Goal: Task Accomplishment & Management: Use online tool/utility

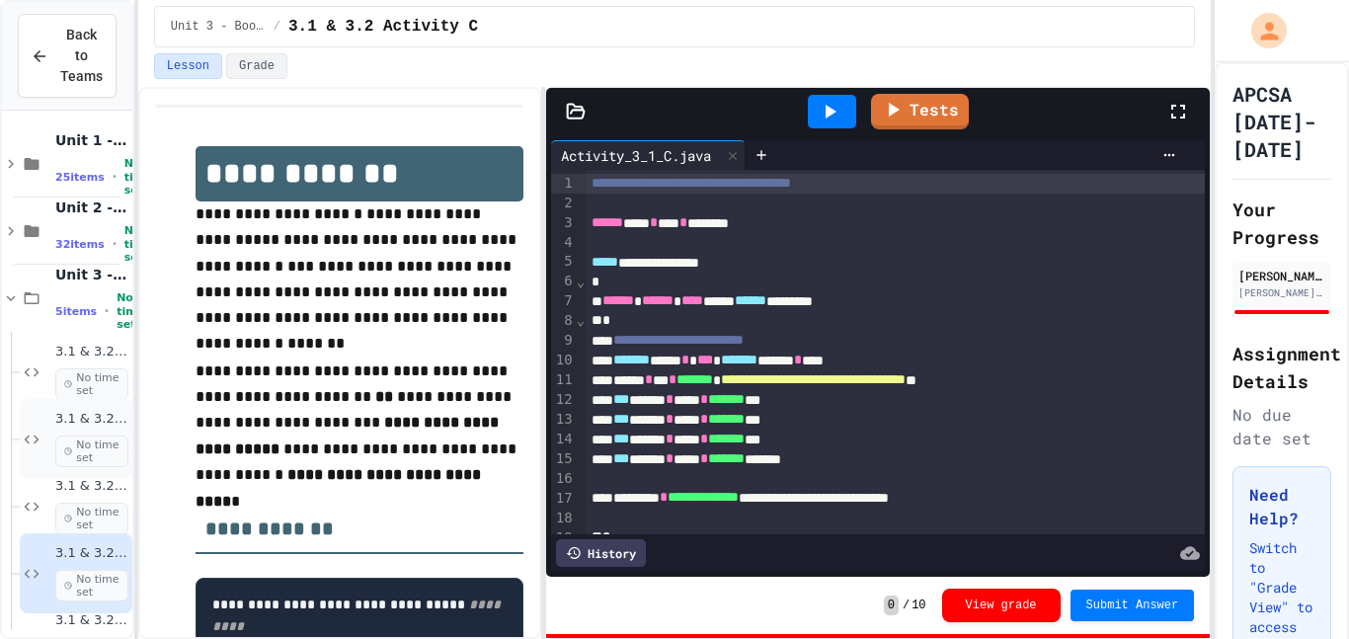
scroll to position [51, 0]
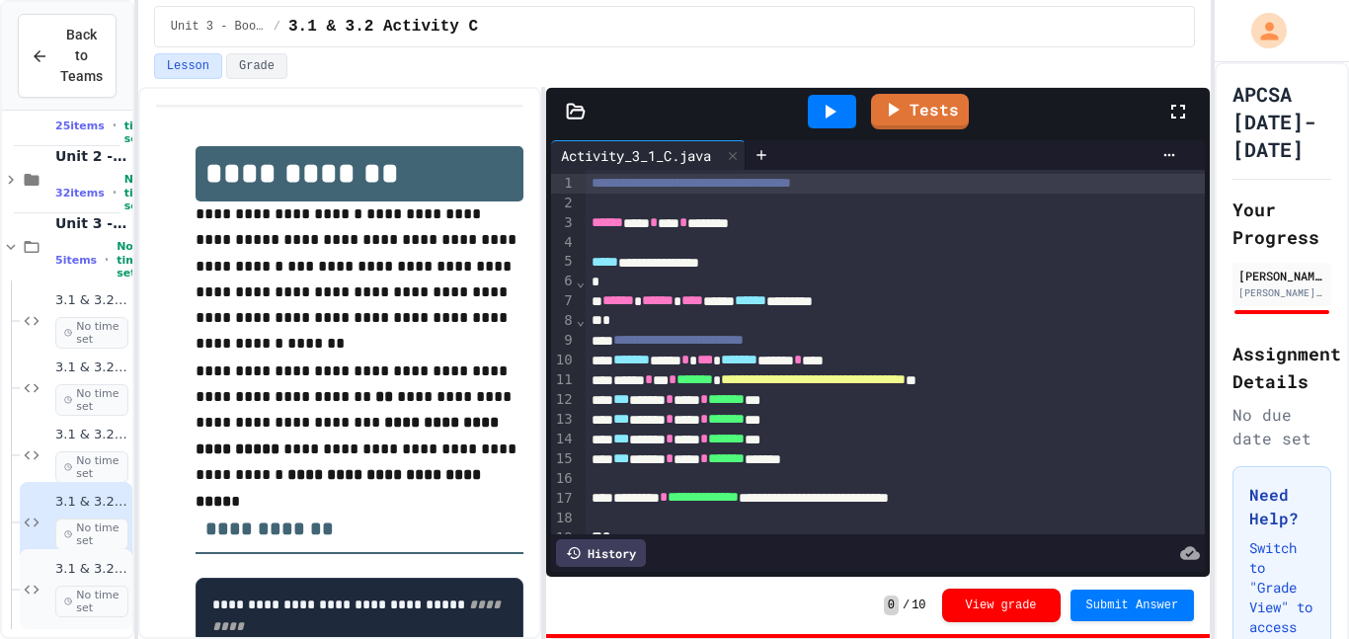
click at [49, 590] on div "3.1 & 3.2 Activity D No time set" at bounding box center [76, 589] width 113 height 80
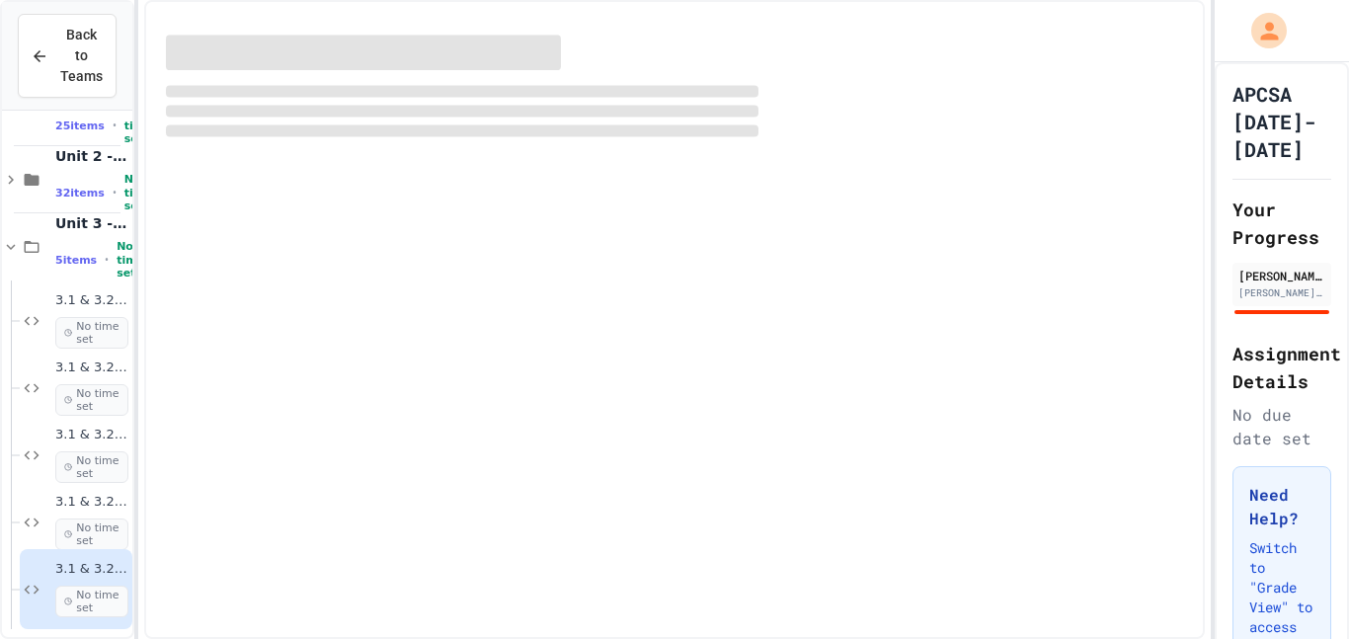
scroll to position [27, 0]
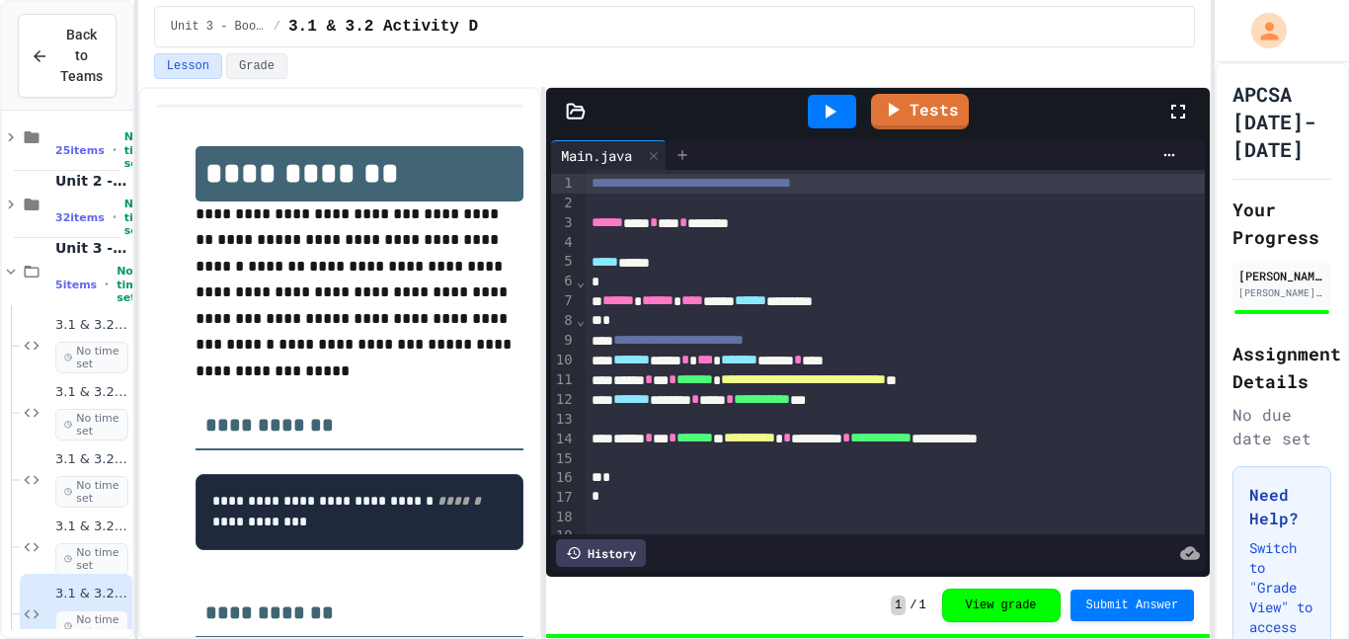
click at [689, 151] on icon at bounding box center [683, 155] width 16 height 16
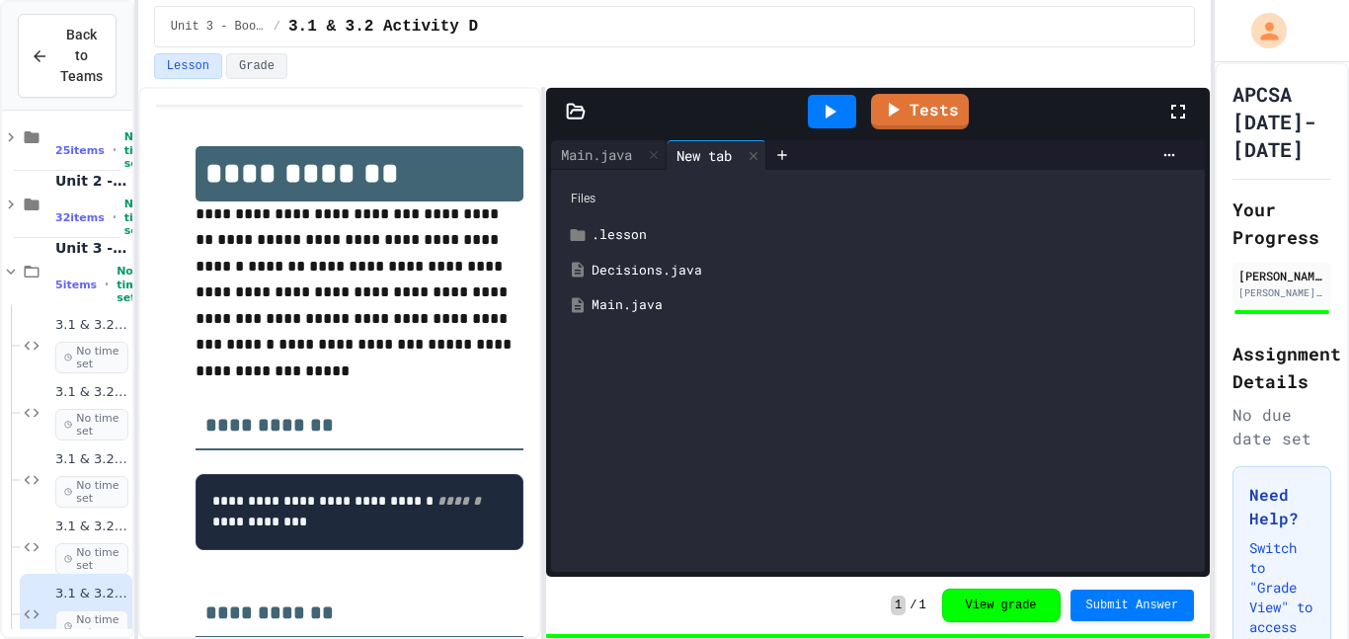
click at [646, 303] on div "Main.java" at bounding box center [893, 305] width 602 height 20
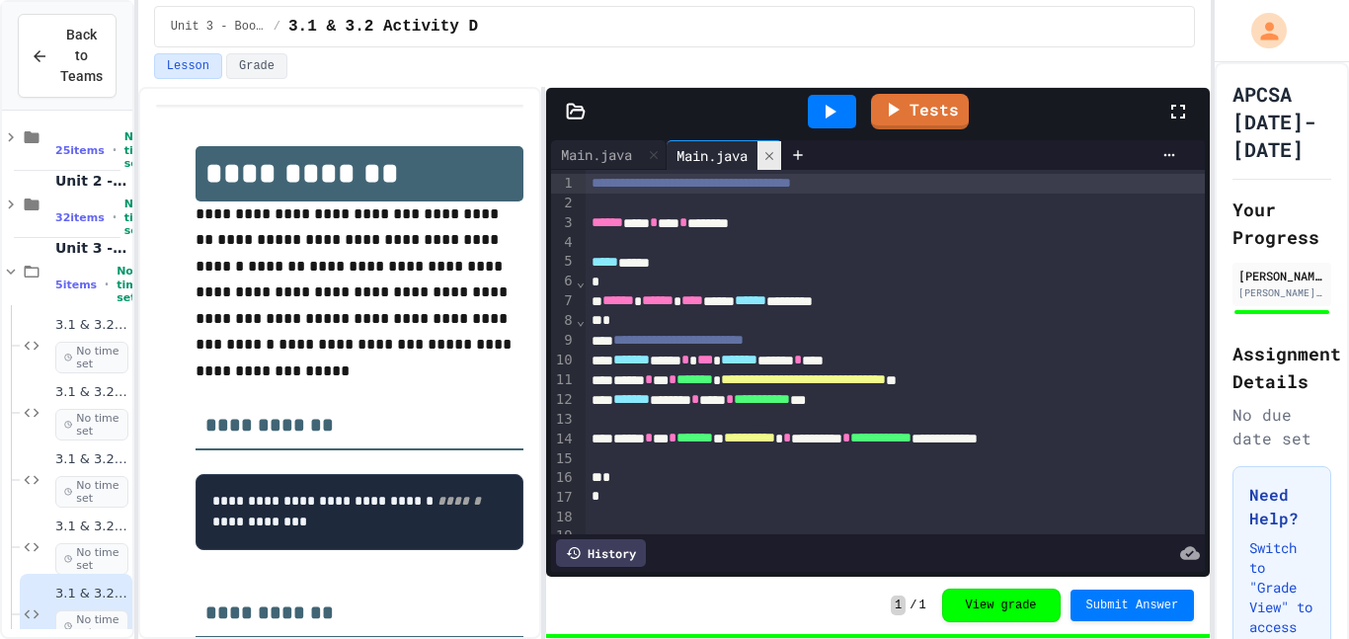
click at [771, 157] on icon at bounding box center [770, 156] width 14 height 14
click at [694, 157] on div at bounding box center [683, 155] width 32 height 30
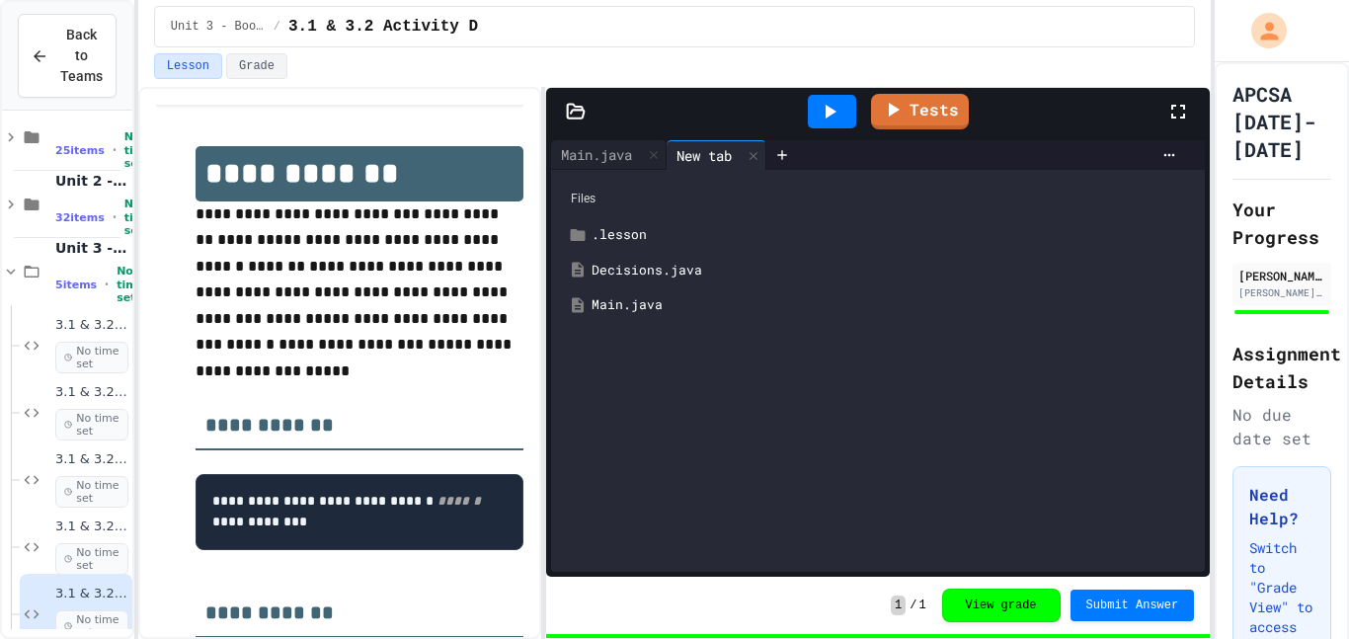
click at [699, 277] on div "Decisions.java" at bounding box center [893, 271] width 602 height 20
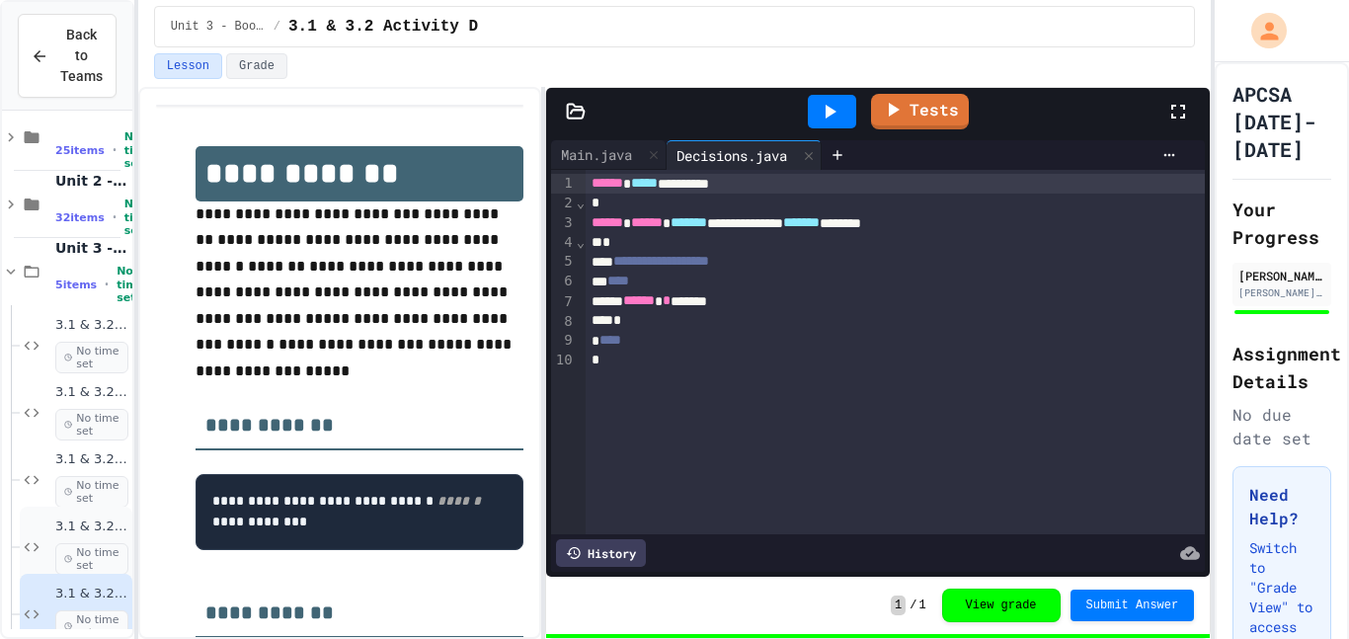
click at [55, 523] on span "3.1 & 3.2 Activity C" at bounding box center [91, 527] width 73 height 17
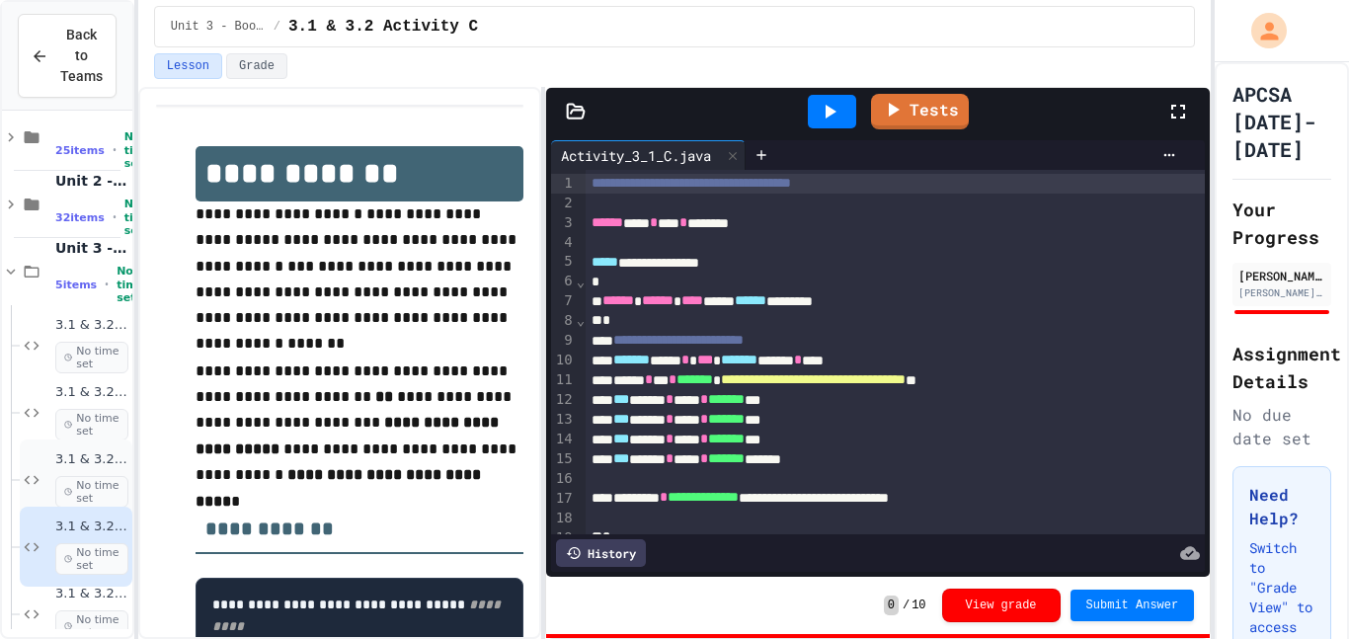
click at [55, 457] on span "3.1 & 3.2 Activity B" at bounding box center [91, 459] width 73 height 17
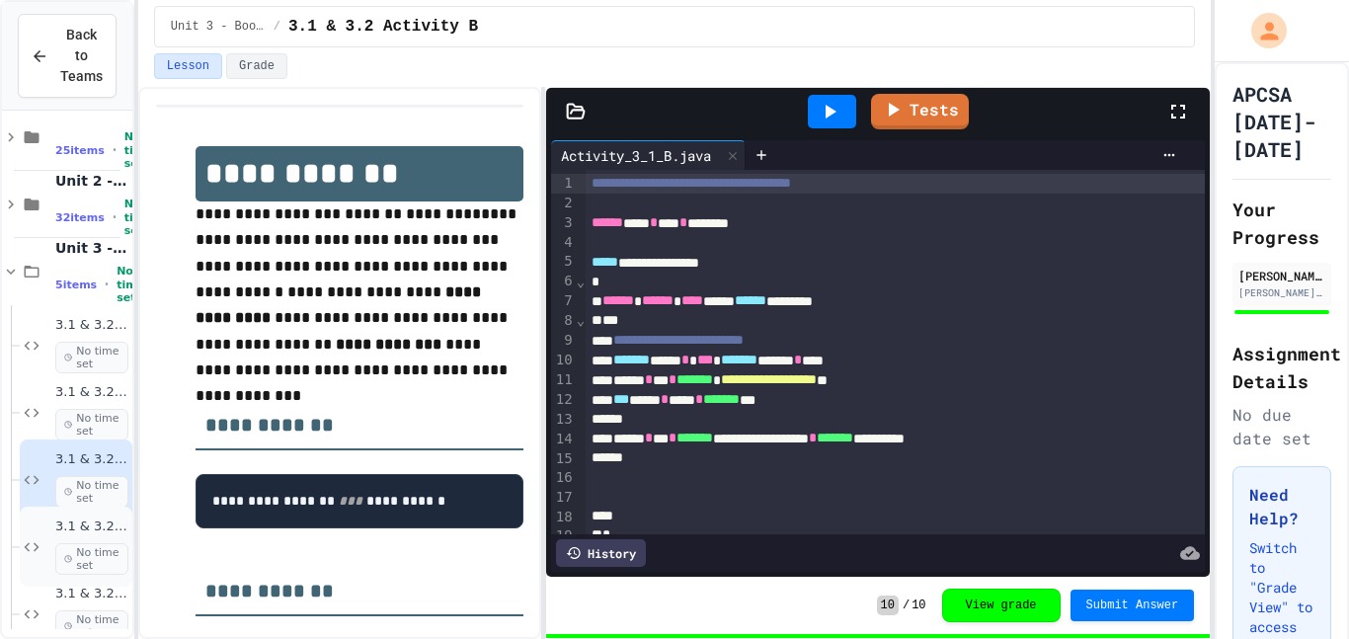
click at [33, 543] on icon at bounding box center [32, 547] width 24 height 18
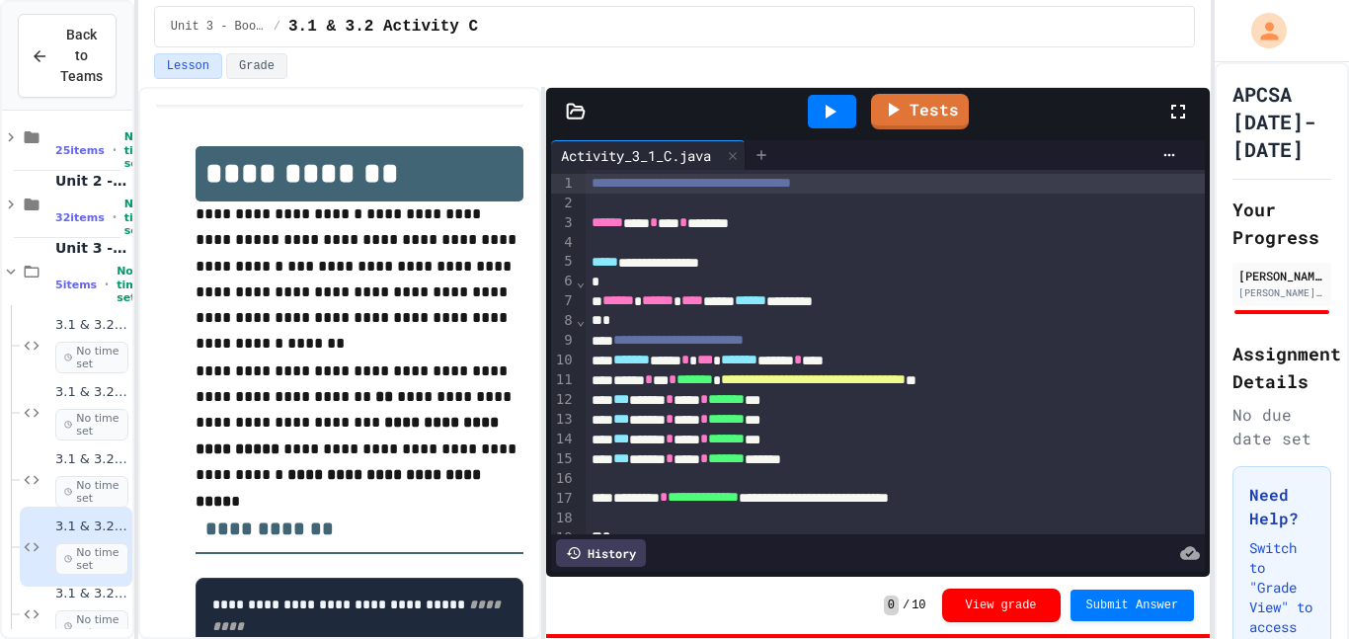
click at [769, 155] on icon at bounding box center [762, 155] width 16 height 16
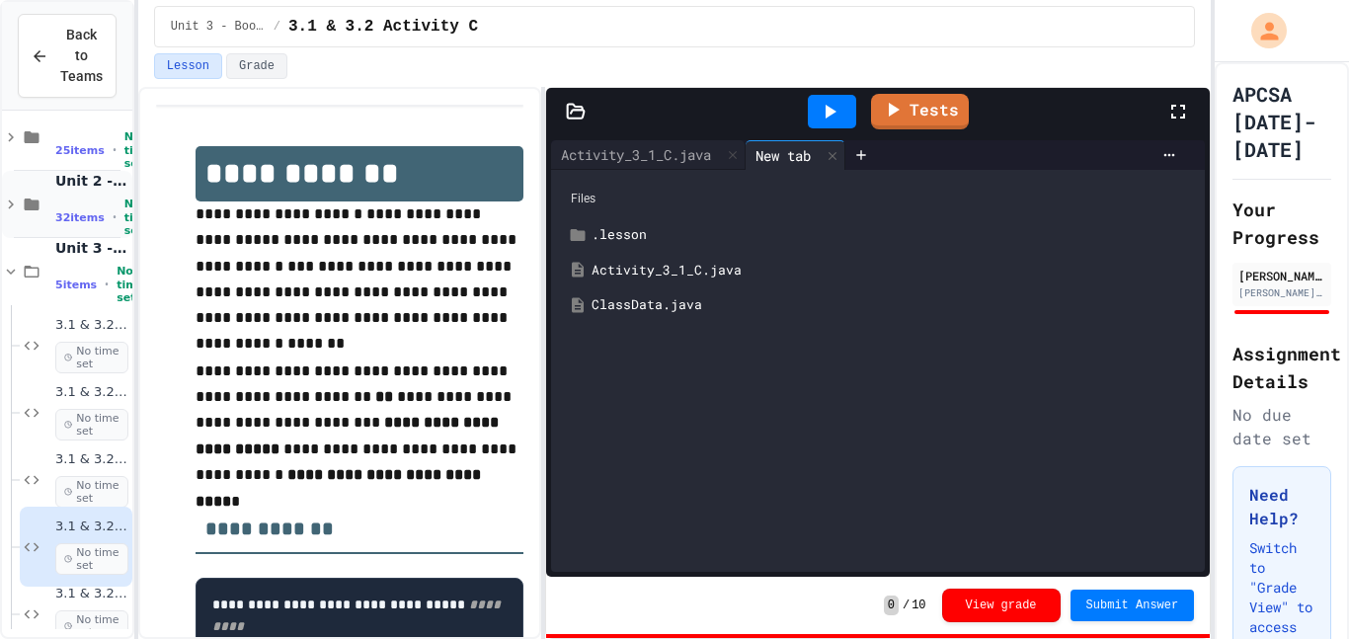
click at [124, 198] on span "No time set" at bounding box center [138, 218] width 28 height 40
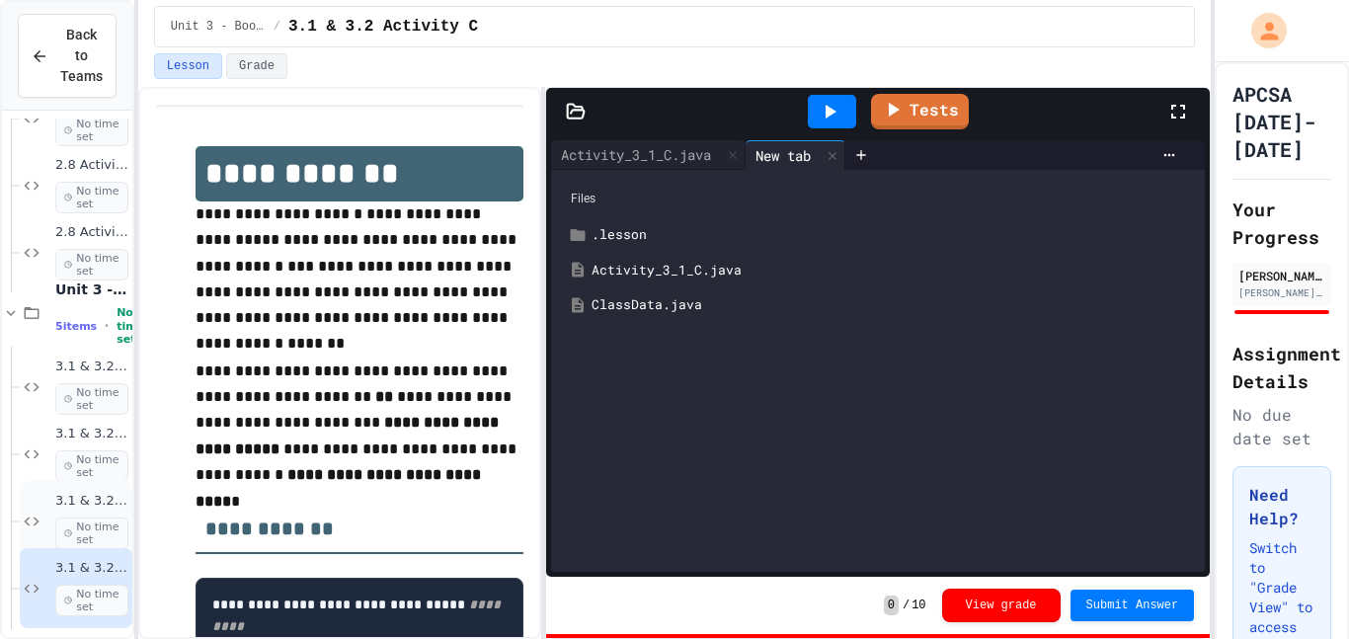
scroll to position [2201, 0]
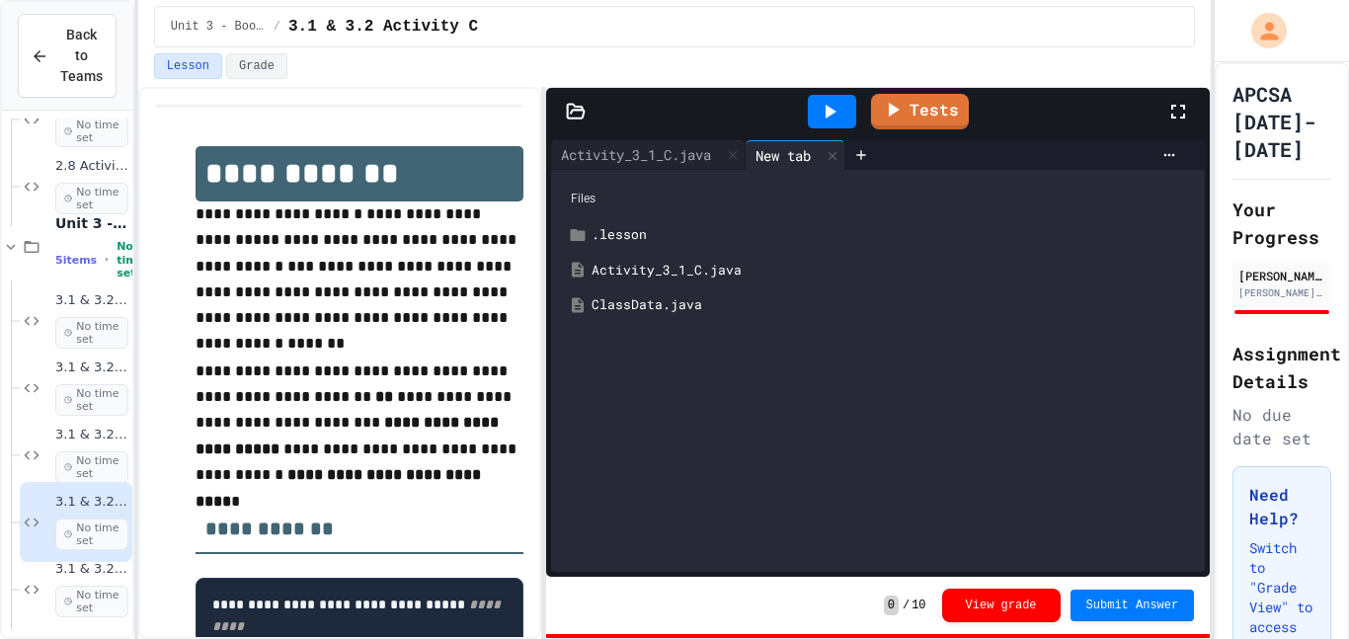
click at [669, 300] on div "ClassData.java" at bounding box center [893, 305] width 602 height 20
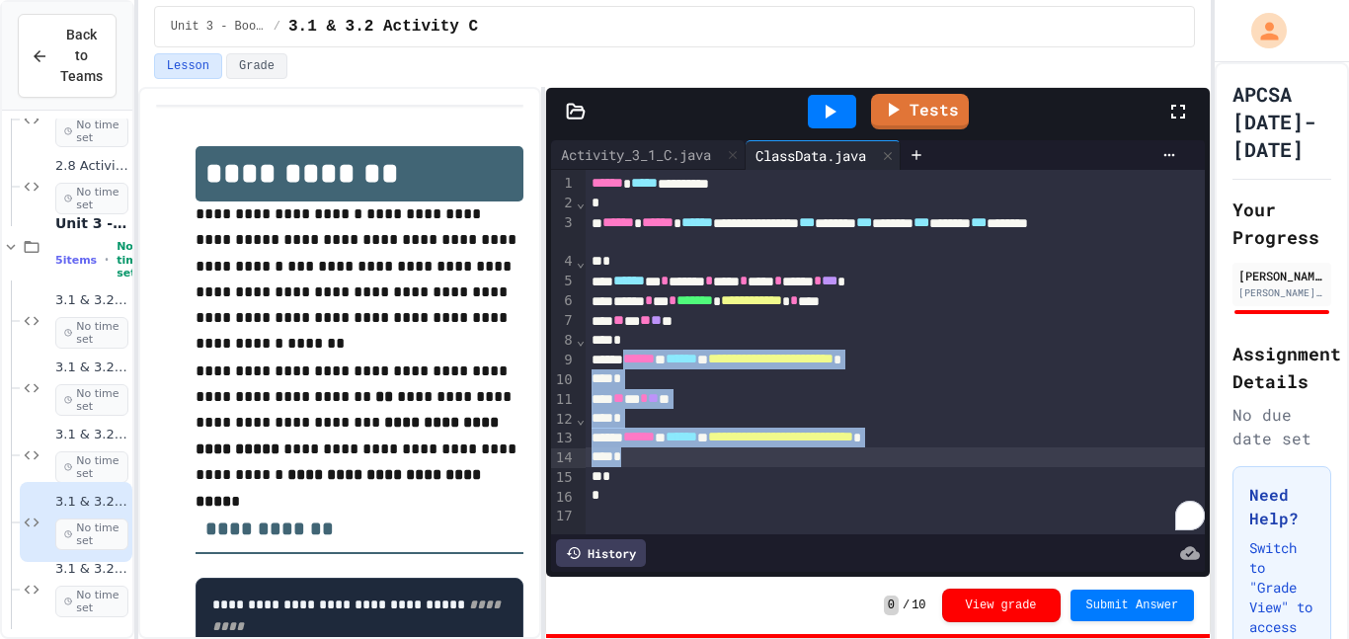
drag, startPoint x: 635, startPoint y: 358, endPoint x: 985, endPoint y: 458, distance: 363.9
click at [985, 458] on div "**********" at bounding box center [896, 352] width 620 height 364
click at [1020, 442] on div "**********" at bounding box center [896, 438] width 620 height 20
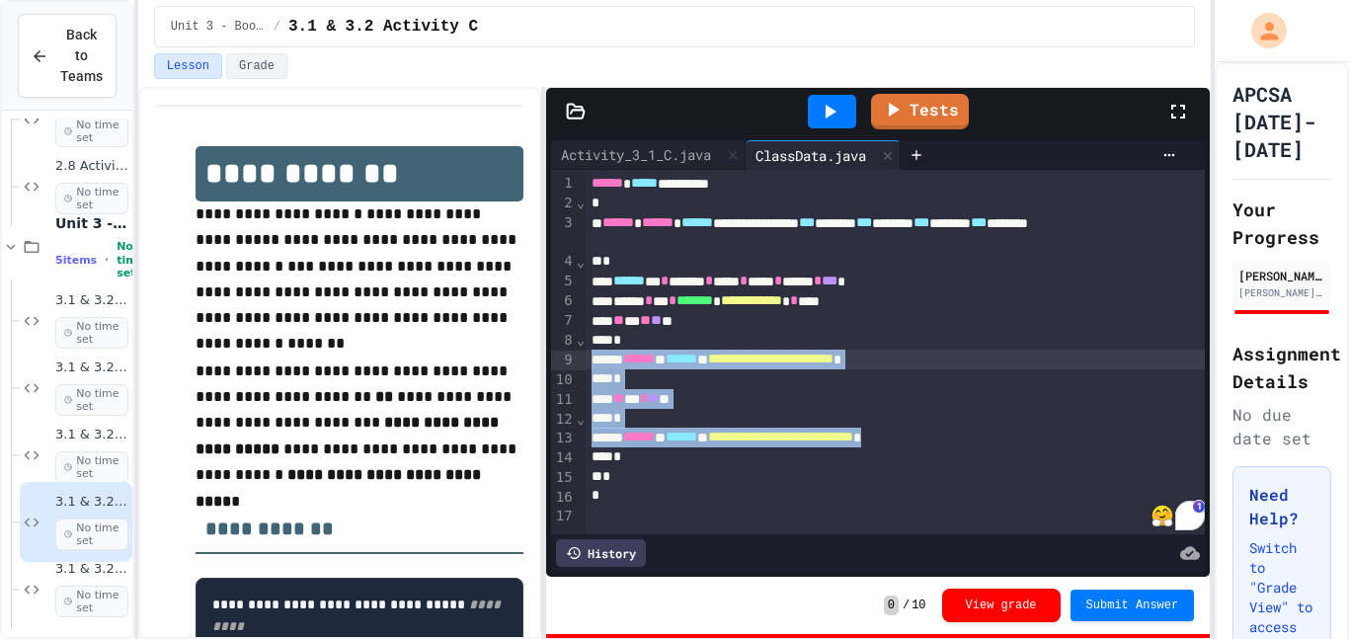
drag, startPoint x: 1020, startPoint y: 442, endPoint x: 620, endPoint y: 364, distance: 407.6
click at [620, 364] on div "**********" at bounding box center [896, 352] width 620 height 364
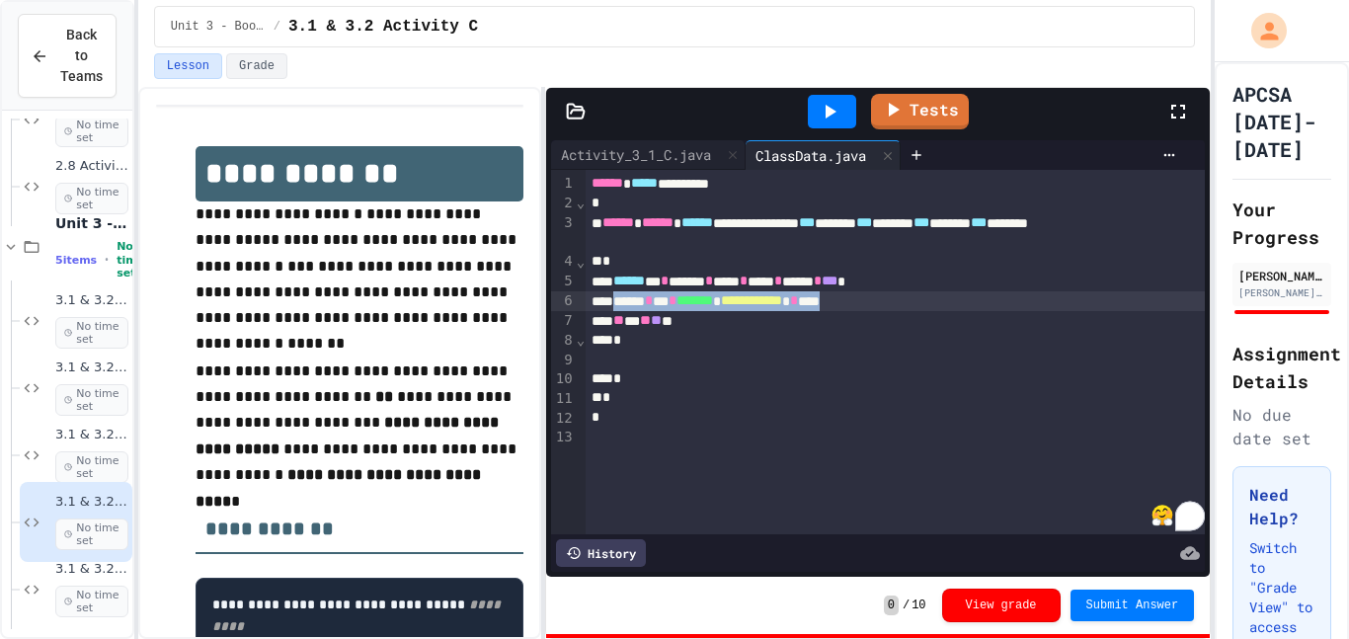
drag, startPoint x: 929, startPoint y: 305, endPoint x: 623, endPoint y: 300, distance: 306.2
click at [623, 300] on div "**********" at bounding box center [896, 301] width 620 height 20
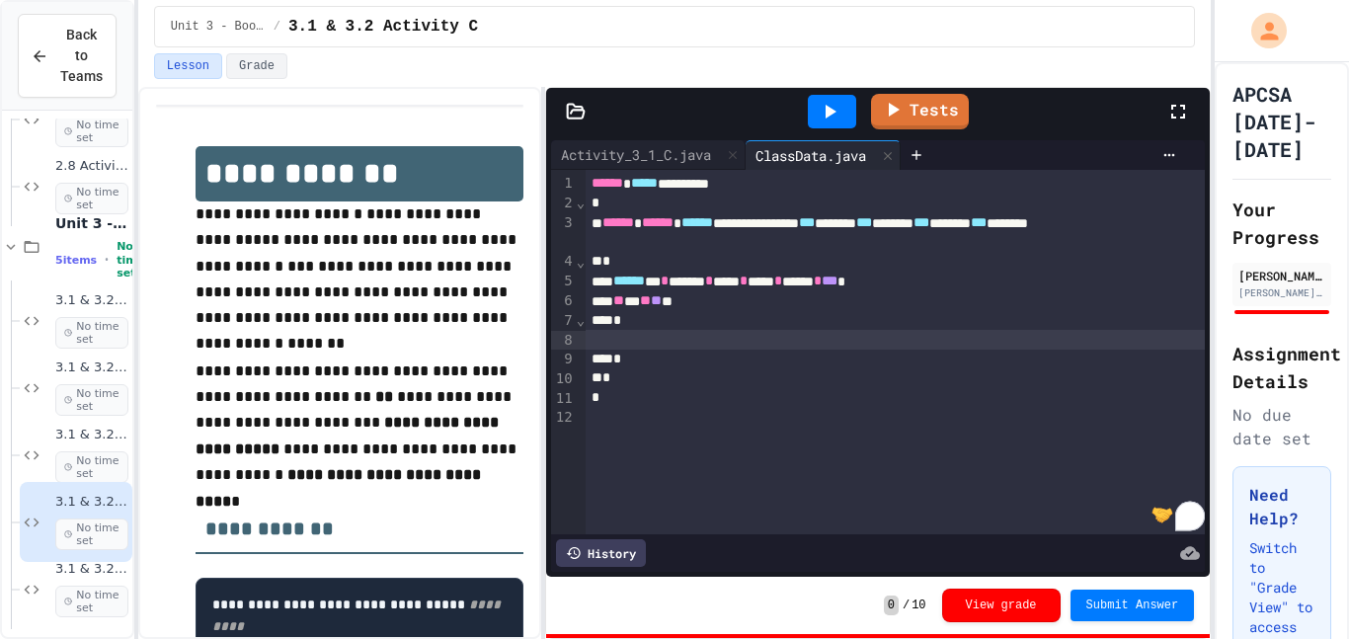
click at [652, 340] on div "To enrich screen reader interactions, please activate Accessibility in Grammarl…" at bounding box center [896, 340] width 620 height 20
paste div "To enrich screen reader interactions, please activate Accessibility in Grammarl…"
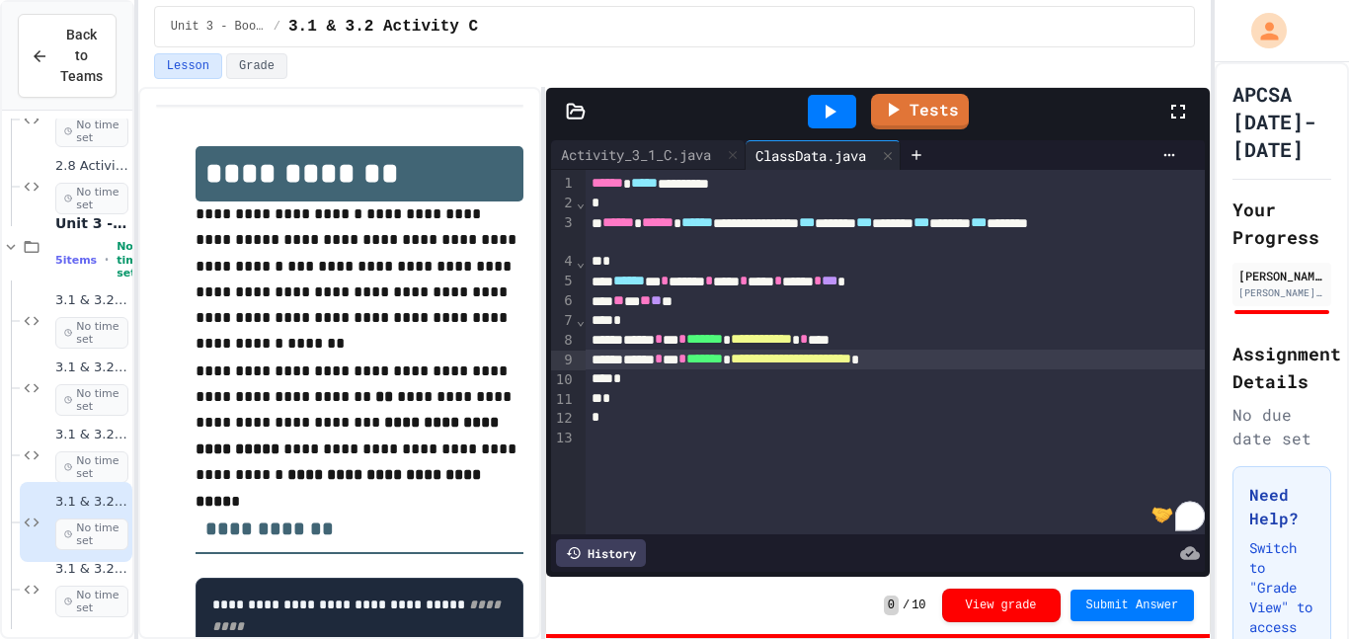
click at [810, 360] on span "**********" at bounding box center [791, 359] width 121 height 14
click at [699, 385] on div "*" at bounding box center [896, 379] width 620 height 20
click at [998, 363] on div "**********" at bounding box center [896, 360] width 620 height 20
click at [620, 401] on div "*" at bounding box center [896, 399] width 620 height 20
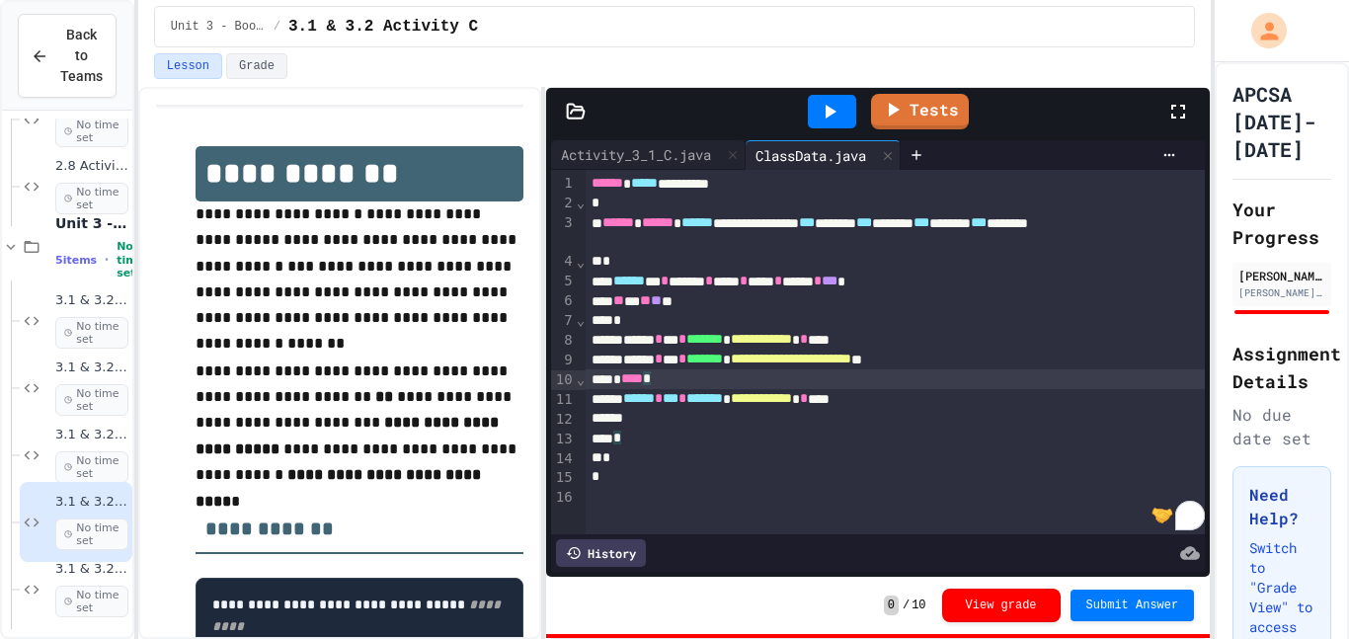
click at [649, 424] on div "To enrich screen reader interactions, please activate Accessibility in Grammarl…" at bounding box center [896, 419] width 620 height 20
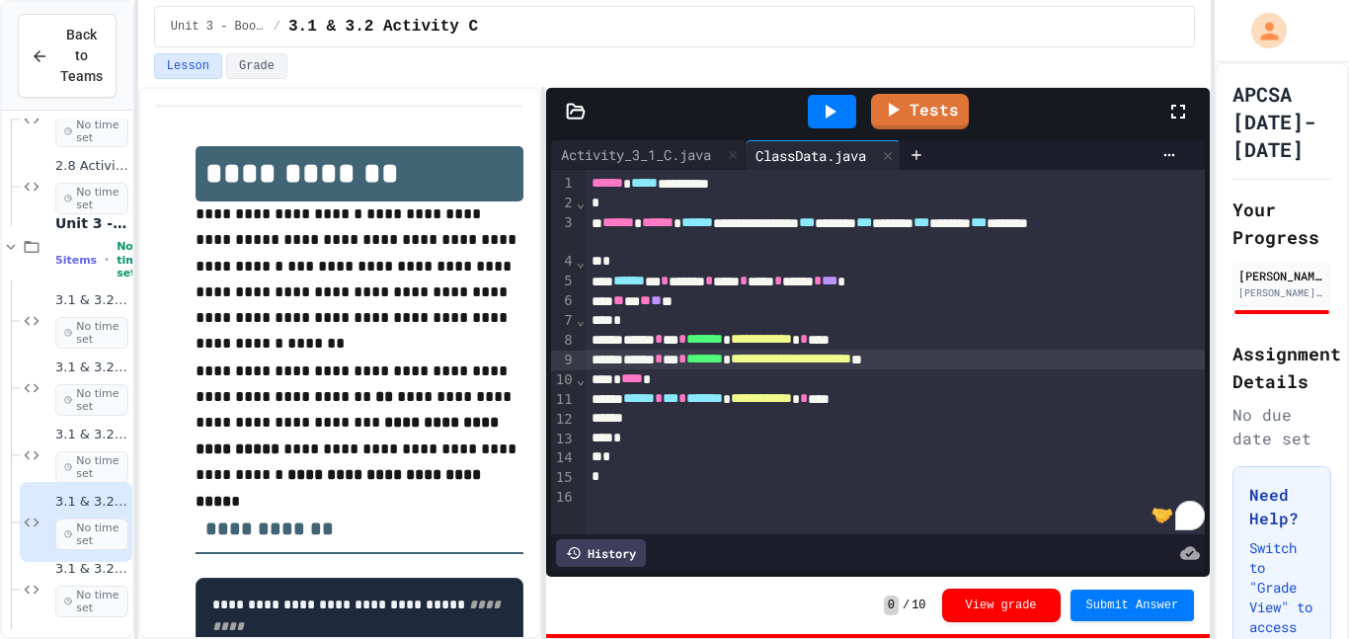
click at [700, 359] on div "**********" at bounding box center [896, 360] width 620 height 20
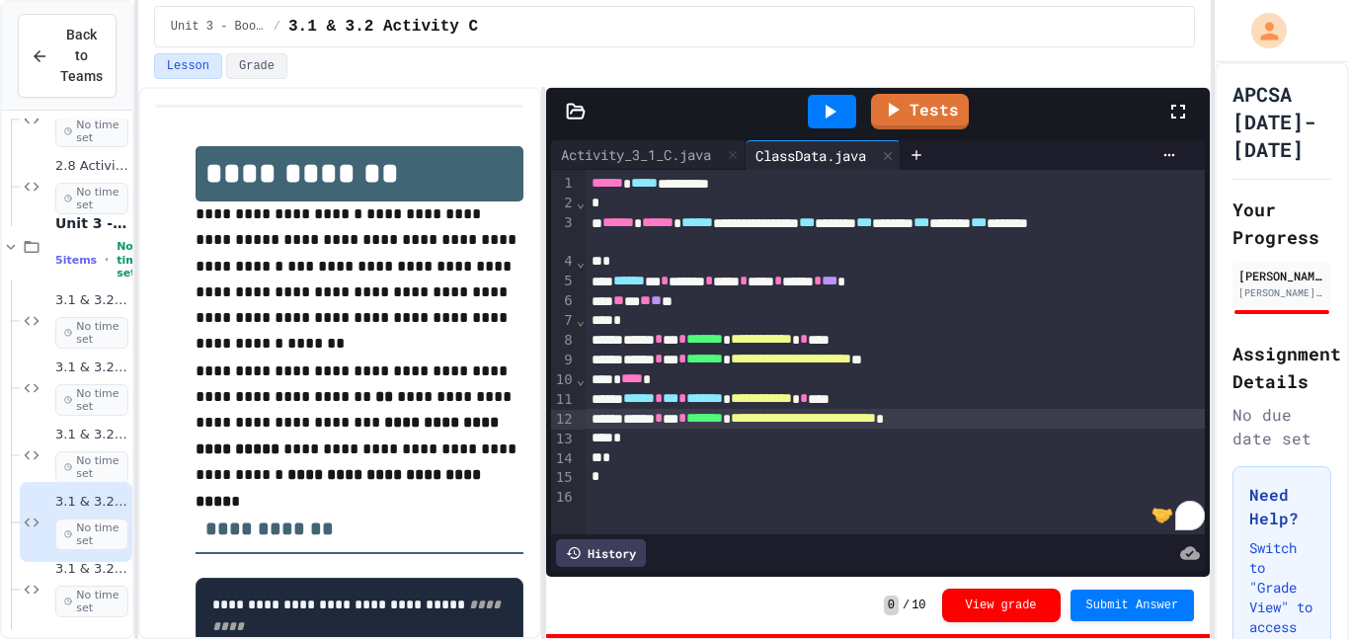
click at [655, 403] on span "******" at bounding box center [639, 398] width 32 height 14
click at [649, 405] on span "******" at bounding box center [639, 398] width 32 height 14
click at [817, 105] on div at bounding box center [832, 112] width 48 height 34
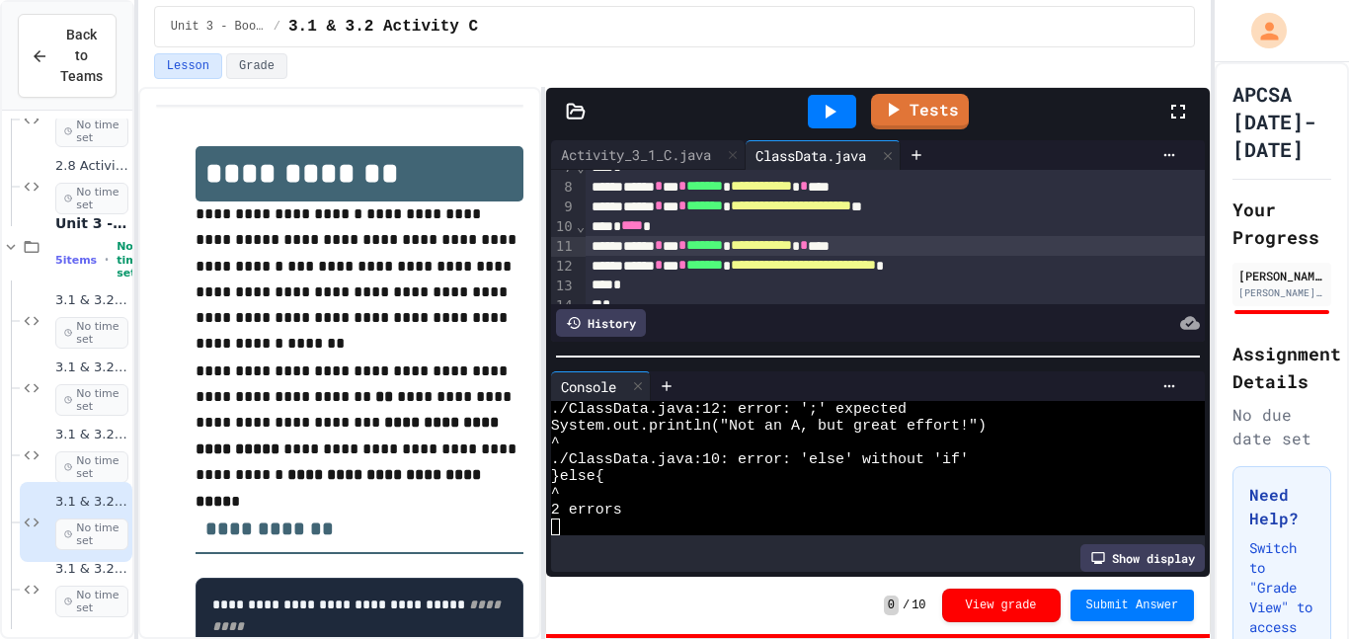
scroll to position [207, 0]
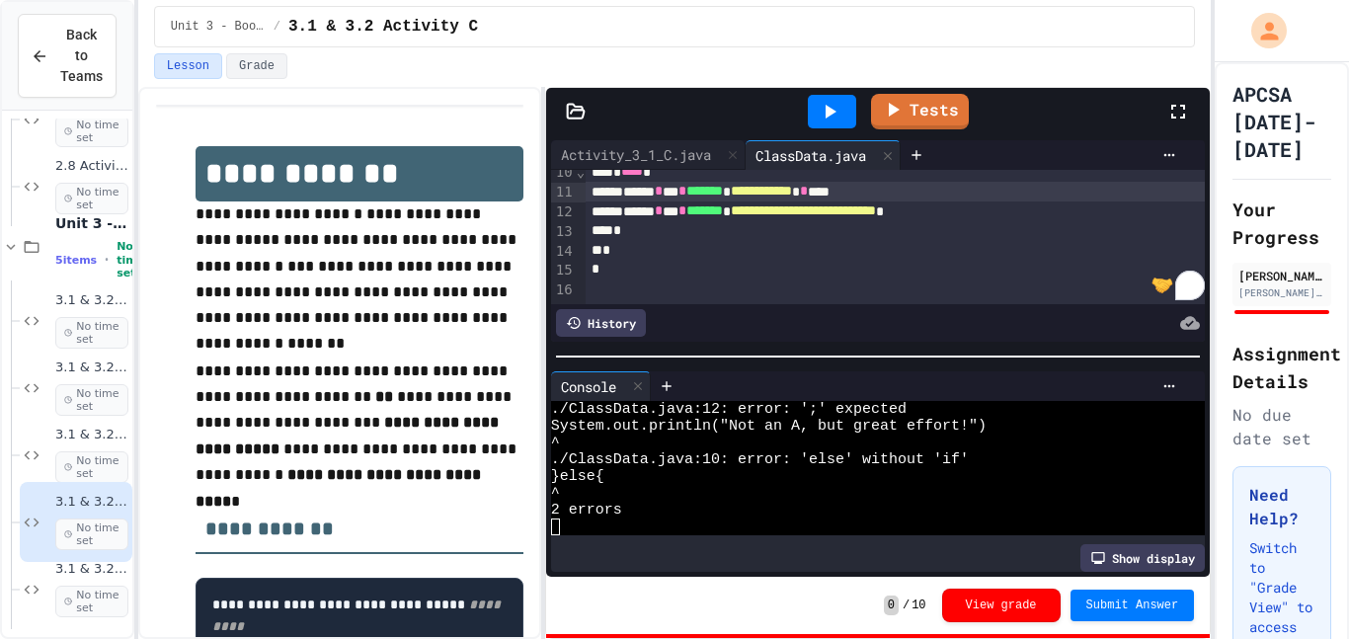
click at [1043, 206] on div "**********" at bounding box center [896, 211] width 620 height 20
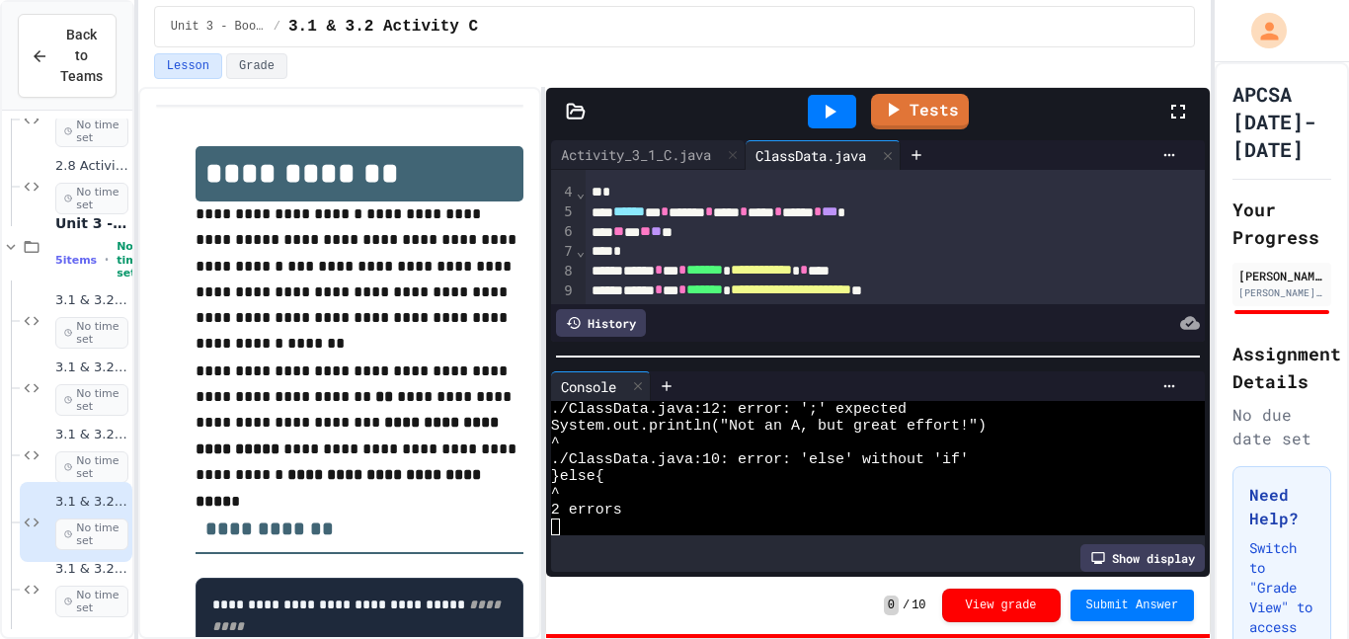
scroll to position [67, 0]
click at [823, 121] on icon at bounding box center [830, 112] width 24 height 24
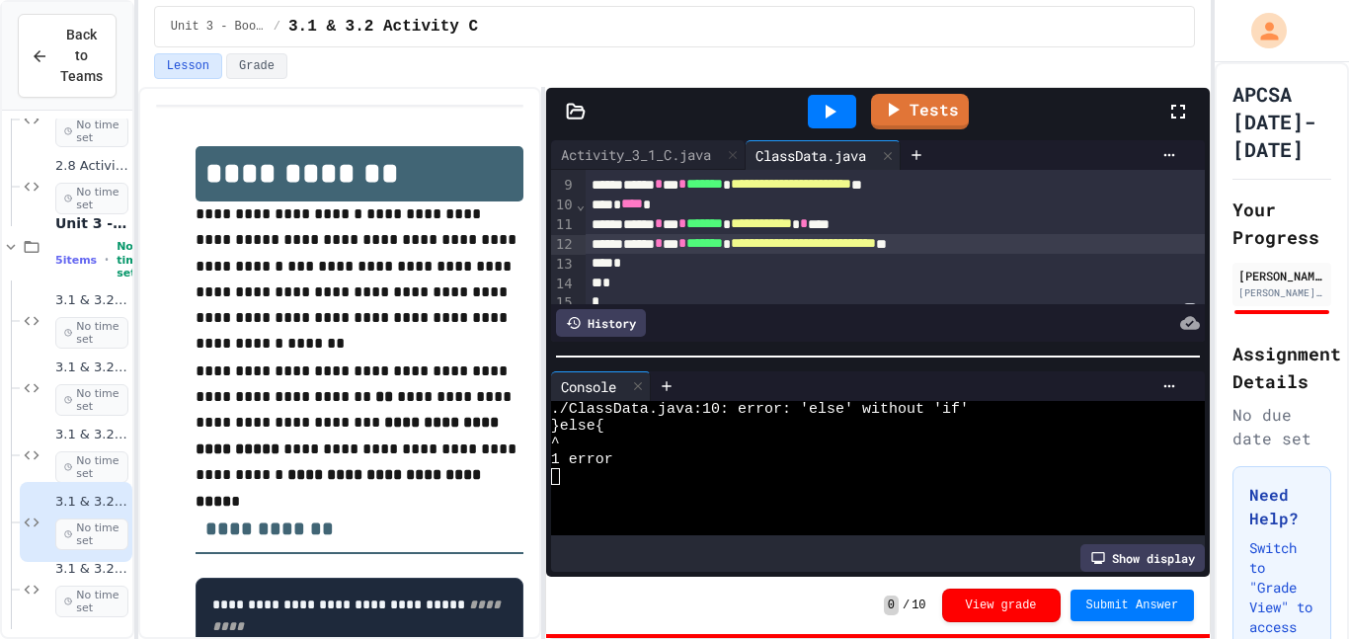
scroll to position [180, 0]
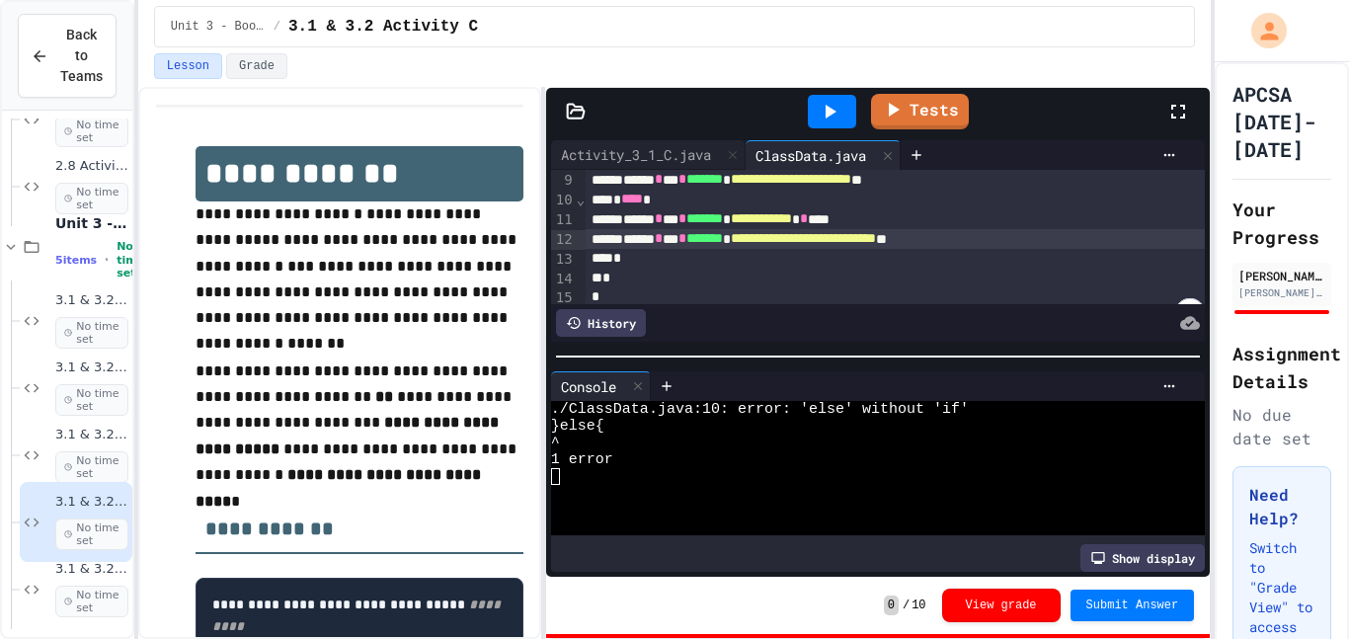
click at [633, 203] on span "****" at bounding box center [632, 199] width 22 height 14
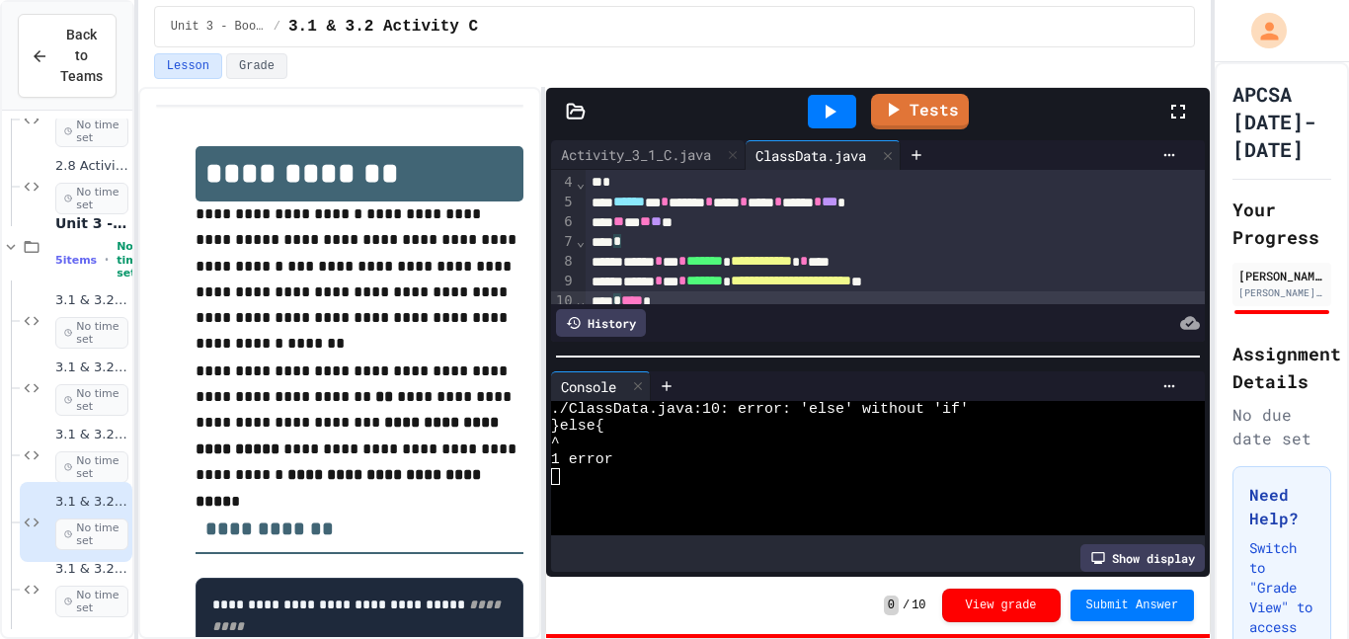
scroll to position [78, 0]
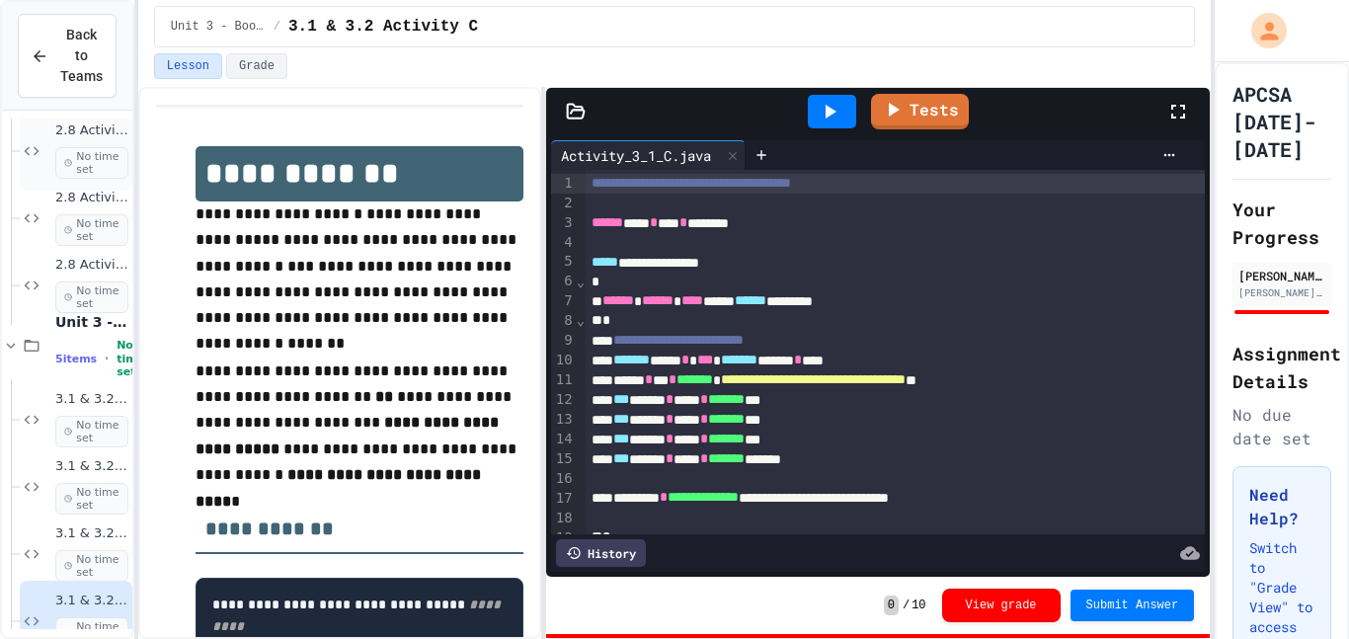
scroll to position [2201, 0]
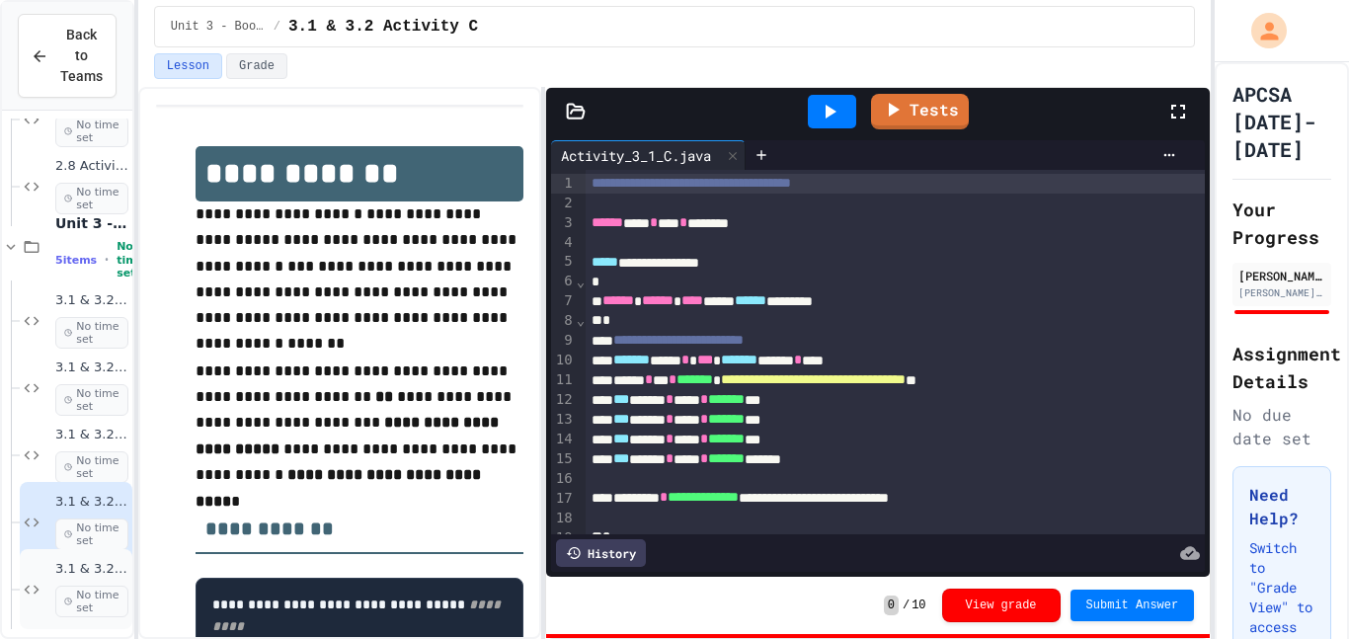
click at [45, 626] on div "3.1 & 3.2 Activity D No time set" at bounding box center [76, 589] width 113 height 80
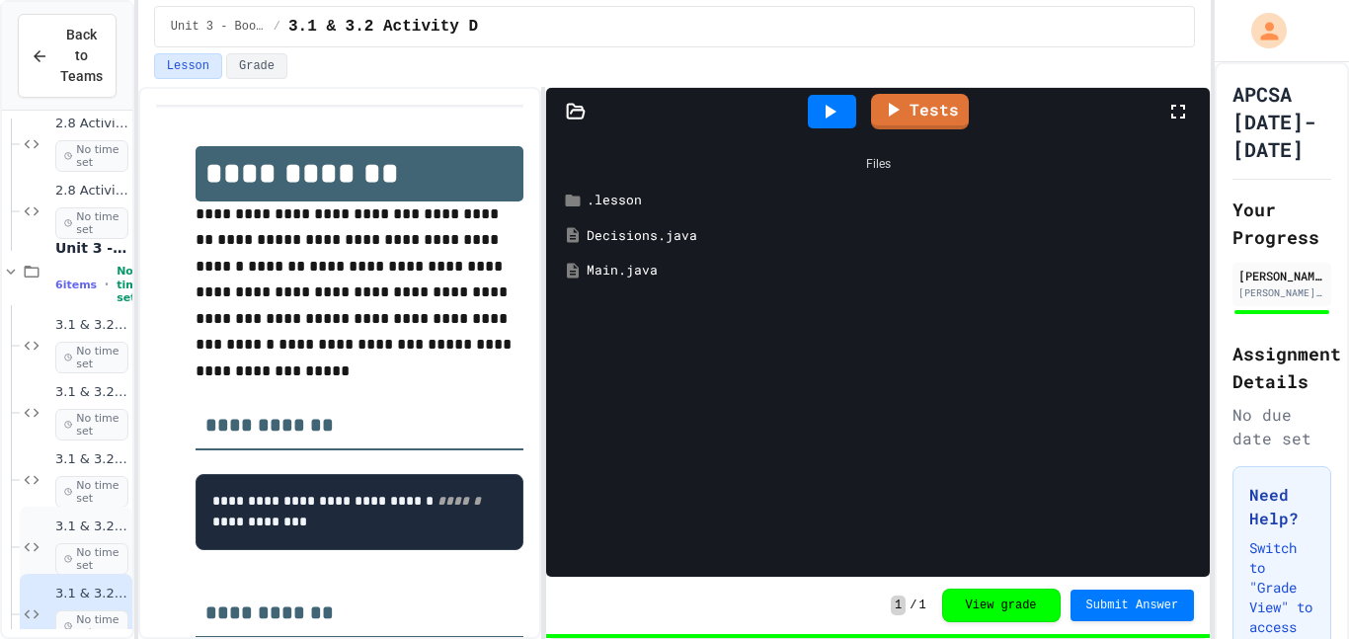
scroll to position [2268, 0]
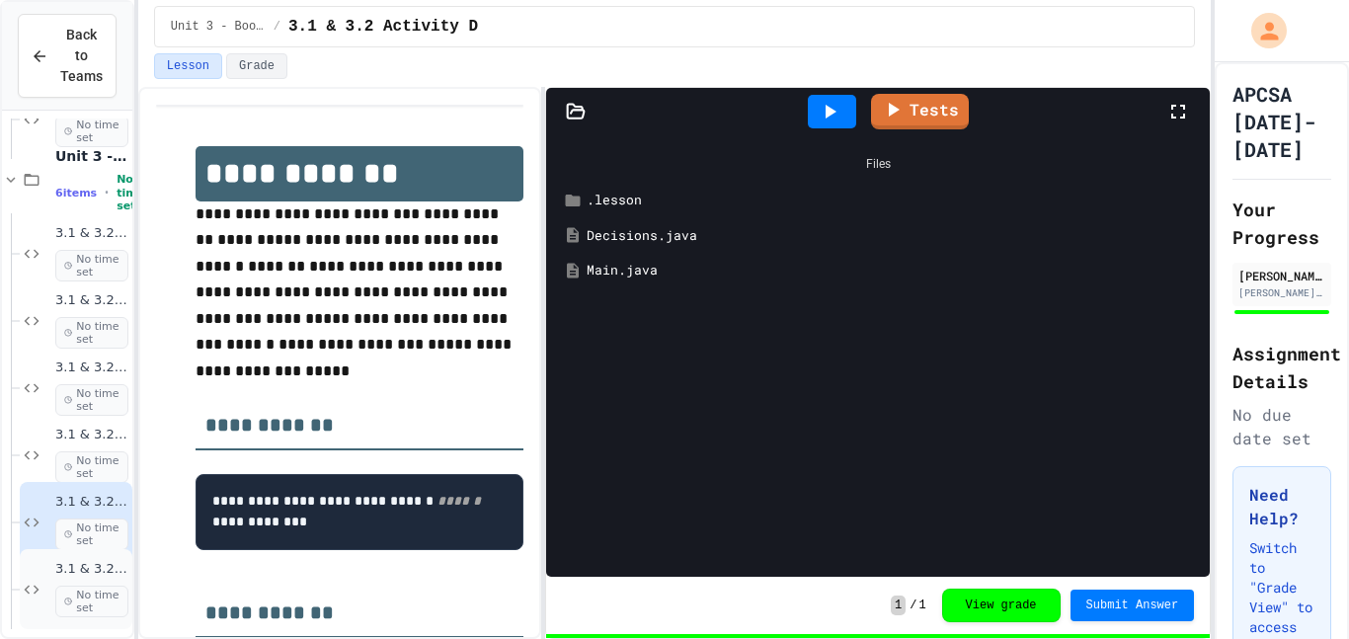
click at [53, 580] on div "3.1 & 3.2 Activity E No time set" at bounding box center [76, 589] width 113 height 80
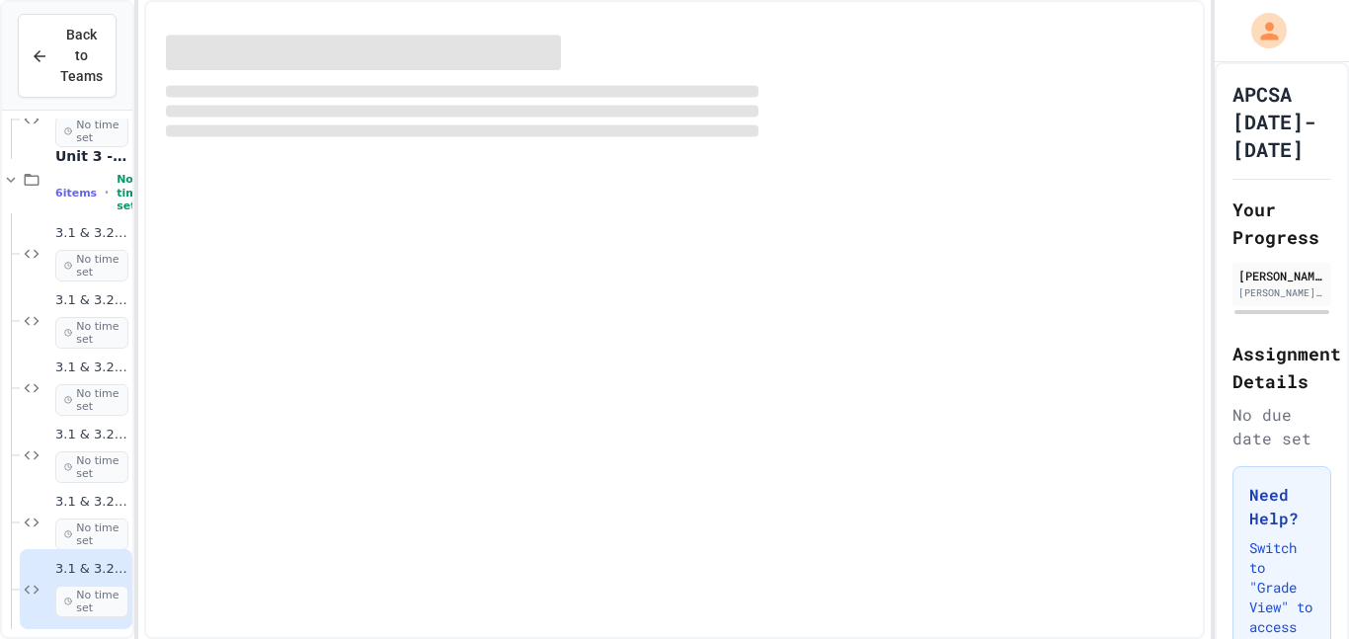
scroll to position [2243, 0]
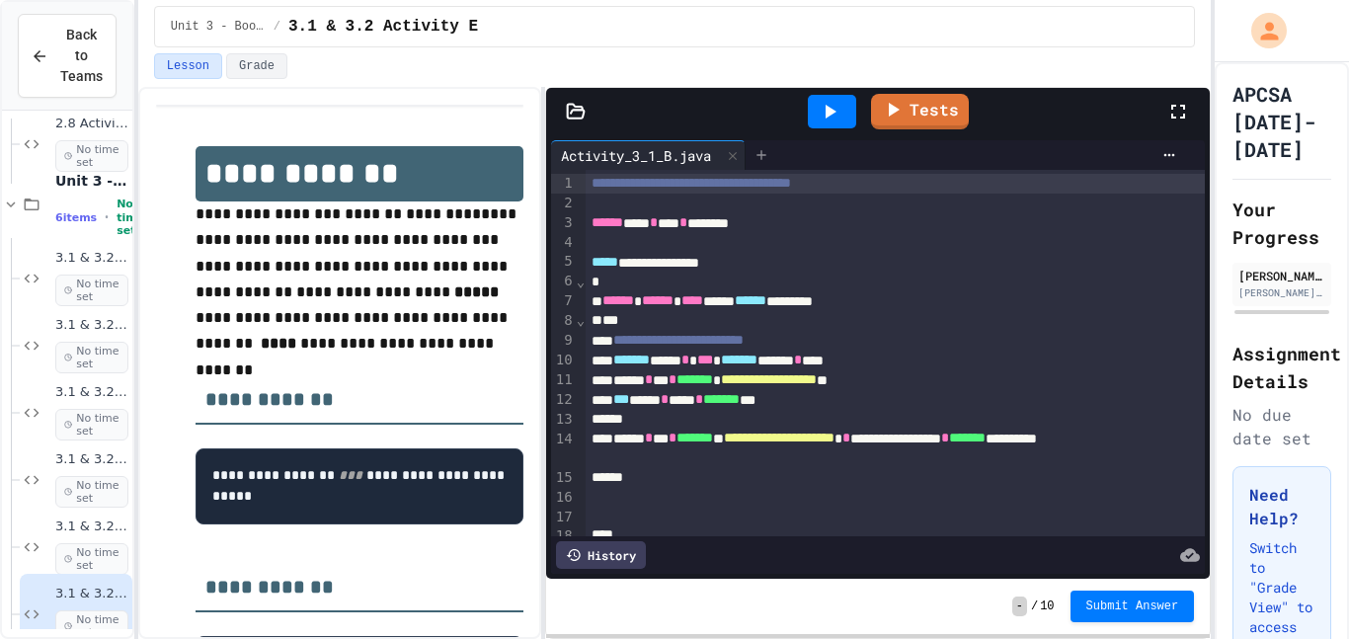
click at [768, 143] on div at bounding box center [762, 155] width 32 height 30
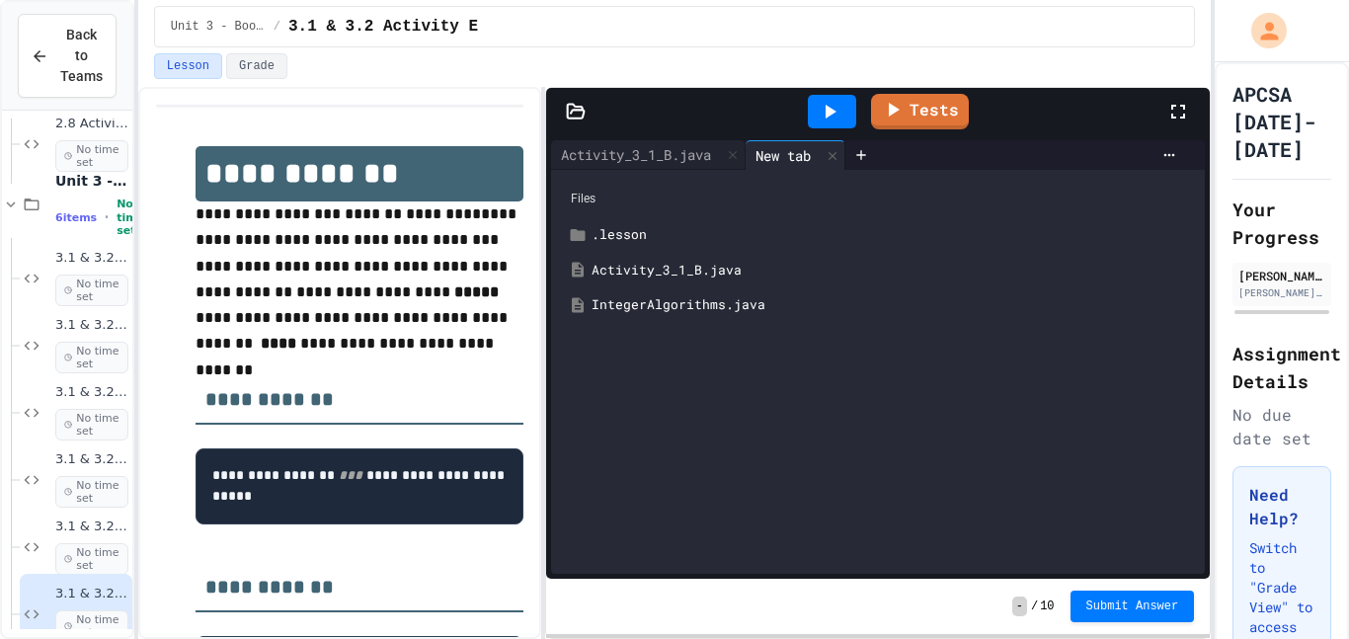
click at [666, 297] on div "IntegerAlgorithms.java" at bounding box center [893, 305] width 602 height 20
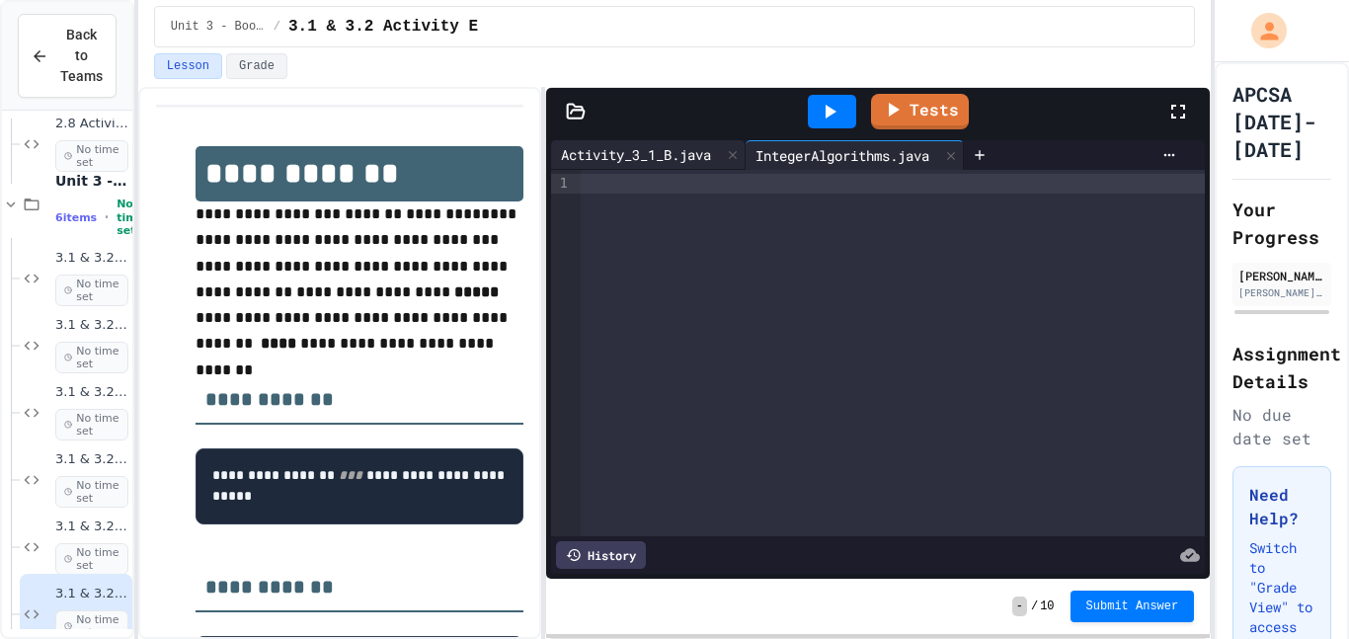
click at [646, 164] on div "Activity_3_1_B.java" at bounding box center [636, 154] width 170 height 21
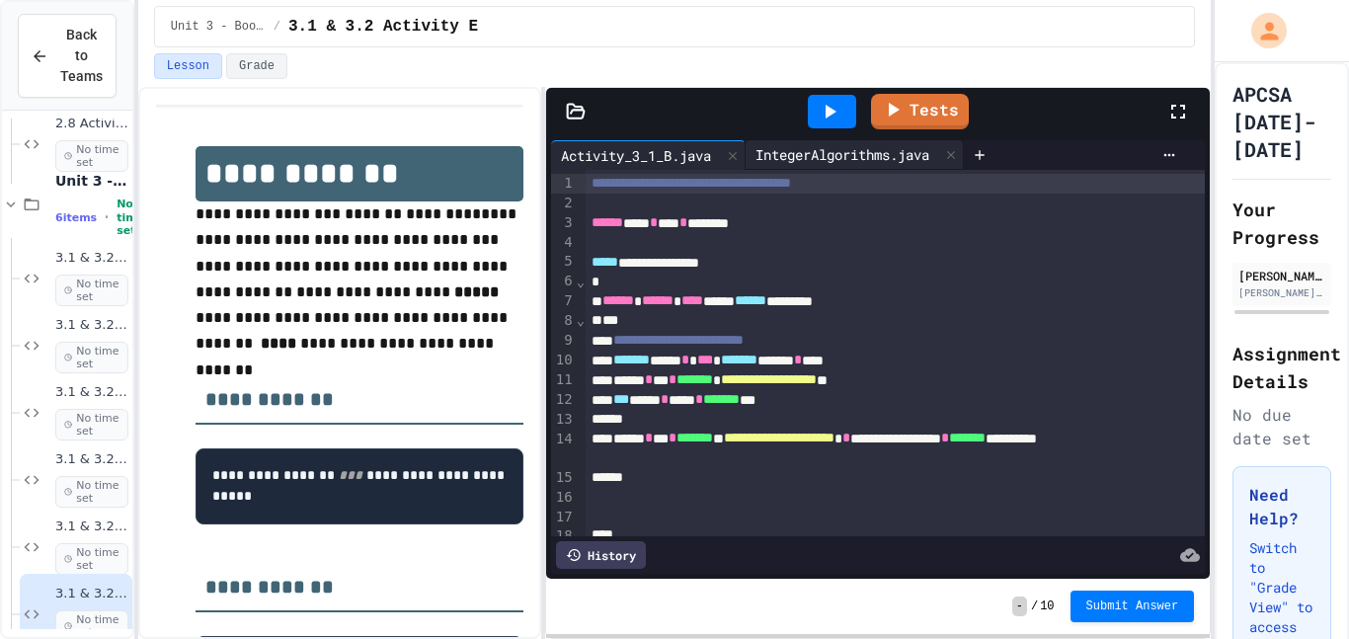
click at [850, 144] on div "IntegerAlgorithms.java" at bounding box center [843, 154] width 194 height 21
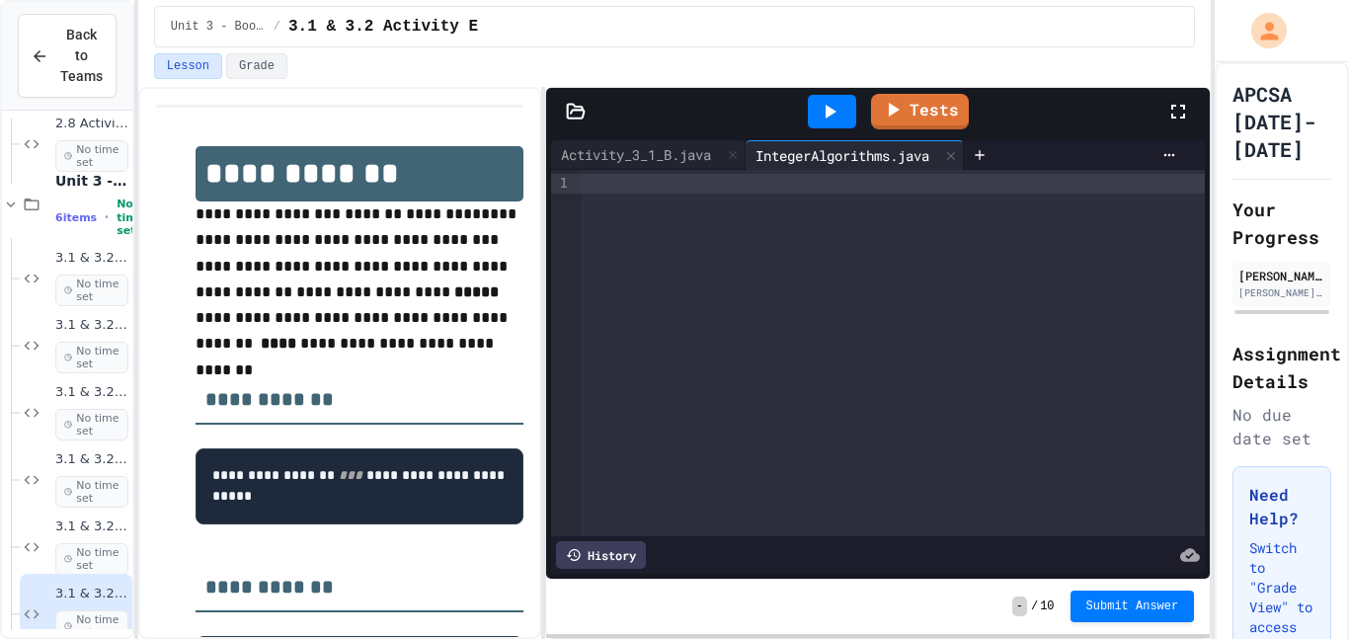
click at [752, 190] on div at bounding box center [893, 184] width 624 height 20
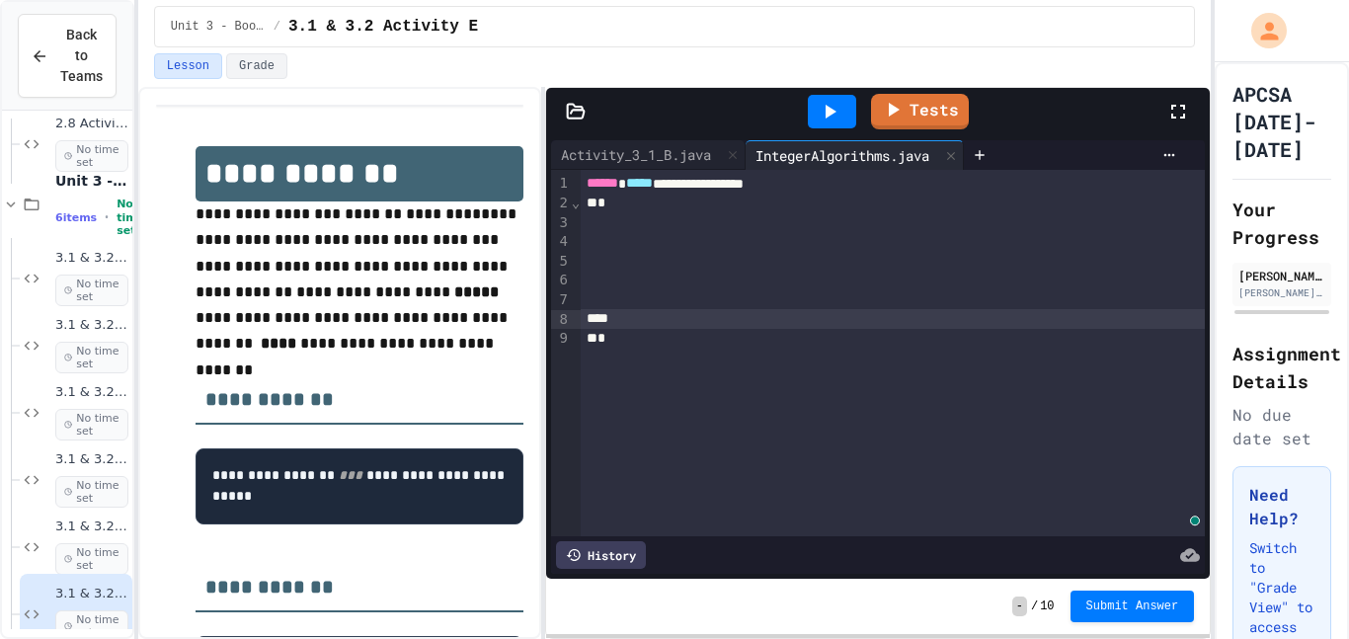
click at [699, 217] on div "To enrich screen reader interactions, please activate Accessibility in Grammarl…" at bounding box center [893, 223] width 624 height 20
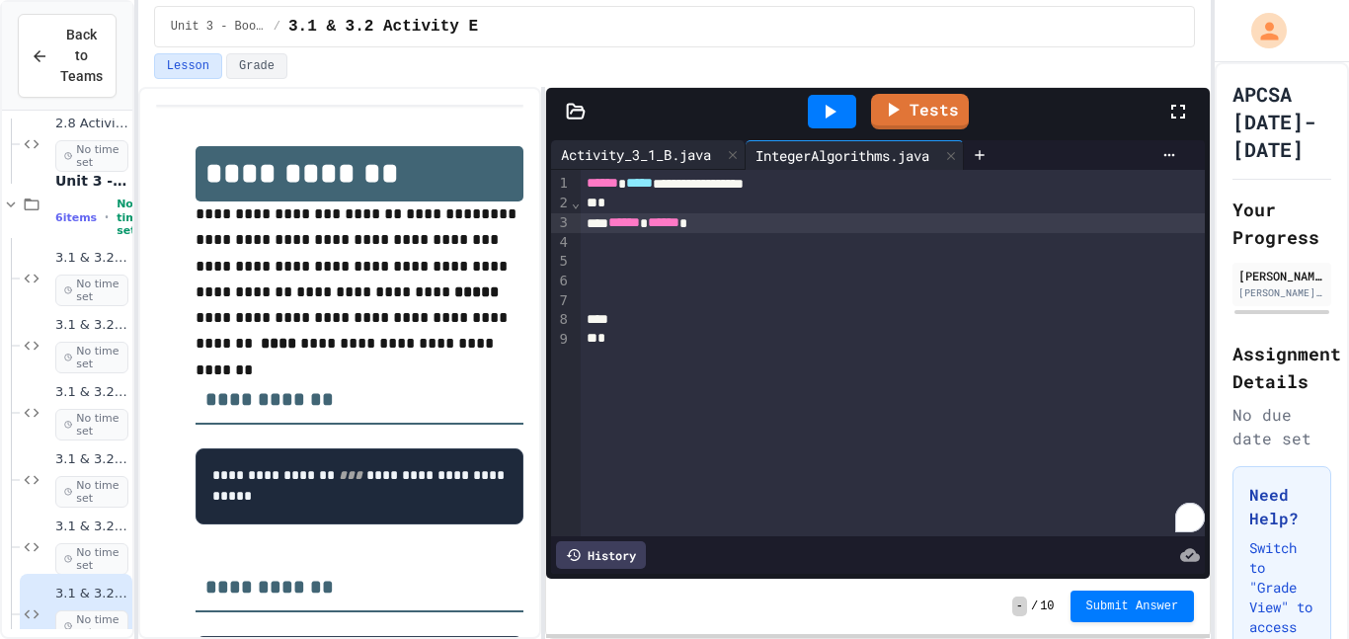
click at [685, 161] on div "Activity_3_1_B.java" at bounding box center [636, 154] width 170 height 21
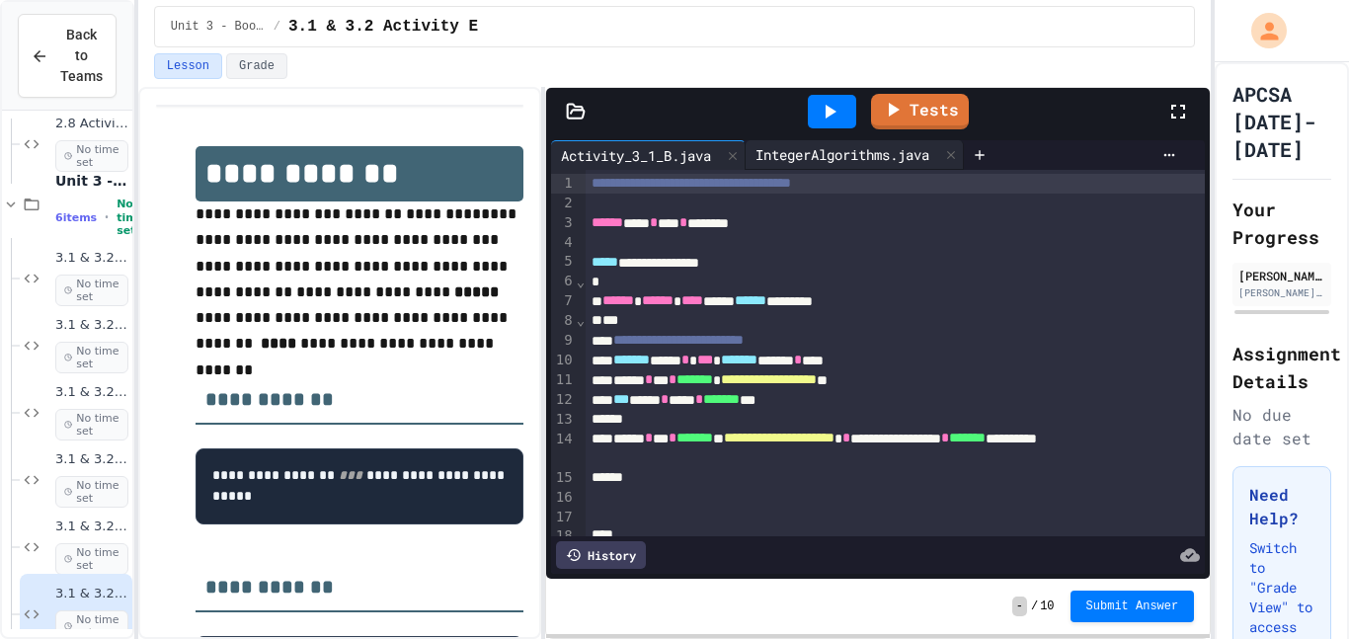
click at [795, 149] on div "IntegerAlgorithms.java" at bounding box center [843, 154] width 194 height 21
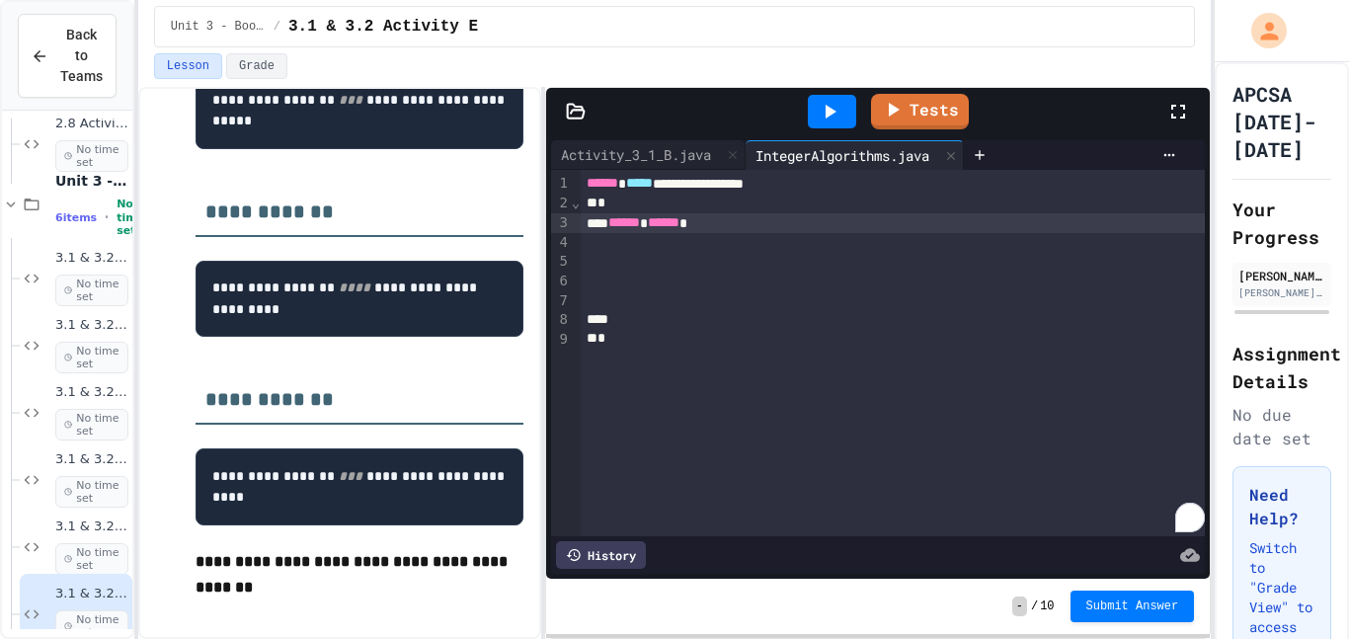
scroll to position [392, 0]
click at [710, 141] on div "Activity_3_1_B.java" at bounding box center [648, 155] width 195 height 30
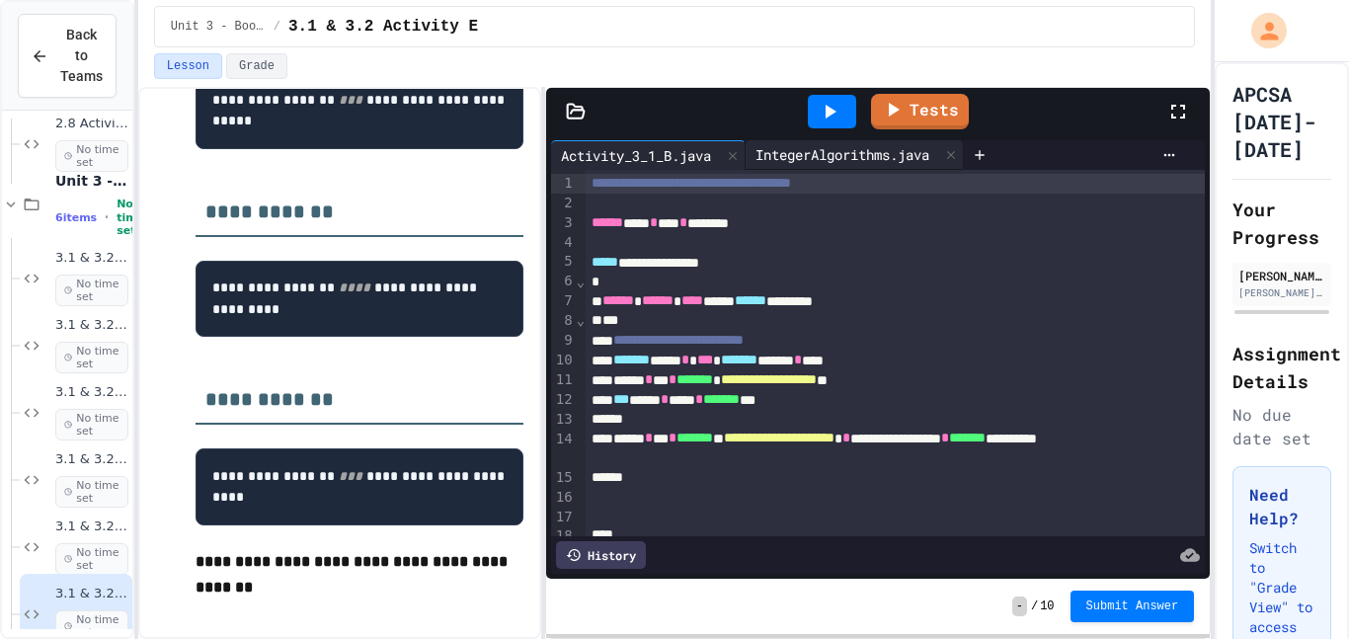
click at [805, 163] on div "IntegerAlgorithms.java" at bounding box center [843, 154] width 194 height 21
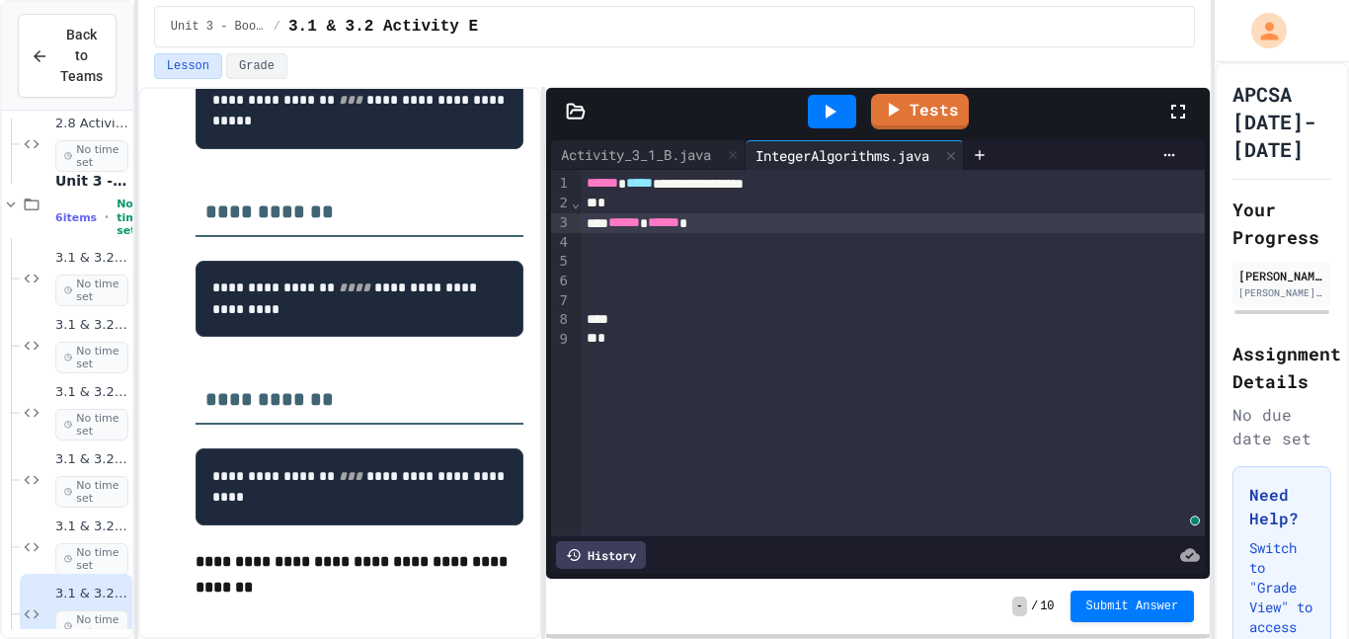
click at [751, 223] on div "****** ******" at bounding box center [893, 223] width 624 height 20
click at [688, 142] on div "Activity_3_1_B.java" at bounding box center [648, 155] width 195 height 30
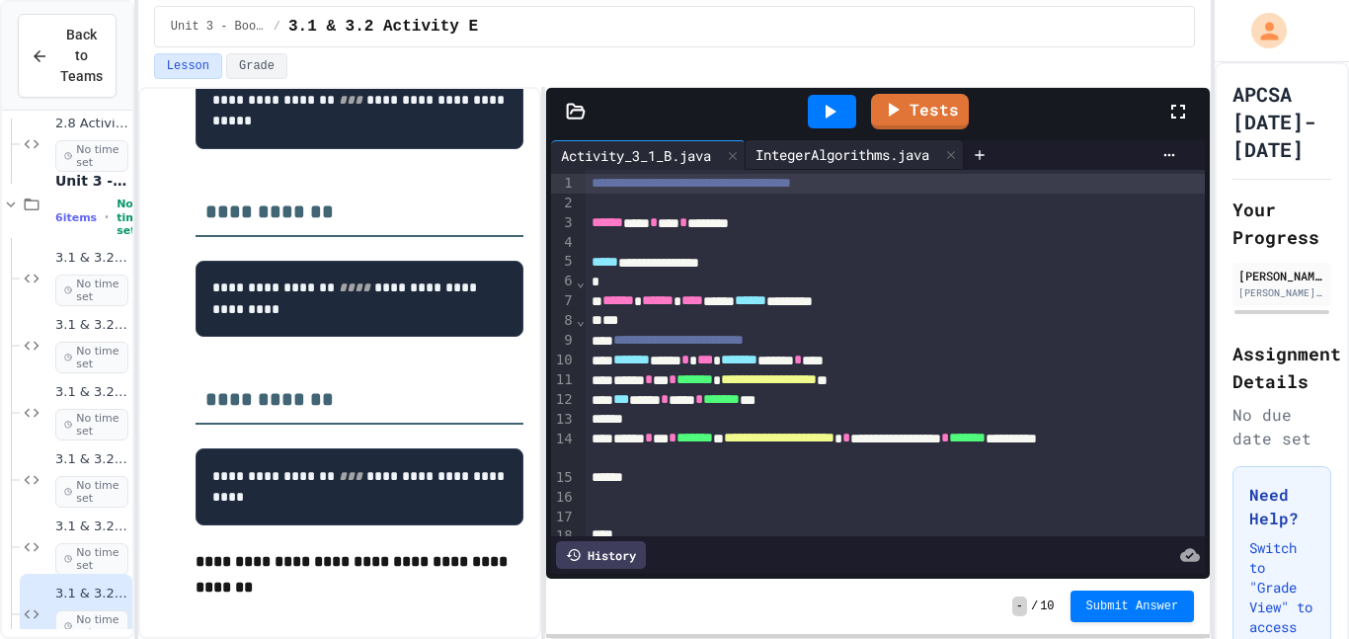
click at [785, 140] on div "IntegerAlgorithms.java" at bounding box center [855, 155] width 218 height 30
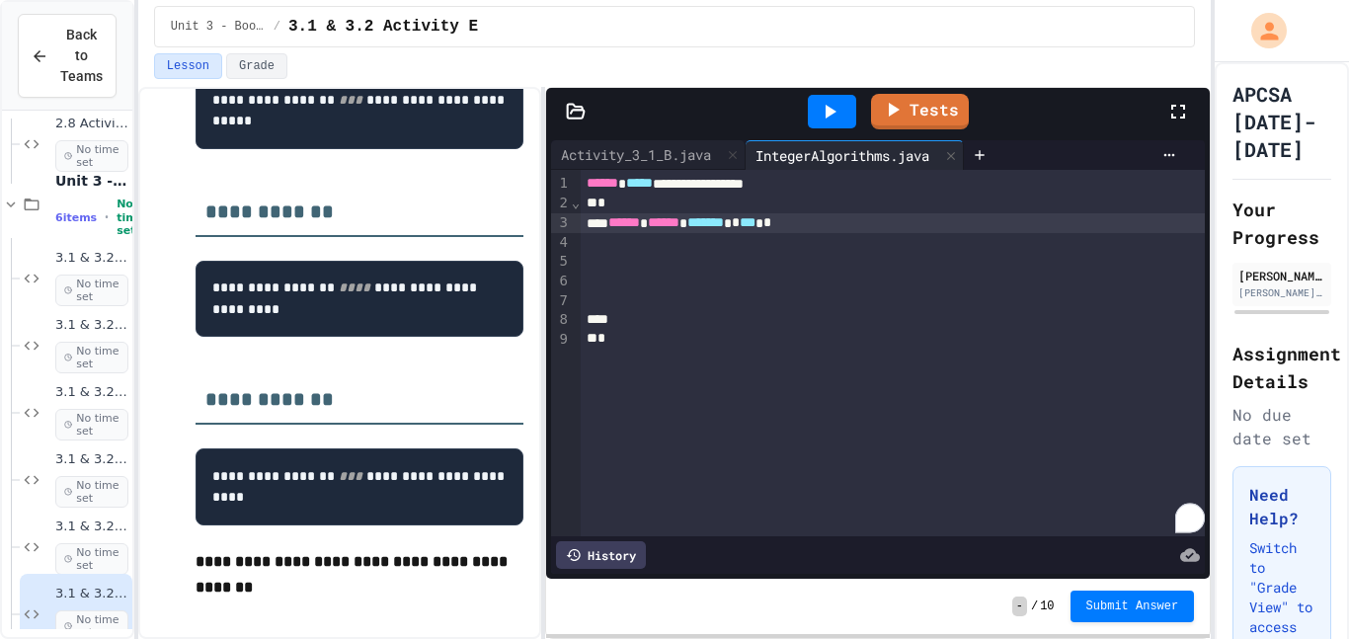
click at [832, 211] on div "*" at bounding box center [893, 204] width 624 height 20
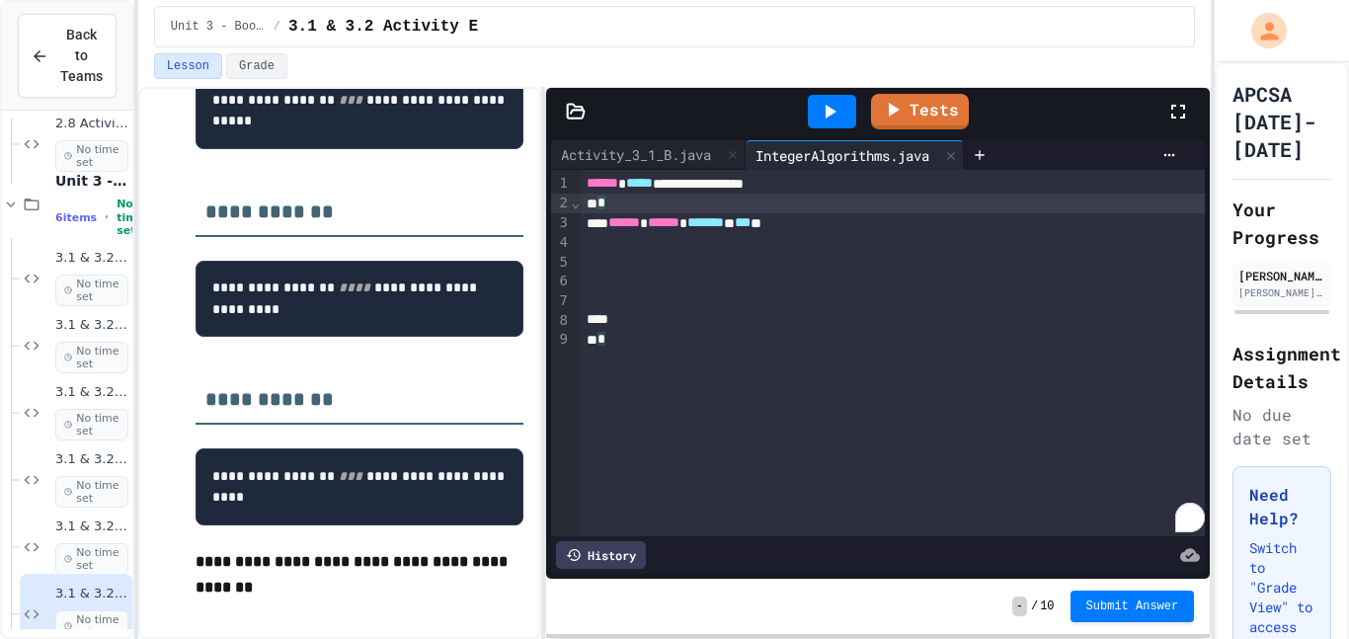
click at [829, 219] on div "****** ****** ******* * *** *" at bounding box center [893, 223] width 624 height 20
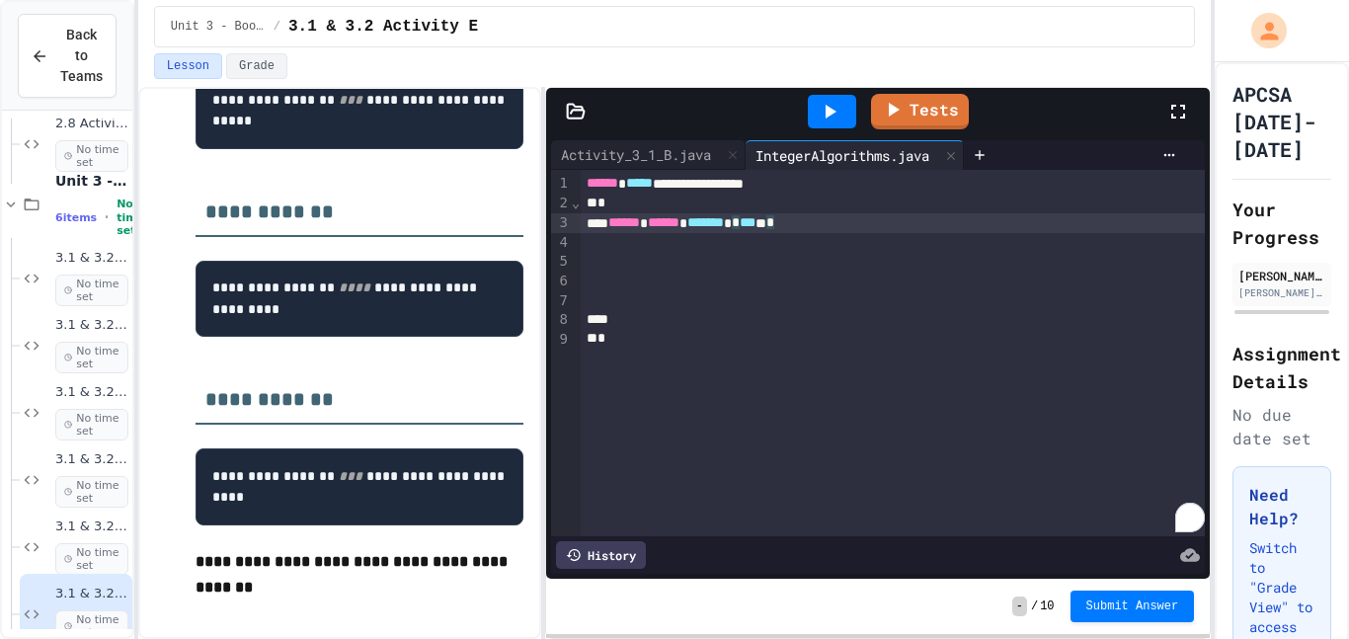
click at [857, 224] on div "****** ****** ******* * *** * *" at bounding box center [893, 223] width 624 height 20
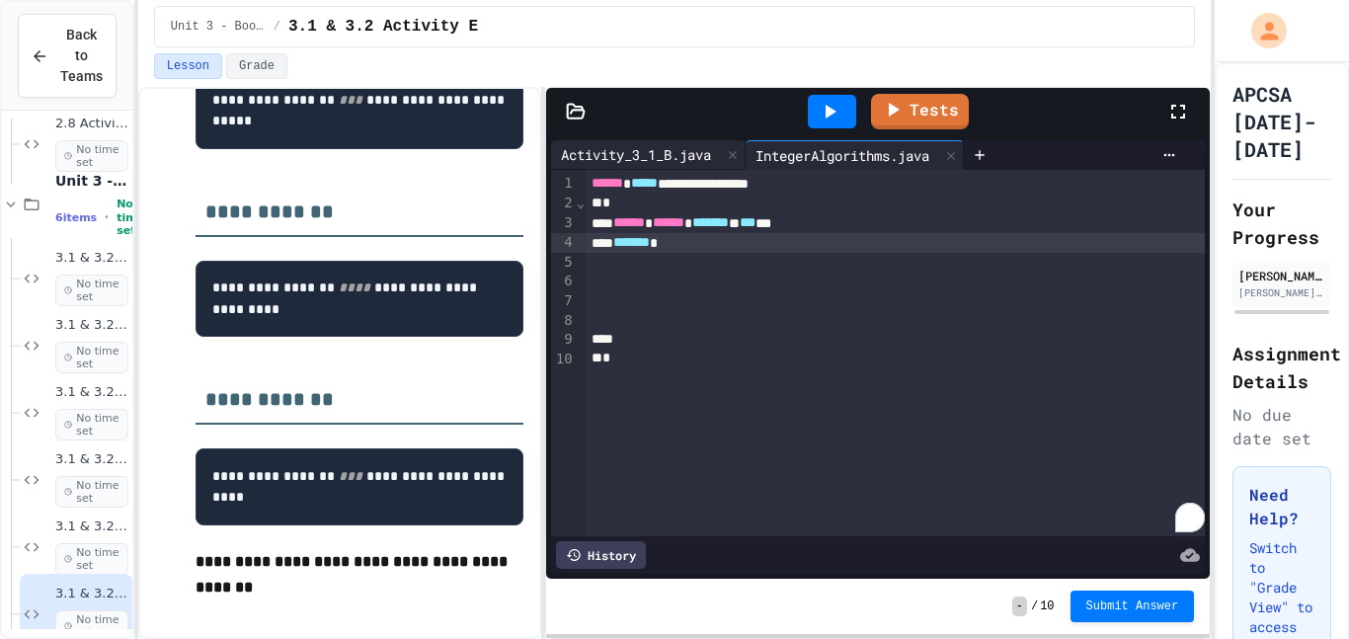
click at [689, 162] on div "Activity_3_1_B.java" at bounding box center [636, 154] width 170 height 21
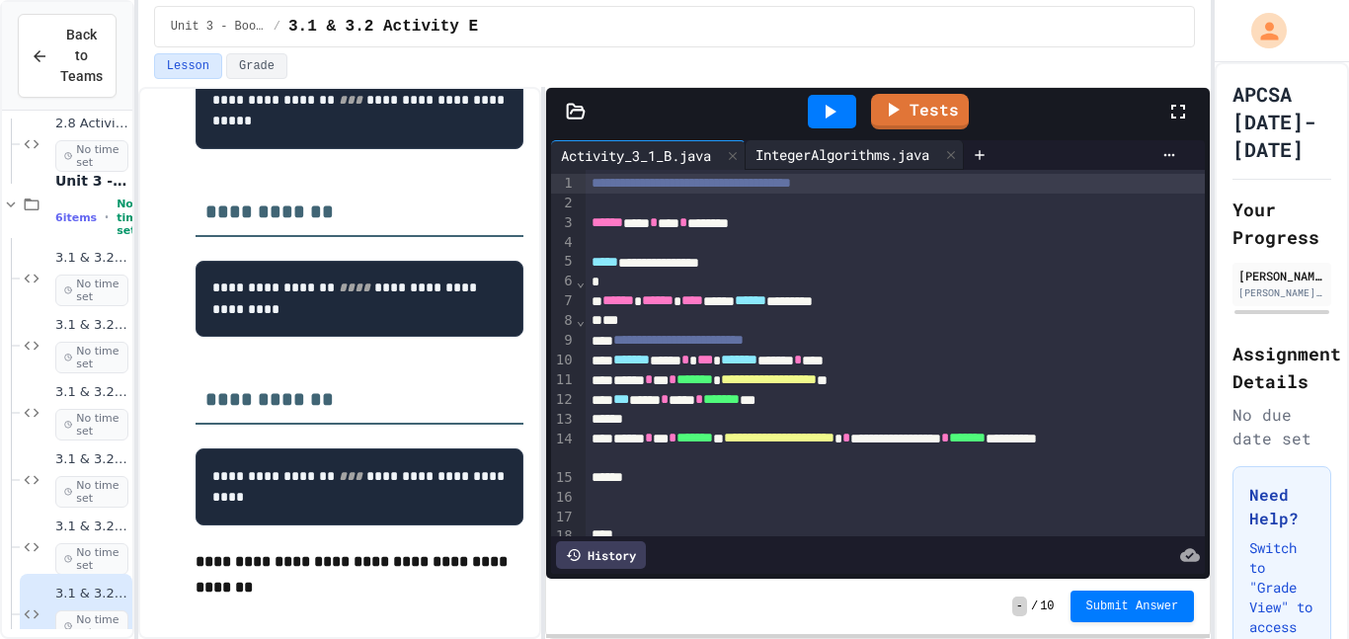
click at [762, 147] on div "IntegerAlgorithms.java" at bounding box center [843, 154] width 194 height 21
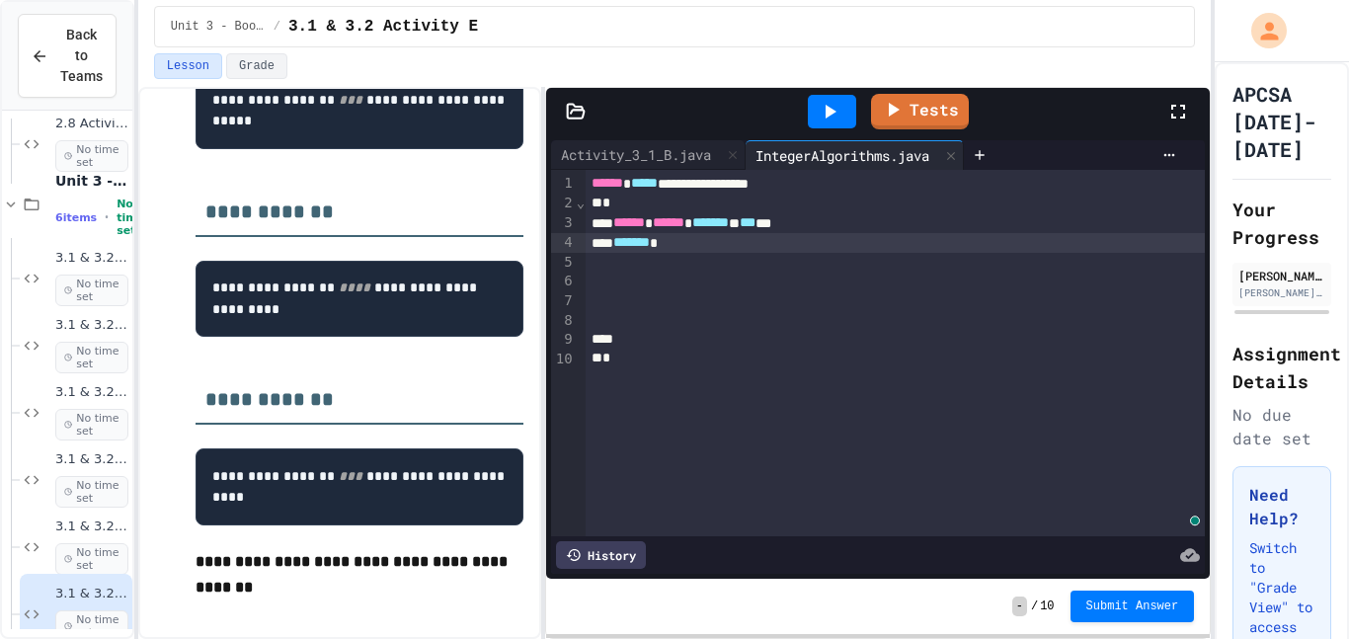
click at [685, 253] on div "To enrich screen reader interactions, please activate Accessibility in Grammarl…" at bounding box center [896, 263] width 620 height 20
click at [685, 250] on div "*******" at bounding box center [896, 243] width 620 height 20
click at [47, 458] on div "3.1 & 3.2 Activity C No time set" at bounding box center [76, 480] width 113 height 80
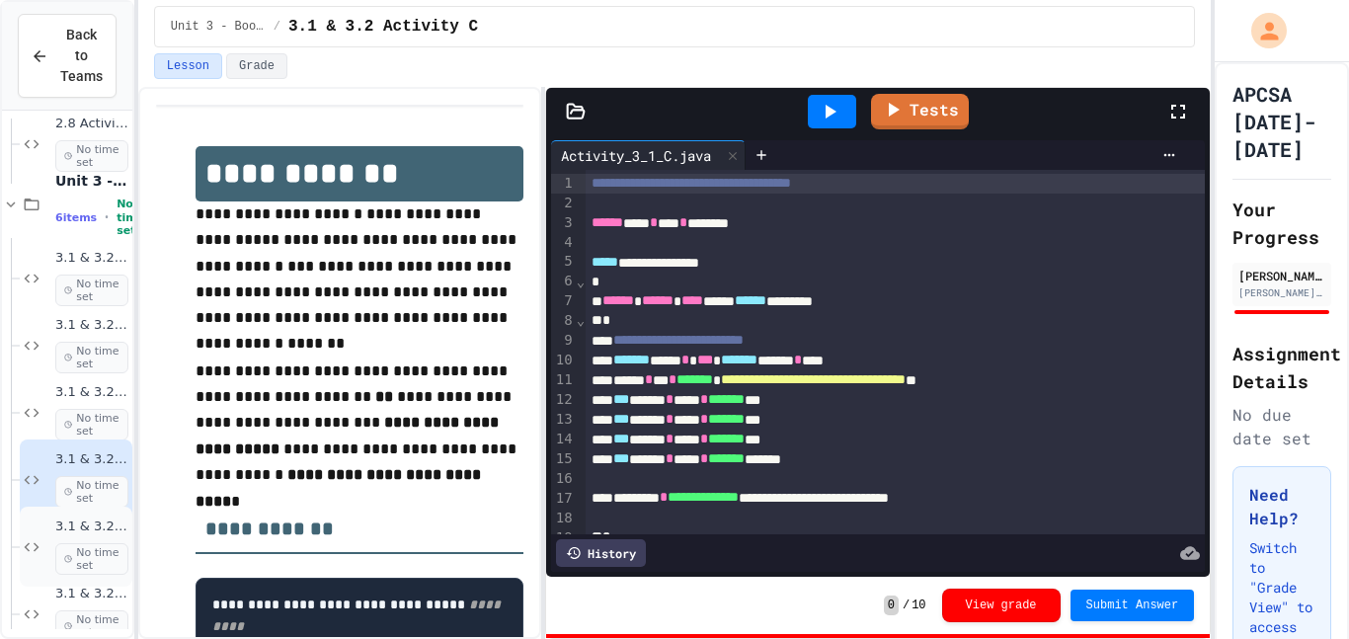
click at [44, 520] on div "3.1 & 3.2 Activity D No time set" at bounding box center [76, 547] width 113 height 80
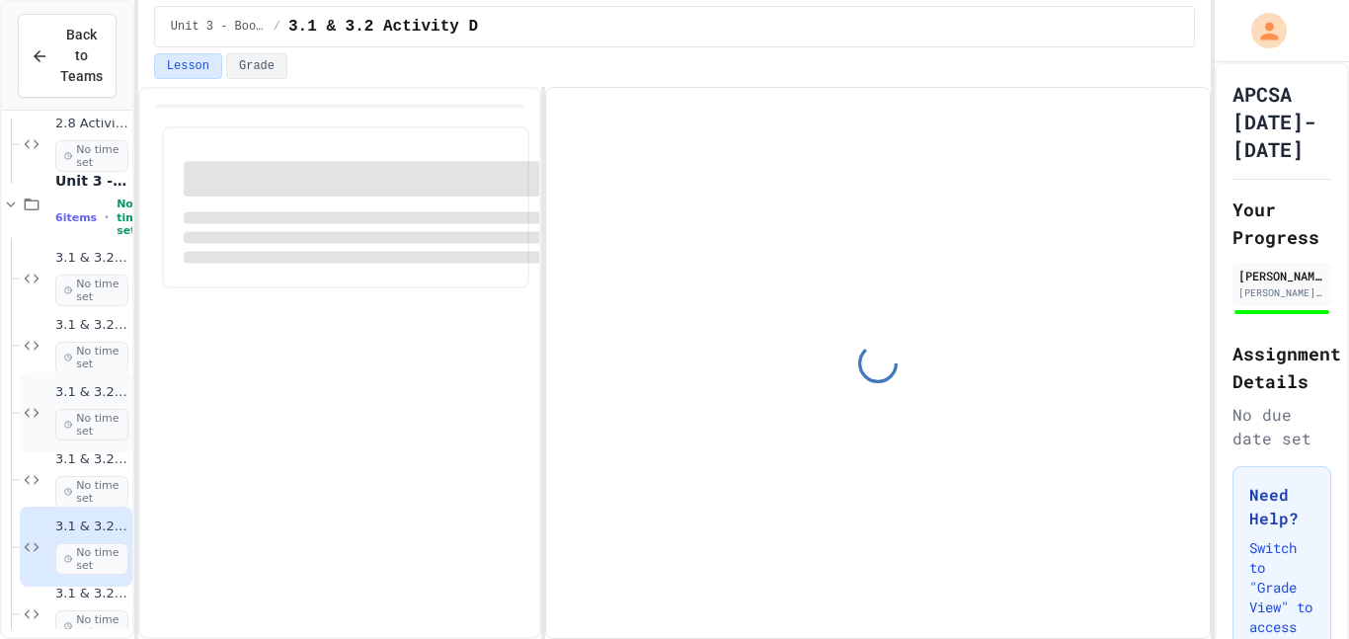
click at [56, 405] on div "3.1 & 3.2 Activity B No time set" at bounding box center [91, 412] width 73 height 56
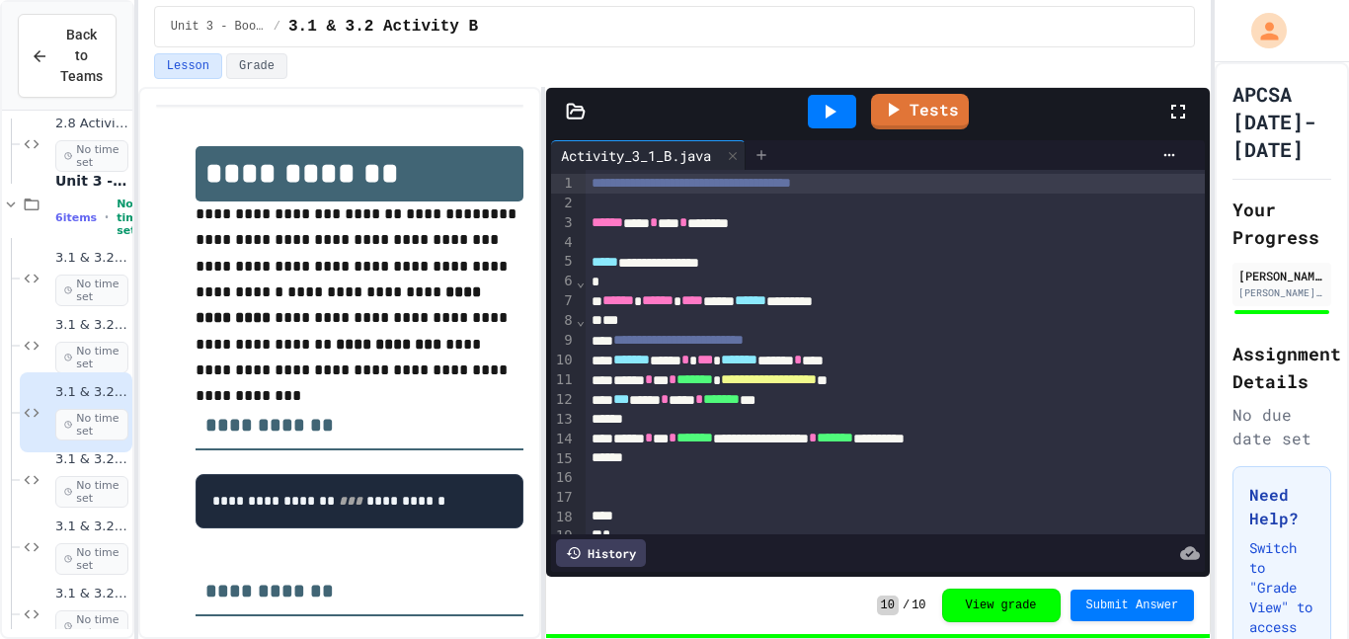
click at [777, 156] on div at bounding box center [762, 155] width 32 height 30
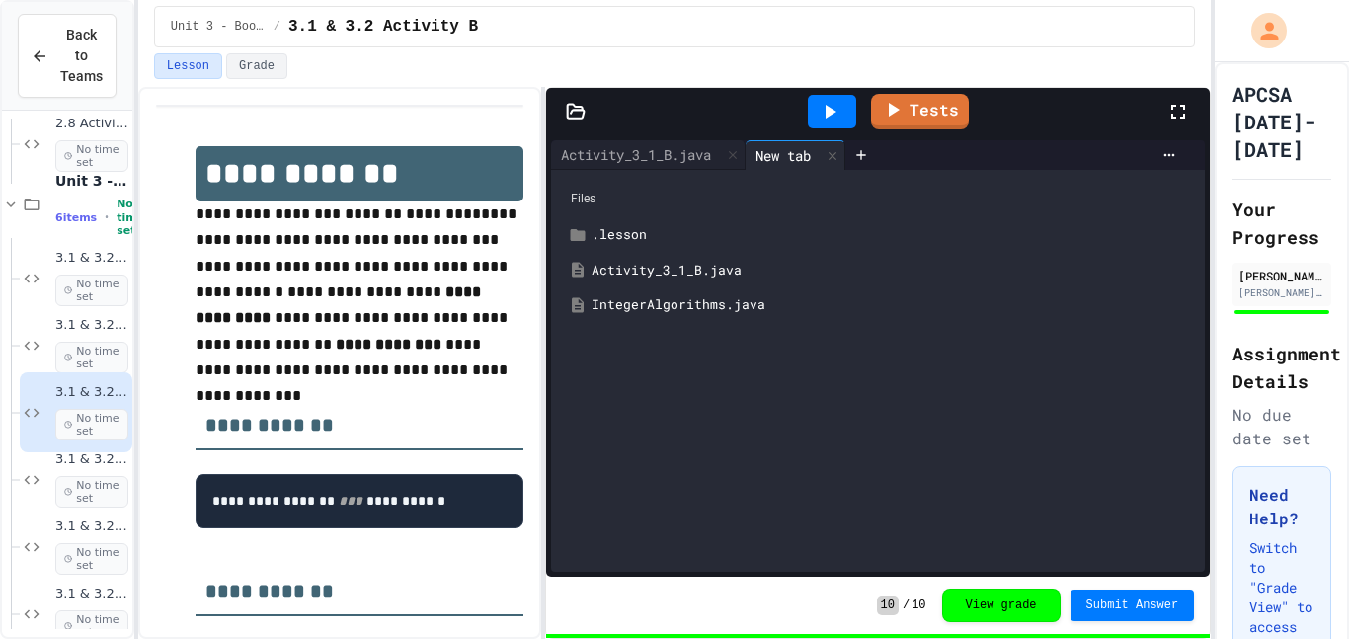
click at [745, 298] on div "IntegerAlgorithms.java" at bounding box center [893, 305] width 602 height 20
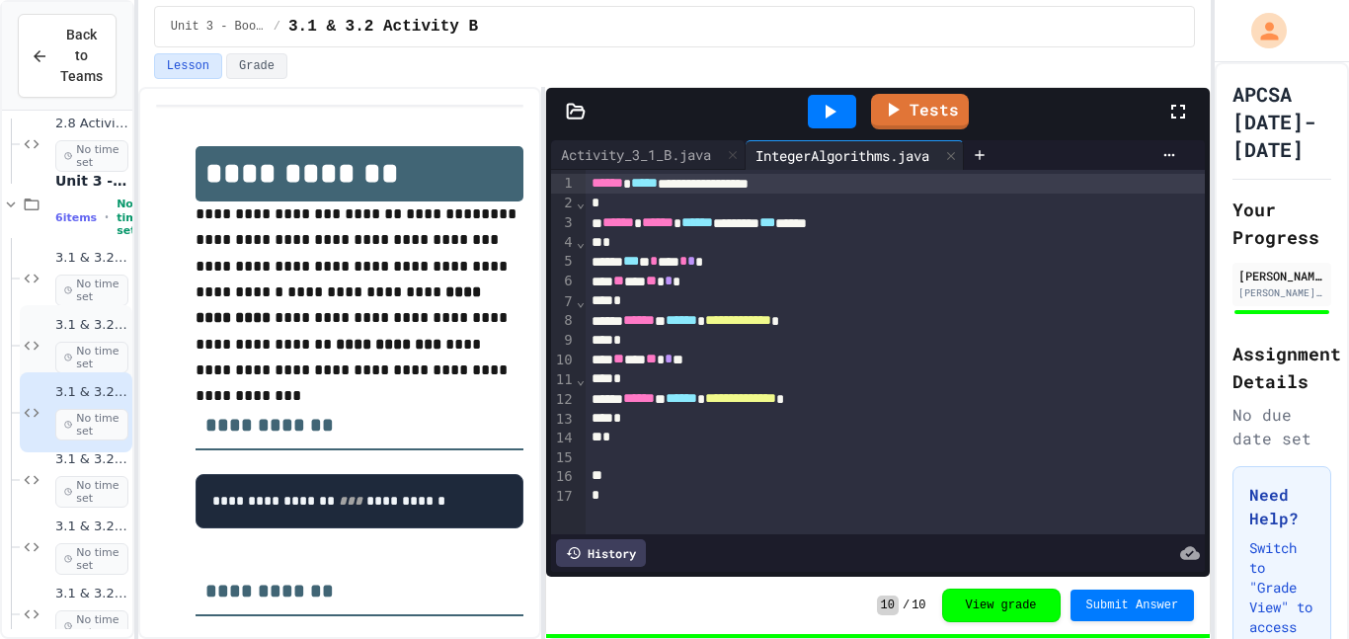
scroll to position [2268, 0]
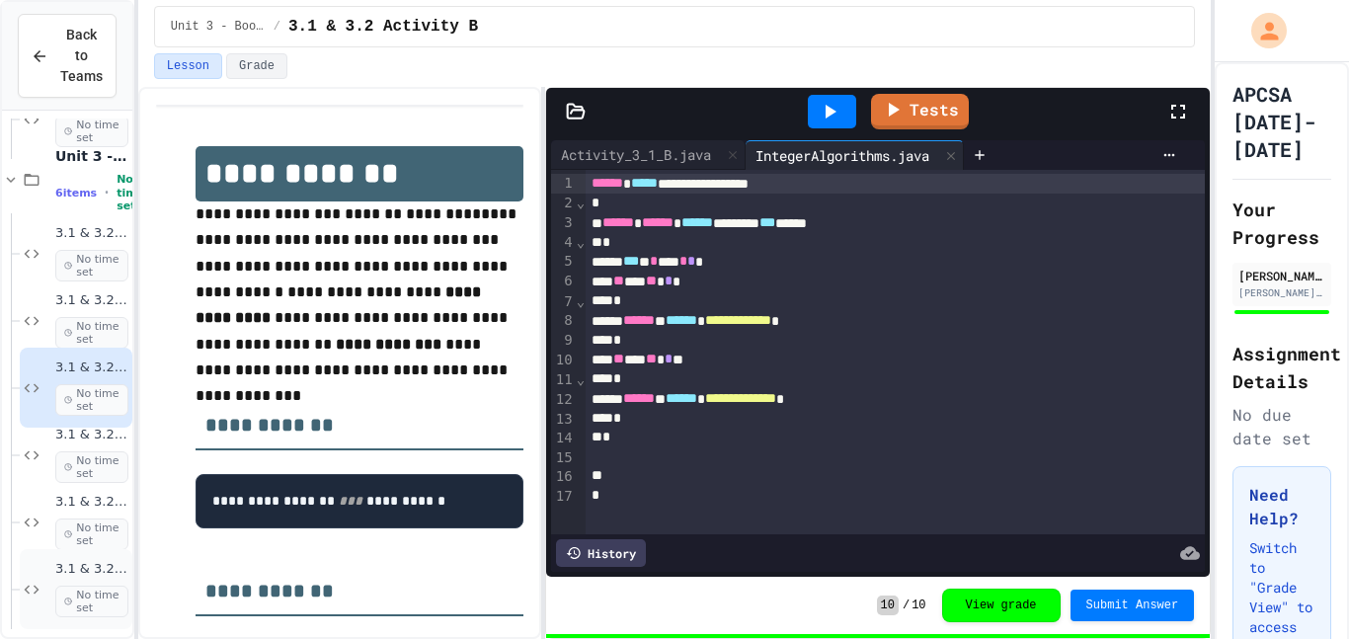
click at [55, 576] on span "3.1 & 3.2 Activity E" at bounding box center [91, 569] width 73 height 17
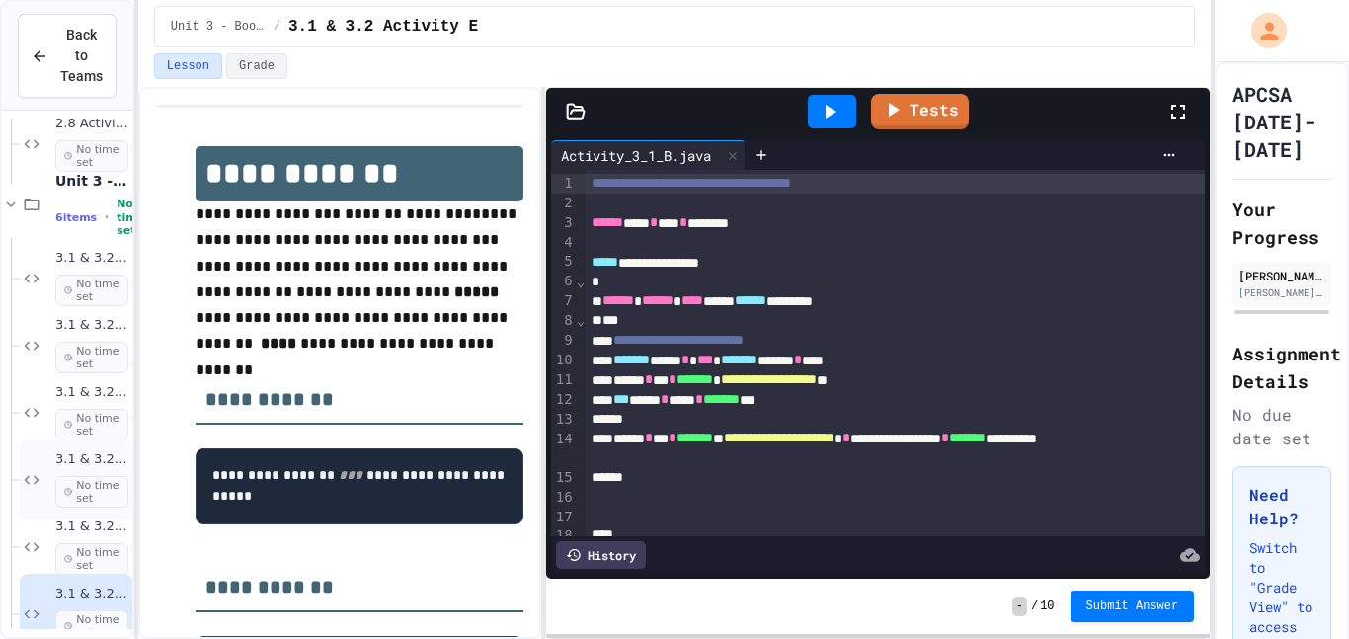
scroll to position [2268, 0]
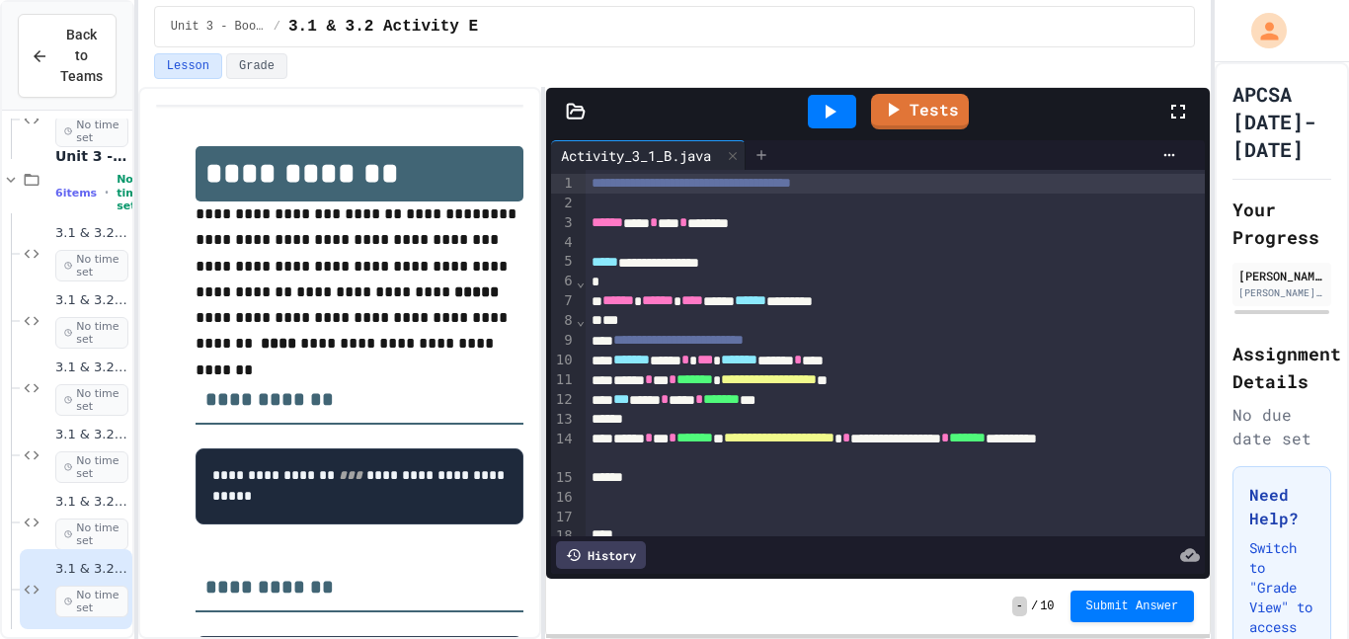
click at [769, 151] on icon at bounding box center [762, 155] width 16 height 16
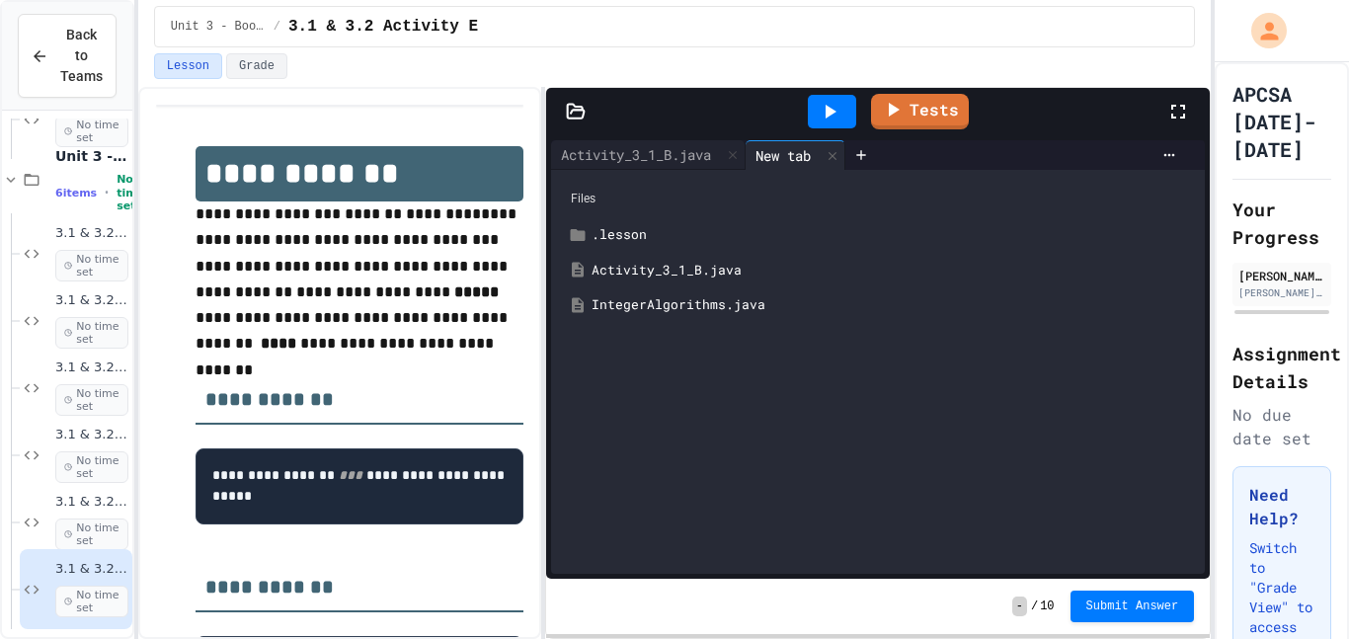
click at [718, 312] on div "IntegerAlgorithms.java" at bounding box center [893, 305] width 602 height 20
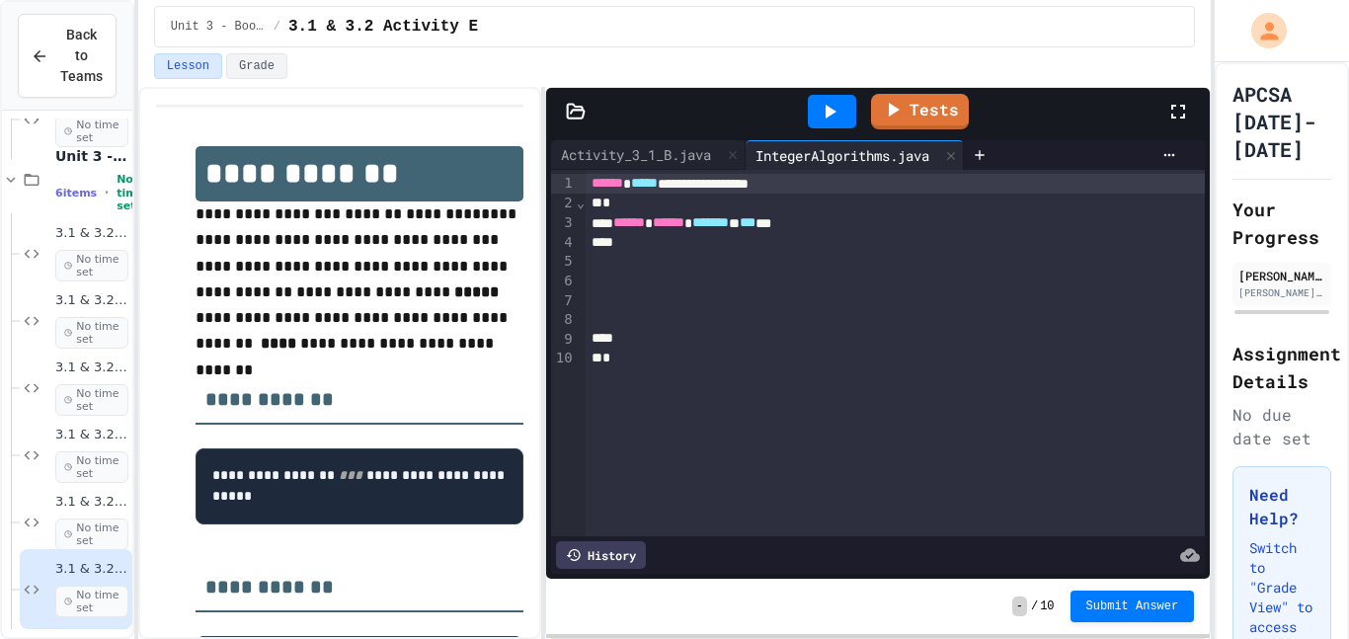
click at [655, 254] on div at bounding box center [896, 262] width 620 height 20
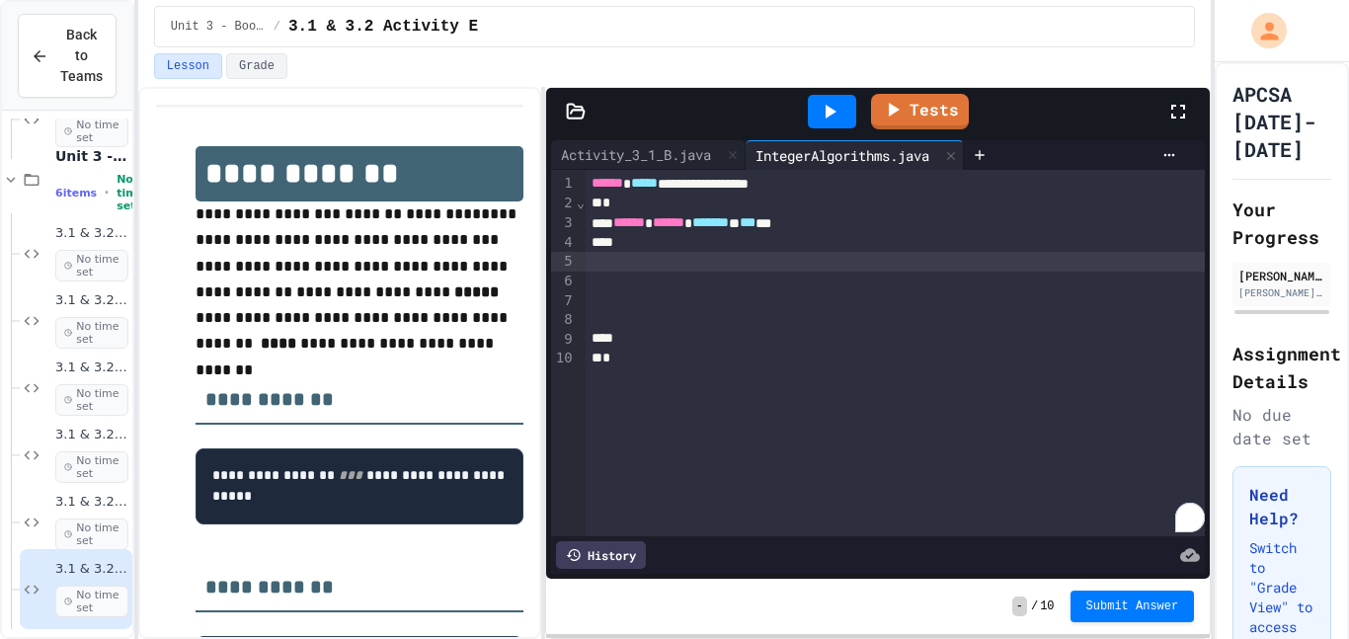
click at [655, 243] on div "To enrich screen reader interactions, please activate Accessibility in Grammarl…" at bounding box center [896, 243] width 620 height 20
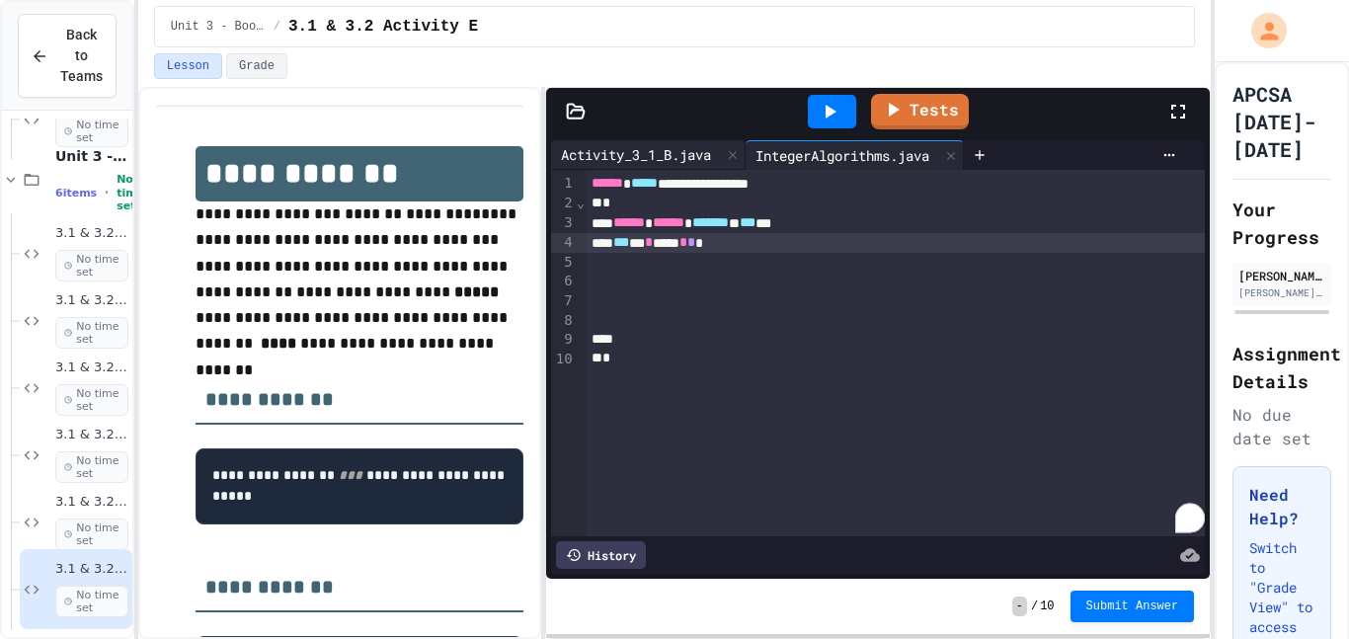
click at [700, 149] on div "Activity_3_1_B.java" at bounding box center [636, 154] width 170 height 21
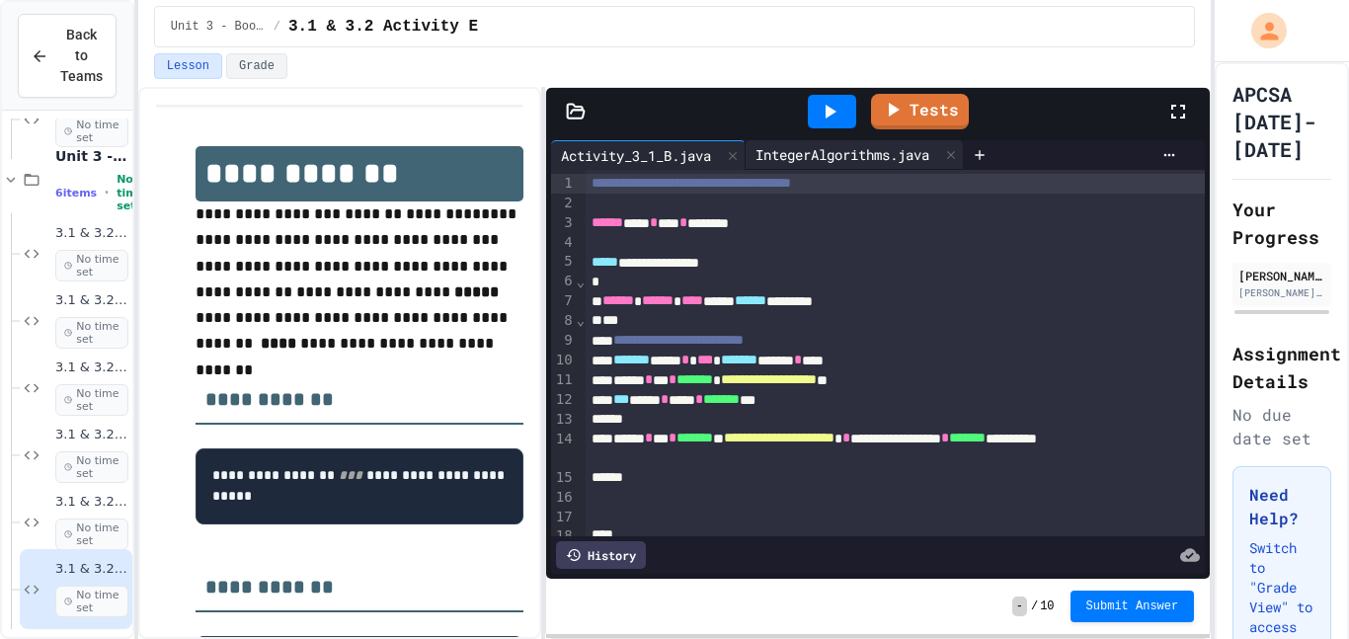
click at [808, 159] on div "IntegerAlgorithms.java" at bounding box center [843, 154] width 194 height 21
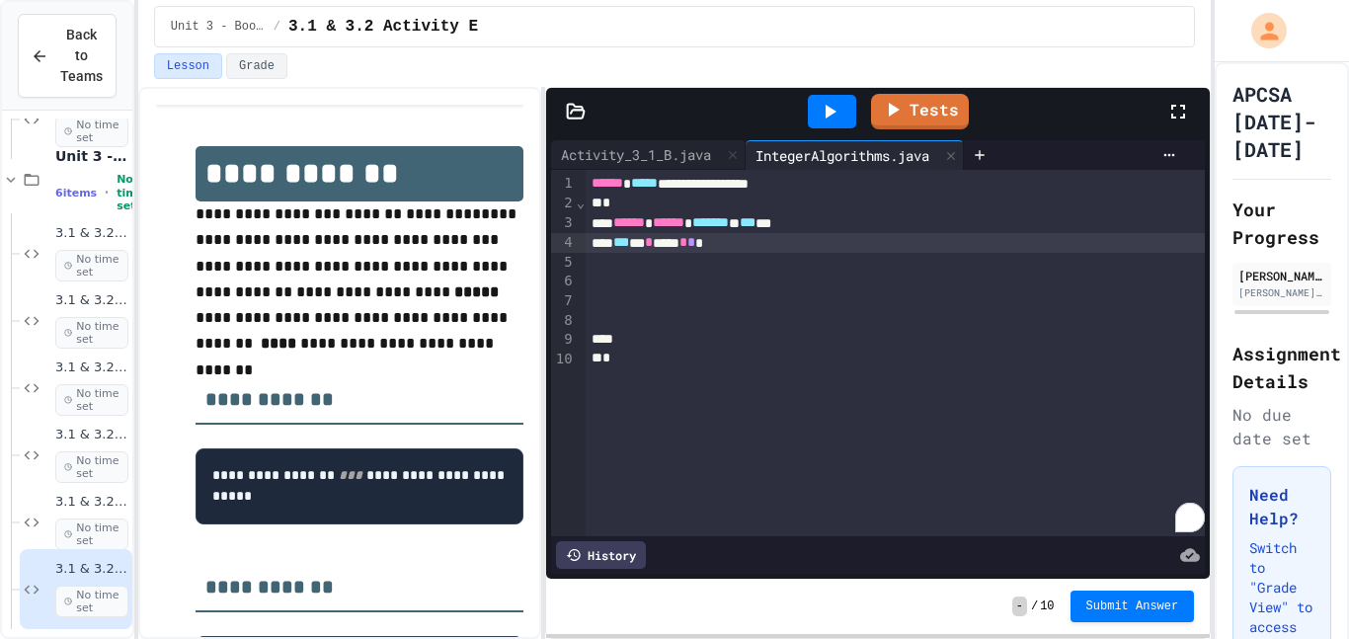
click at [760, 261] on div "To enrich screen reader interactions, please activate Accessibility in Grammarl…" at bounding box center [896, 263] width 620 height 20
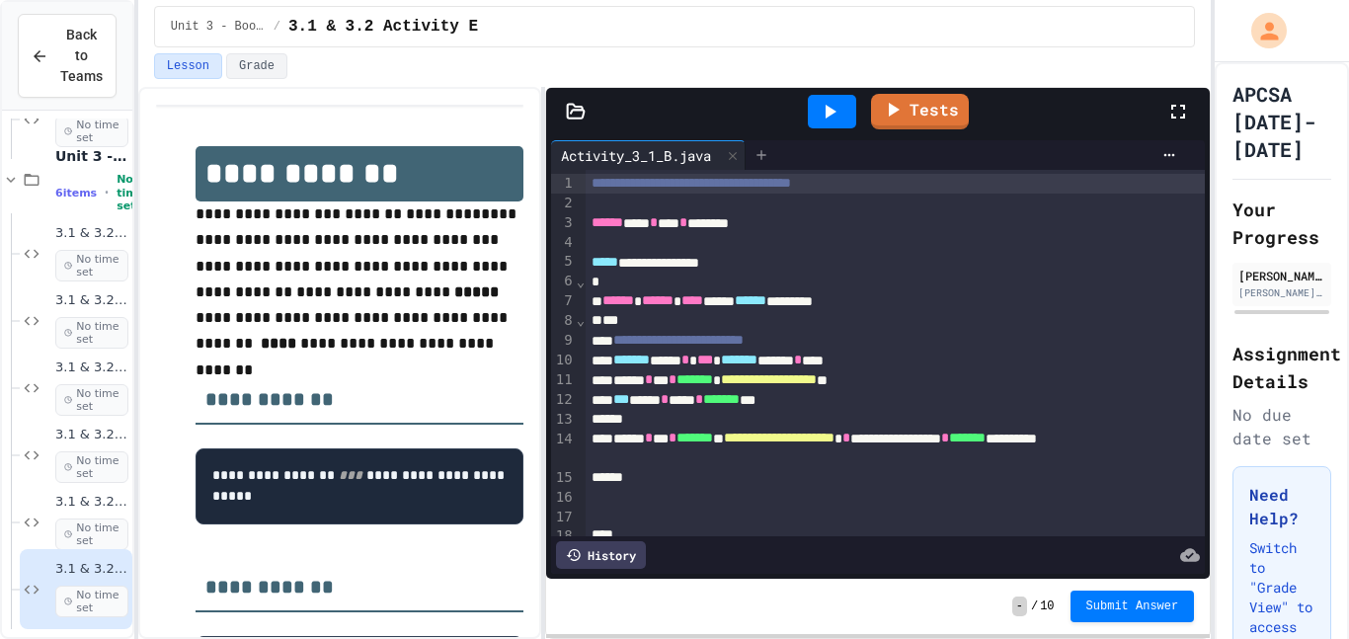
click at [777, 166] on div at bounding box center [762, 155] width 32 height 30
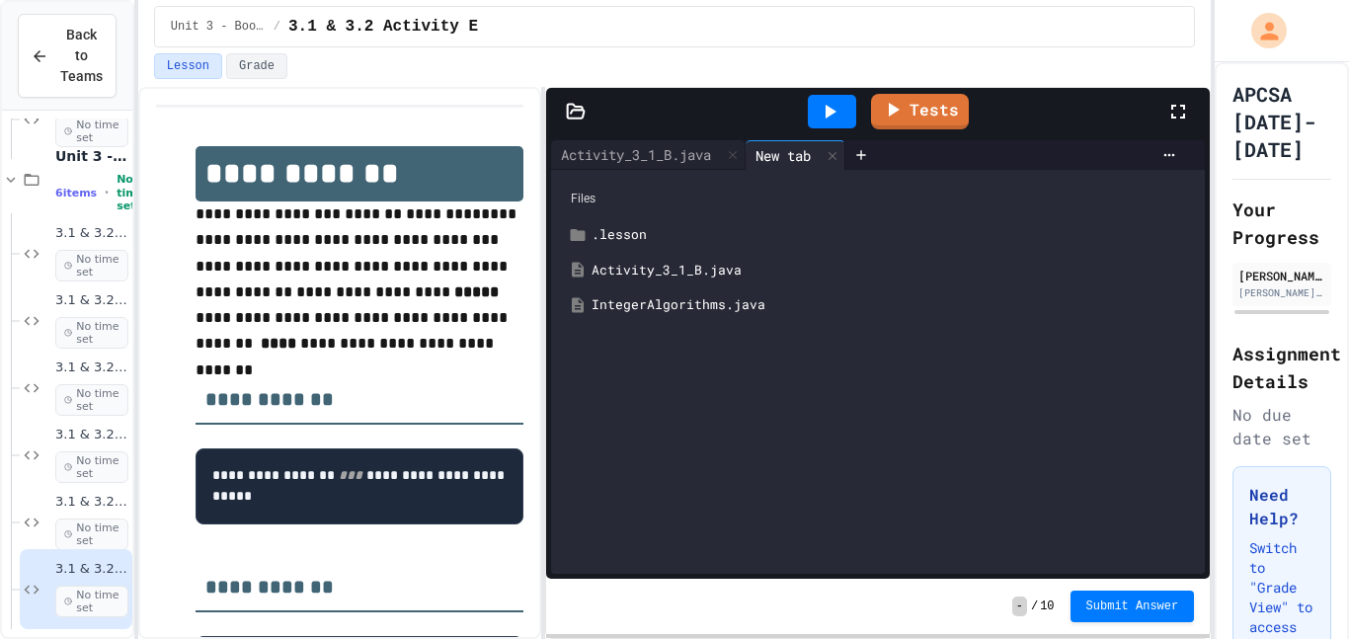
click at [721, 299] on div "IntegerAlgorithms.java" at bounding box center [893, 305] width 602 height 20
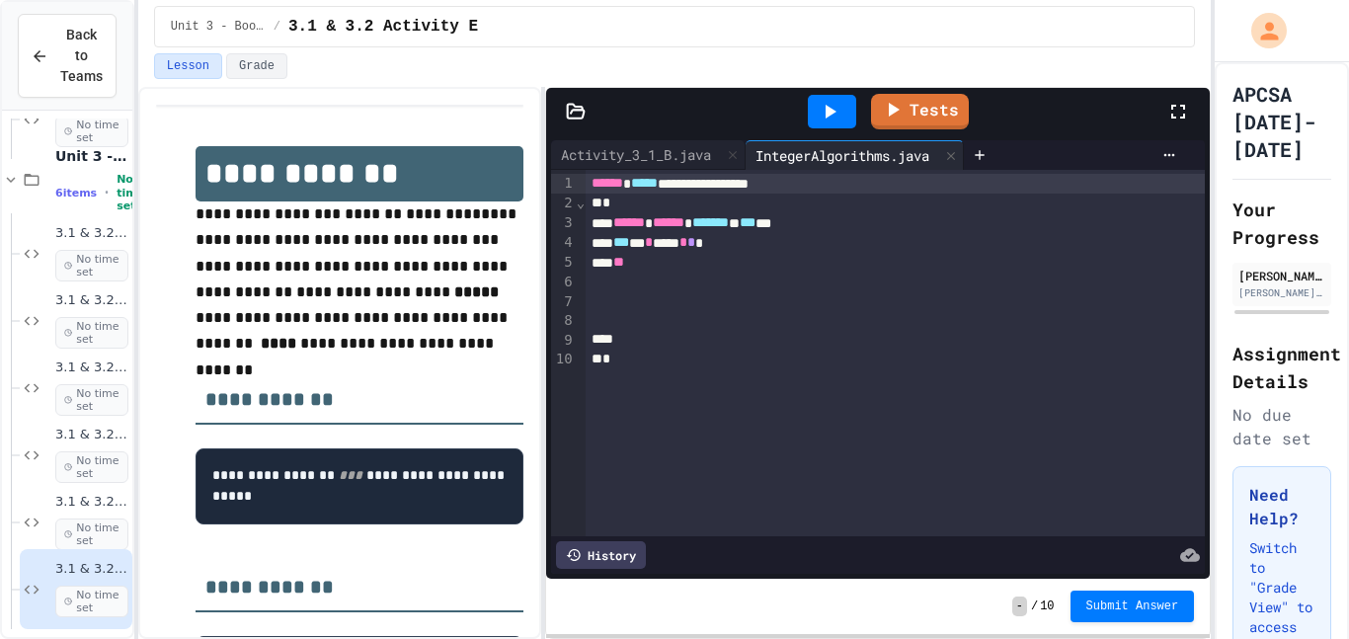
click at [661, 274] on div at bounding box center [896, 283] width 620 height 20
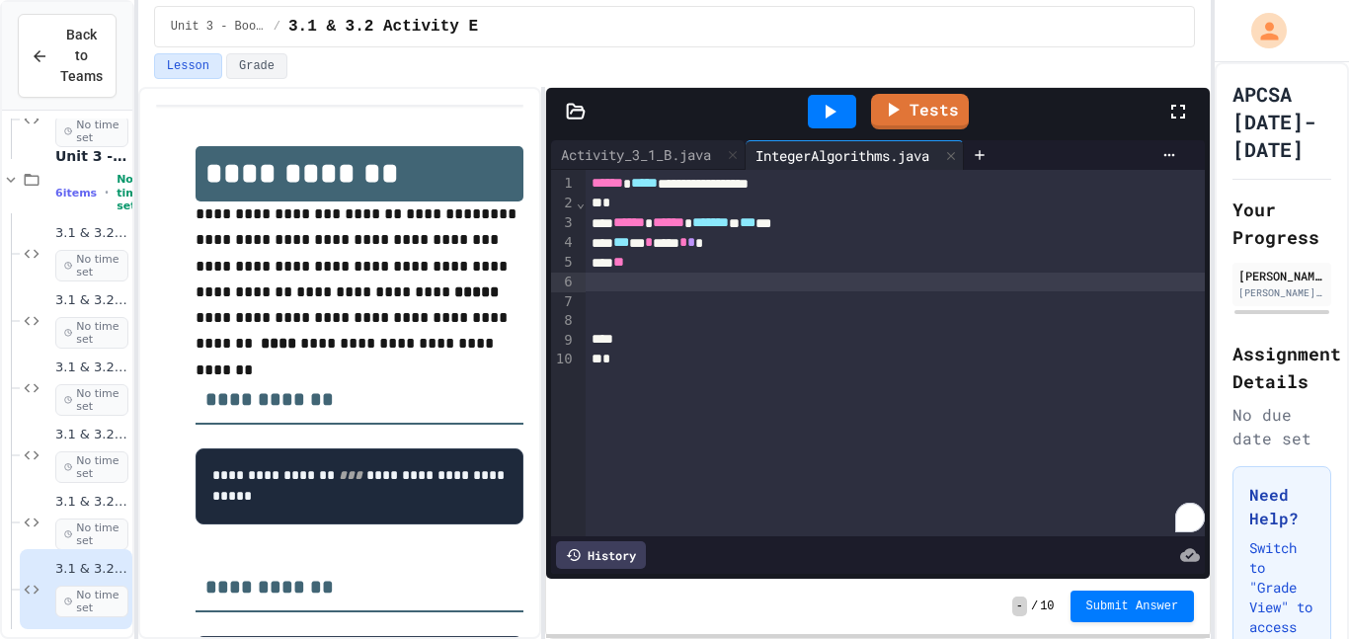
click at [659, 266] on div "**" at bounding box center [896, 263] width 620 height 20
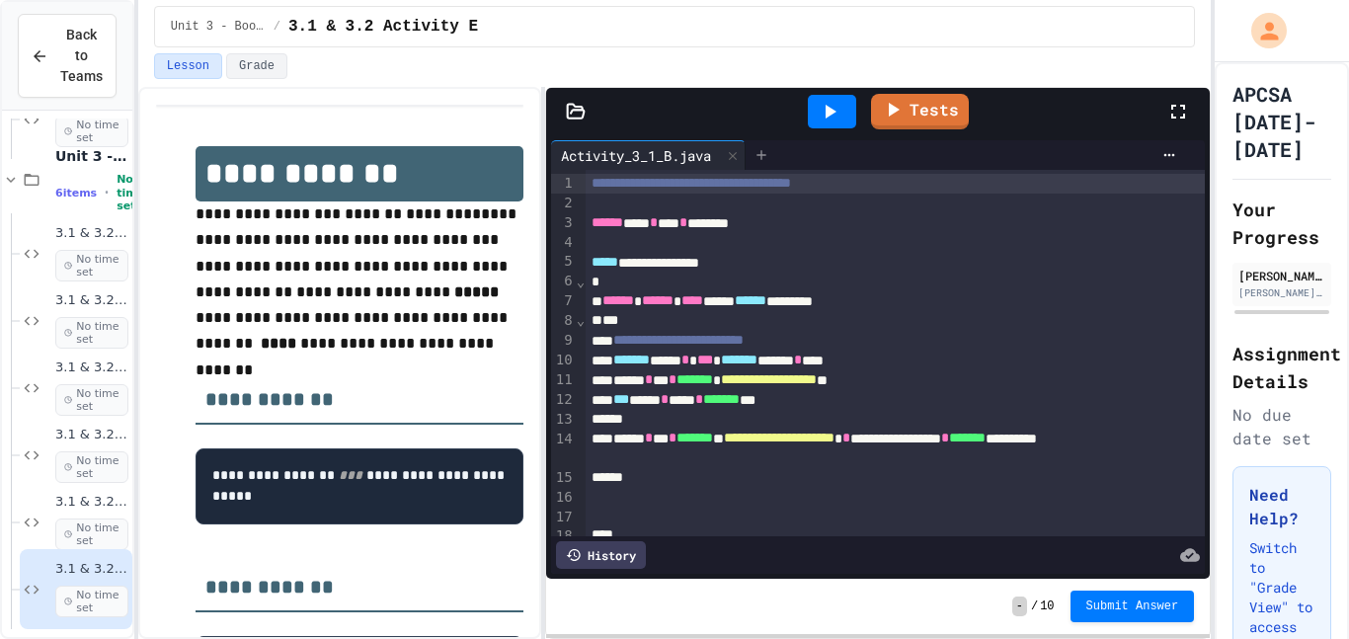
click at [766, 153] on icon at bounding box center [762, 155] width 16 height 16
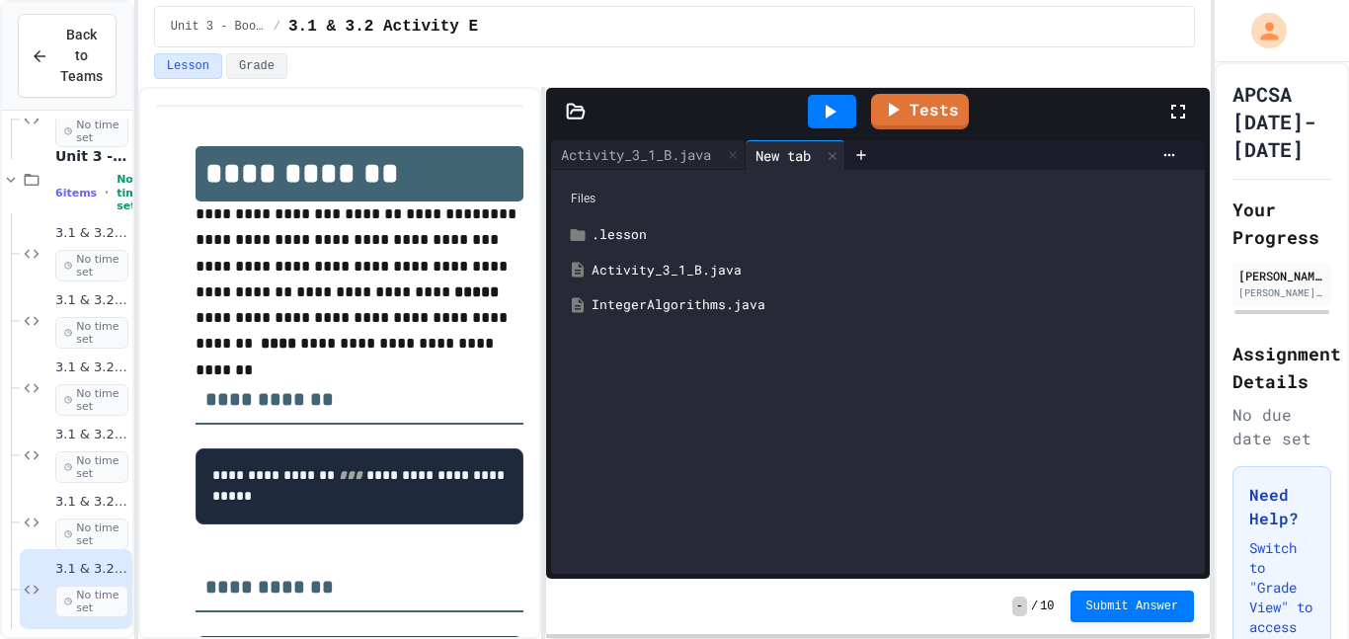
click at [710, 293] on div "IntegerAlgorithms.java" at bounding box center [878, 305] width 634 height 36
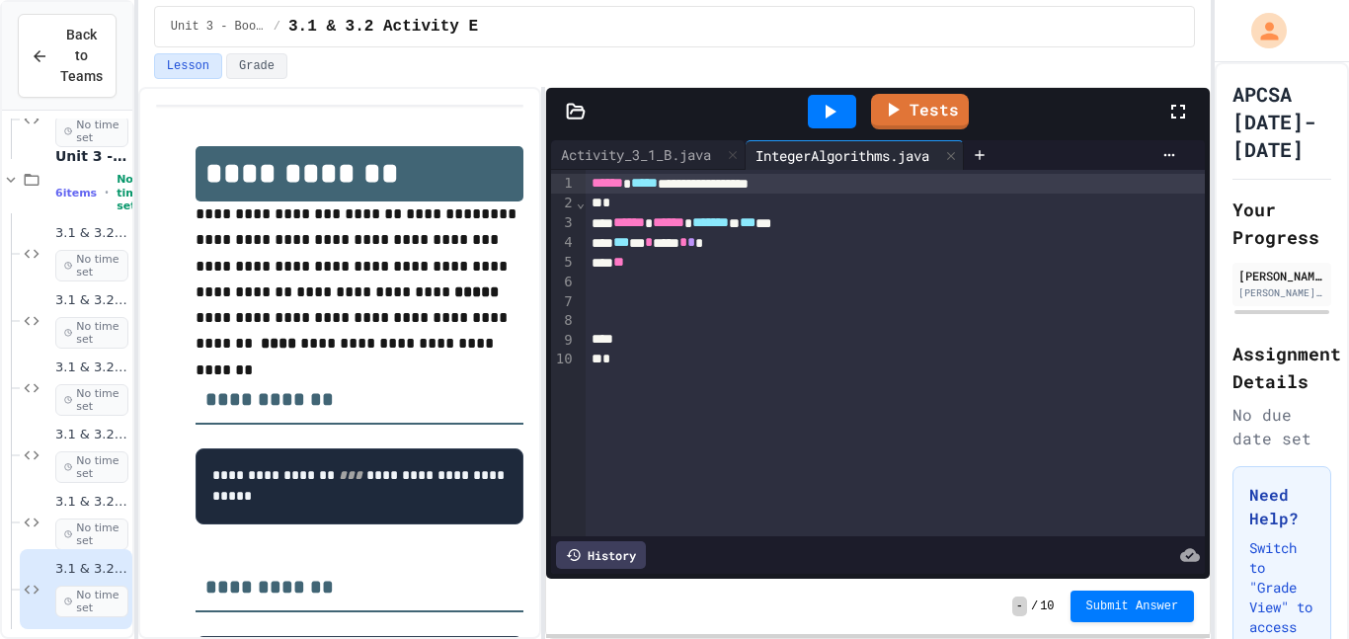
click at [701, 274] on div at bounding box center [896, 283] width 620 height 20
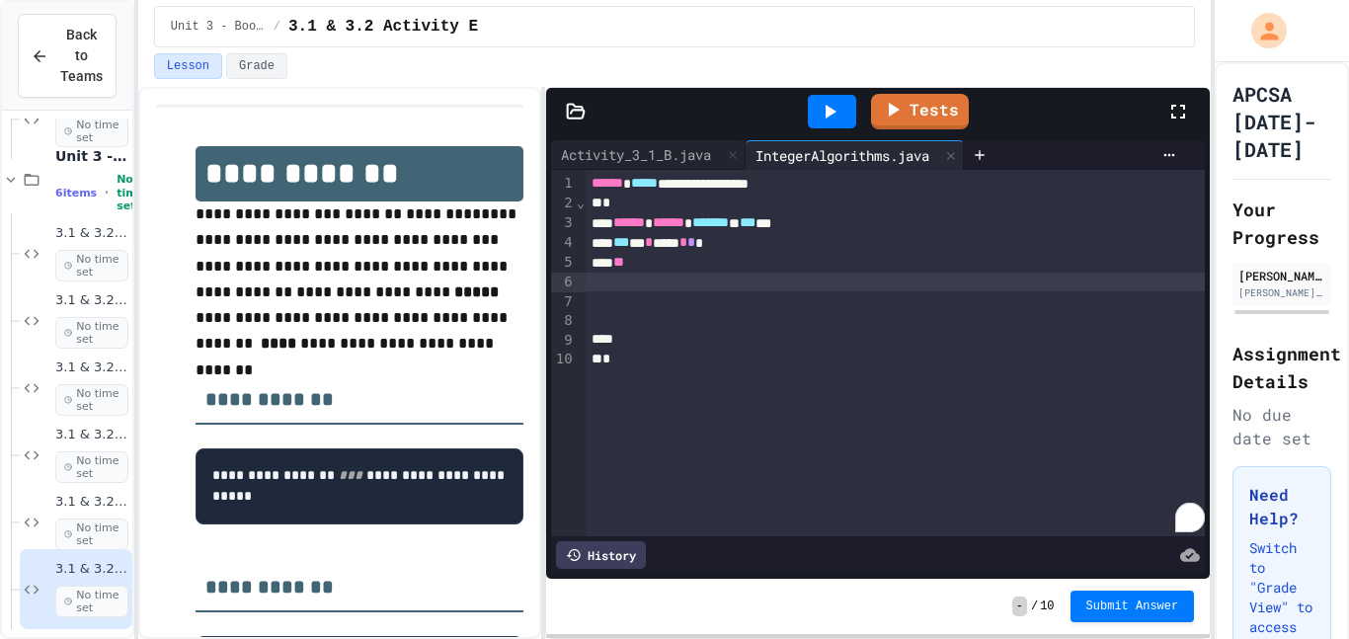
click at [699, 269] on div "**" at bounding box center [896, 263] width 620 height 20
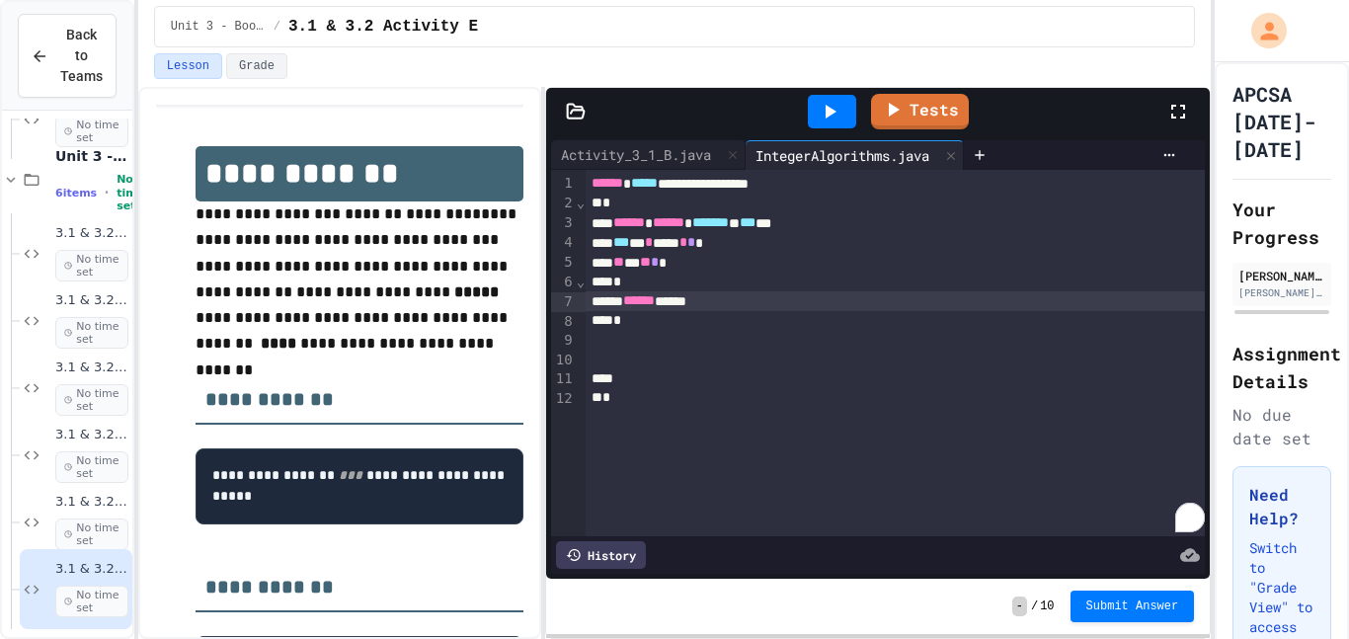
click at [700, 292] on div "****** *****" at bounding box center [896, 301] width 620 height 20
click at [747, 303] on div "****** **** *" at bounding box center [896, 301] width 620 height 20
click at [691, 324] on div "*" at bounding box center [896, 321] width 620 height 20
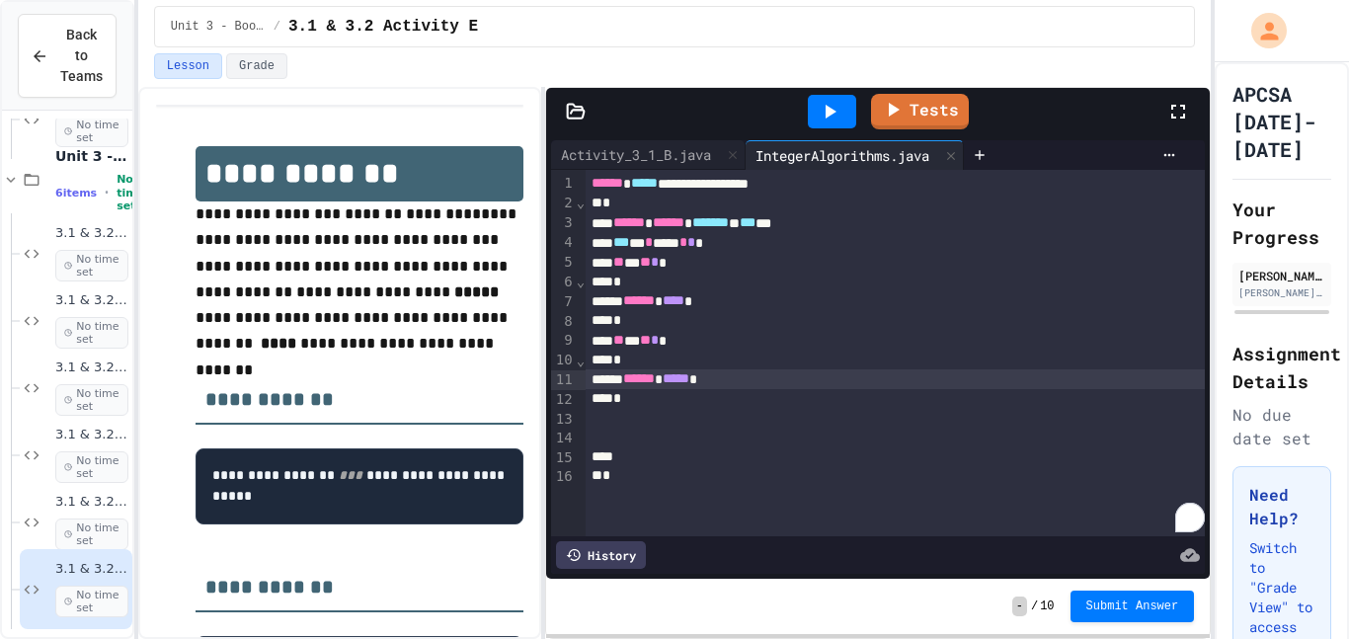
click at [861, 222] on div "****** ****** ******* * *** **" at bounding box center [896, 223] width 620 height 20
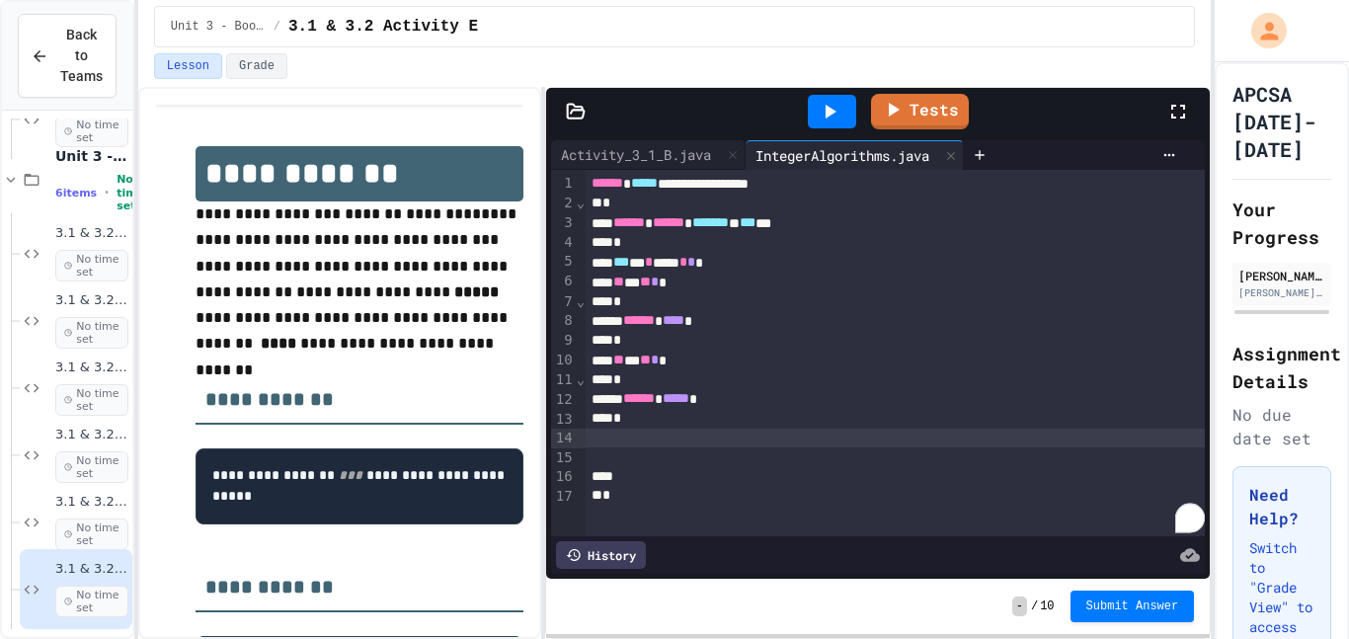
click at [651, 444] on div "To enrich screen reader interactions, please activate Accessibility in Grammarl…" at bounding box center [896, 439] width 620 height 20
click at [625, 244] on div "*" at bounding box center [896, 243] width 620 height 20
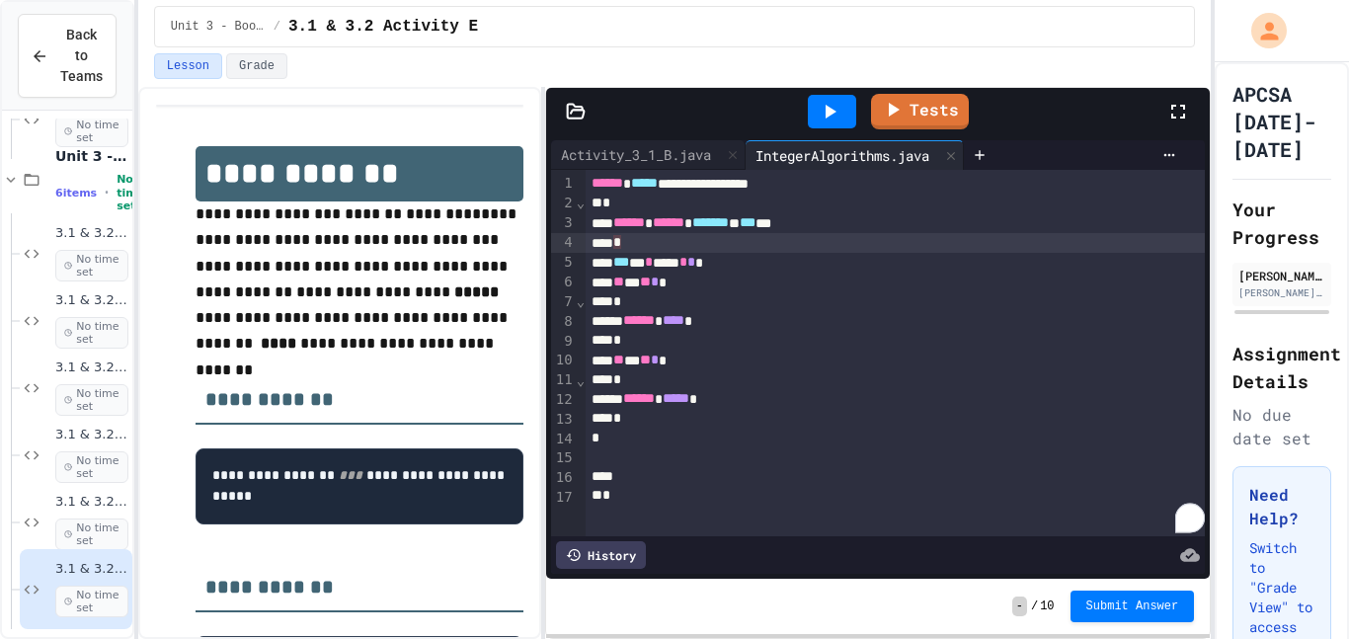
click at [592, 440] on div "*" at bounding box center [896, 439] width 620 height 20
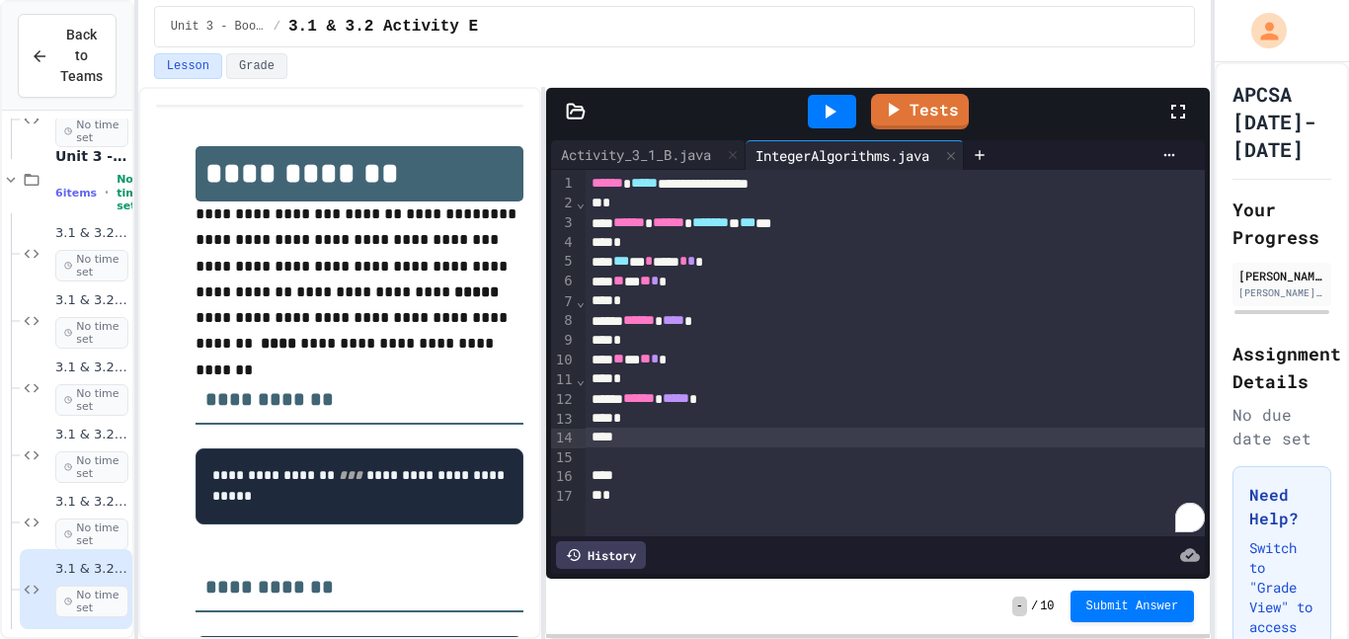
click at [629, 247] on div "*" at bounding box center [896, 243] width 620 height 20
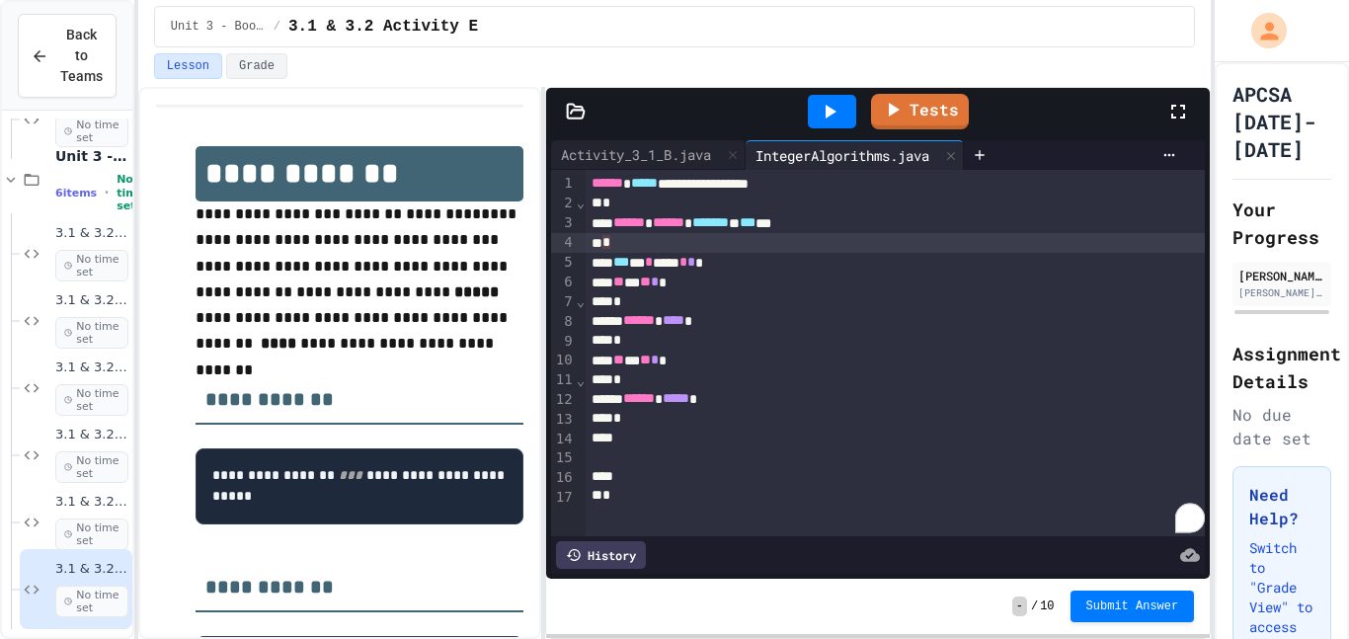
click at [639, 421] on div "*" at bounding box center [896, 419] width 620 height 20
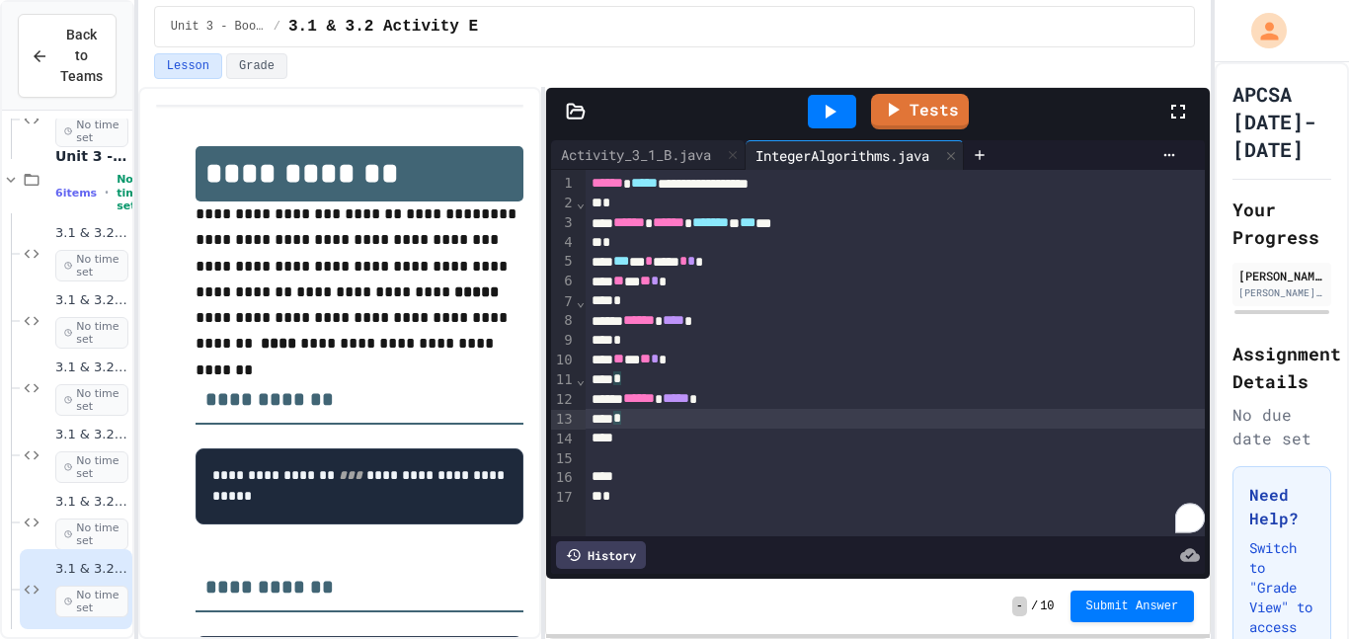
click at [632, 444] on div "To enrich screen reader interactions, please activate Accessibility in Grammarl…" at bounding box center [896, 439] width 620 height 20
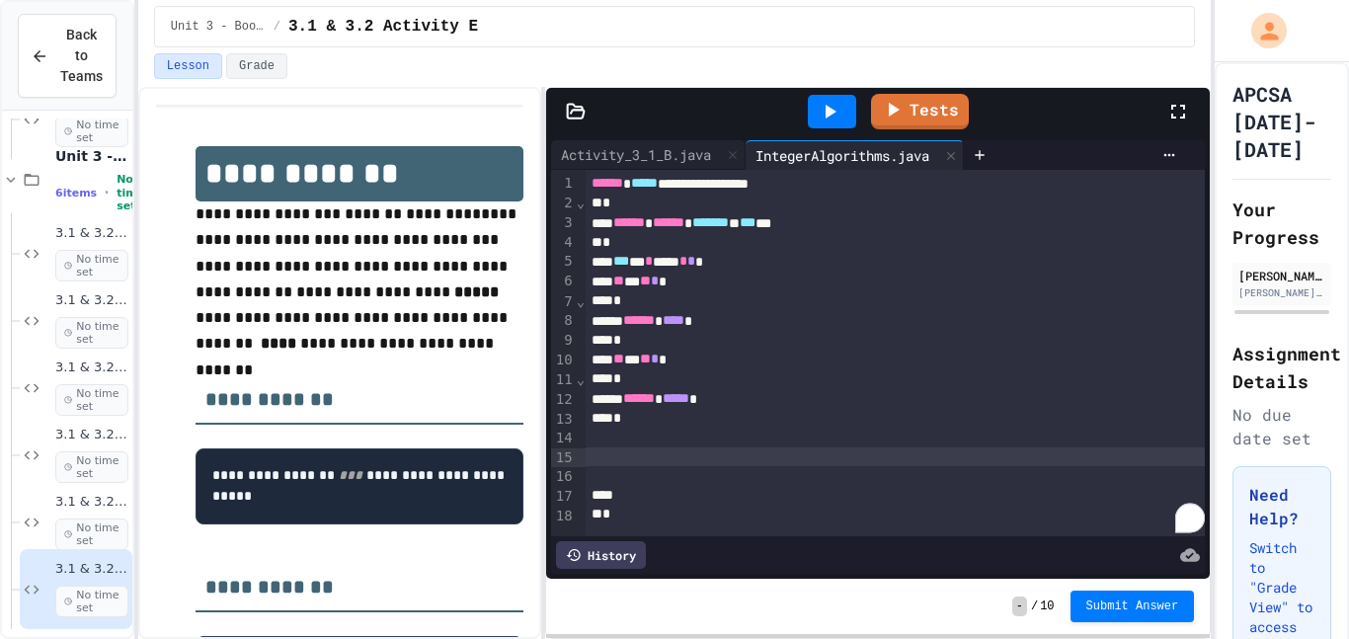
click at [620, 238] on div "*" at bounding box center [896, 243] width 620 height 20
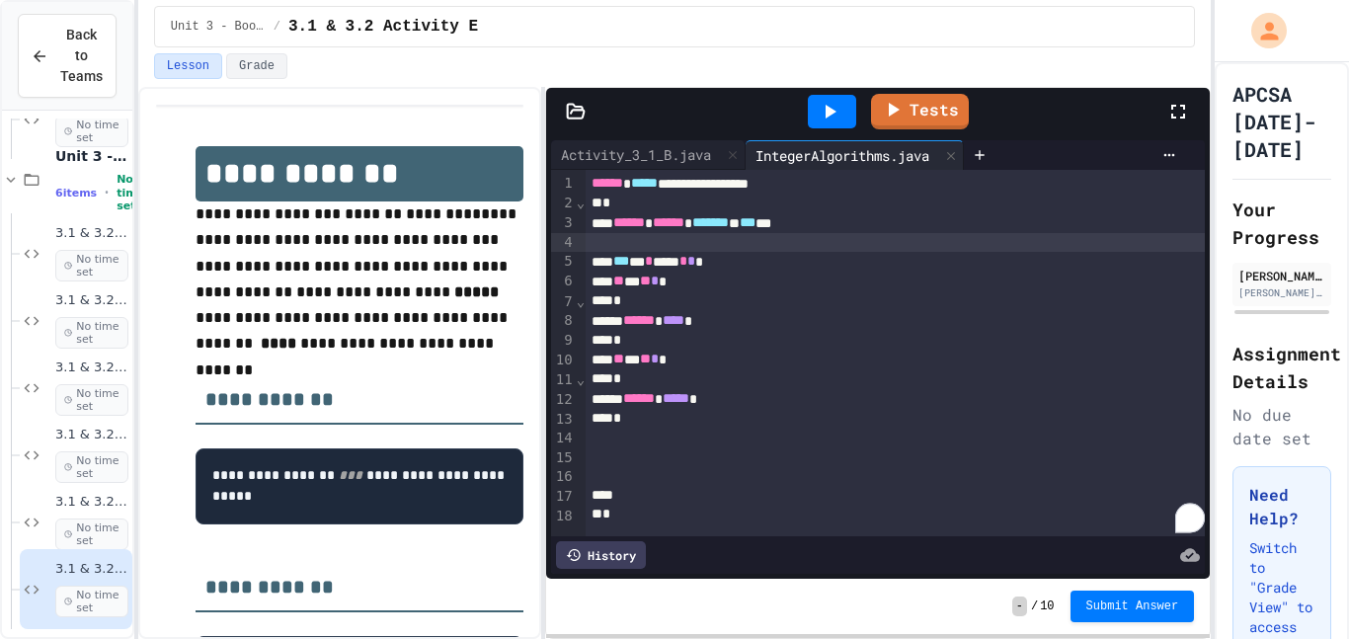
click at [819, 110] on icon at bounding box center [830, 112] width 24 height 24
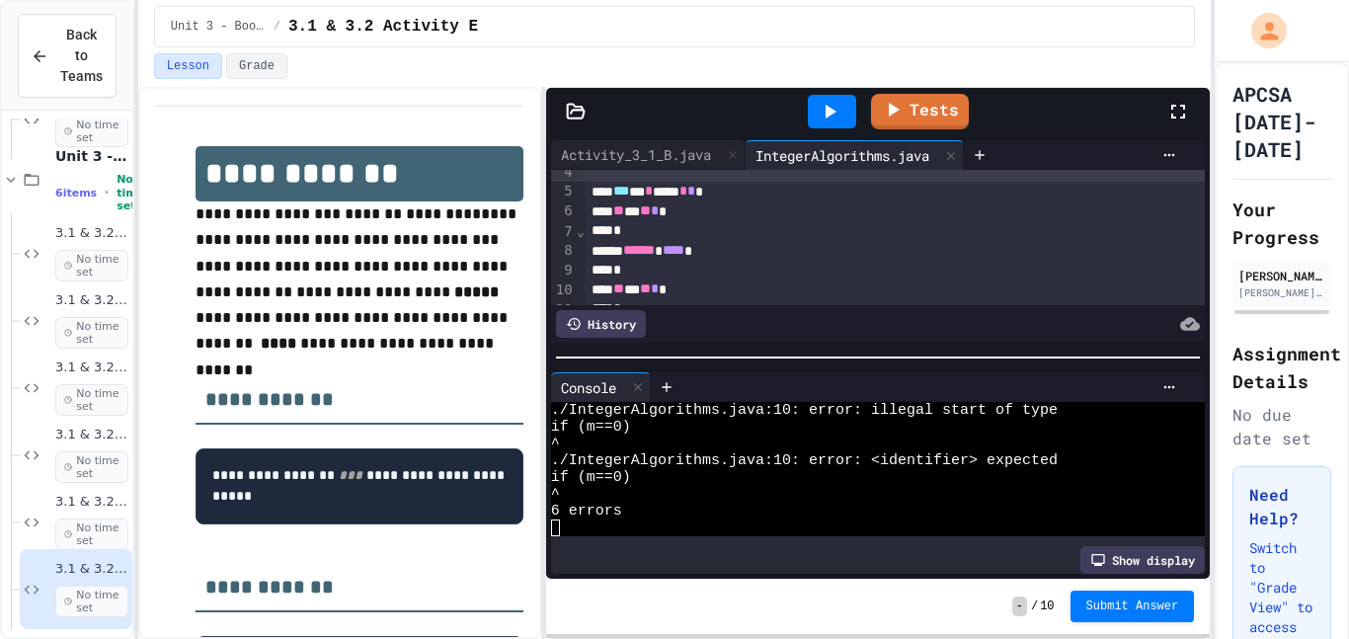
scroll to position [76, 0]
click at [1179, 382] on div at bounding box center [1170, 387] width 32 height 16
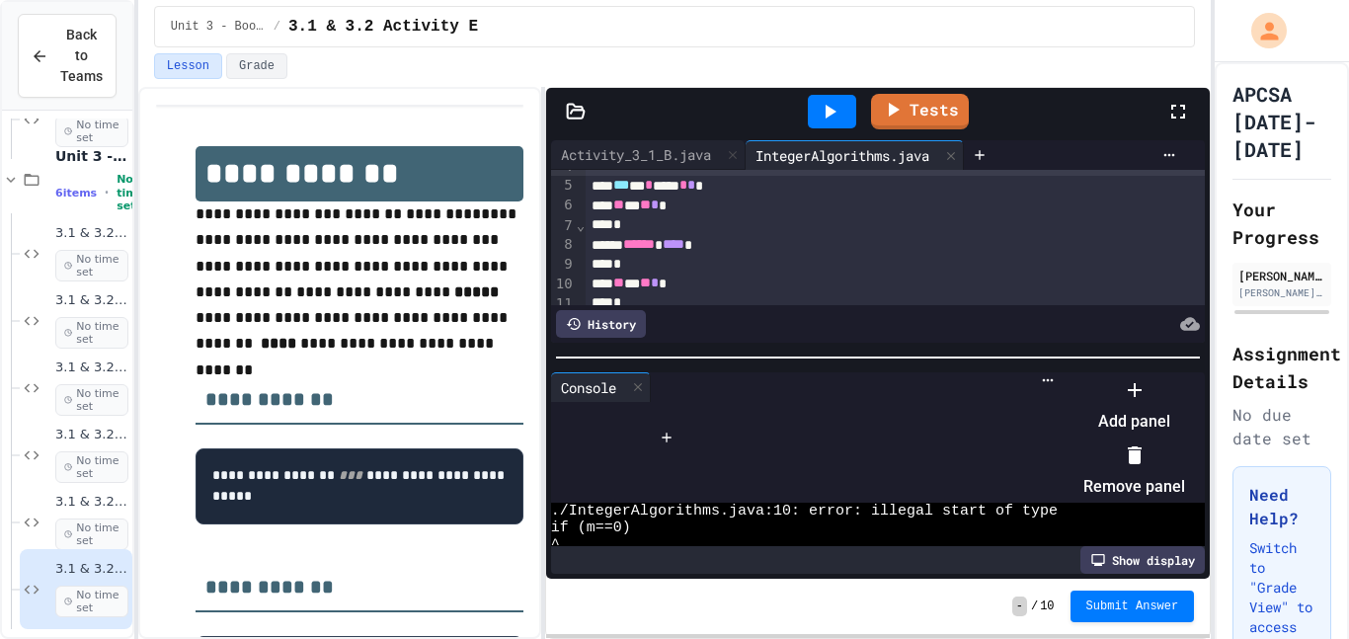
click at [1142, 451] on icon at bounding box center [1135, 455] width 14 height 18
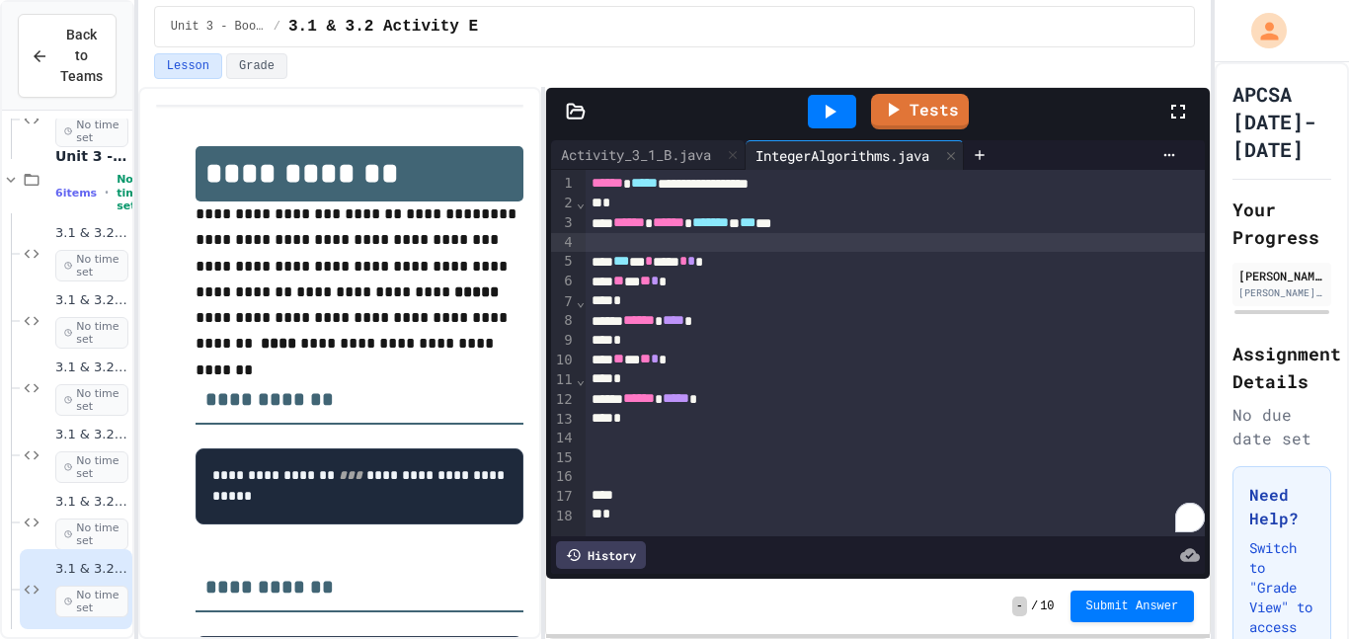
click at [659, 281] on span "*" at bounding box center [655, 281] width 8 height 14
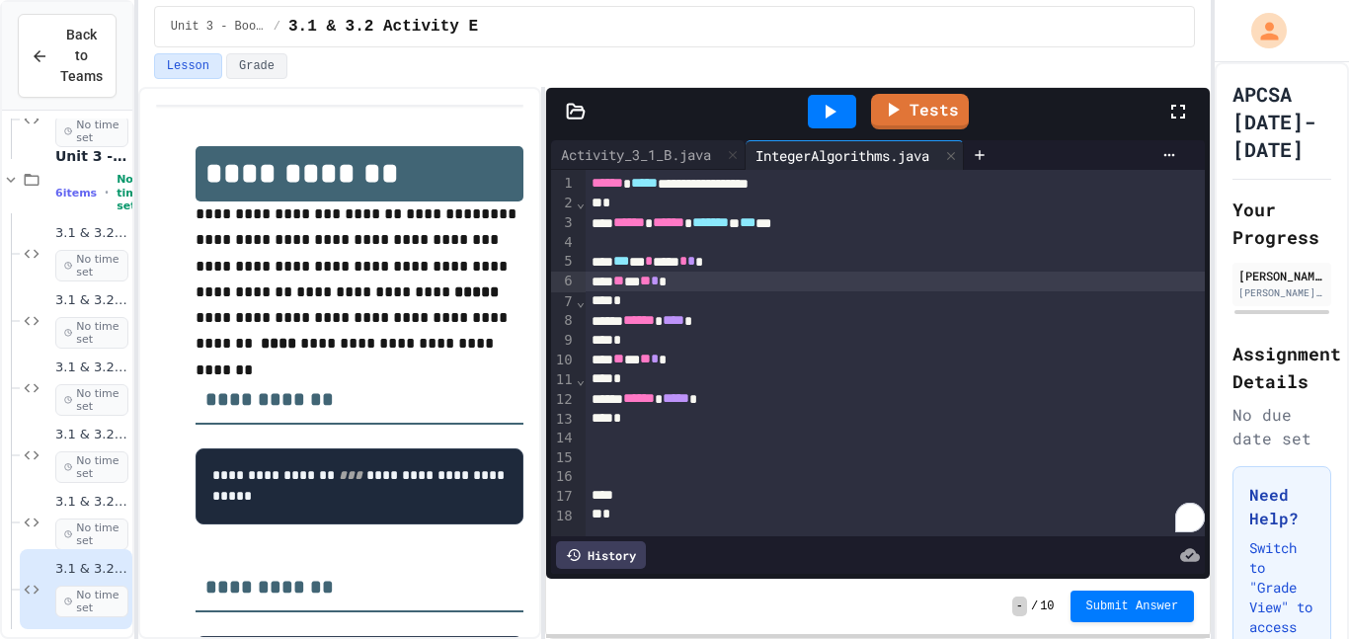
click at [695, 261] on span "*" at bounding box center [691, 261] width 8 height 14
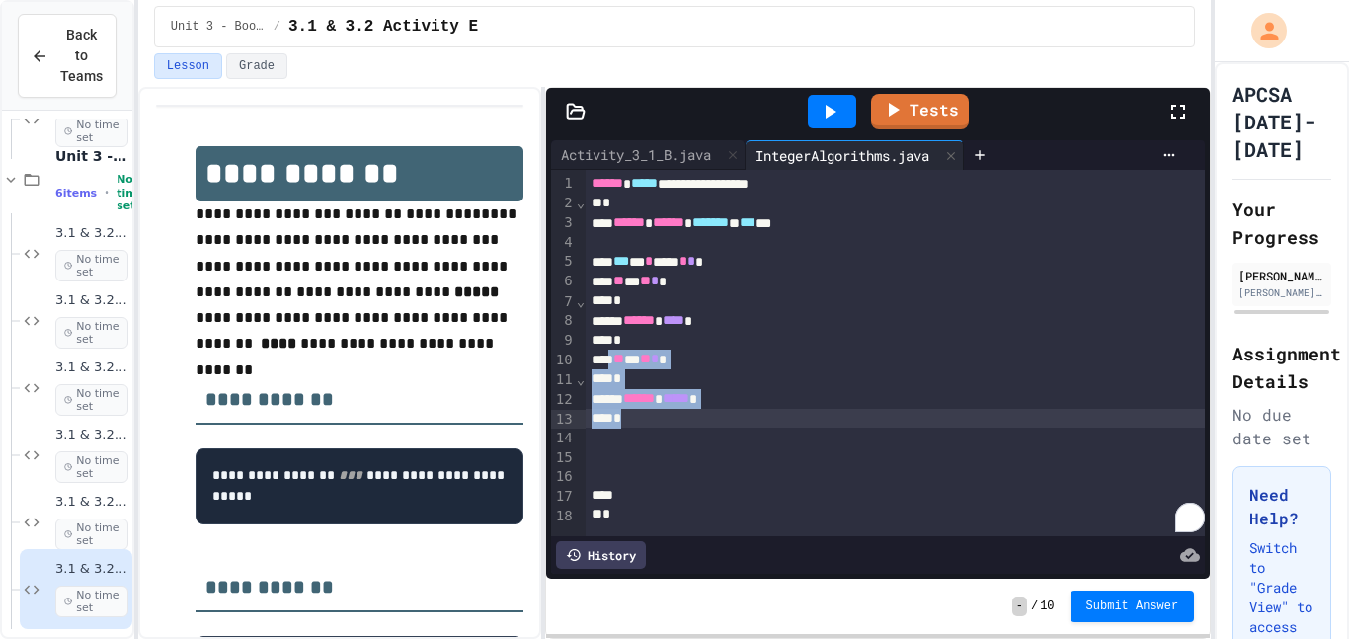
drag, startPoint x: 617, startPoint y: 362, endPoint x: 661, endPoint y: 429, distance: 80.0
click at [661, 429] on div "**********" at bounding box center [896, 353] width 620 height 366
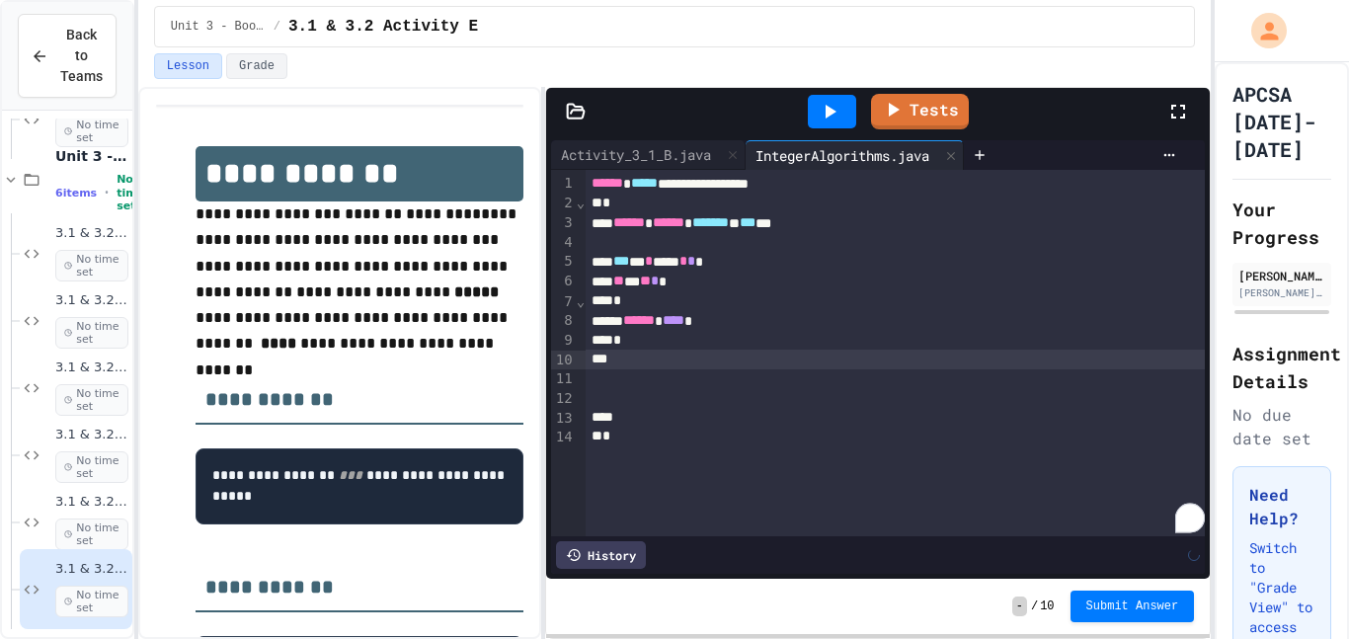
click at [648, 332] on div "*" at bounding box center [896, 341] width 620 height 20
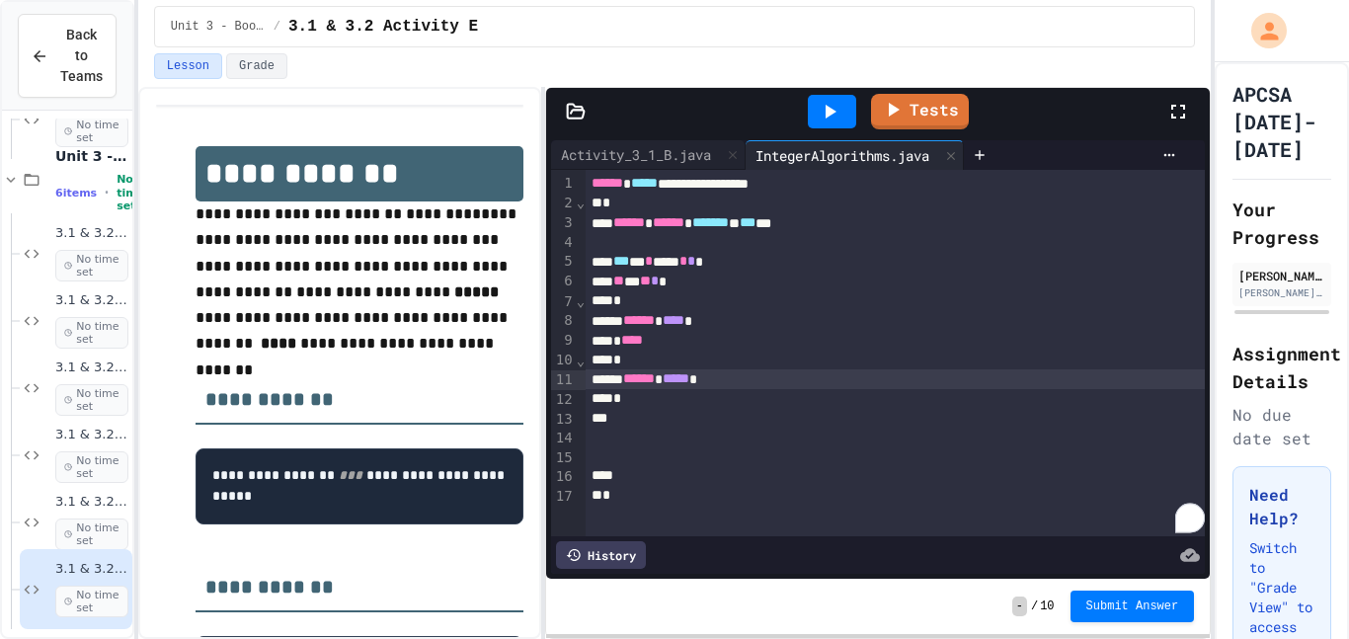
click at [822, 116] on icon at bounding box center [830, 112] width 24 height 24
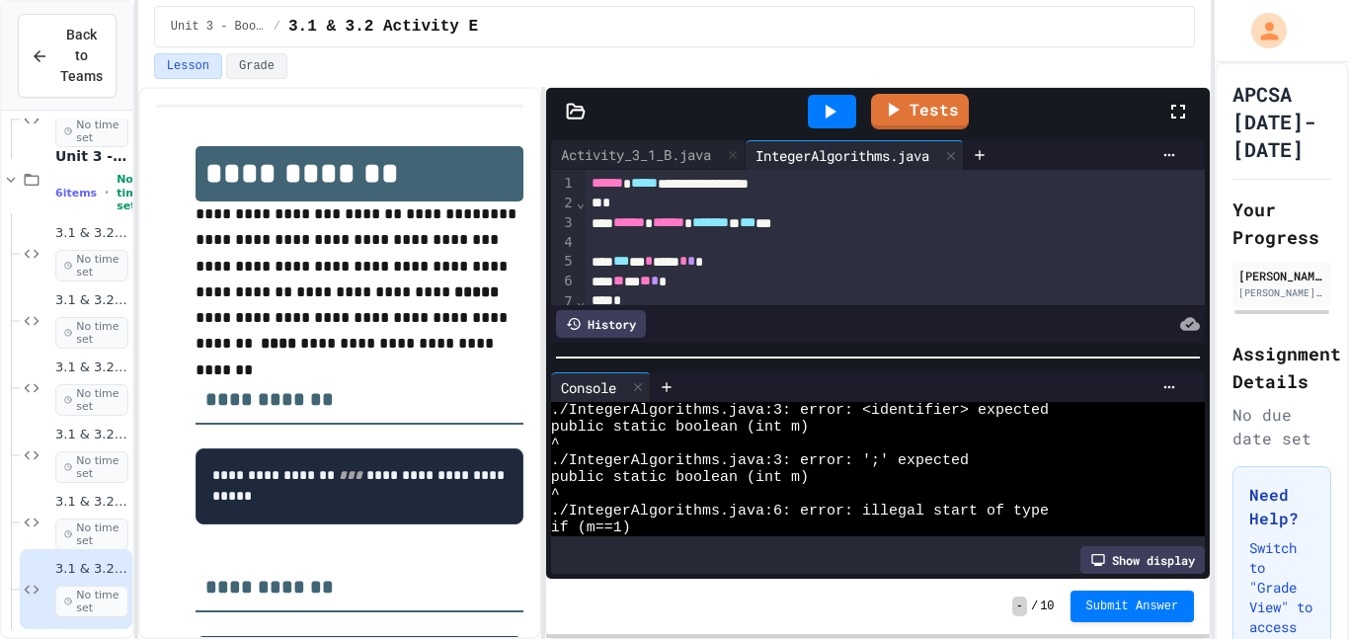
click at [855, 223] on div "****** ****** ******* * *** **" at bounding box center [896, 223] width 620 height 20
click at [636, 241] on div "To enrich screen reader interactions, please activate Accessibility in Grammarl…" at bounding box center [896, 243] width 620 height 20
click at [642, 248] on div "* *" at bounding box center [896, 243] width 620 height 20
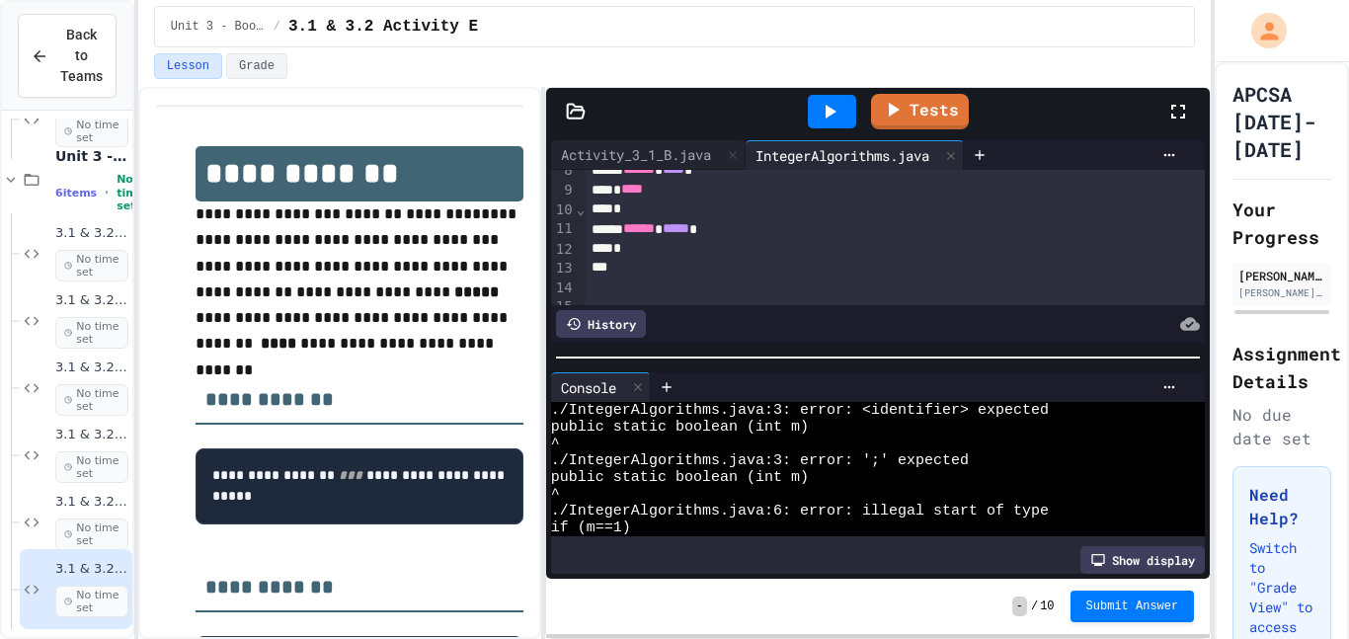
scroll to position [167, 0]
click at [634, 262] on div "To enrich screen reader interactions, please activate Accessibility in Grammarl…" at bounding box center [896, 272] width 620 height 20
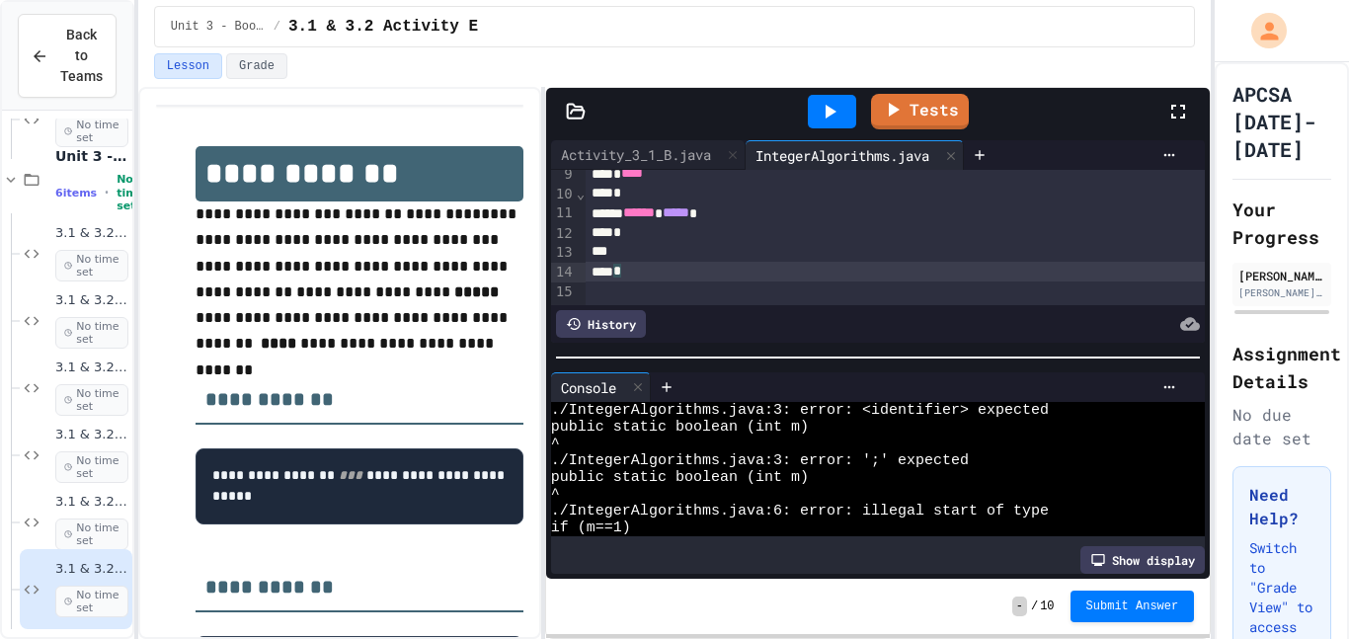
click at [842, 108] on icon at bounding box center [830, 112] width 24 height 24
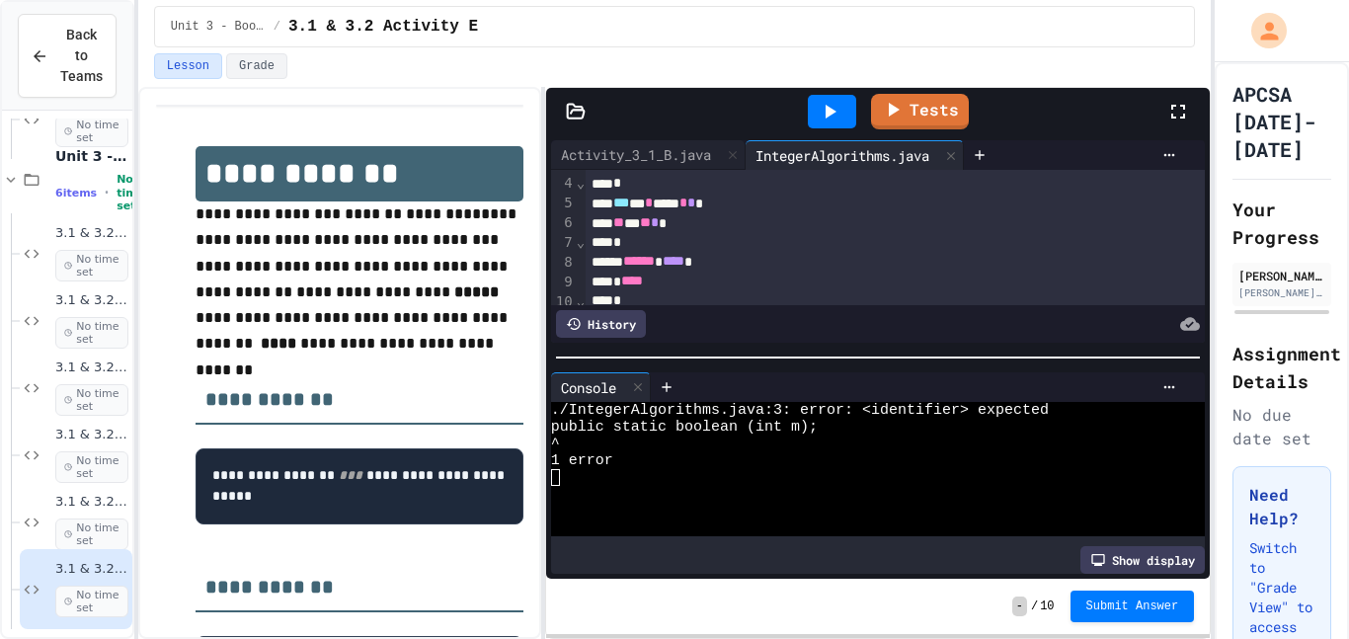
scroll to position [0, 0]
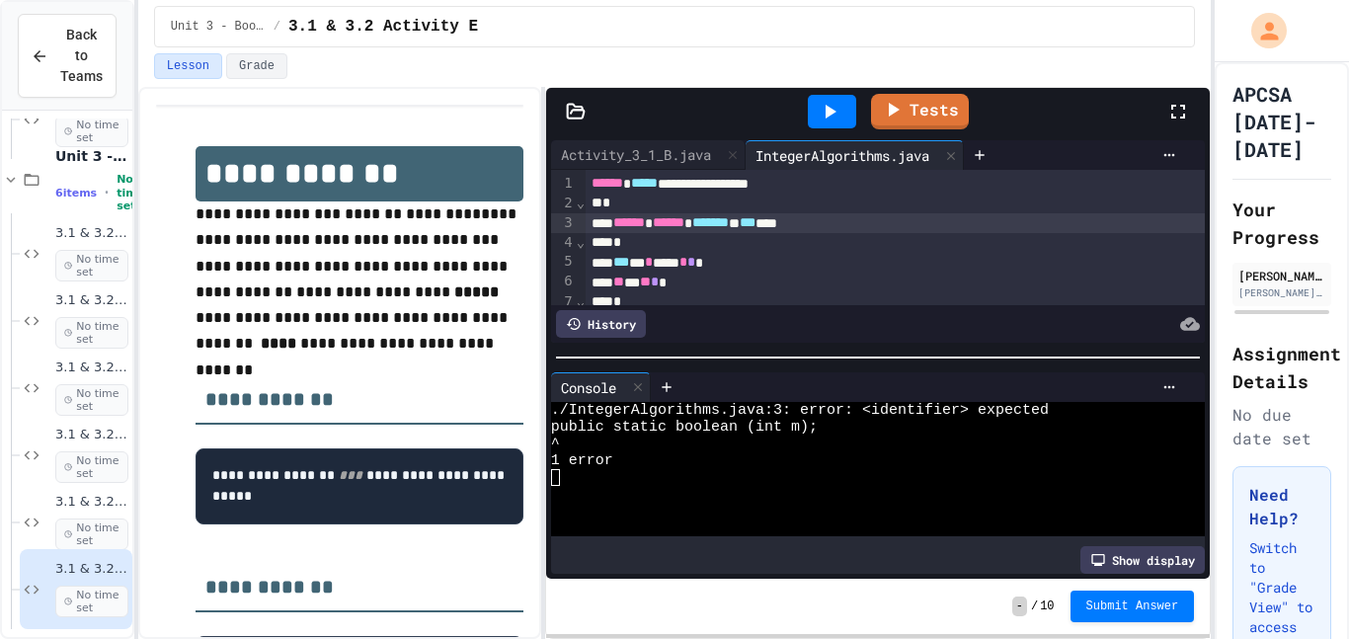
click at [788, 222] on div "****** ****** ******* * *** ***" at bounding box center [896, 223] width 620 height 20
click at [678, 144] on div "Activity_3_1_B.java" at bounding box center [636, 154] width 170 height 21
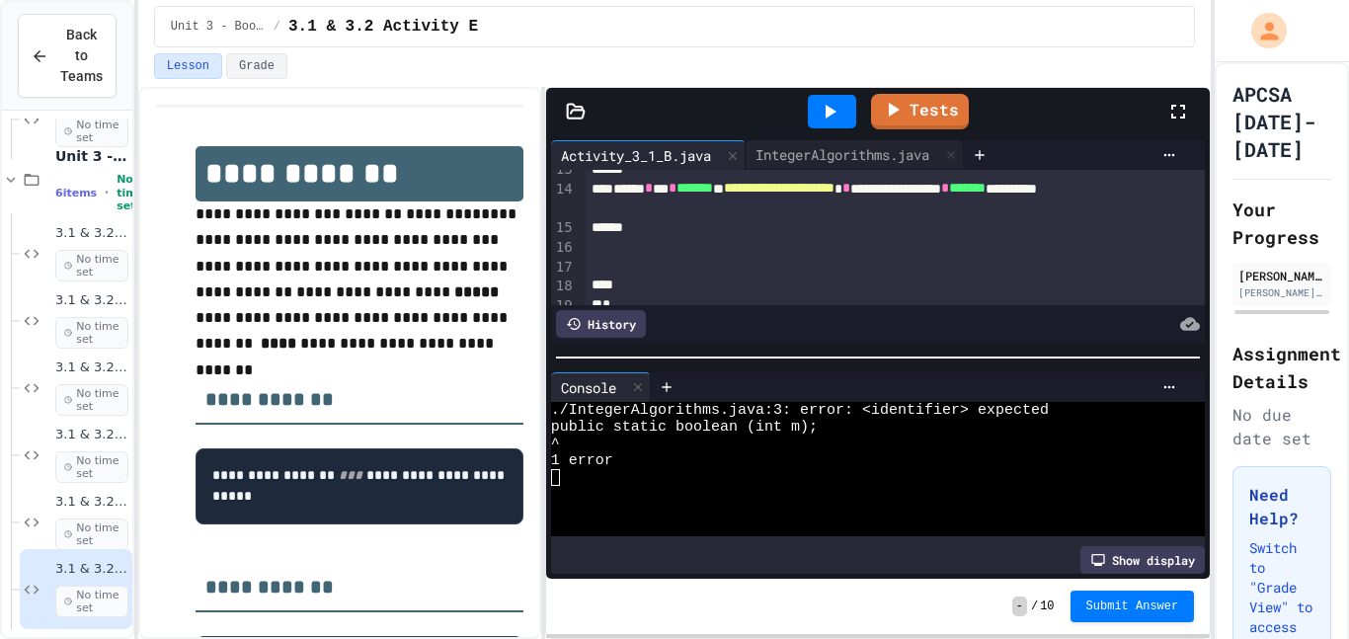
scroll to position [249, 0]
click at [869, 145] on div "IntegerAlgorithms.java" at bounding box center [843, 154] width 194 height 21
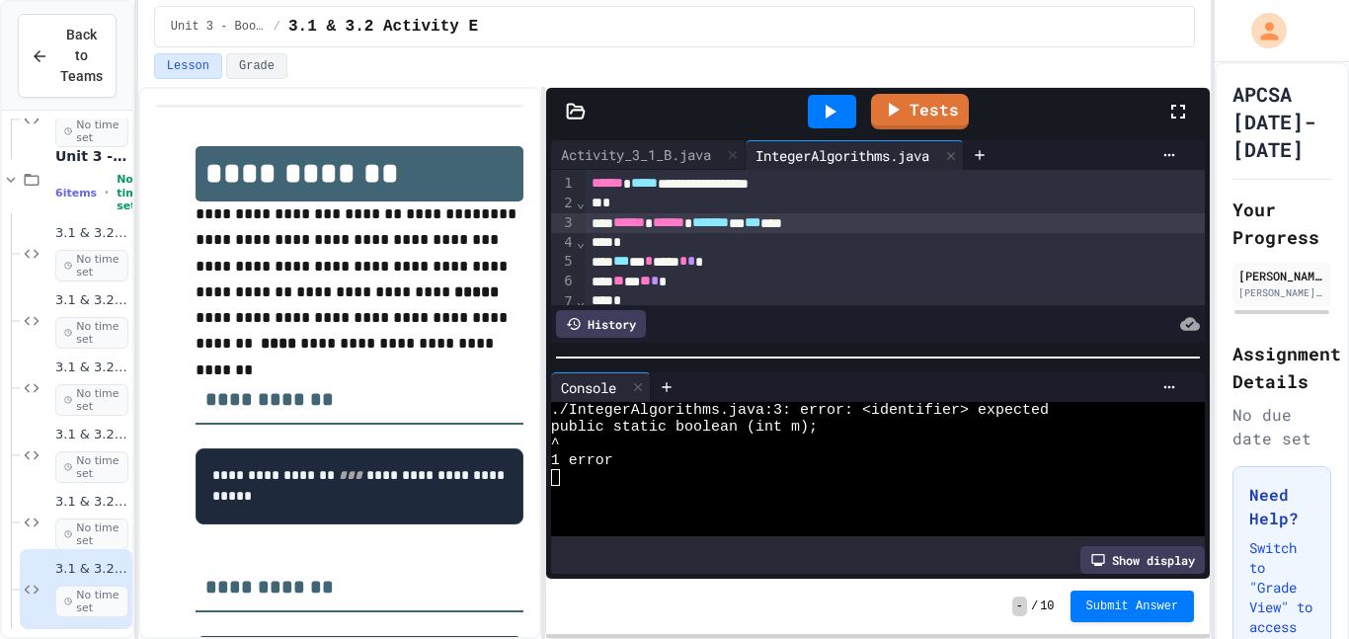
click at [800, 225] on div "****** ****** ******* * *** ***" at bounding box center [896, 223] width 620 height 20
click at [803, 223] on div "****** ****** ******* ******* * *** * * *" at bounding box center [896, 223] width 620 height 20
click at [825, 111] on icon at bounding box center [830, 112] width 24 height 24
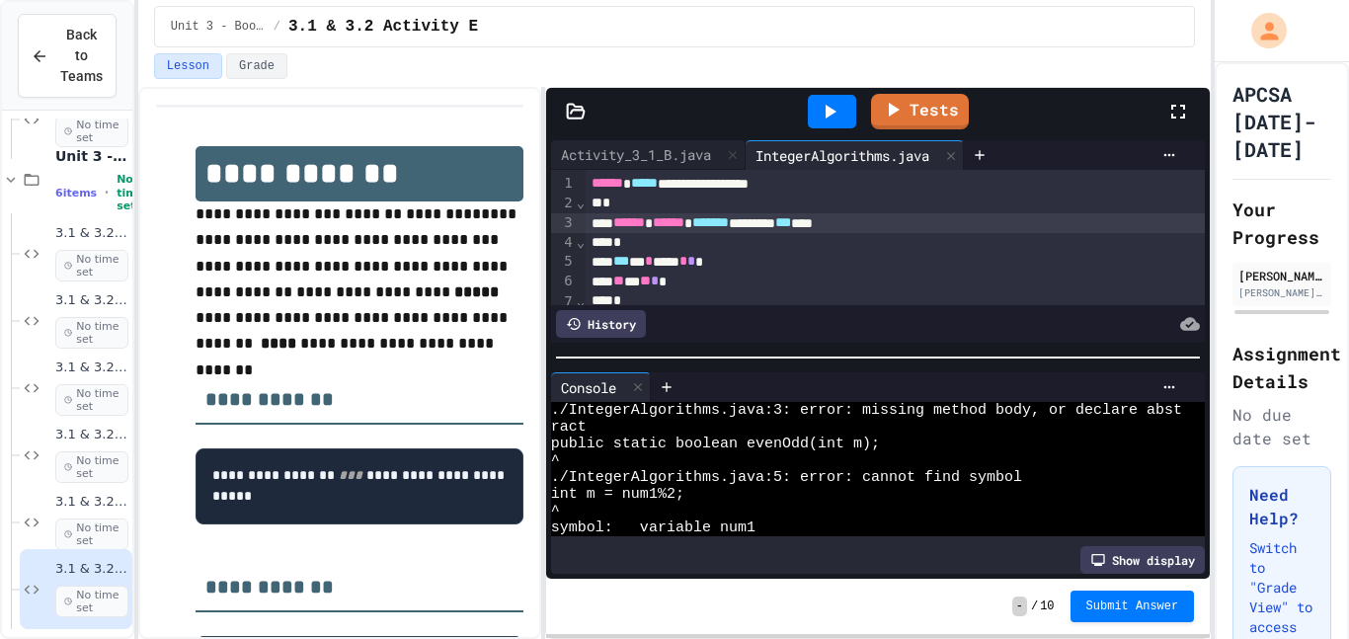
scroll to position [0, 0]
click at [930, 218] on div "****** ****** ******* ******** *** ***" at bounding box center [896, 223] width 620 height 20
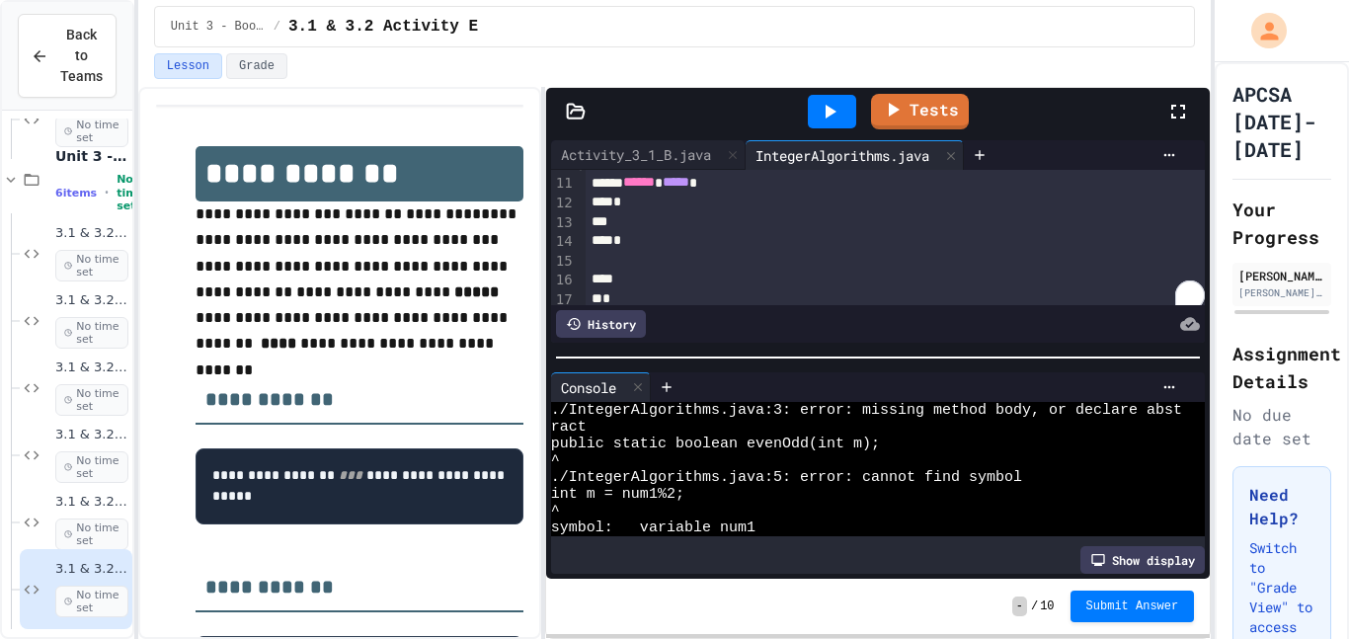
scroll to position [198, 0]
click at [630, 269] on div "To enrich screen reader interactions, please activate Accessibility in Grammarl…" at bounding box center [896, 279] width 620 height 20
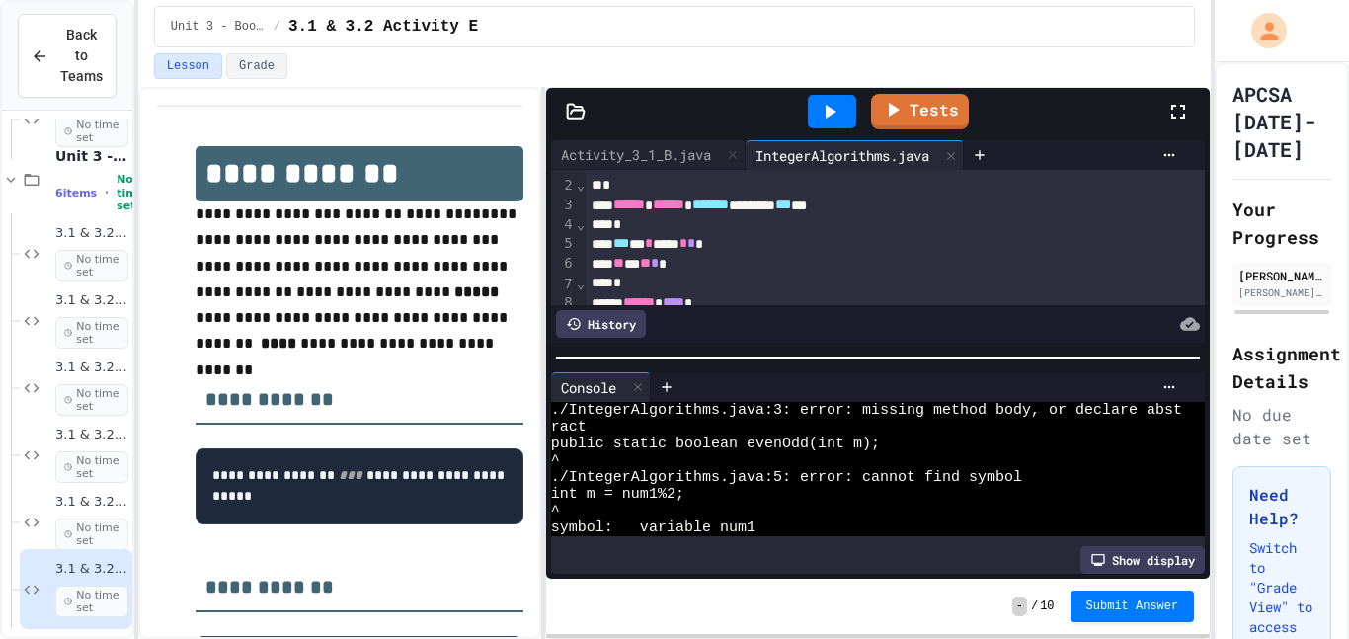
scroll to position [12, 0]
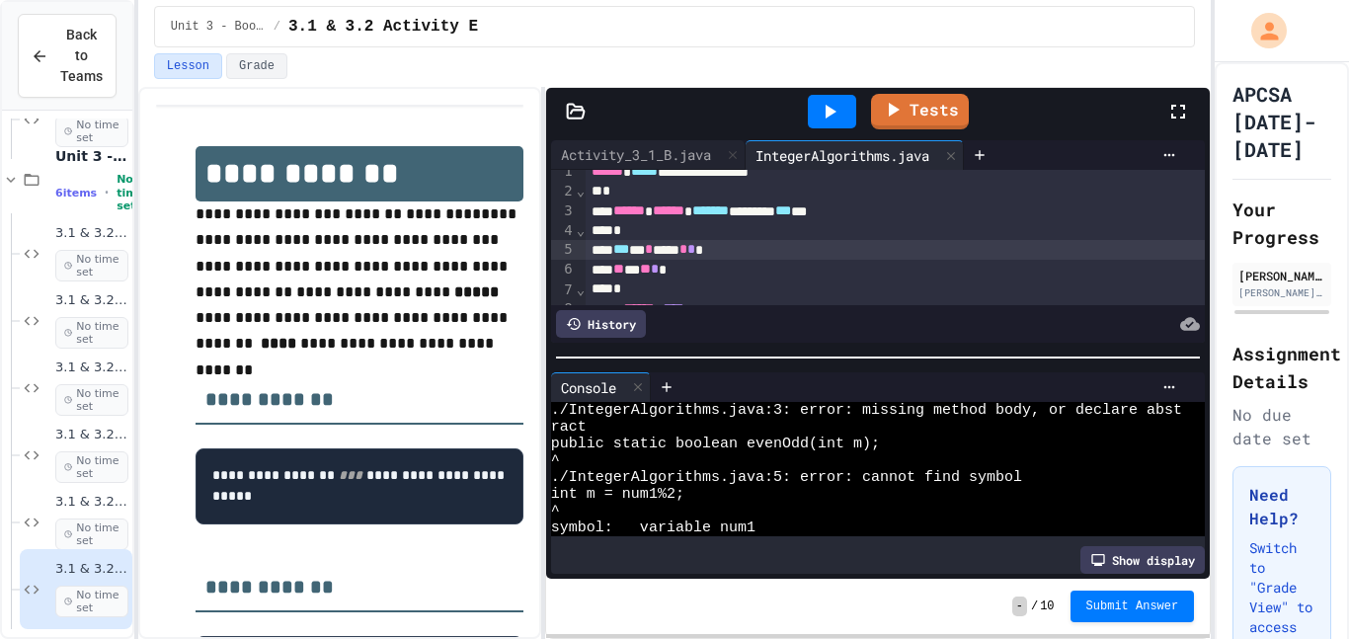
click at [732, 246] on div "*** * * **** * * *" at bounding box center [896, 250] width 620 height 20
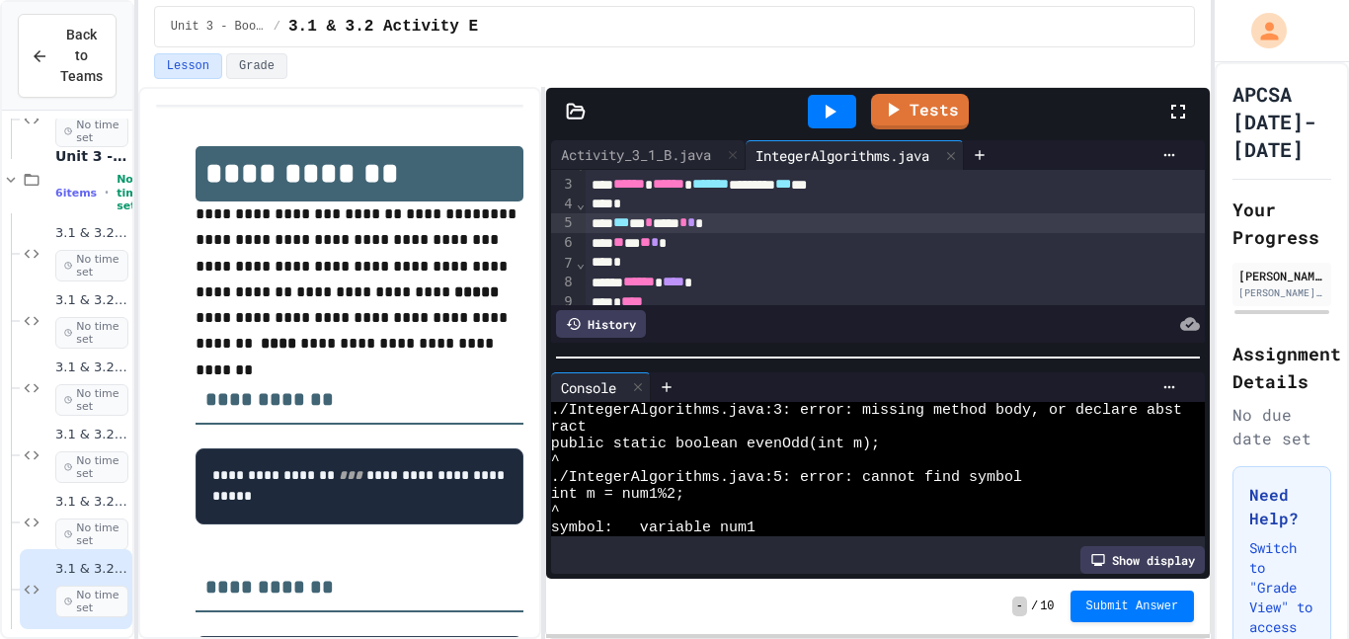
scroll to position [38, 0]
click at [1172, 397] on div at bounding box center [918, 387] width 534 height 30
click at [1170, 394] on icon at bounding box center [1170, 387] width 16 height 16
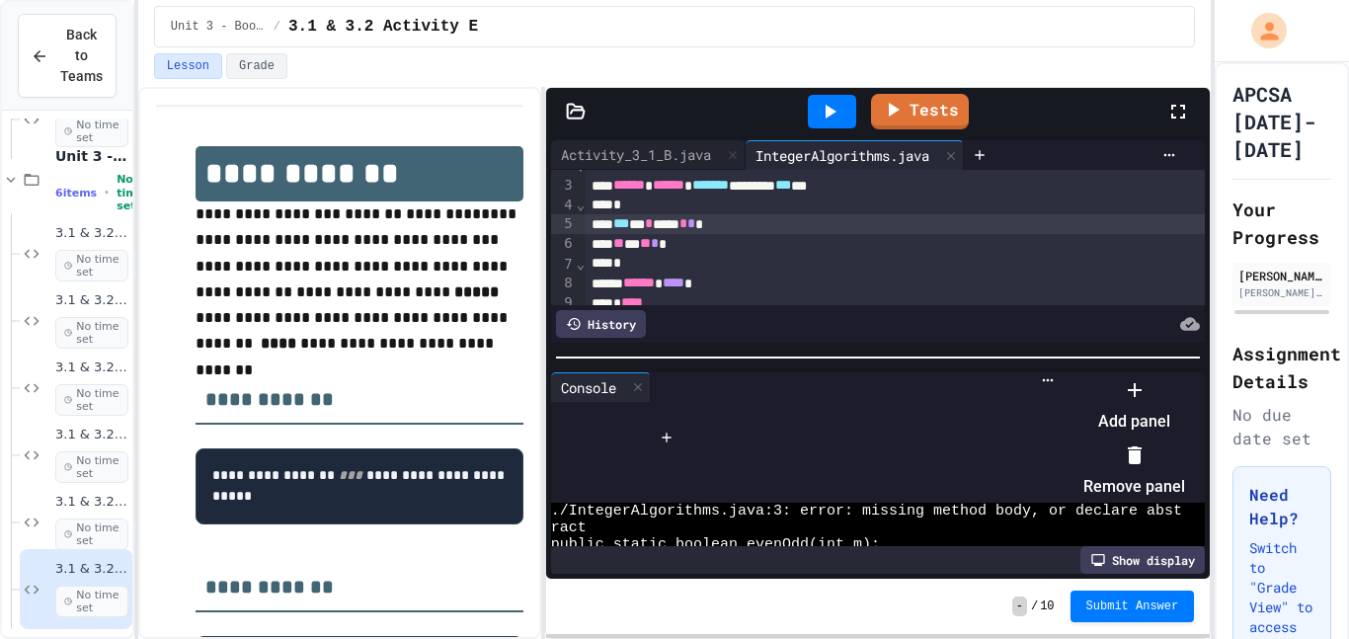
click at [1142, 454] on icon at bounding box center [1135, 455] width 14 height 18
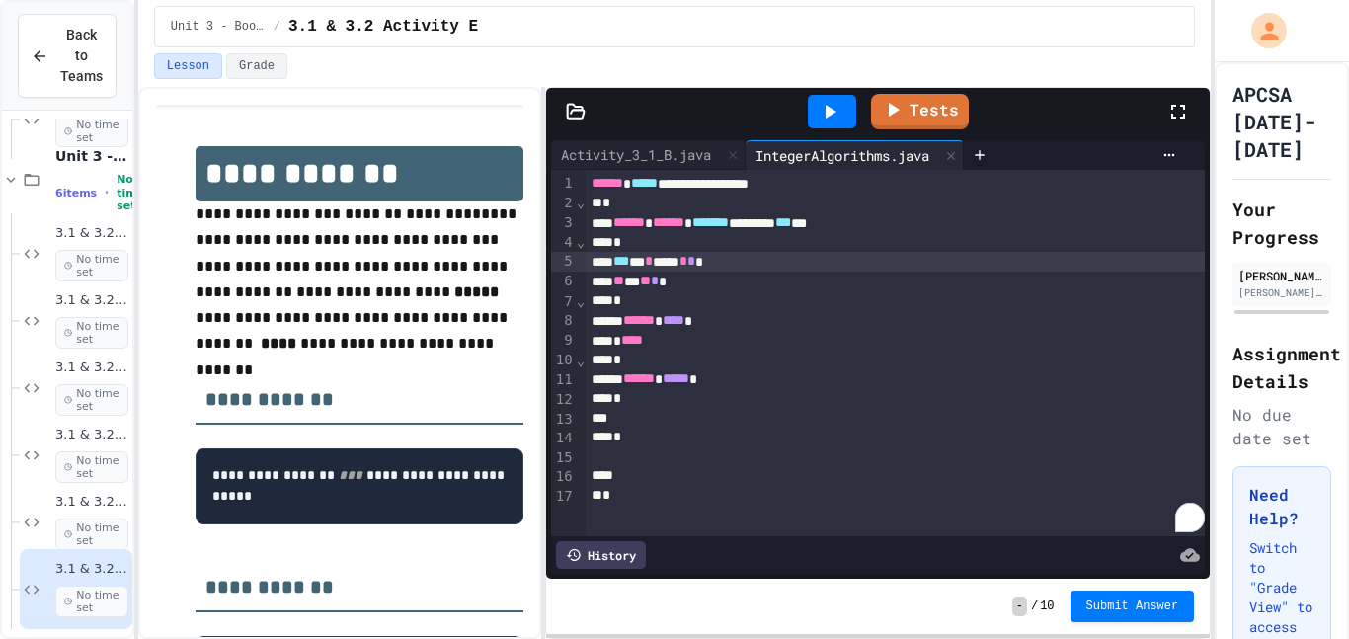
click at [834, 120] on icon at bounding box center [830, 112] width 24 height 24
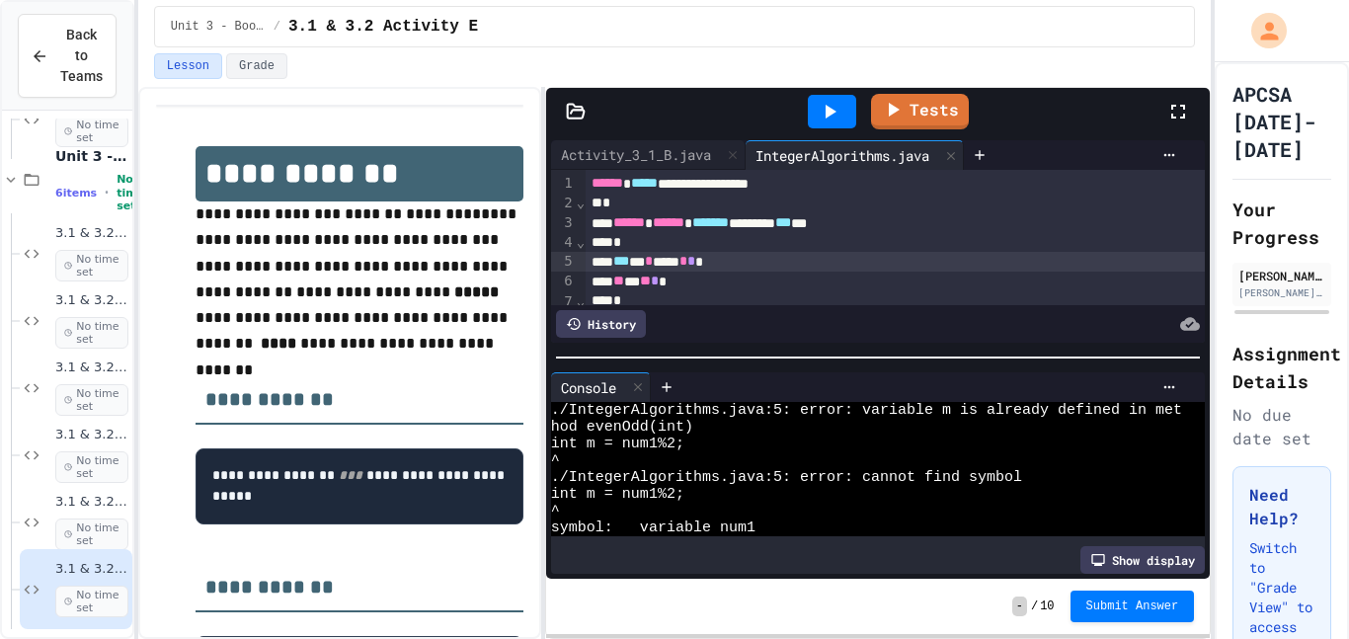
click at [899, 222] on div "****** ****** ******* ******** *** **" at bounding box center [896, 223] width 620 height 20
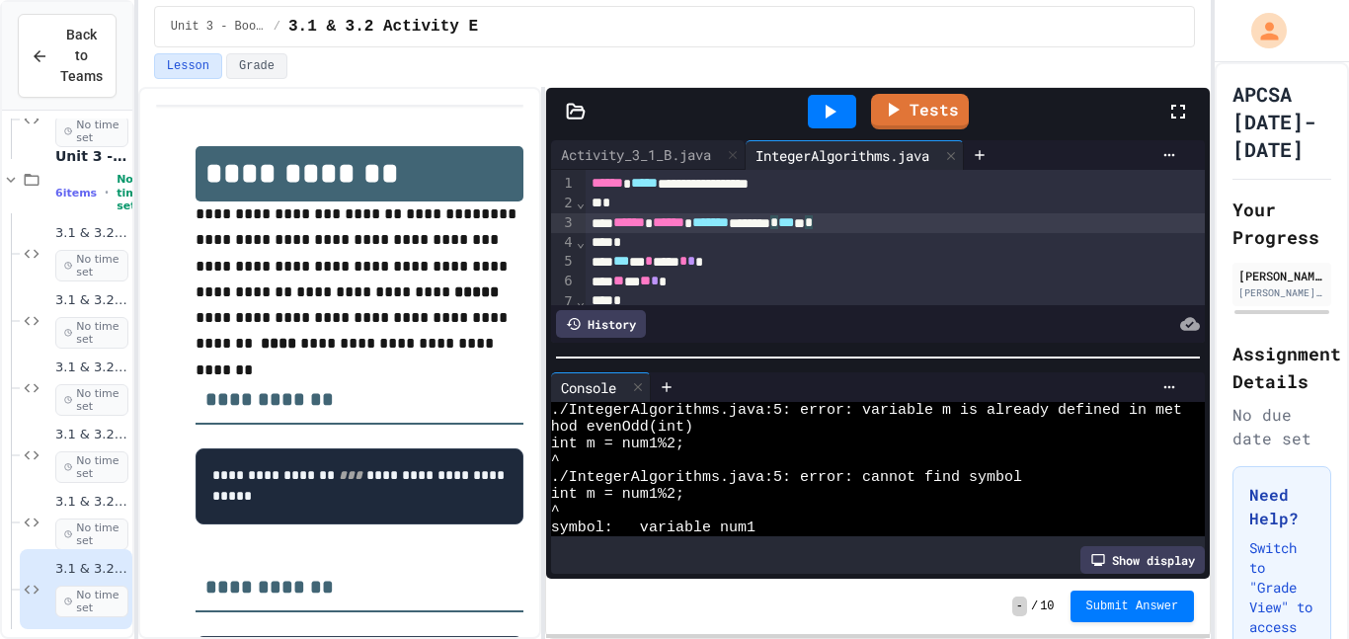
click at [832, 125] on div at bounding box center [832, 112] width 48 height 34
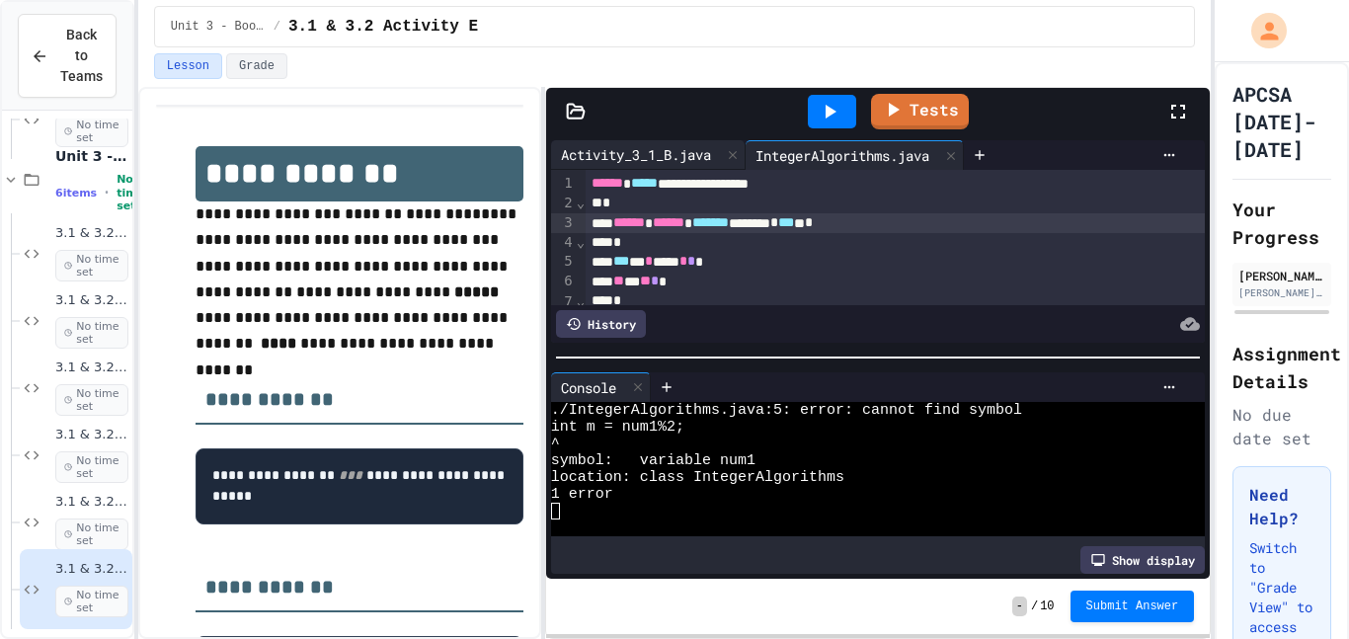
click at [677, 150] on div "Activity_3_1_B.java" at bounding box center [636, 154] width 170 height 21
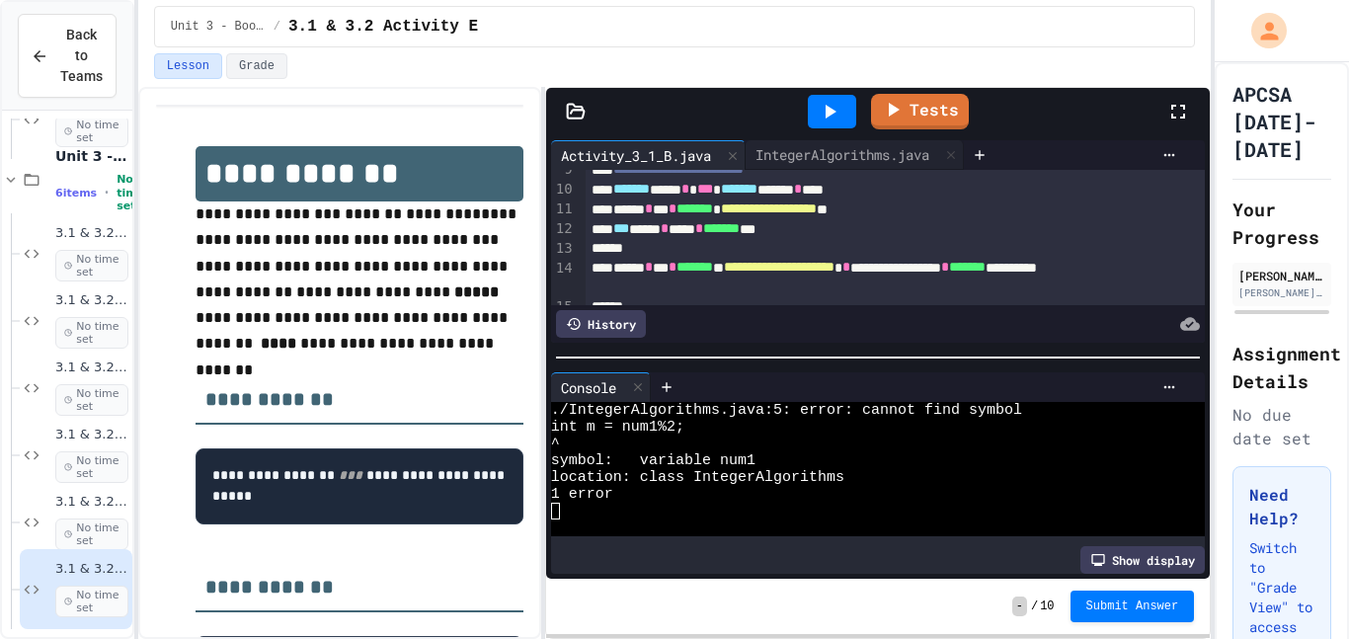
scroll to position [169, 0]
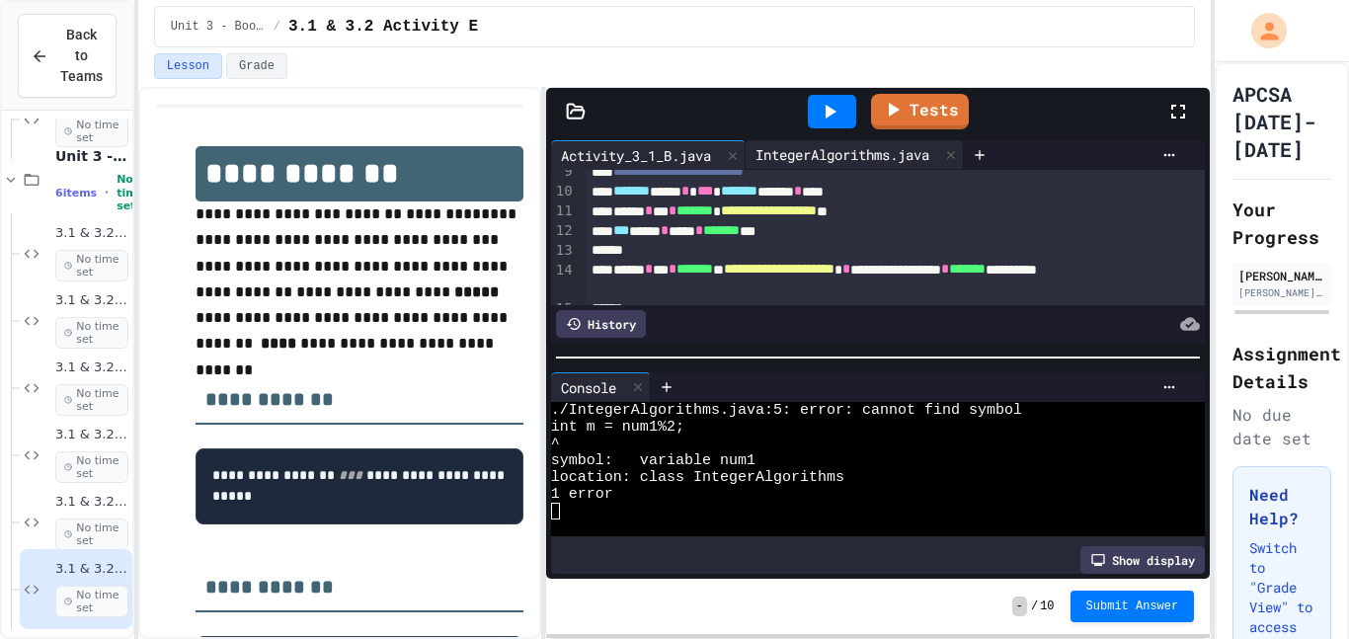
click at [836, 157] on div "IntegerAlgorithms.java" at bounding box center [843, 154] width 194 height 21
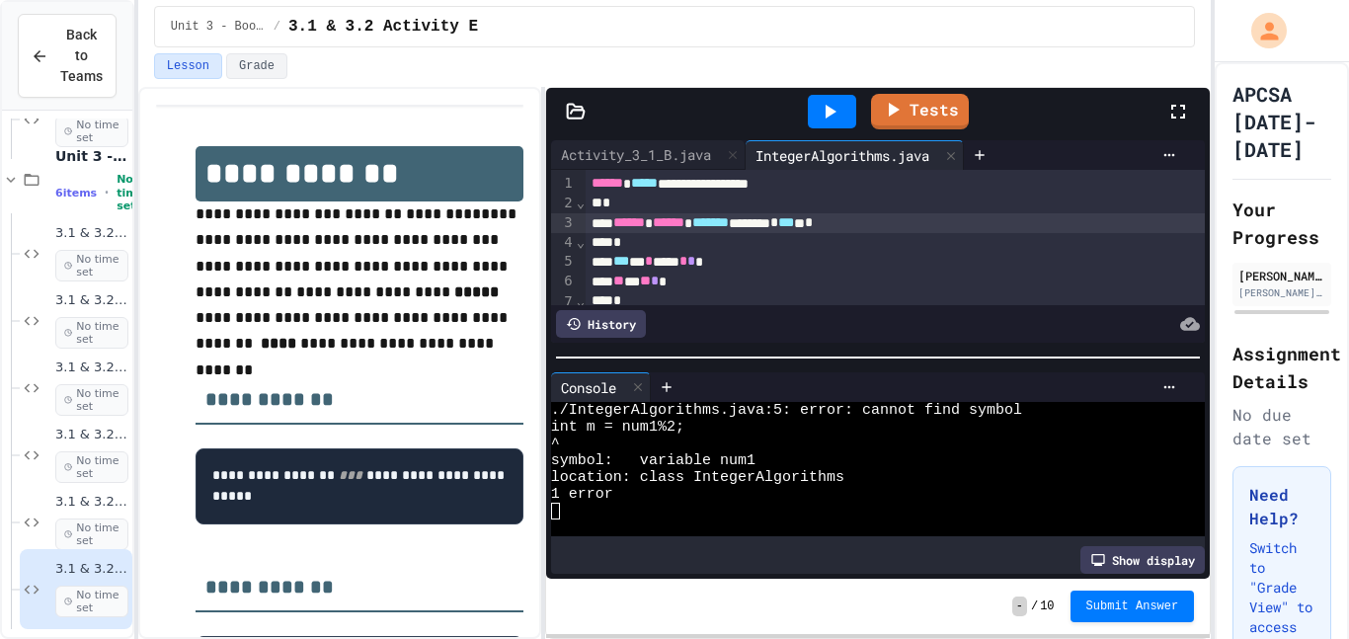
click at [687, 259] on span "*" at bounding box center [684, 261] width 8 height 14
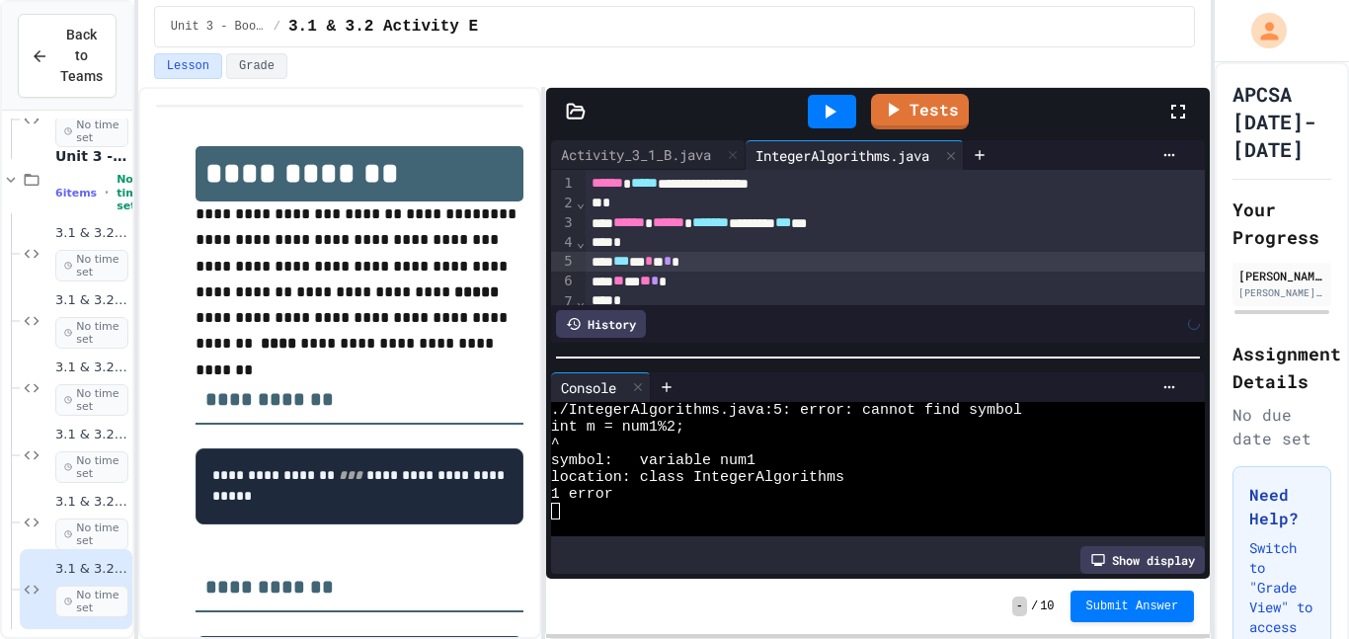
click at [672, 240] on div "*" at bounding box center [896, 243] width 620 height 20
click at [666, 255] on div "*** * ****" at bounding box center [896, 262] width 620 height 20
click at [739, 260] on div "*** * * ****" at bounding box center [896, 262] width 620 height 20
click at [686, 278] on div "*** * * * * *" at bounding box center [896, 282] width 620 height 20
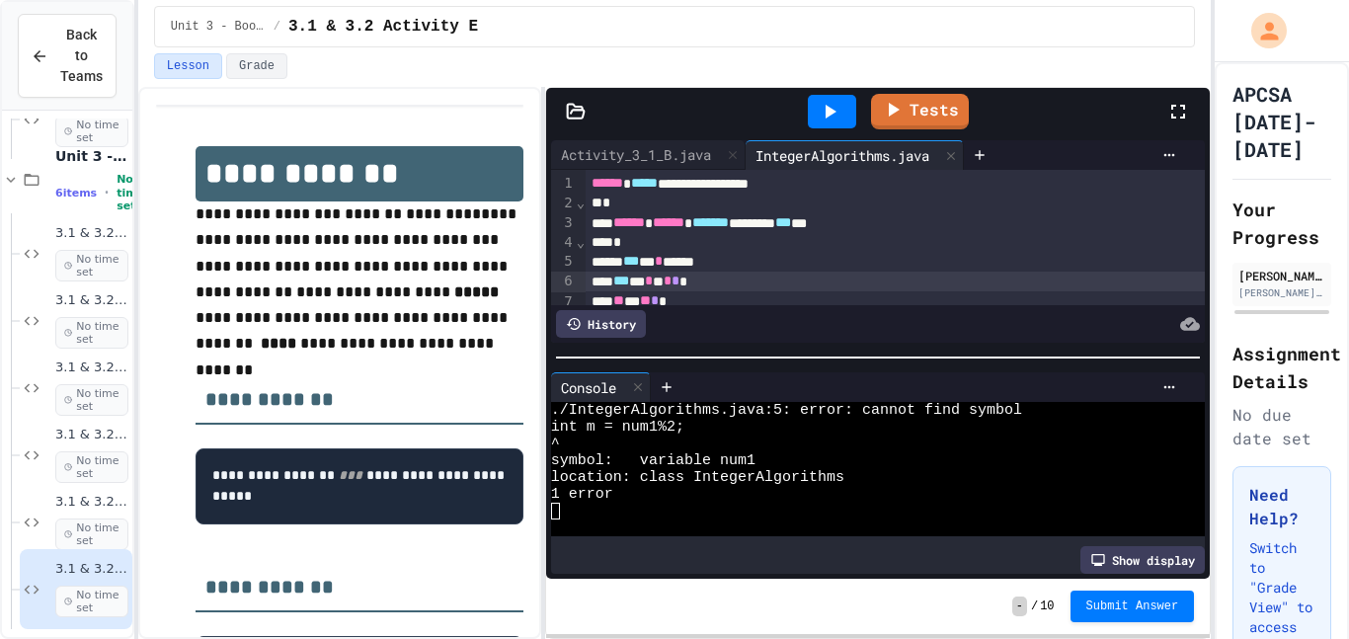
click at [818, 113] on icon at bounding box center [830, 112] width 24 height 24
click at [741, 263] on div "*** * * *****" at bounding box center [896, 262] width 620 height 20
click at [1177, 391] on div at bounding box center [1170, 387] width 32 height 16
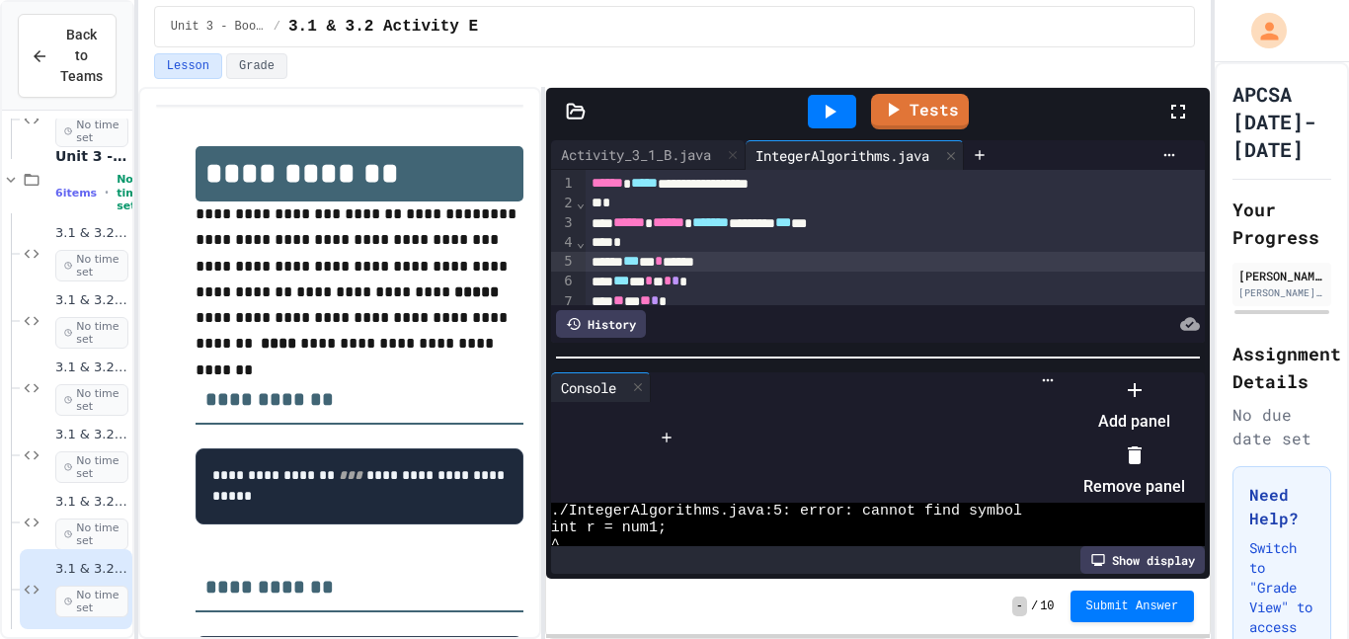
click at [1142, 452] on icon at bounding box center [1135, 455] width 14 height 18
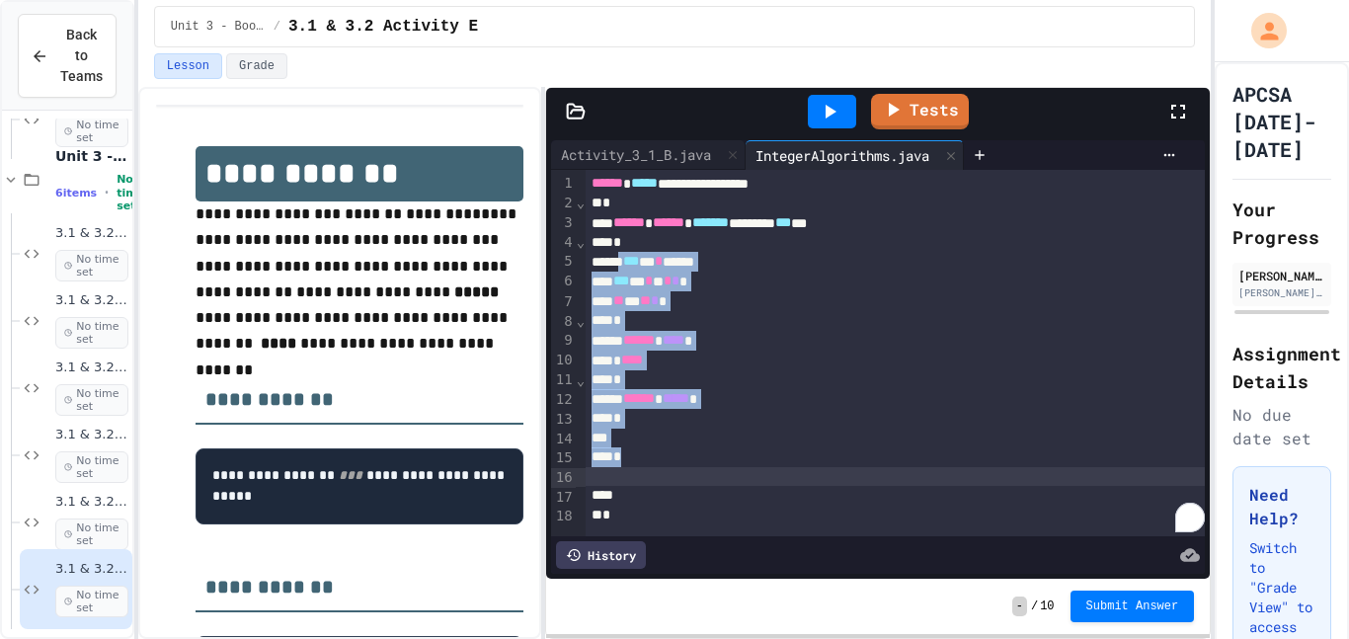
drag, startPoint x: 627, startPoint y: 257, endPoint x: 703, endPoint y: 467, distance: 223.7
click at [703, 467] on div "**********" at bounding box center [896, 353] width 620 height 366
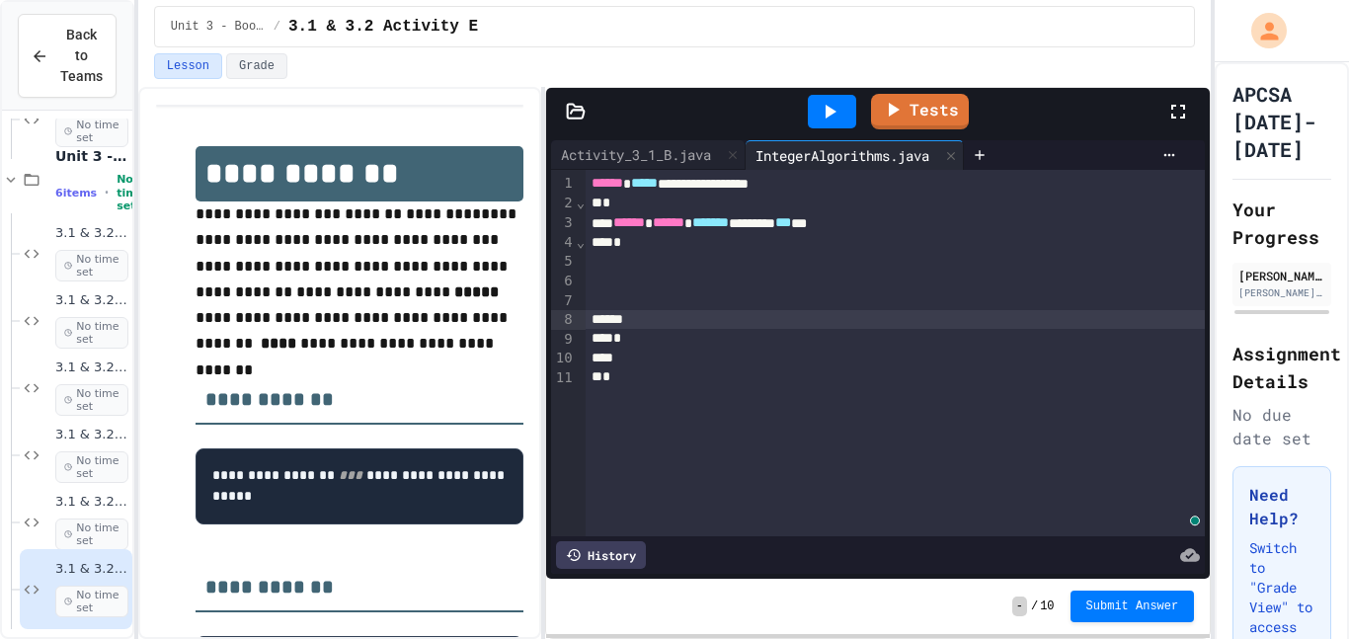
click at [651, 258] on div "To enrich screen reader interactions, please activate Accessibility in Grammarl…" at bounding box center [896, 262] width 620 height 20
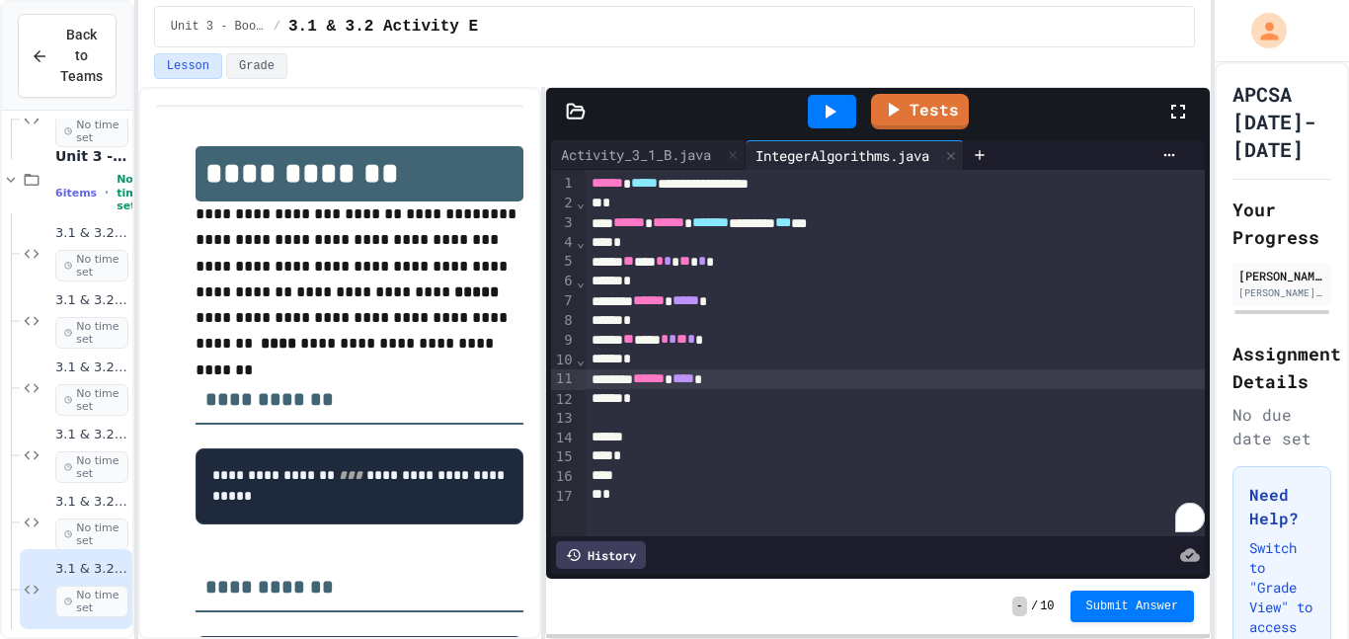
click at [642, 410] on div "To enrich screen reader interactions, please activate Accessibility in Grammarl…" at bounding box center [896, 418] width 620 height 20
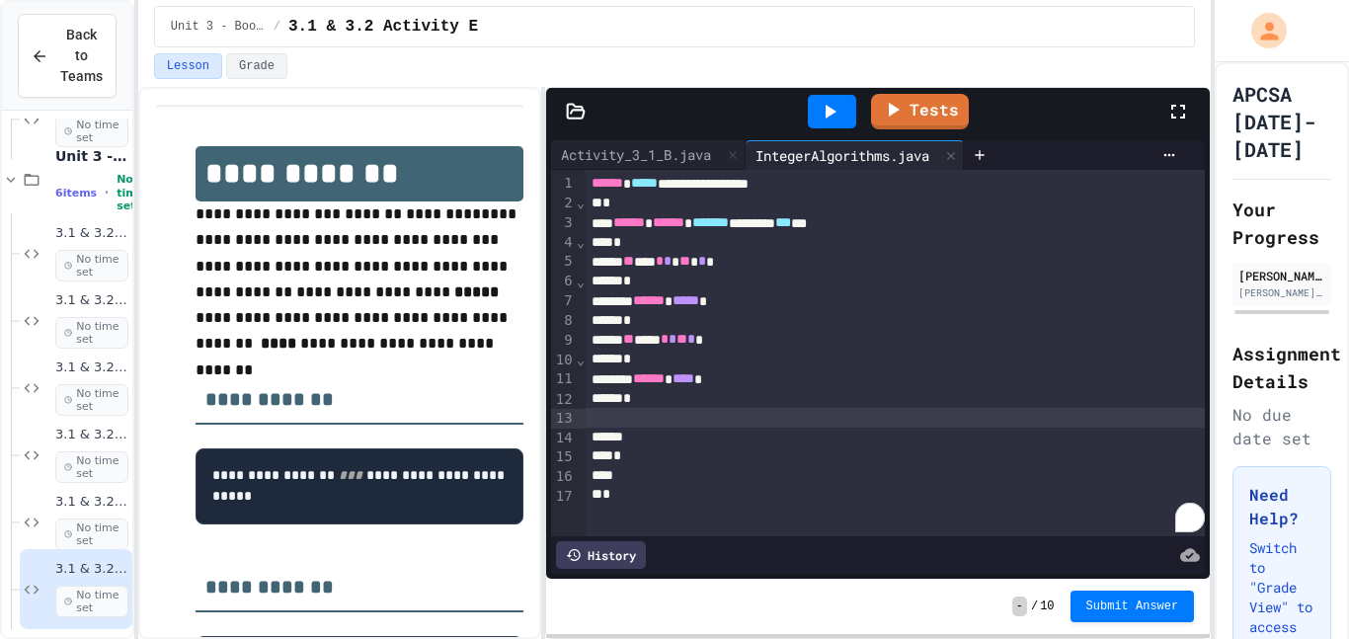
click at [628, 456] on div "*" at bounding box center [896, 456] width 620 height 20
click at [659, 431] on div "To enrich screen reader interactions, please activate Accessibility in Grammarl…" at bounding box center [896, 438] width 620 height 20
click at [821, 104] on icon at bounding box center [830, 112] width 24 height 24
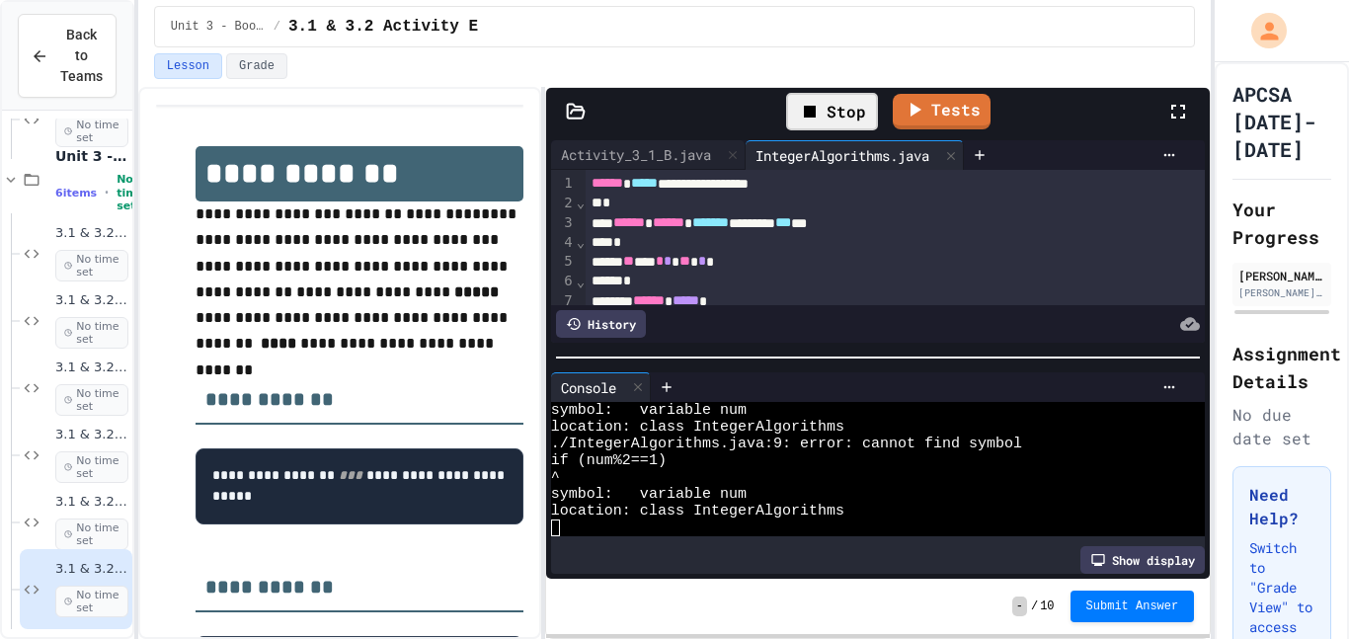
scroll to position [67, 0]
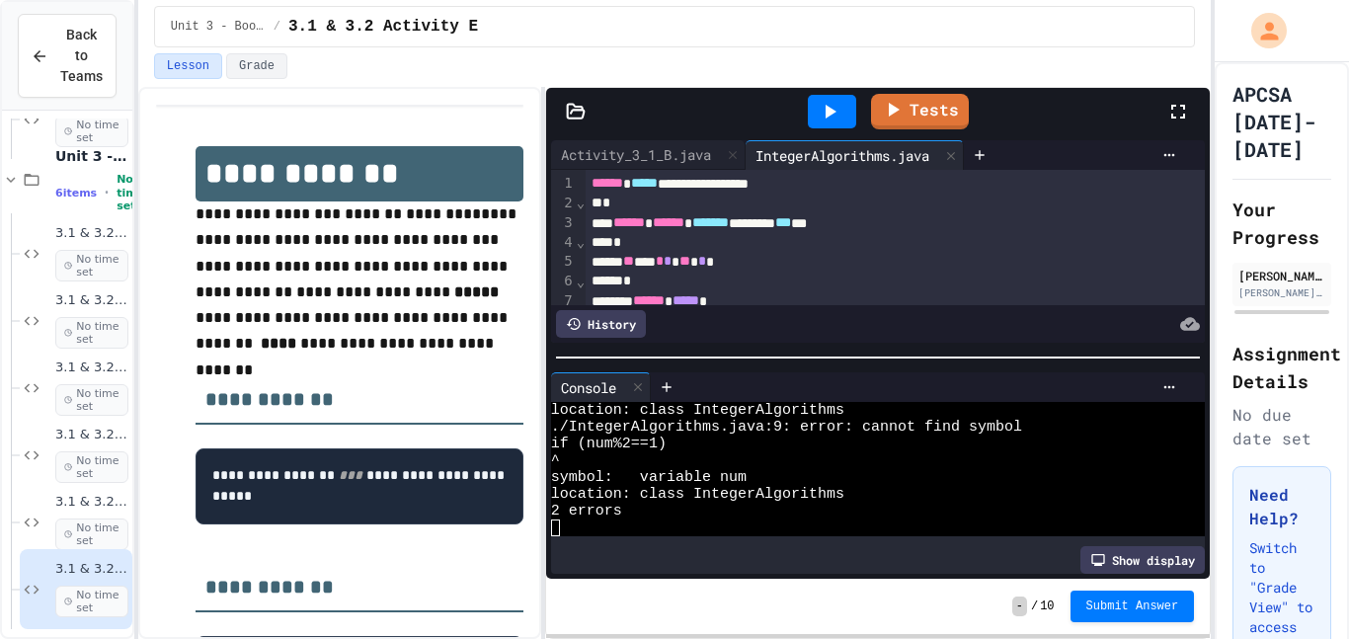
click at [902, 229] on div "****** ****** ******* ******** *** **" at bounding box center [896, 223] width 620 height 20
click at [829, 106] on icon at bounding box center [830, 112] width 24 height 24
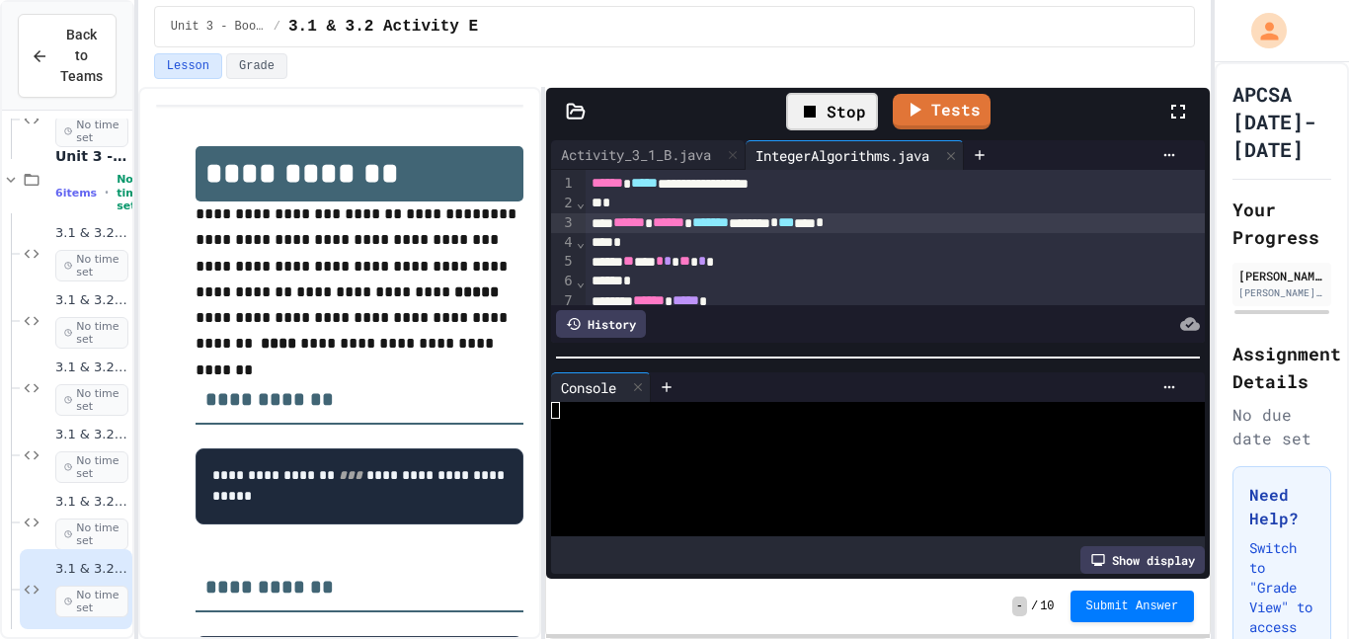
scroll to position [0, 0]
click at [583, 426] on div at bounding box center [866, 427] width 631 height 17
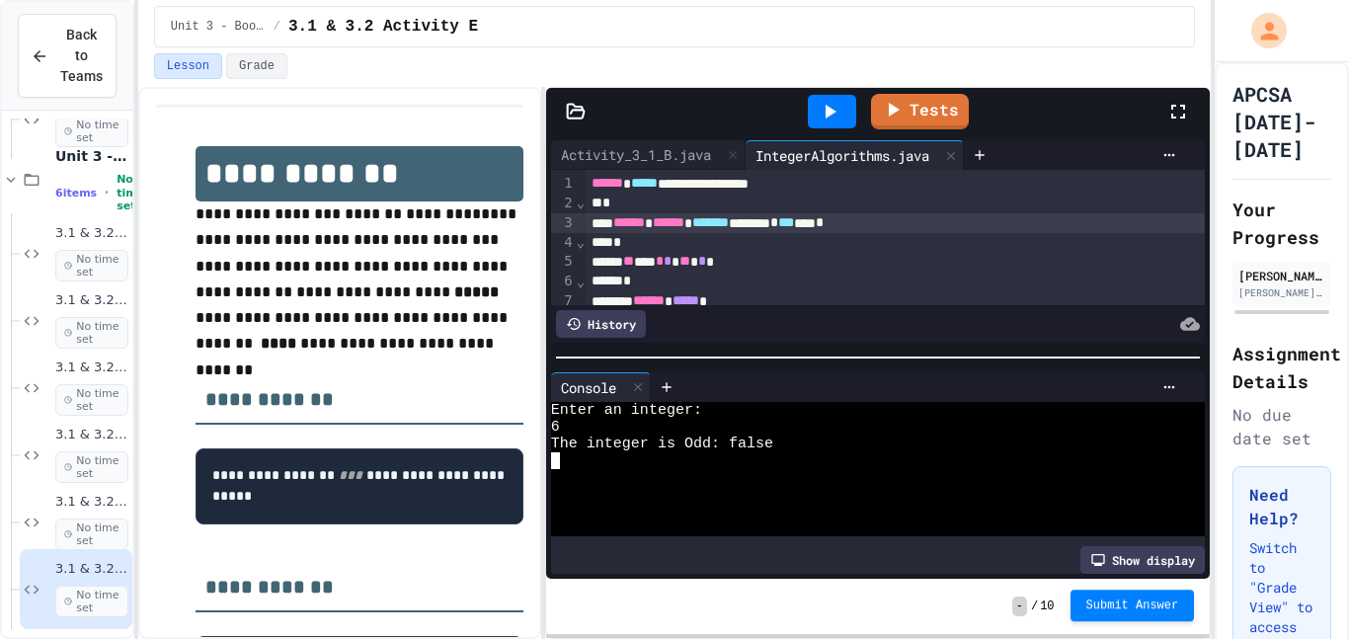
click at [1152, 598] on span "Submit Answer" at bounding box center [1132, 606] width 93 height 16
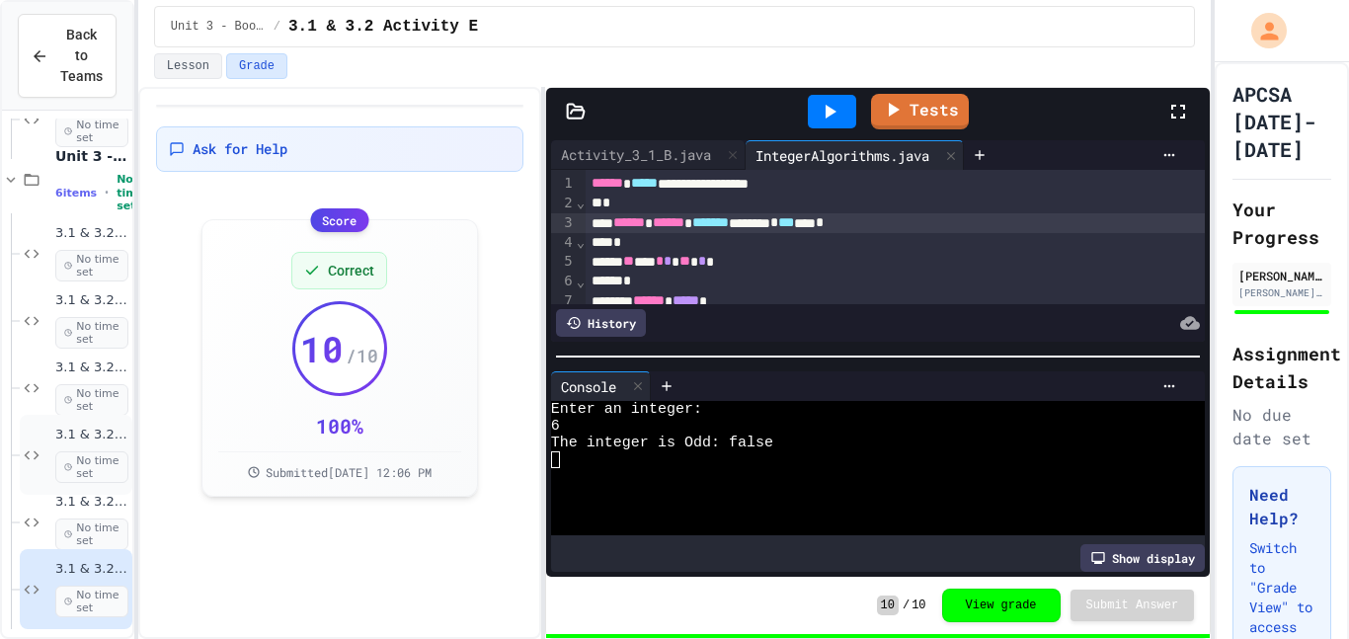
click at [24, 436] on div "3.1 & 3.2 Activity C No time set" at bounding box center [76, 455] width 113 height 80
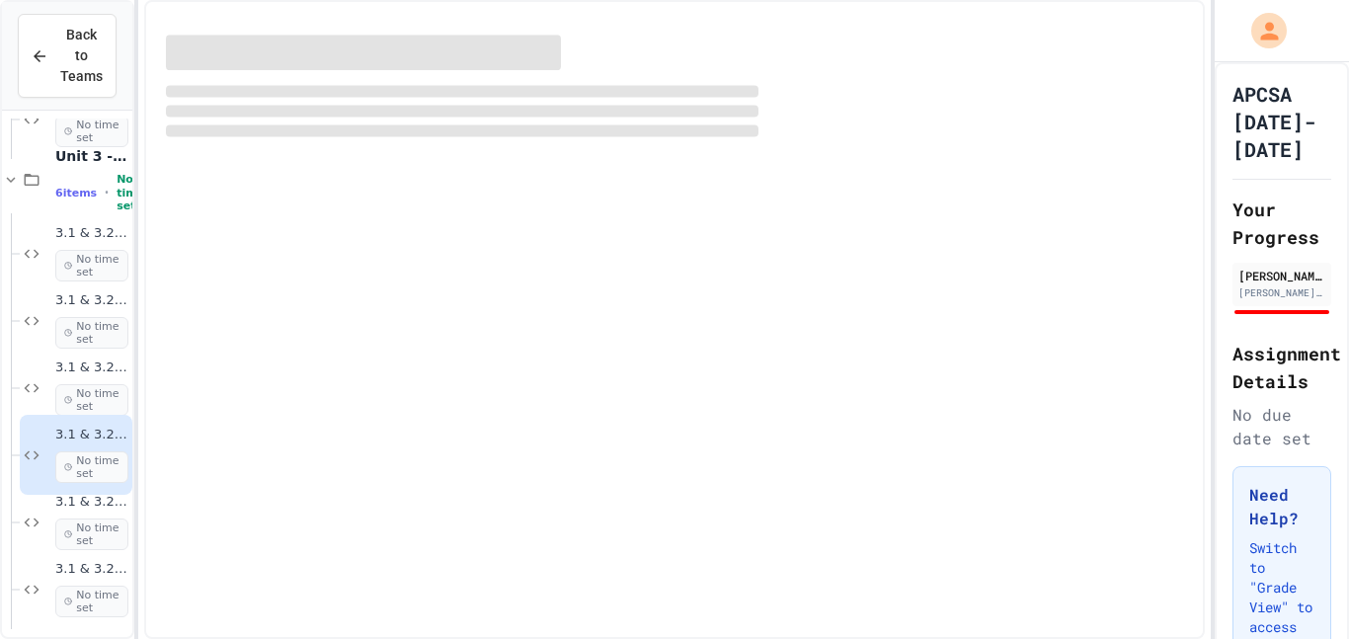
scroll to position [2243, 0]
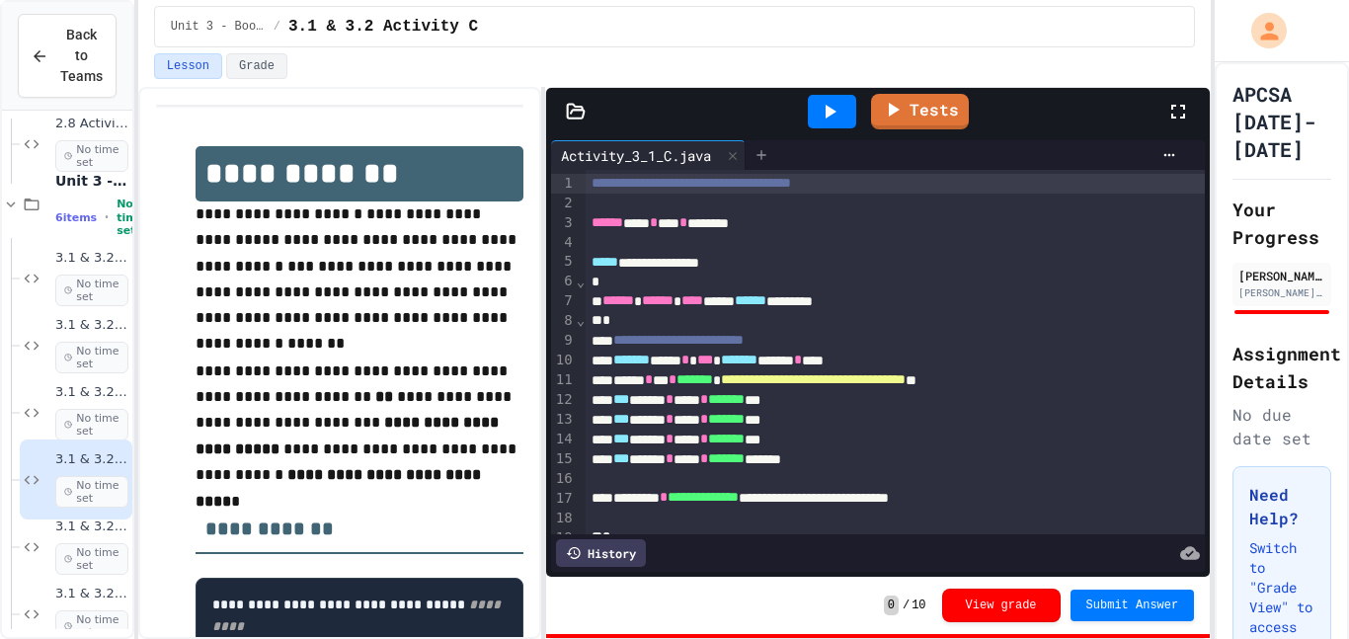
click at [776, 166] on div at bounding box center [762, 155] width 32 height 30
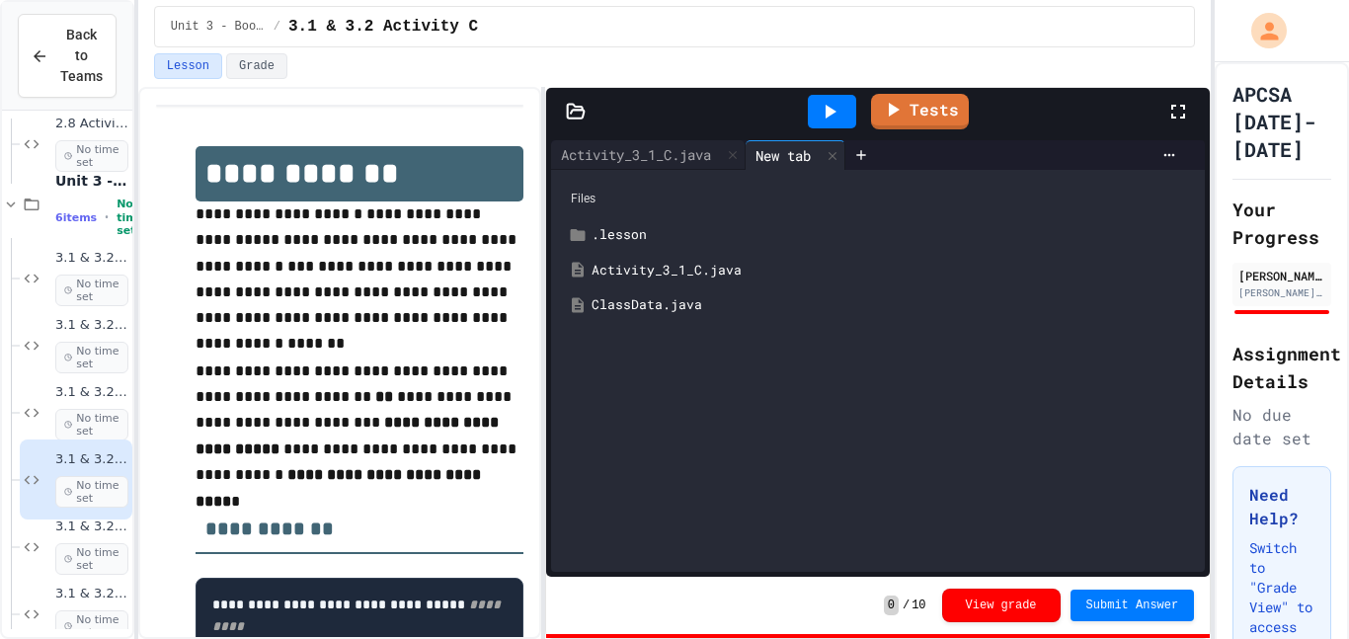
click at [692, 306] on div "ClassData.java" at bounding box center [893, 305] width 602 height 20
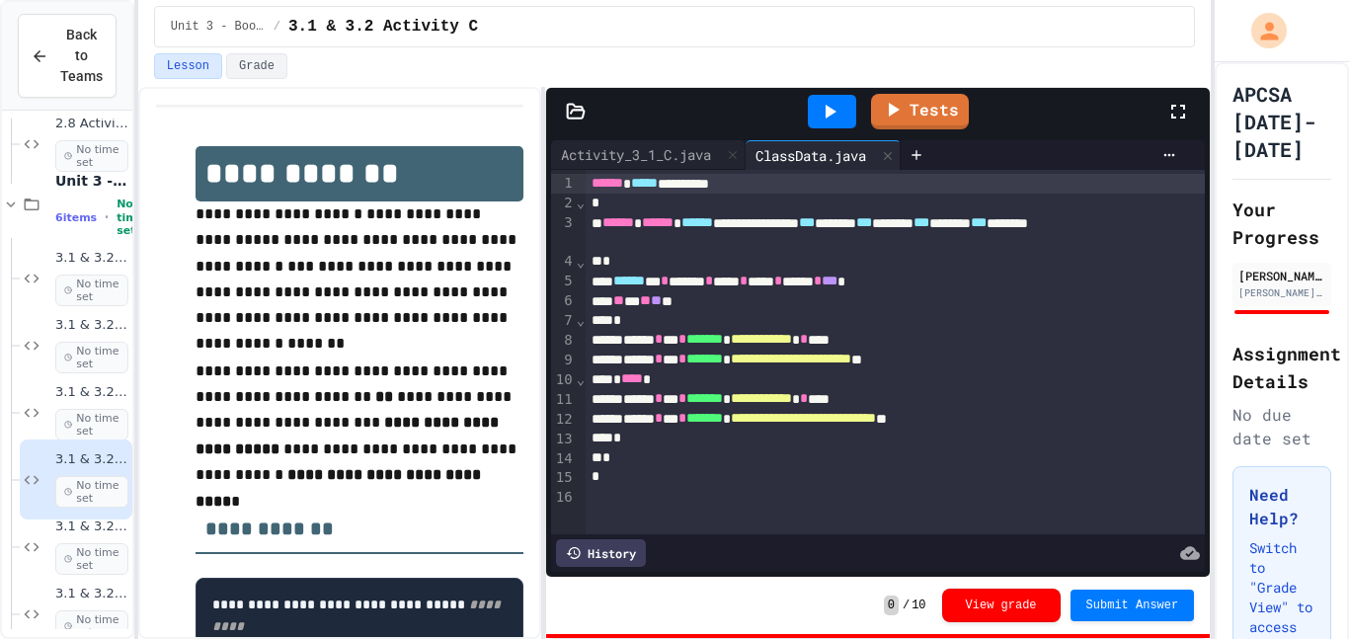
click at [662, 384] on div "* **** *" at bounding box center [896, 379] width 620 height 20
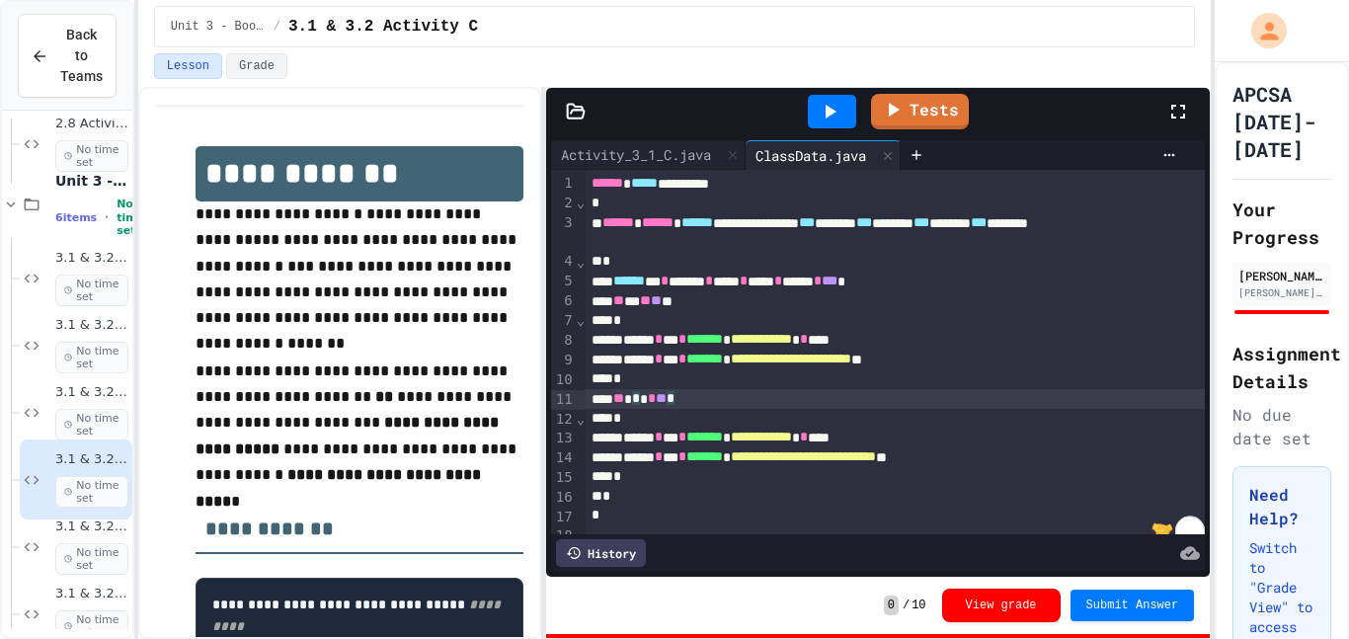
click at [628, 480] on div "*" at bounding box center [896, 477] width 620 height 20
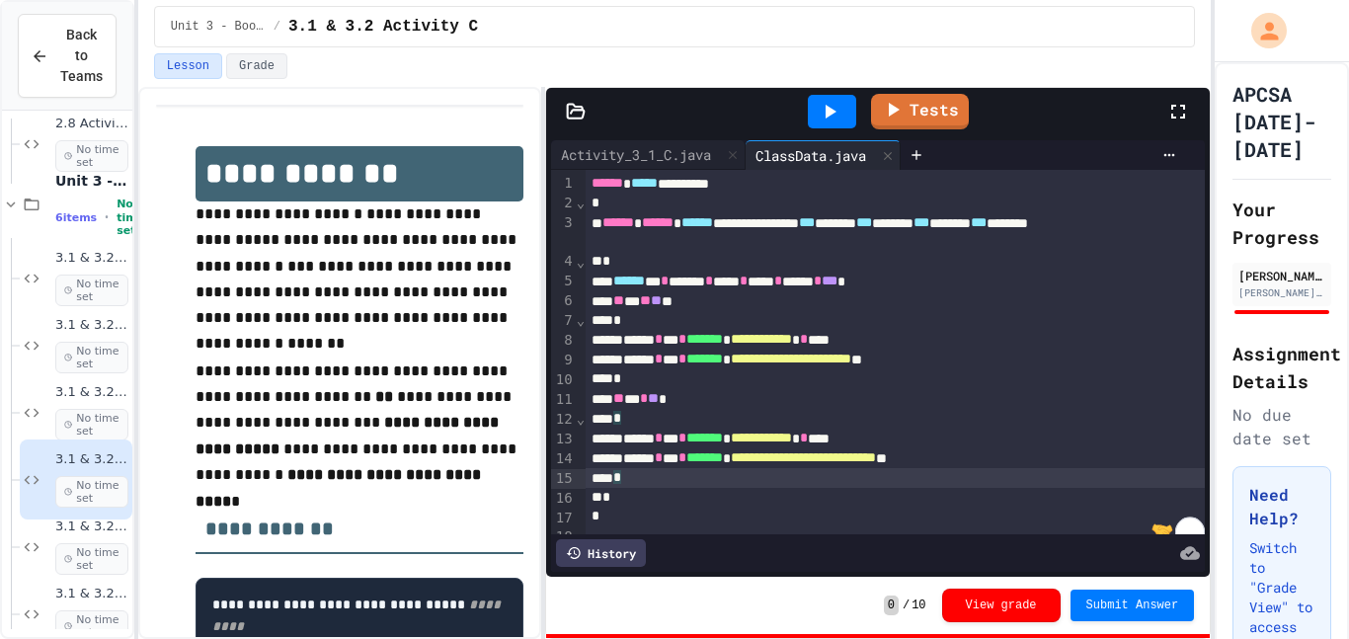
click at [607, 492] on div "*" at bounding box center [896, 498] width 620 height 20
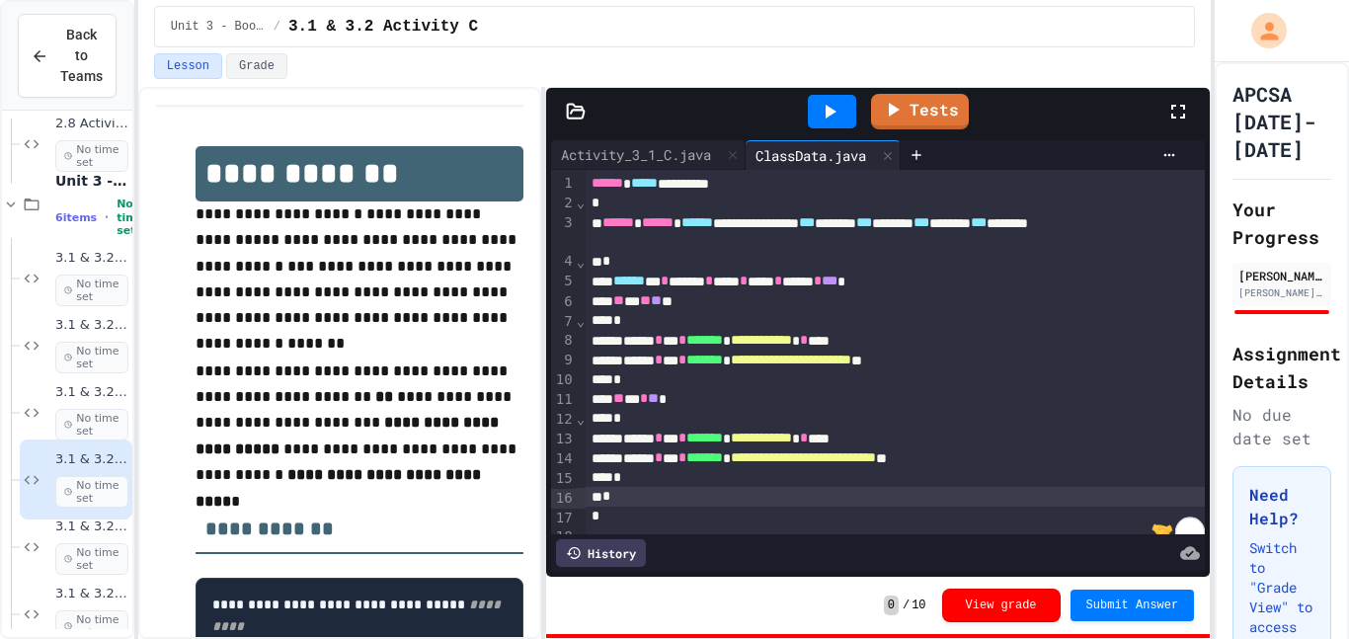
click at [818, 110] on icon at bounding box center [830, 112] width 24 height 24
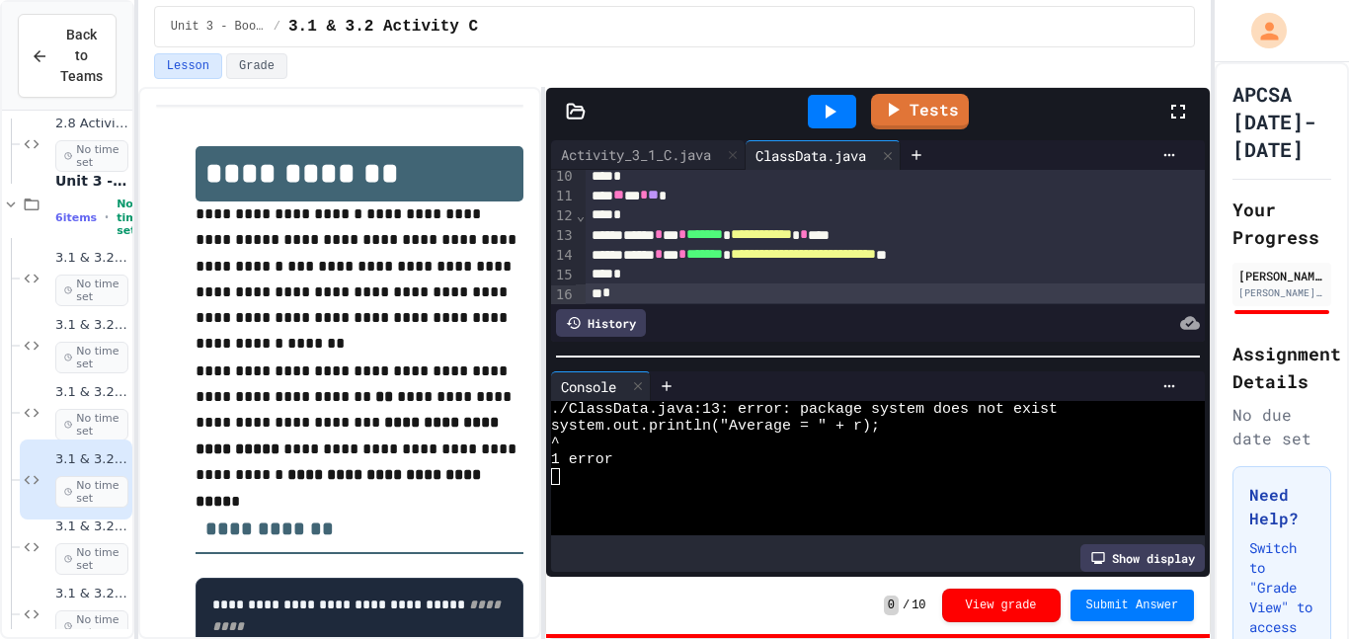
scroll to position [209, 0]
click at [645, 229] on div "**********" at bounding box center [896, 229] width 620 height 20
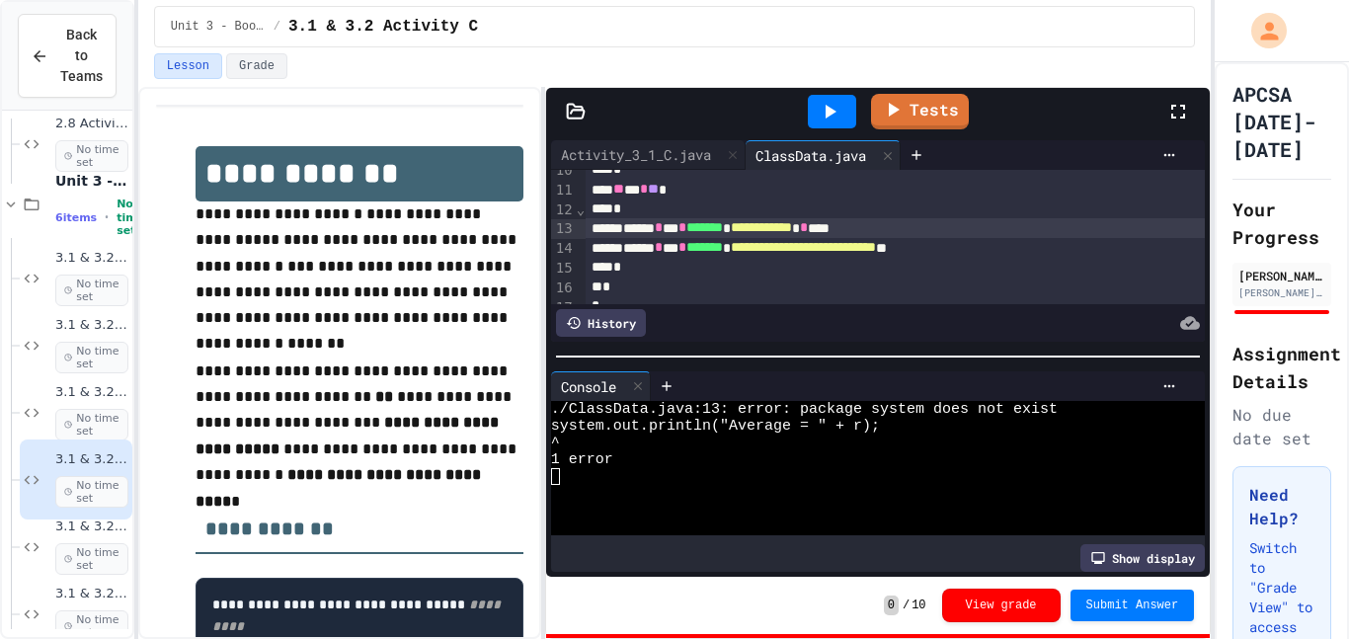
click at [812, 118] on div at bounding box center [832, 112] width 48 height 34
click at [646, 267] on div "*" at bounding box center [896, 268] width 620 height 20
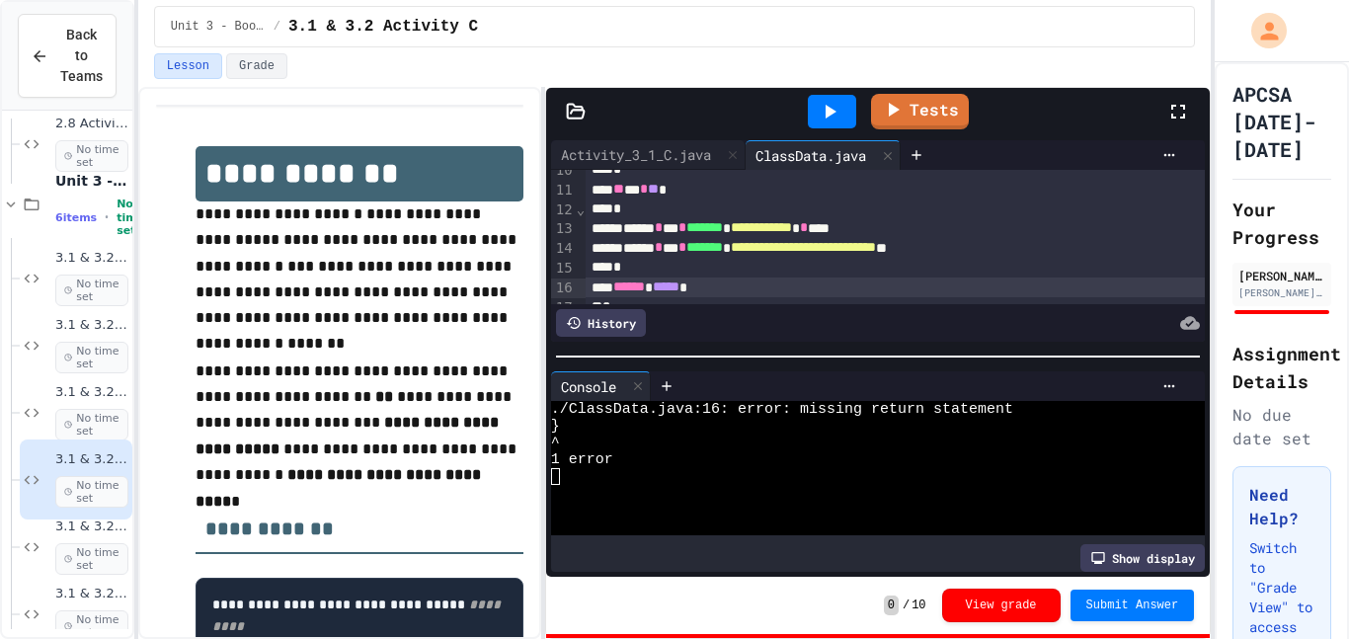
click at [836, 96] on div at bounding box center [832, 112] width 48 height 34
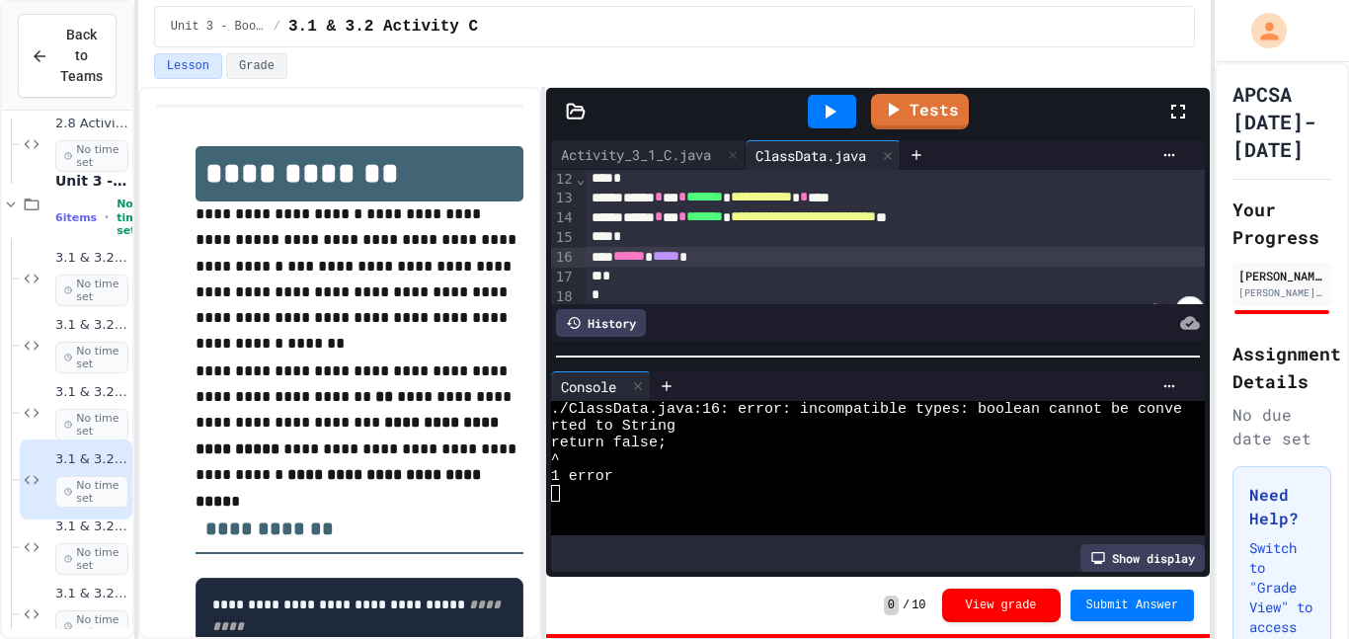
scroll to position [243, 0]
click at [720, 252] on div "****** ***** *" at bounding box center [896, 254] width 620 height 20
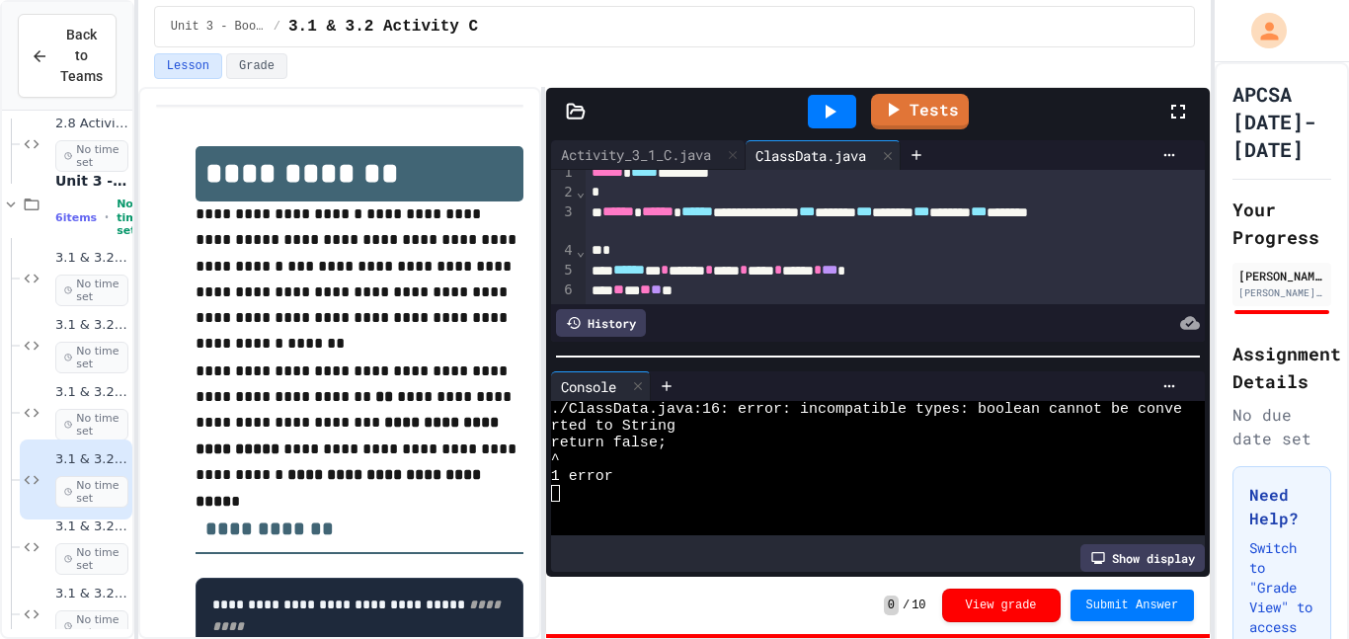
scroll to position [14, 0]
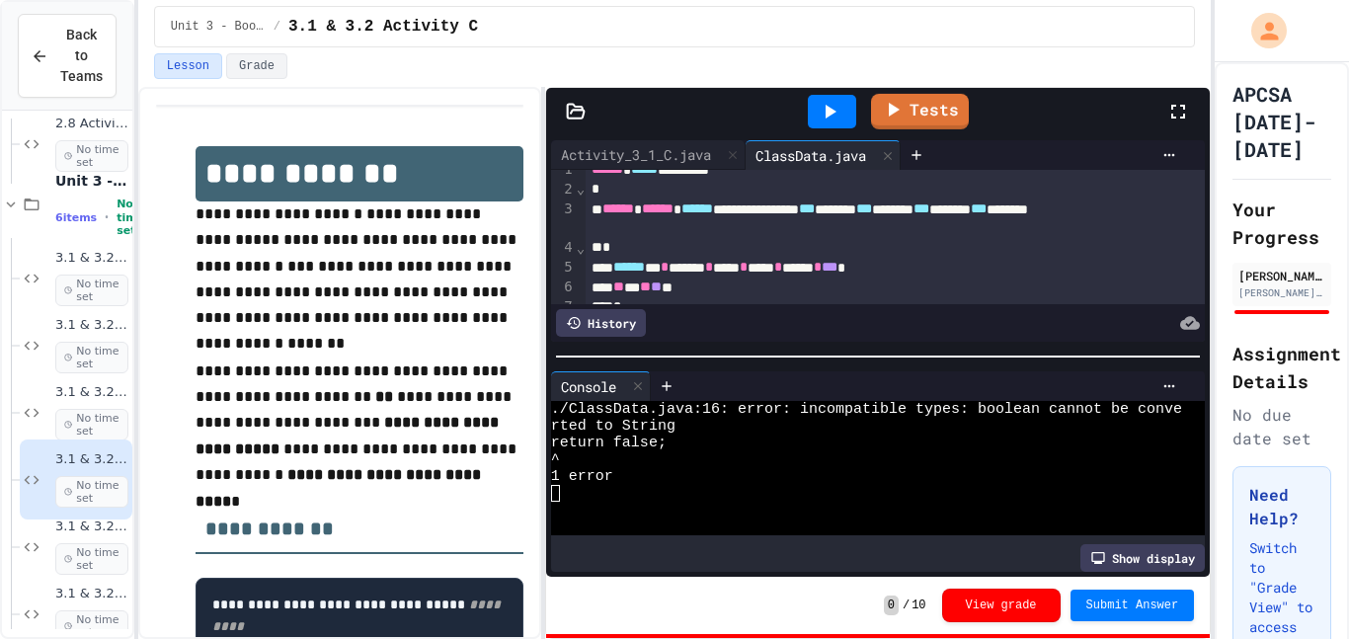
click at [830, 97] on div at bounding box center [832, 112] width 48 height 34
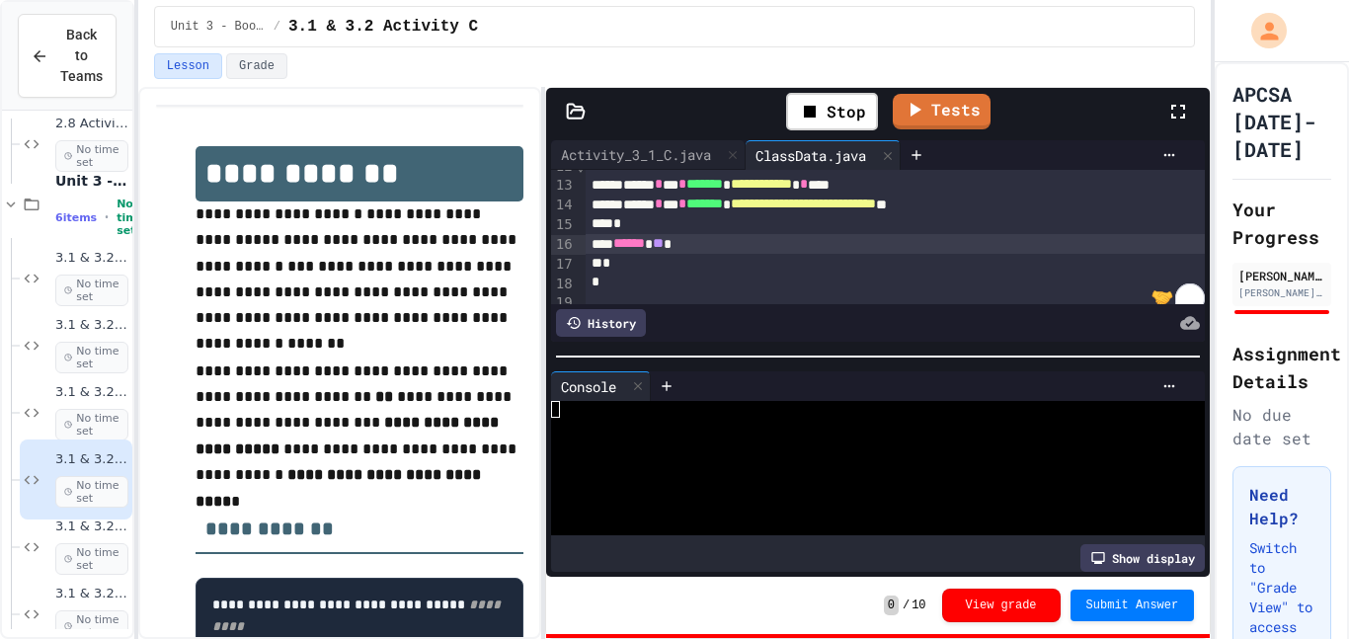
scroll to position [256, 0]
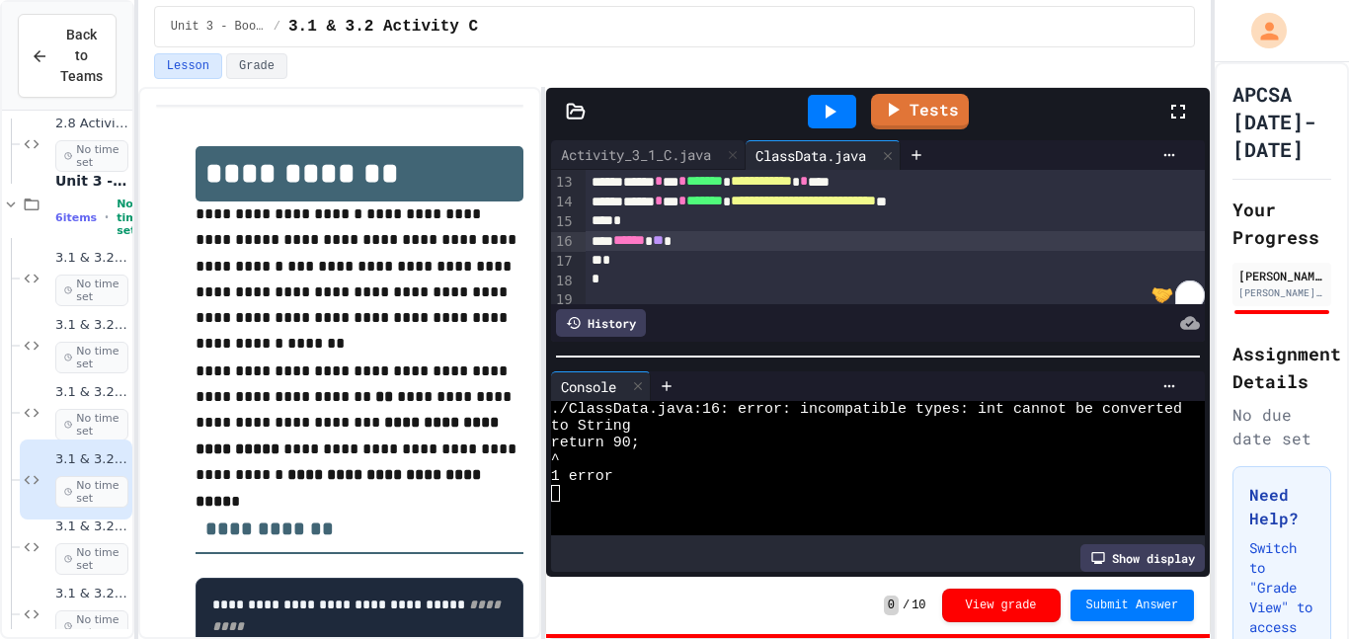
click at [696, 236] on div "****** ** *" at bounding box center [896, 241] width 620 height 20
click at [816, 121] on div at bounding box center [832, 112] width 48 height 34
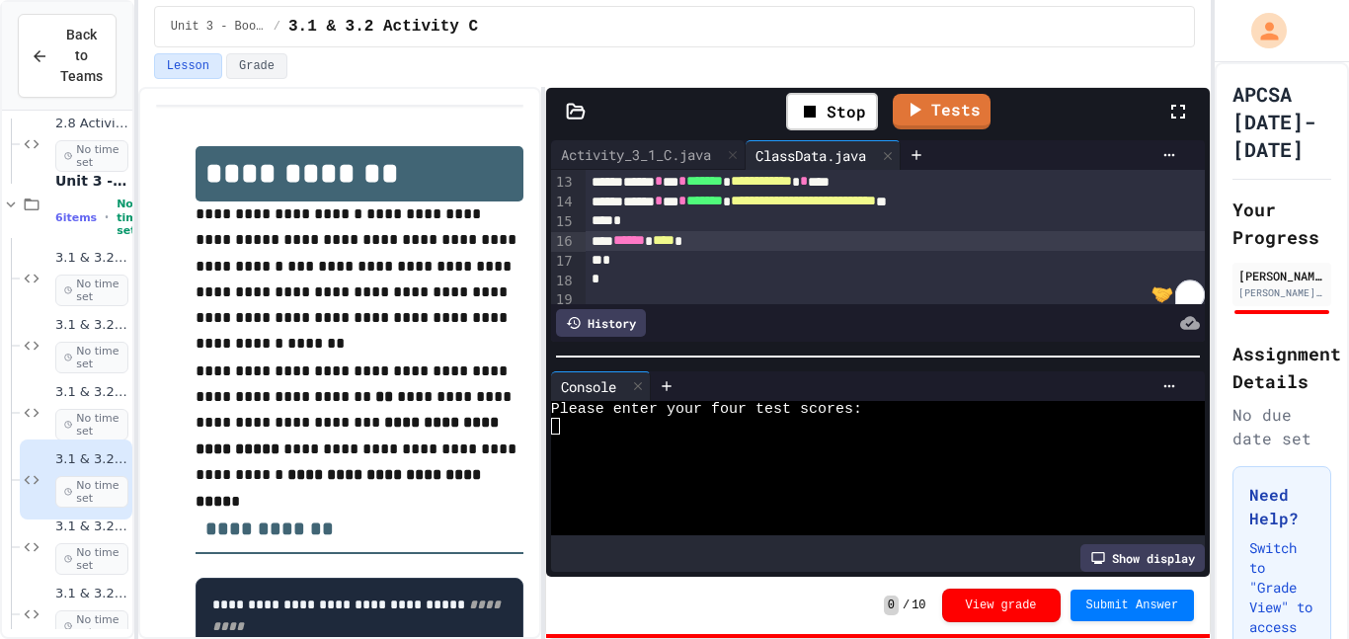
click at [615, 435] on div at bounding box center [866, 443] width 631 height 17
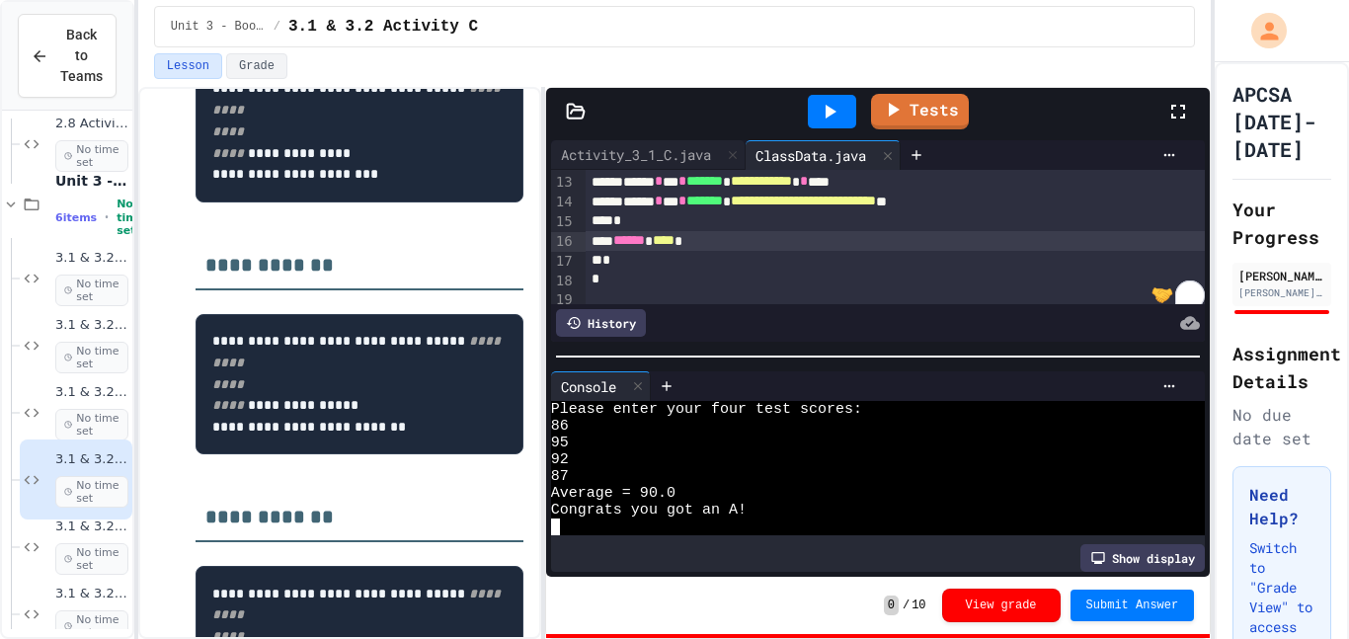
scroll to position [535, 0]
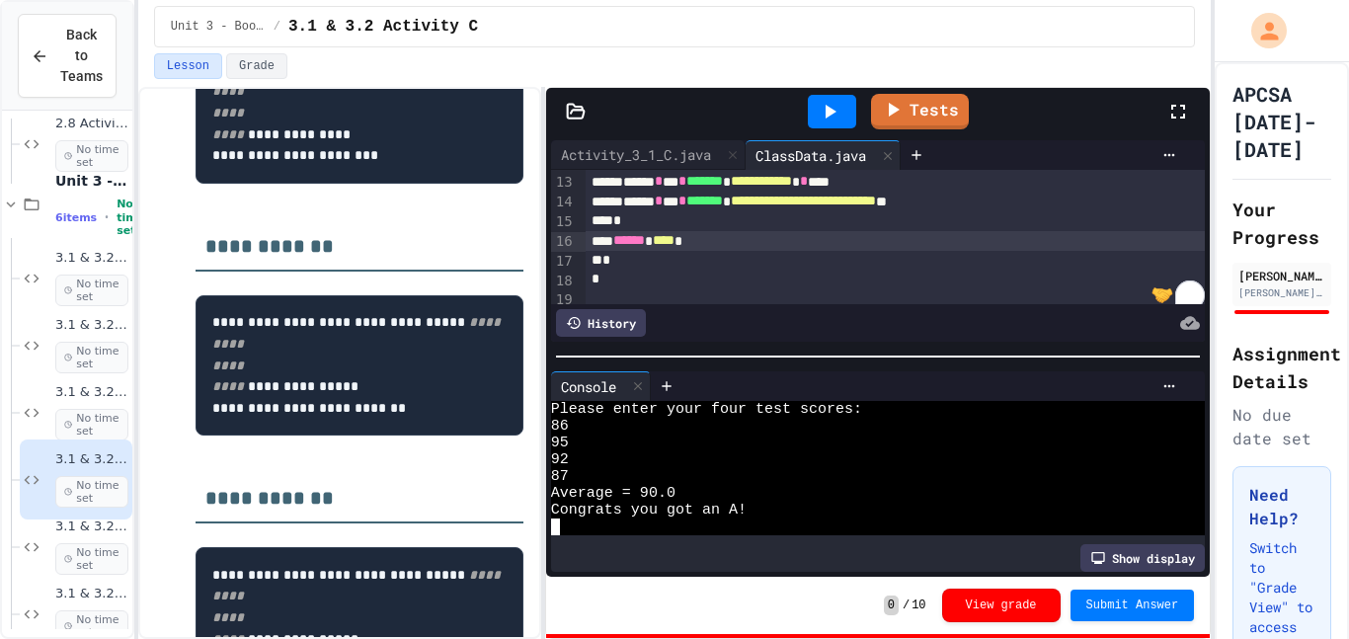
click at [833, 115] on icon at bounding box center [830, 112] width 24 height 24
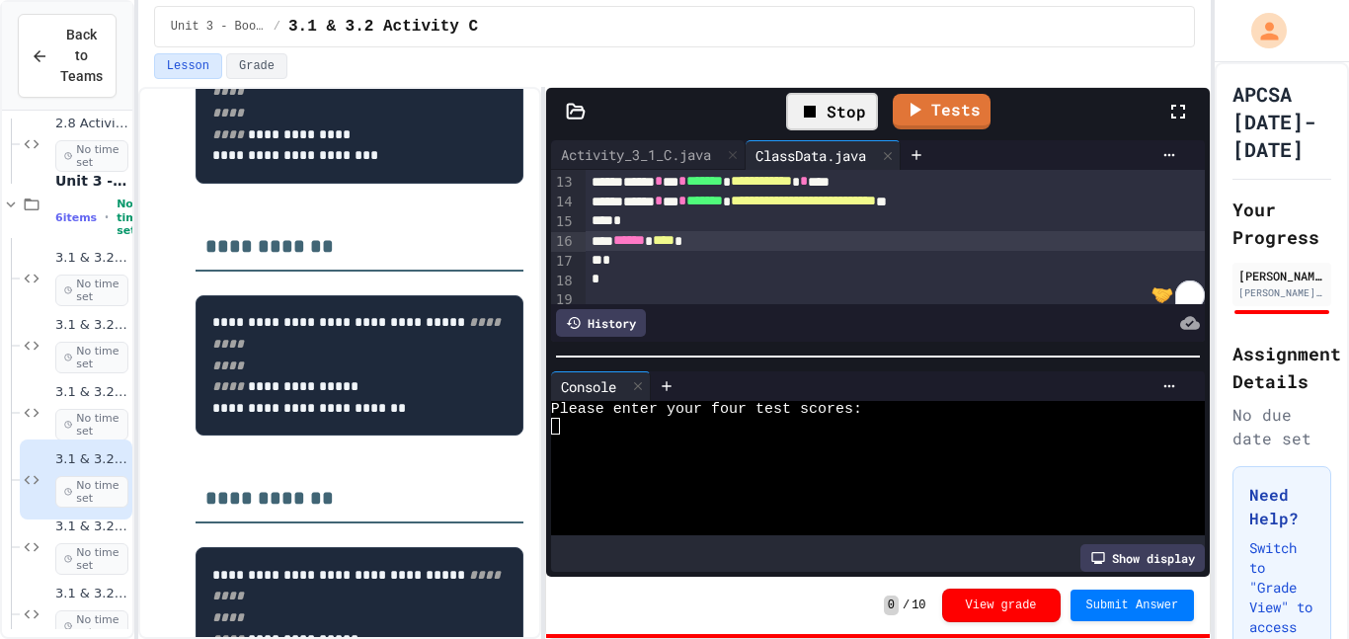
click at [603, 426] on div at bounding box center [866, 426] width 631 height 17
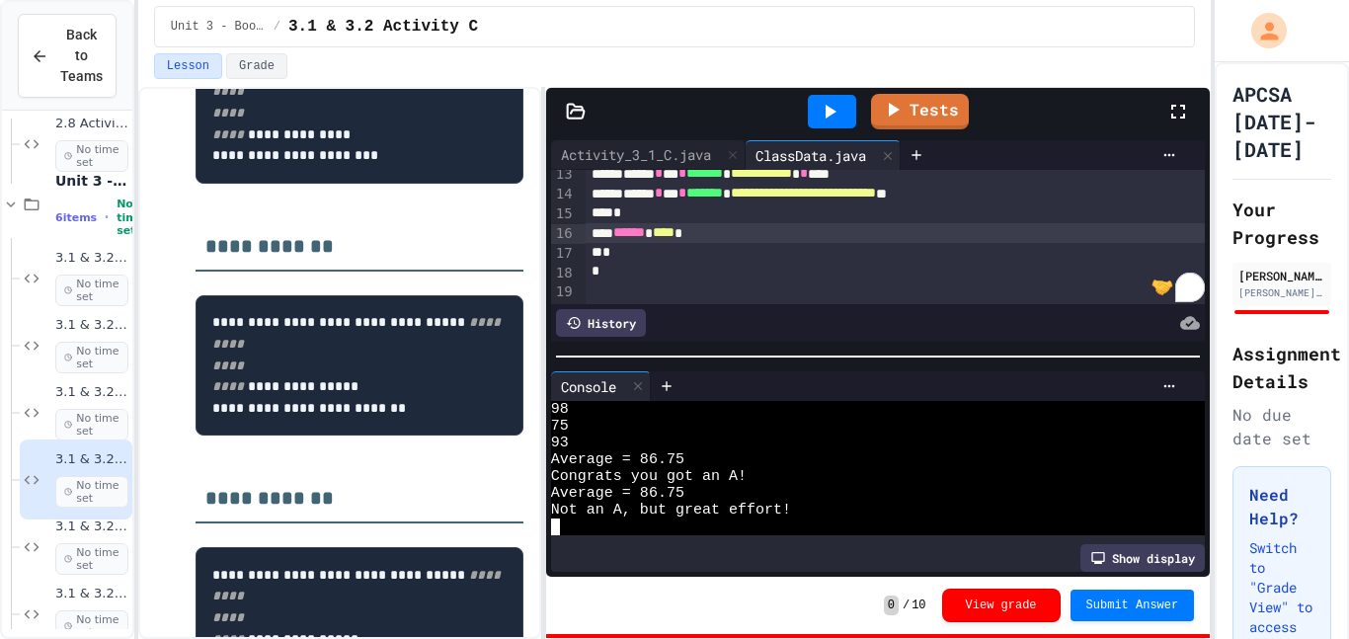
scroll to position [266, 0]
click at [1157, 371] on div at bounding box center [918, 386] width 534 height 30
click at [1161, 375] on div at bounding box center [918, 386] width 534 height 30
click at [1169, 384] on icon at bounding box center [1170, 386] width 16 height 16
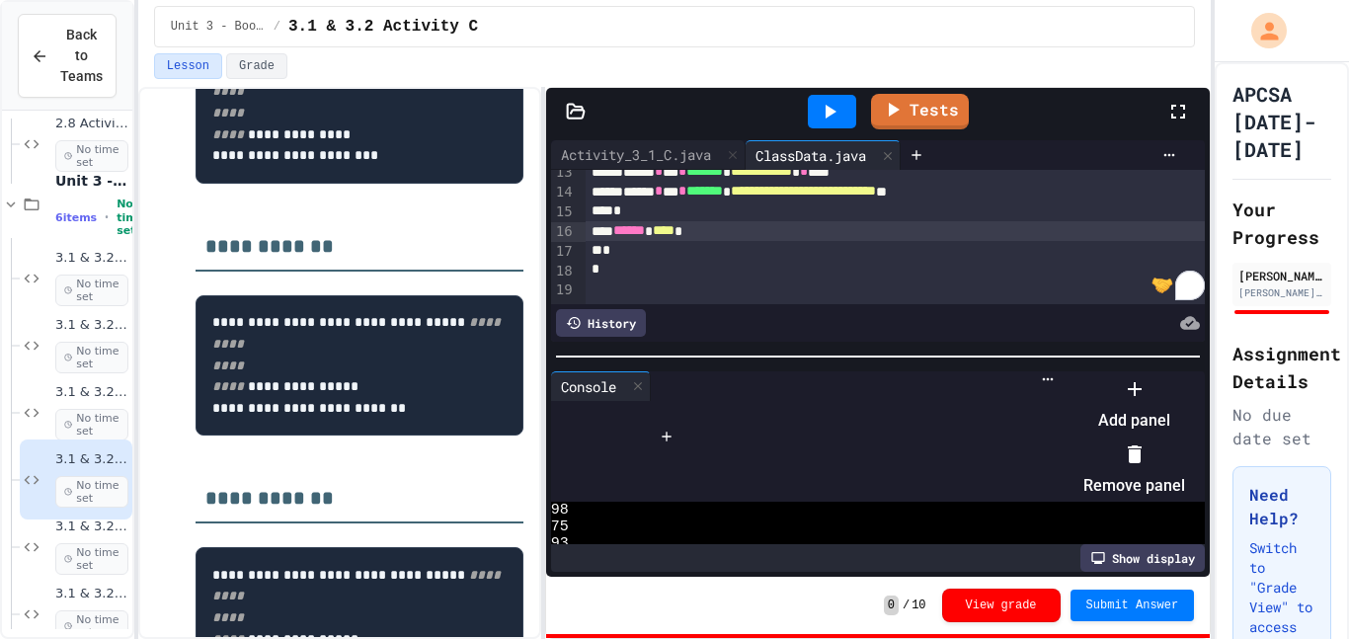
click at [1064, 373] on div at bounding box center [1124, 373] width 121 height 0
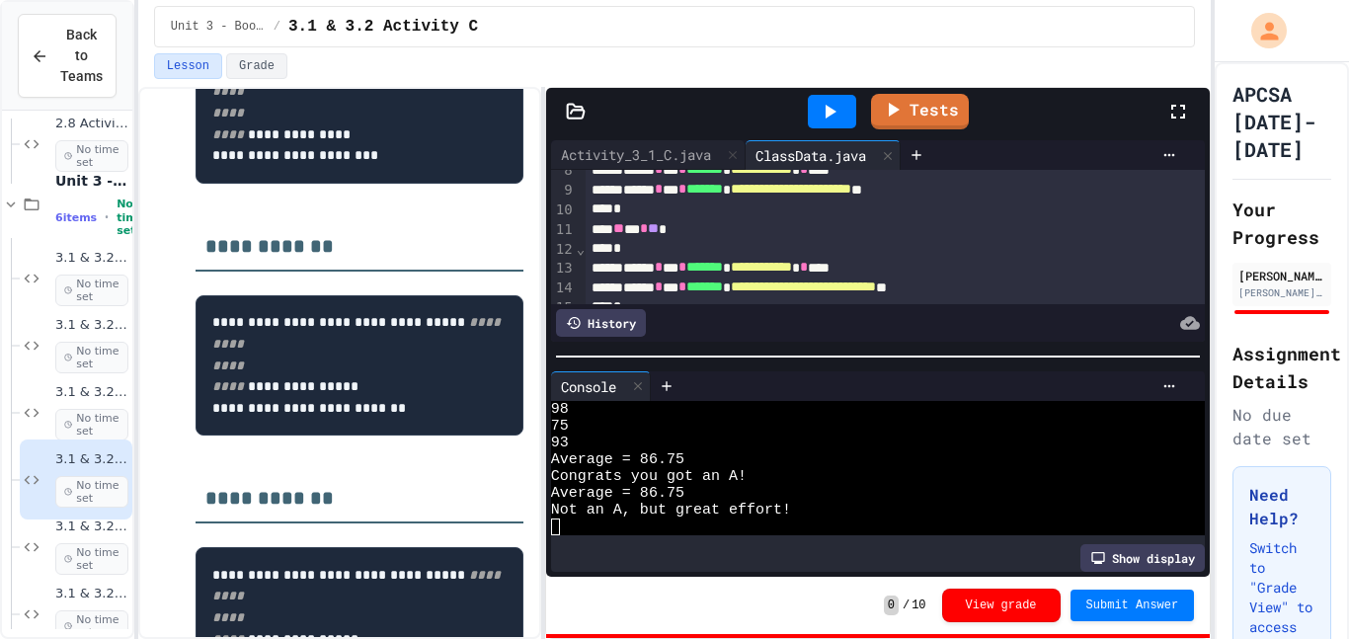
scroll to position [171, 0]
click at [648, 229] on span "*" at bounding box center [644, 227] width 8 height 14
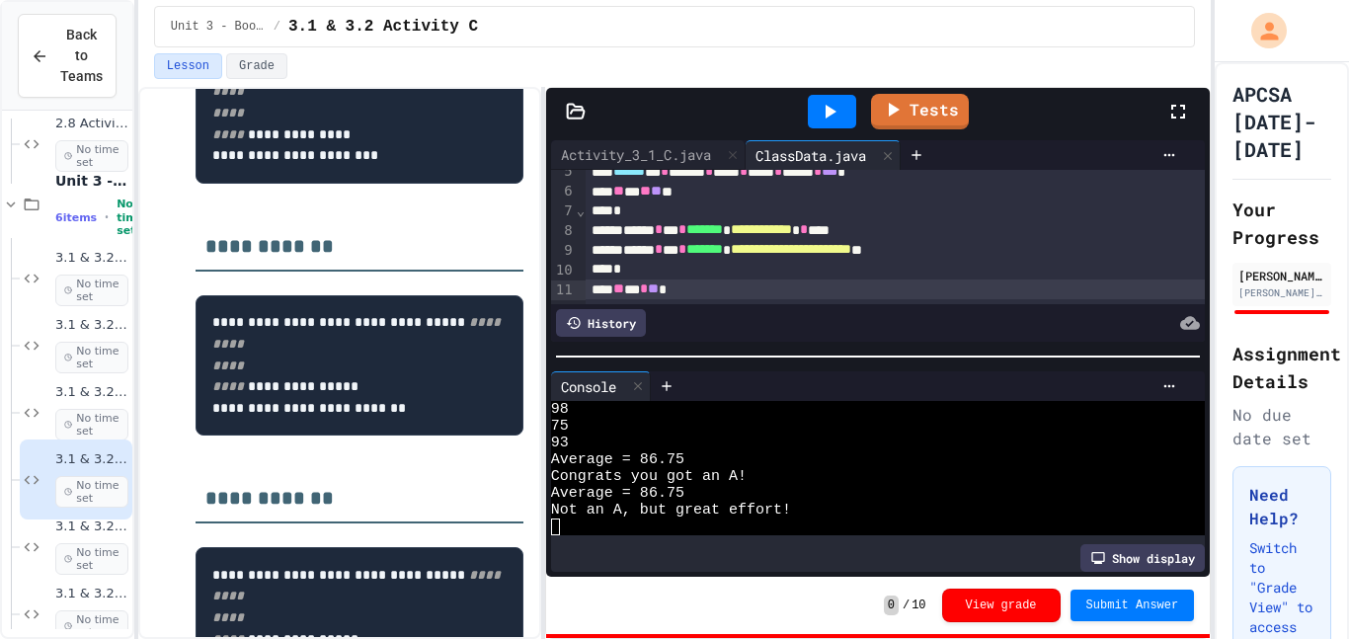
scroll to position [109, 0]
click at [61, 536] on div "3.1 & 3.2 Activity D No time set" at bounding box center [91, 547] width 73 height 56
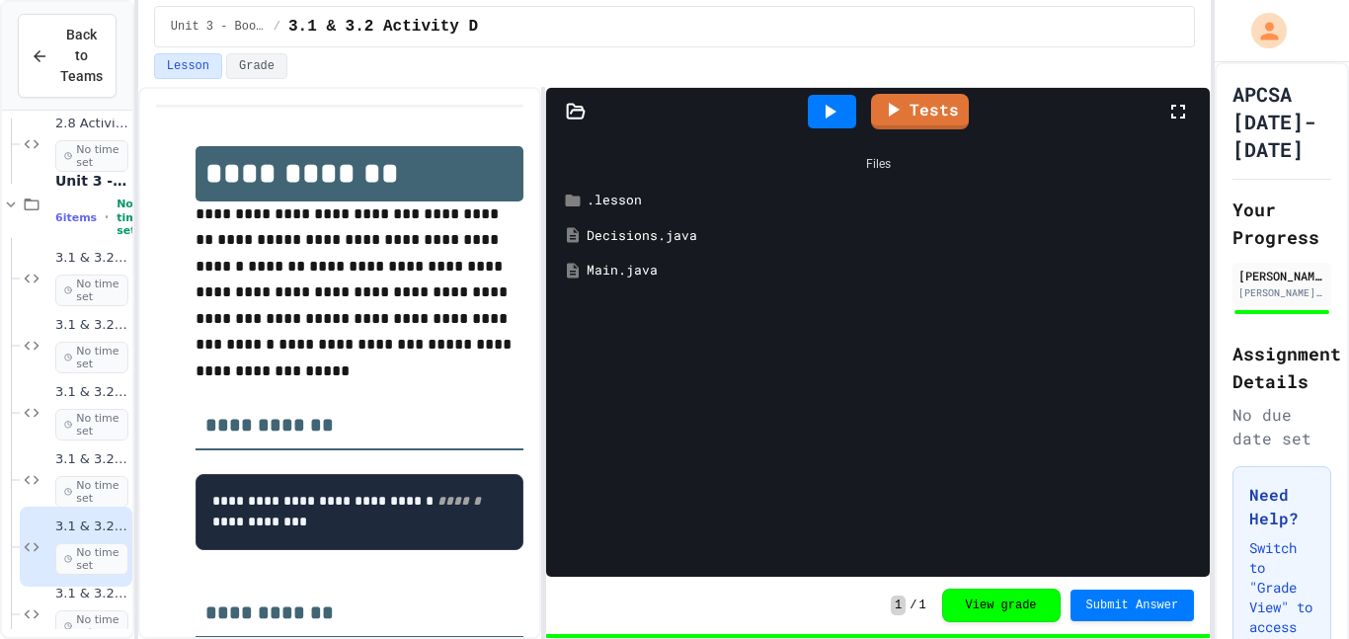
click at [630, 269] on div "Main.java" at bounding box center [892, 271] width 611 height 20
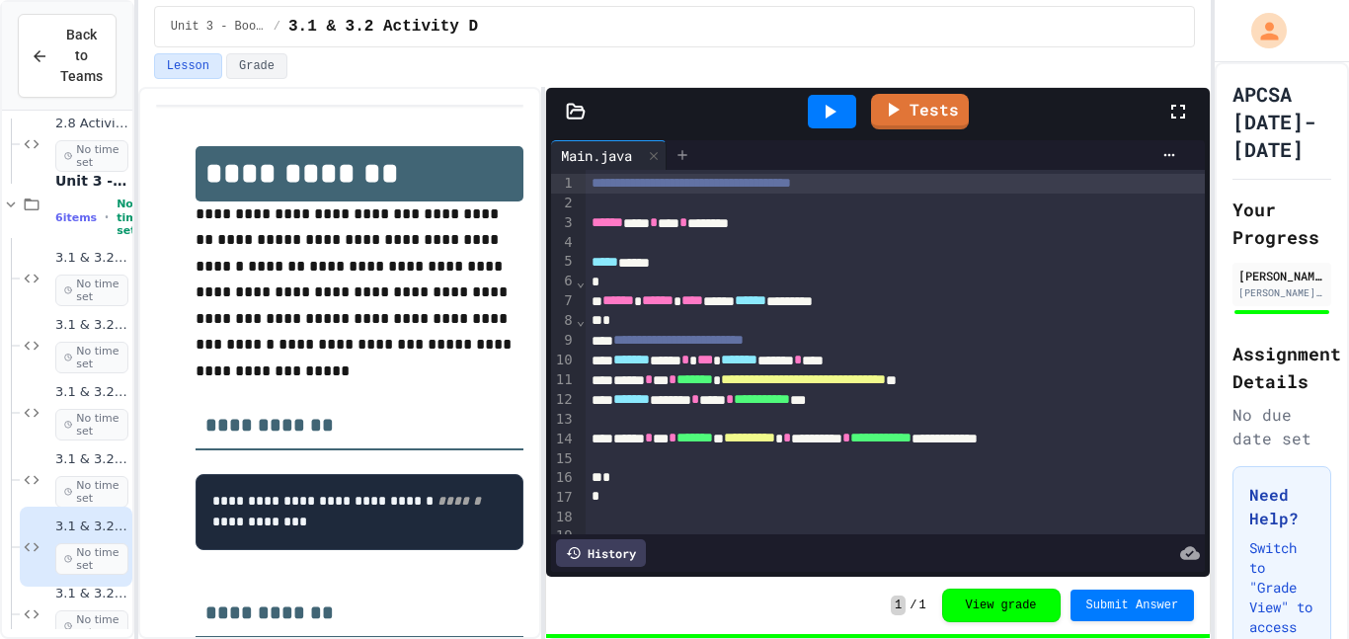
click at [690, 157] on icon at bounding box center [683, 155] width 16 height 16
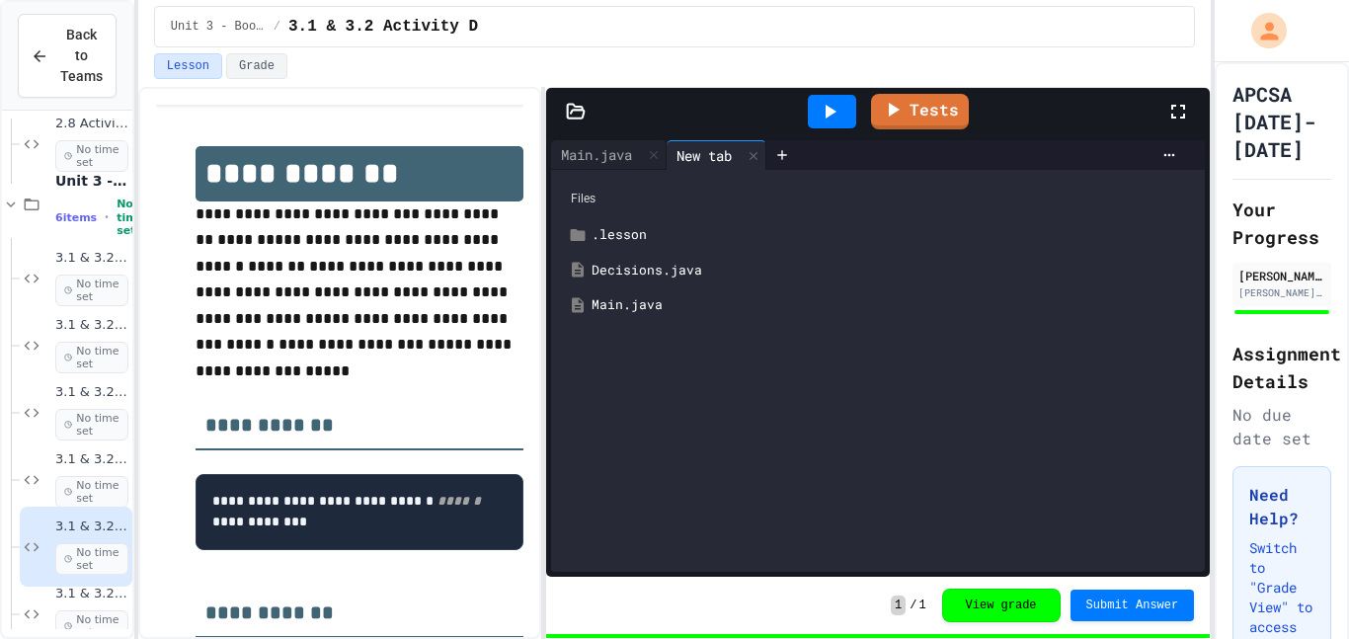
click at [674, 261] on div "Decisions.java" at bounding box center [893, 271] width 602 height 20
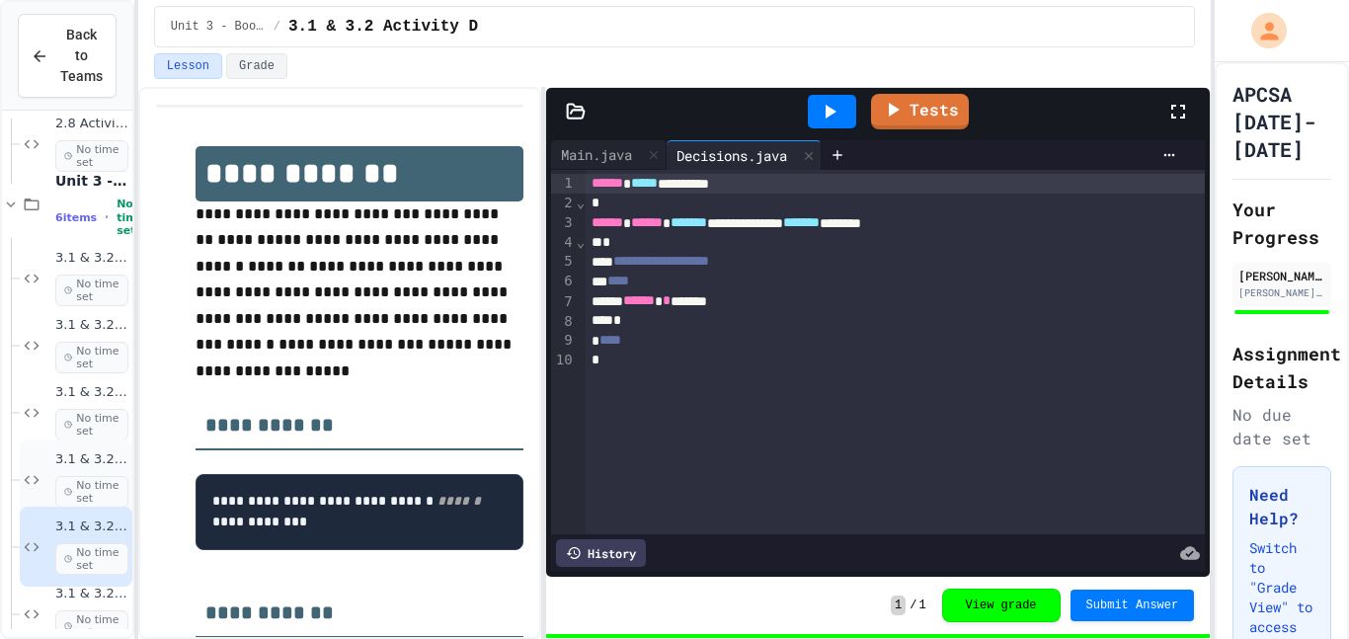
click at [25, 479] on icon at bounding box center [32, 479] width 15 height 9
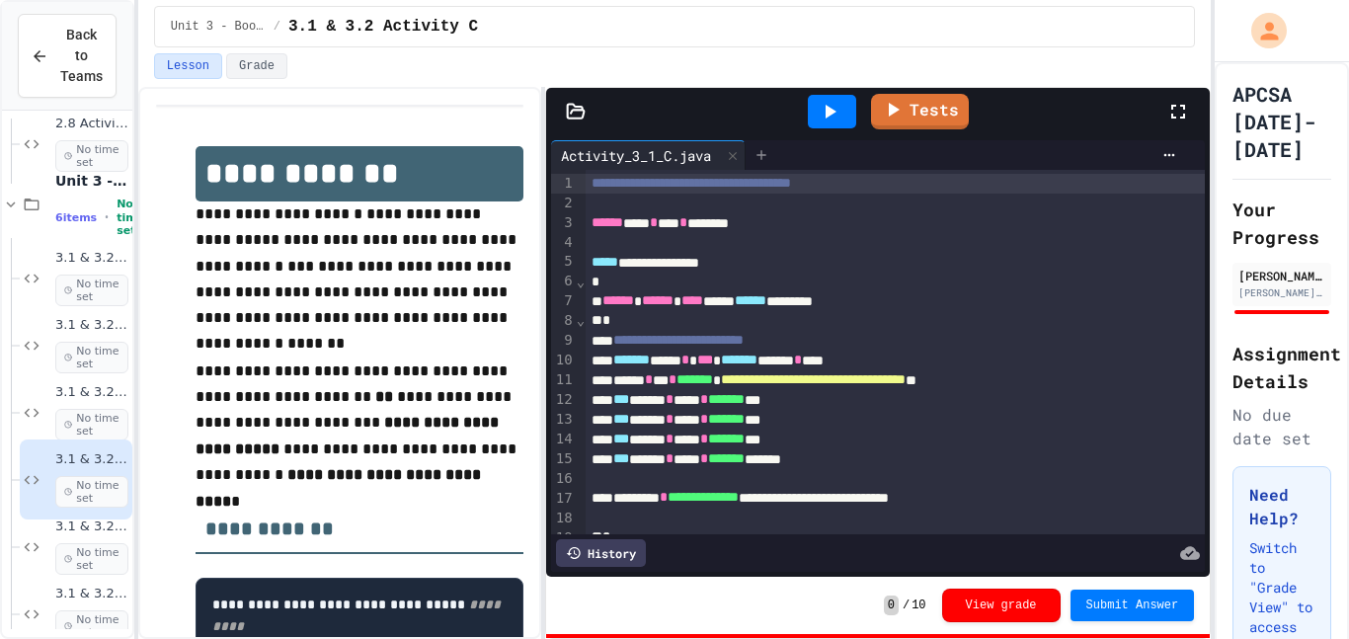
click at [762, 163] on div at bounding box center [762, 155] width 32 height 30
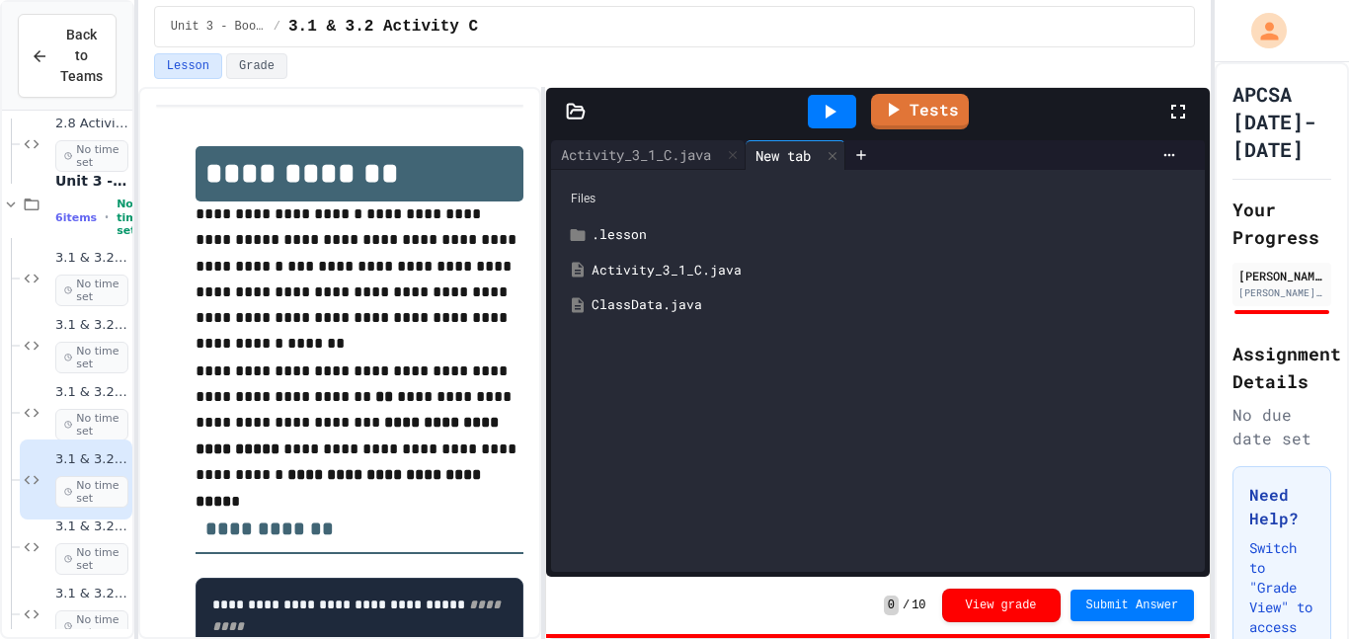
click at [692, 293] on div "ClassData.java" at bounding box center [878, 305] width 634 height 36
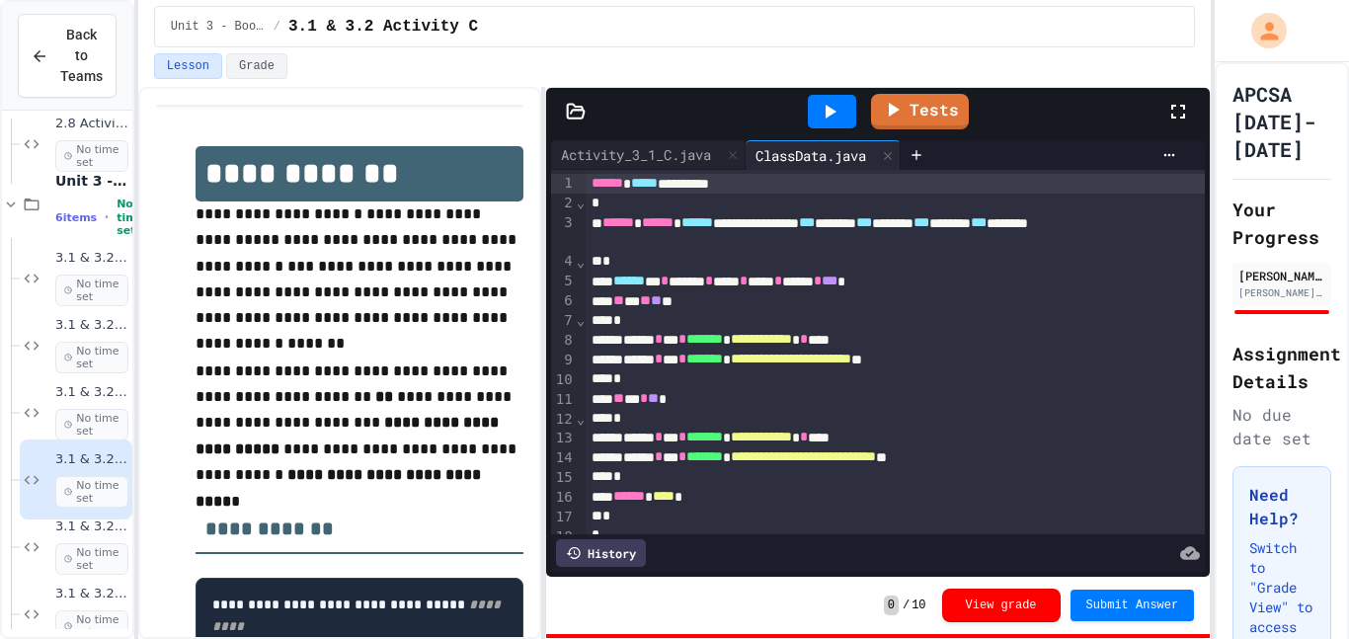
click at [823, 110] on icon at bounding box center [830, 112] width 24 height 24
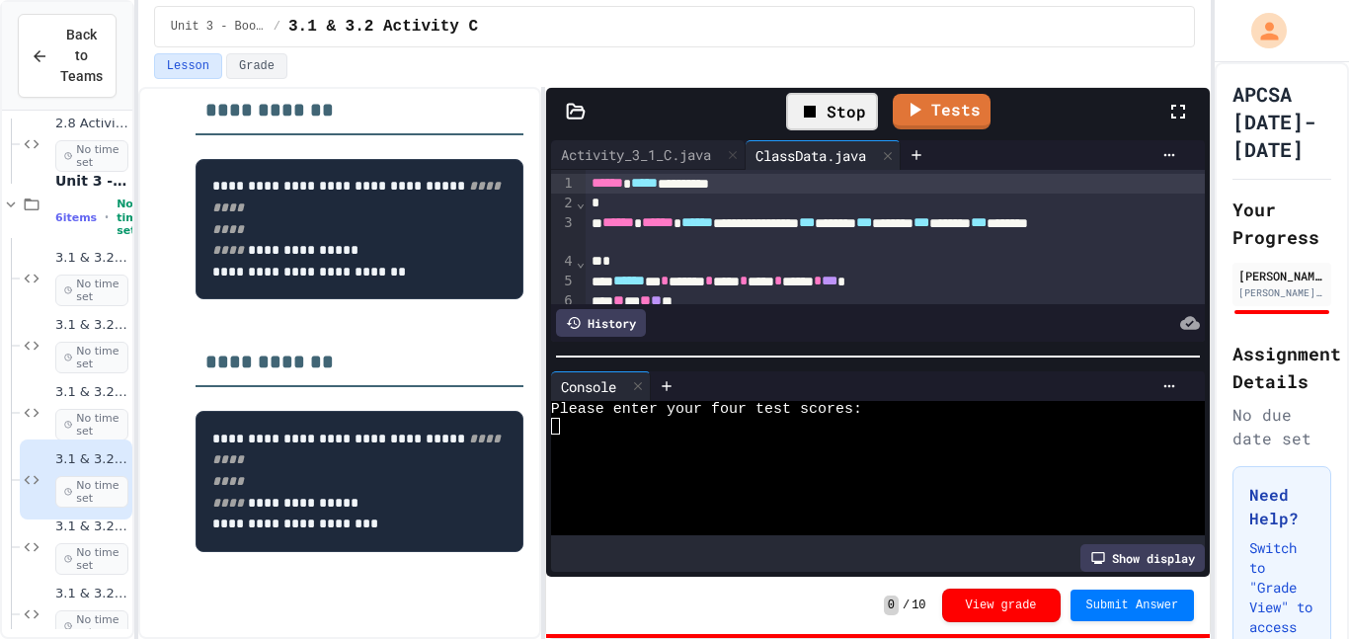
scroll to position [802, 0]
click at [565, 424] on div at bounding box center [866, 426] width 631 height 17
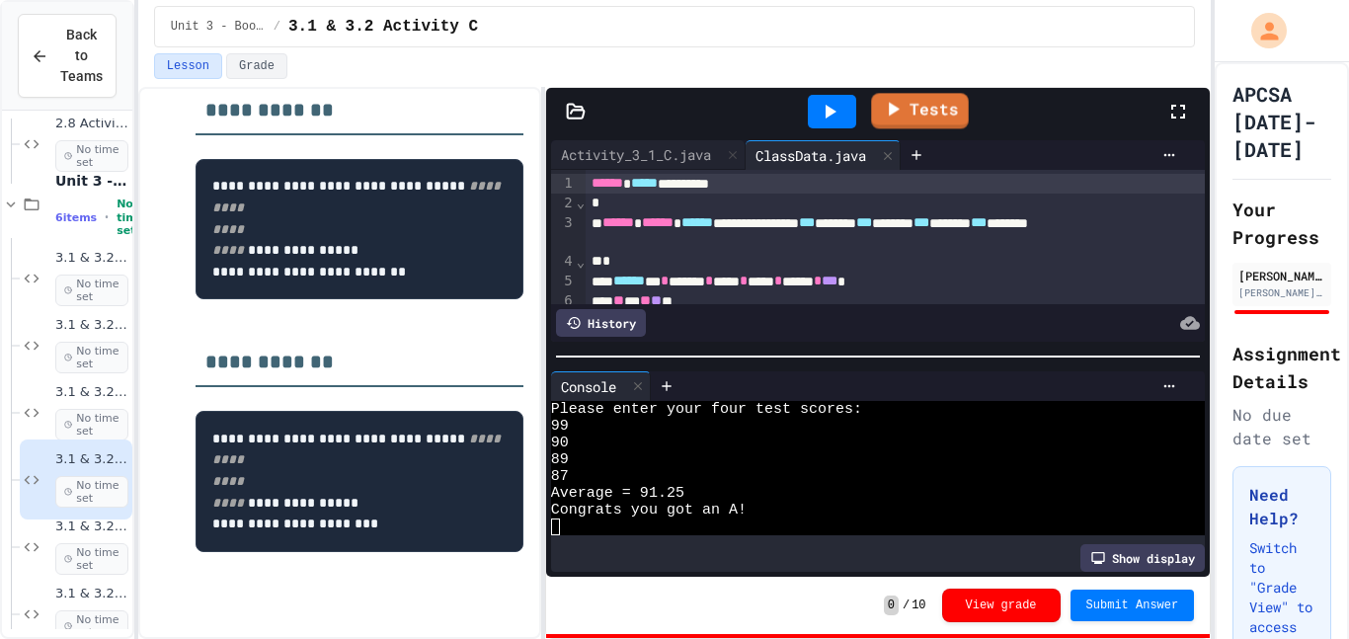
click at [829, 121] on icon at bounding box center [830, 112] width 24 height 24
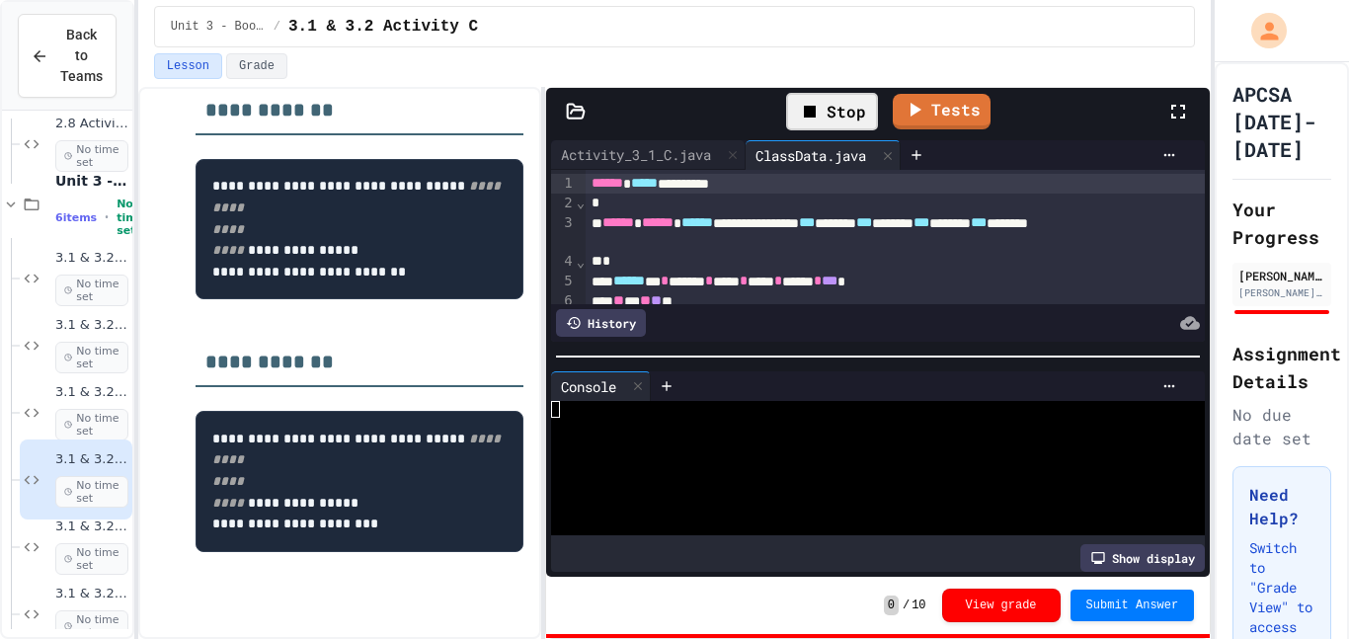
scroll to position [712, 0]
click at [578, 429] on div at bounding box center [866, 426] width 631 height 17
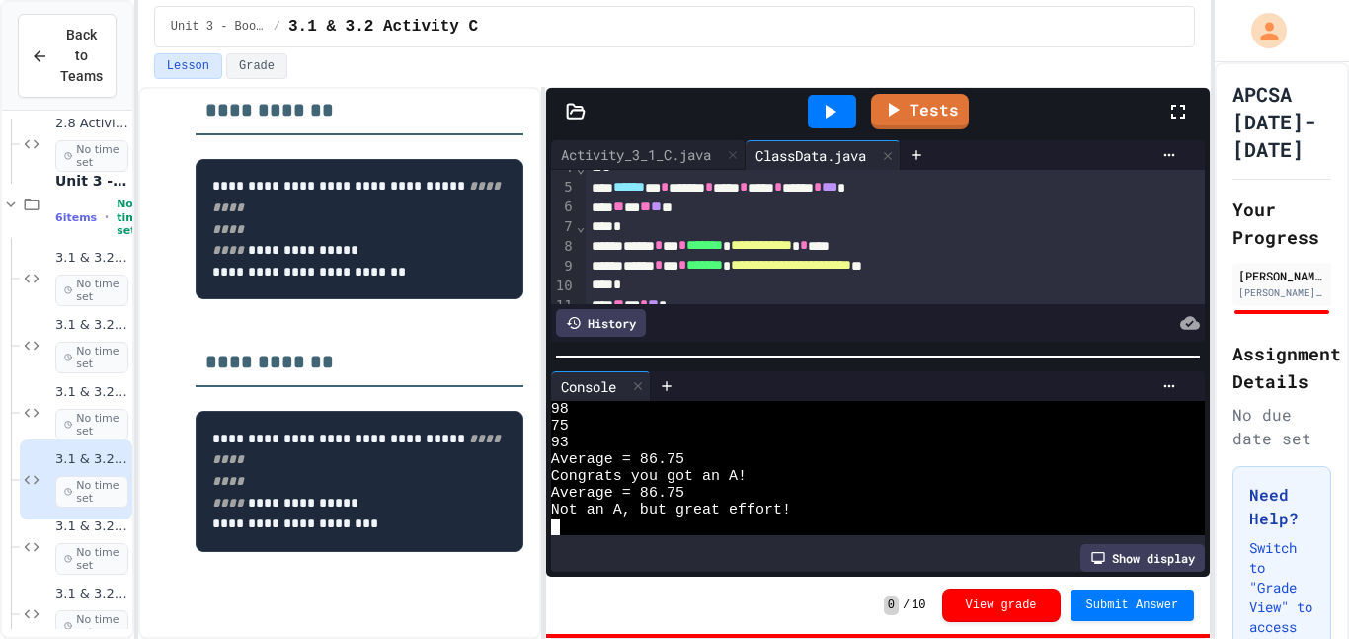
scroll to position [93, 0]
click at [651, 213] on span "**" at bounding box center [645, 208] width 11 height 14
click at [820, 113] on icon at bounding box center [830, 112] width 24 height 24
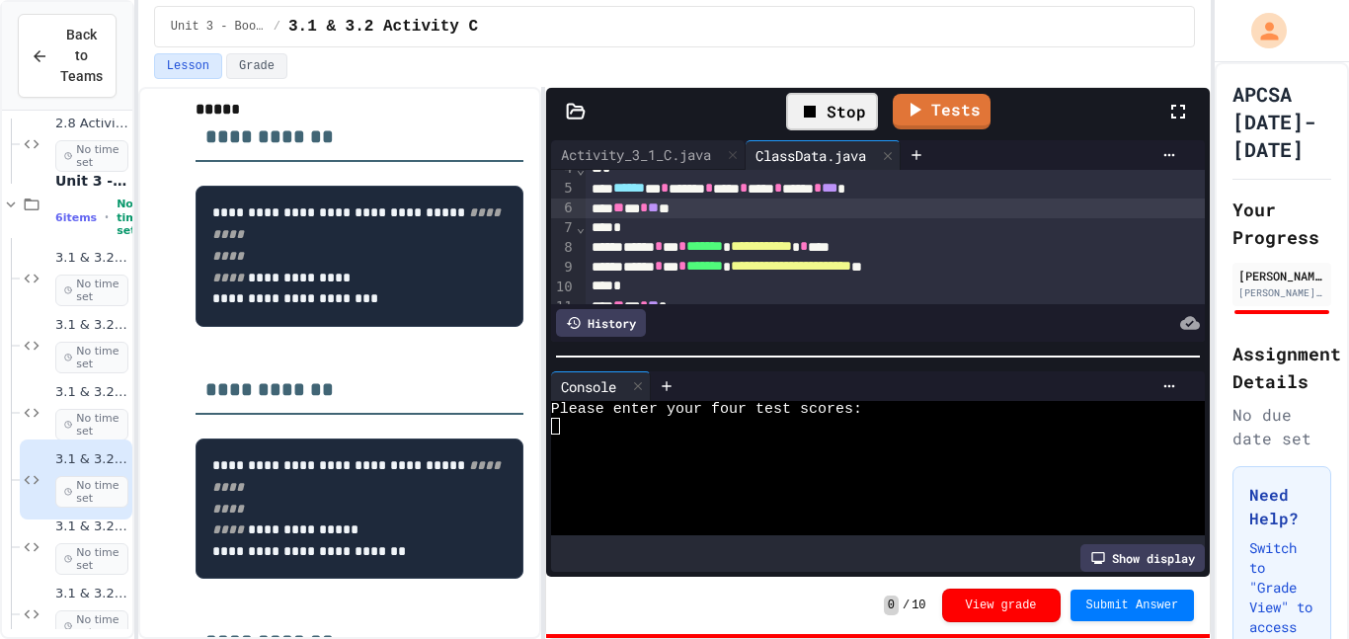
scroll to position [356, 0]
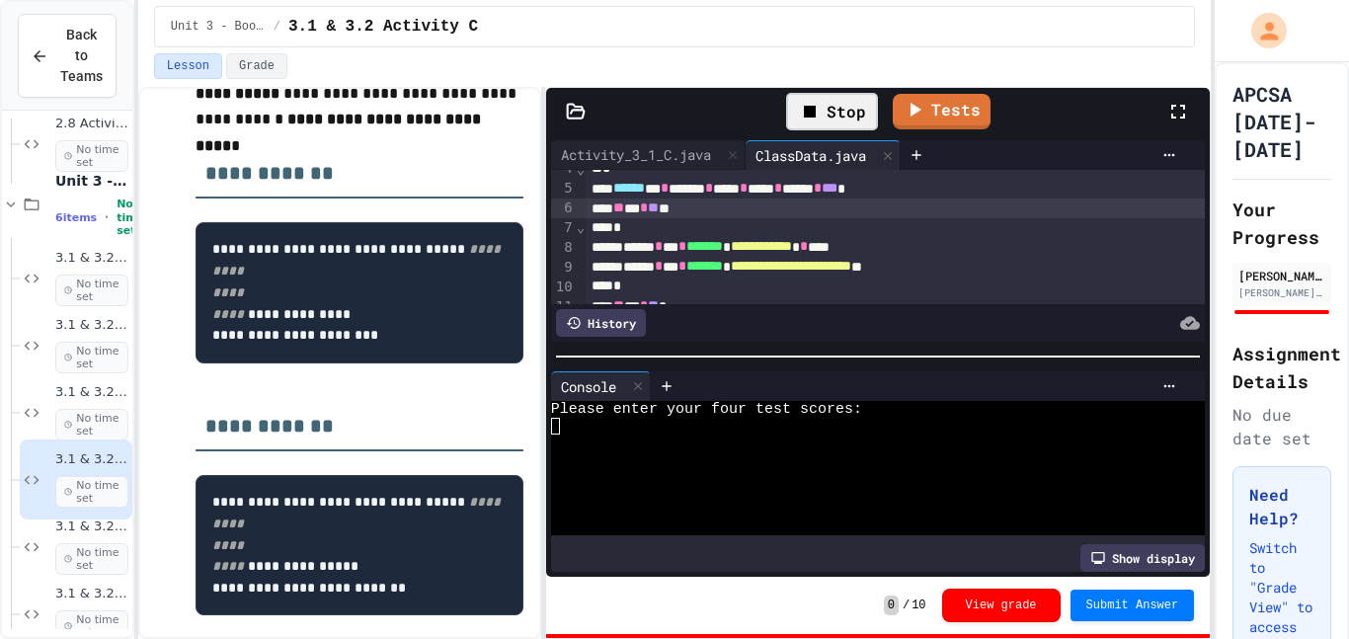
click at [583, 444] on div at bounding box center [866, 443] width 631 height 17
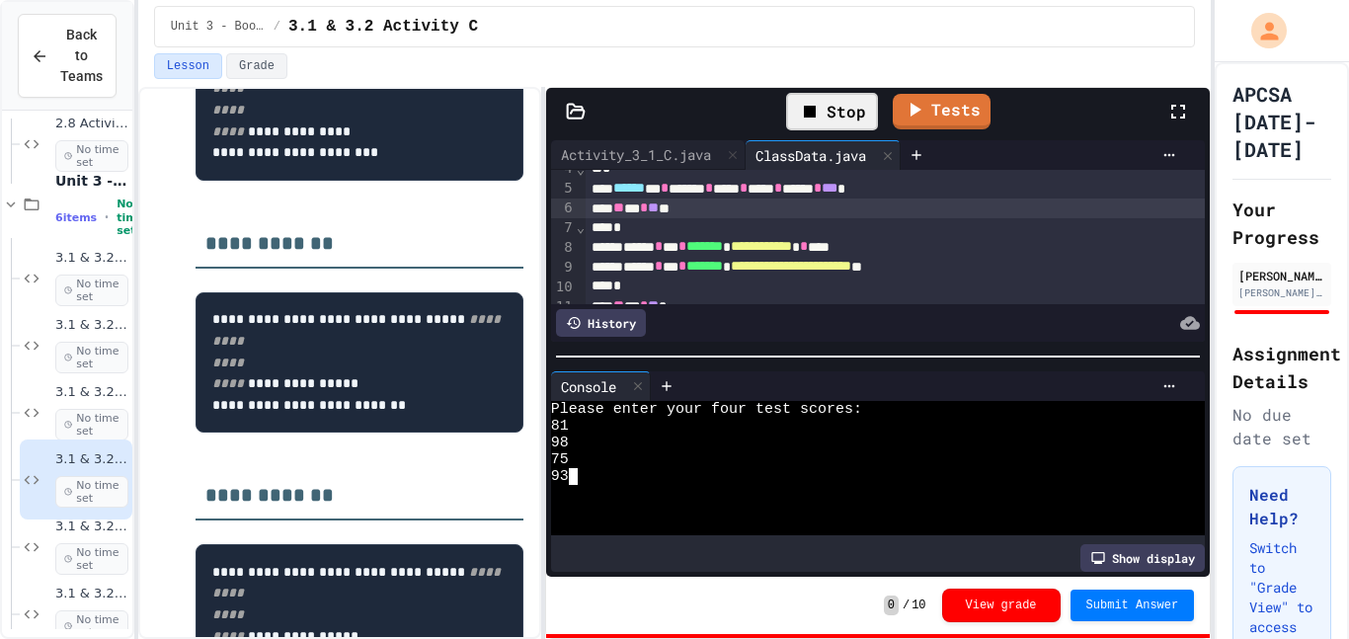
scroll to position [34, 0]
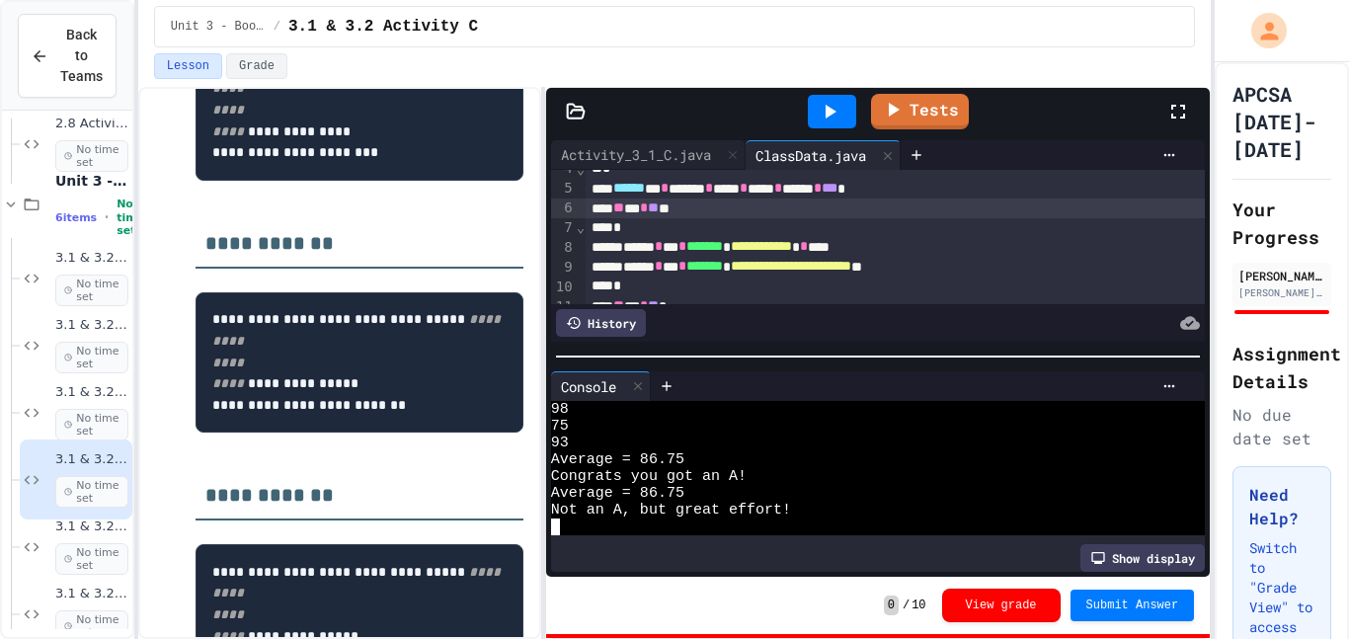
click at [752, 207] on div "** ** * ** **" at bounding box center [896, 209] width 620 height 20
click at [659, 213] on span "**" at bounding box center [653, 208] width 11 height 14
click at [1170, 391] on icon at bounding box center [1170, 386] width 16 height 16
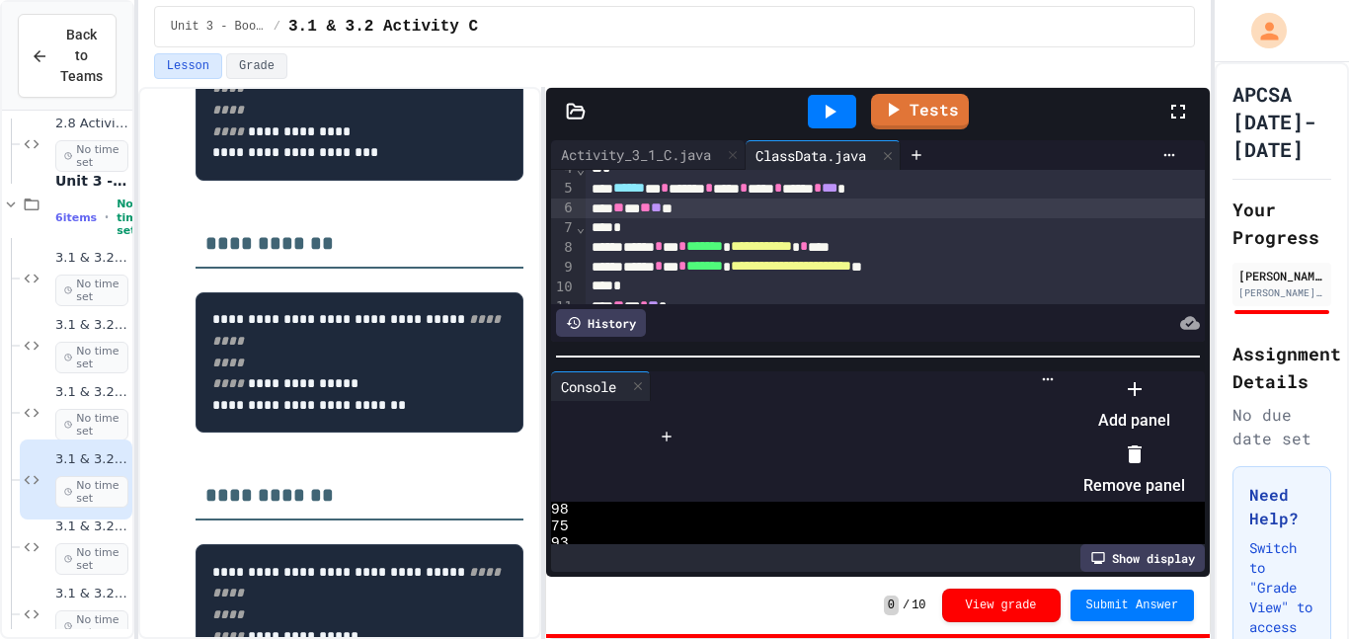
click at [1147, 446] on icon at bounding box center [1135, 454] width 24 height 24
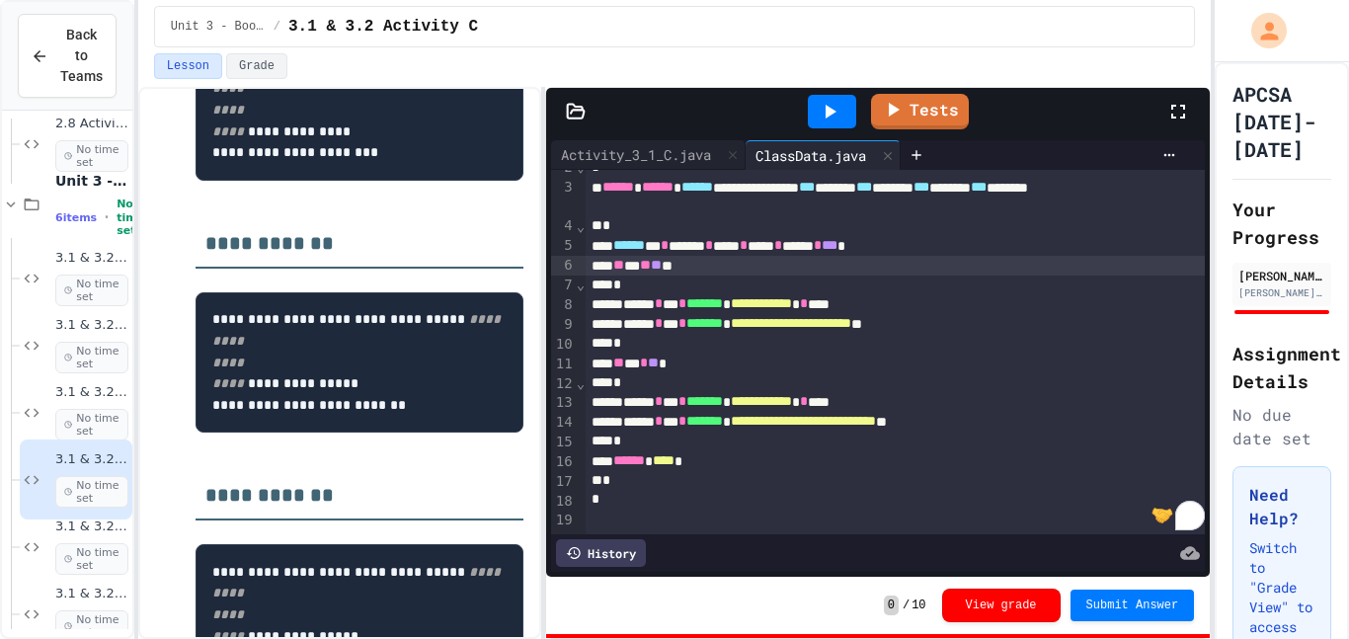
click at [619, 362] on div "** ** * ** *" at bounding box center [896, 364] width 620 height 20
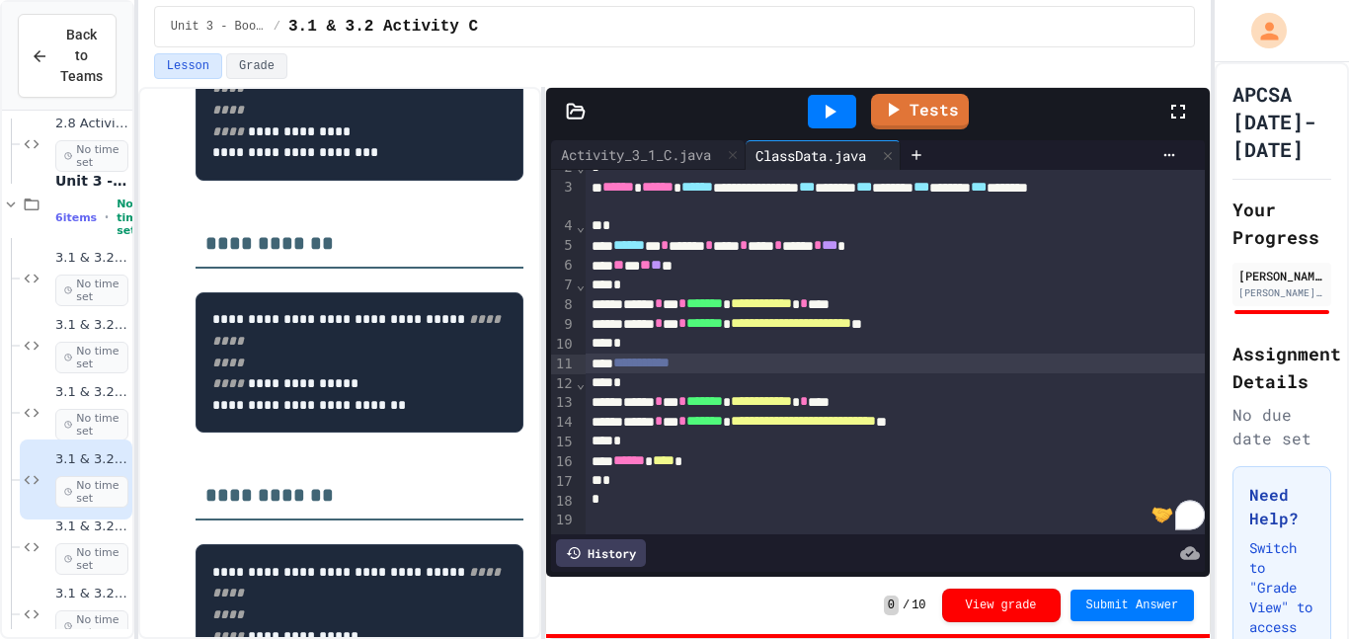
click at [636, 351] on div "*" at bounding box center [896, 344] width 620 height 20
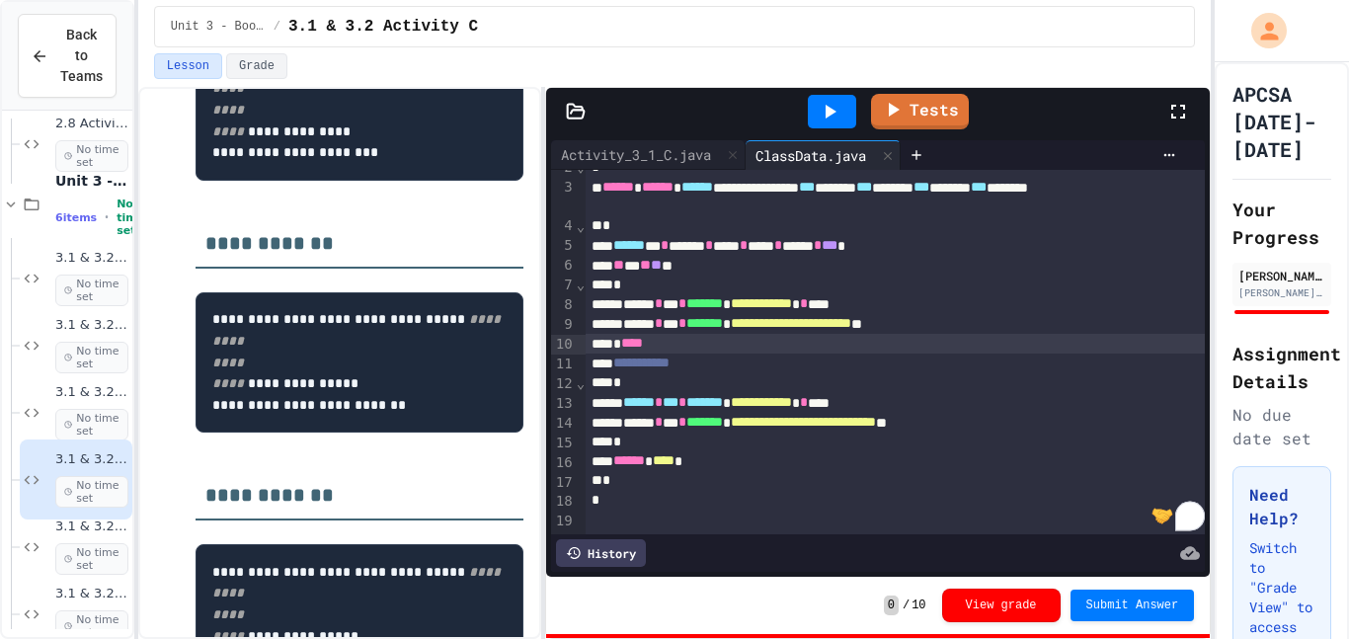
click at [829, 121] on icon at bounding box center [830, 112] width 24 height 24
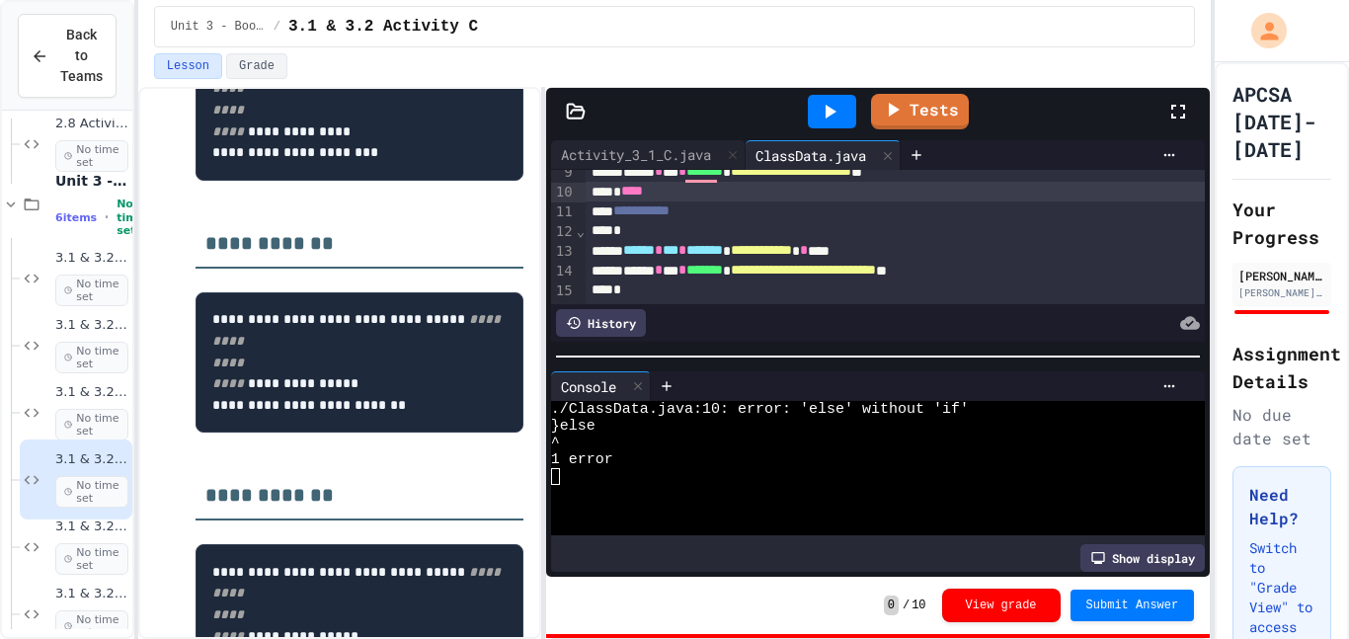
scroll to position [189, 0]
click at [636, 211] on span "**********" at bounding box center [641, 209] width 56 height 14
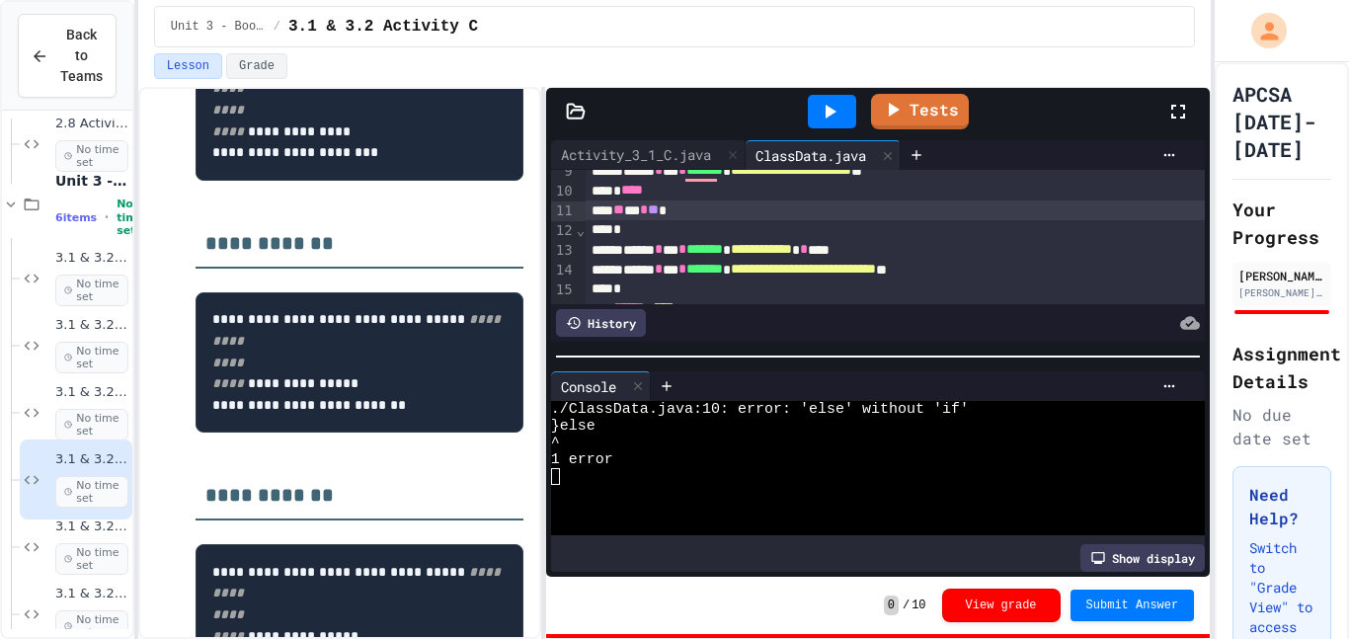
click at [664, 190] on div "* ****" at bounding box center [896, 191] width 620 height 20
click at [839, 100] on icon at bounding box center [830, 112] width 24 height 24
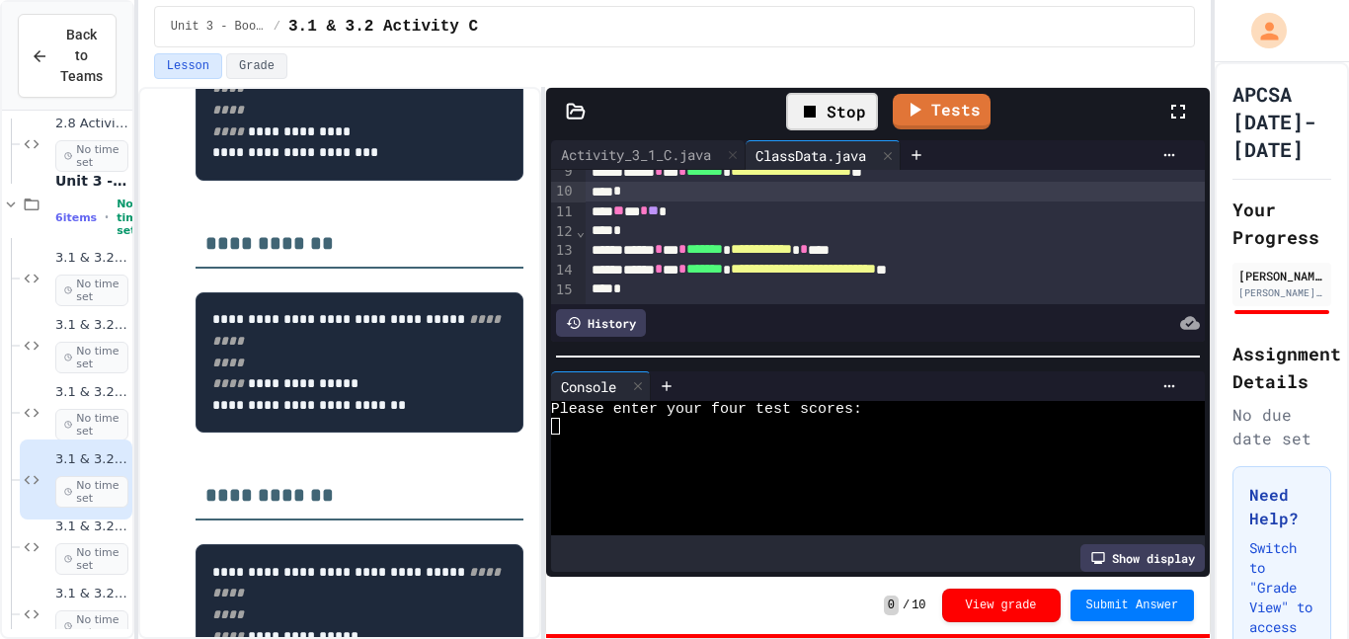
click at [572, 419] on div at bounding box center [866, 426] width 631 height 17
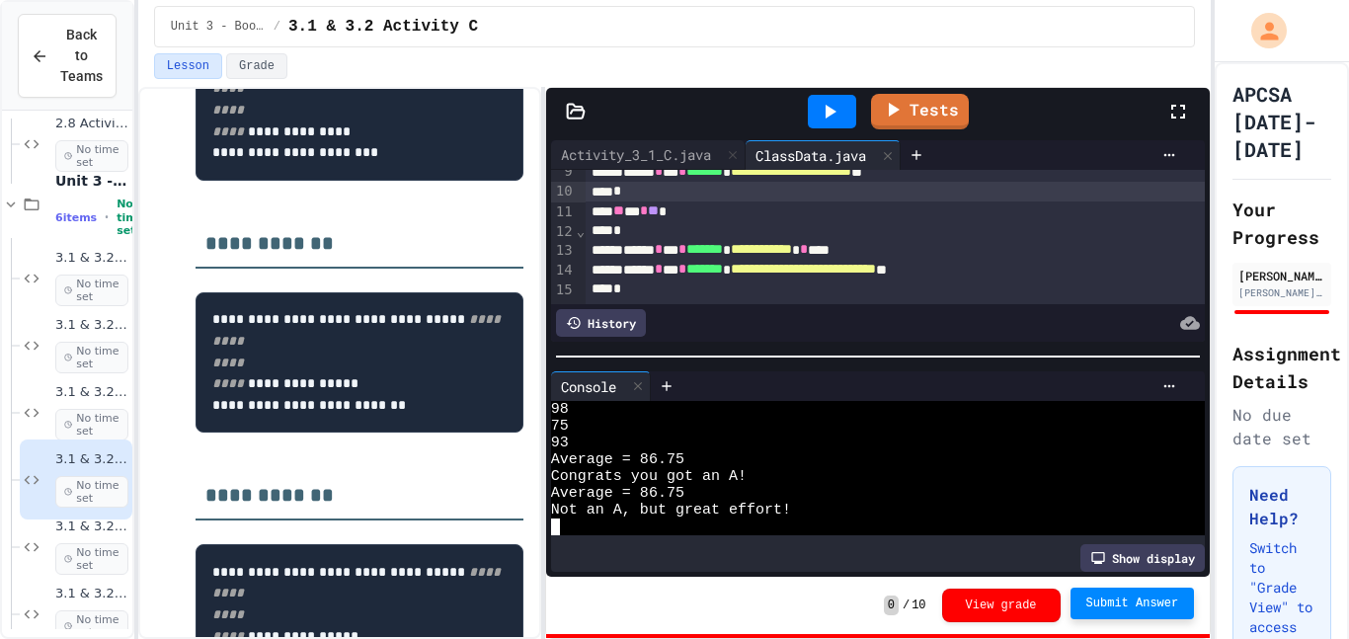
click at [1141, 593] on button "Submit Answer" at bounding box center [1133, 604] width 124 height 32
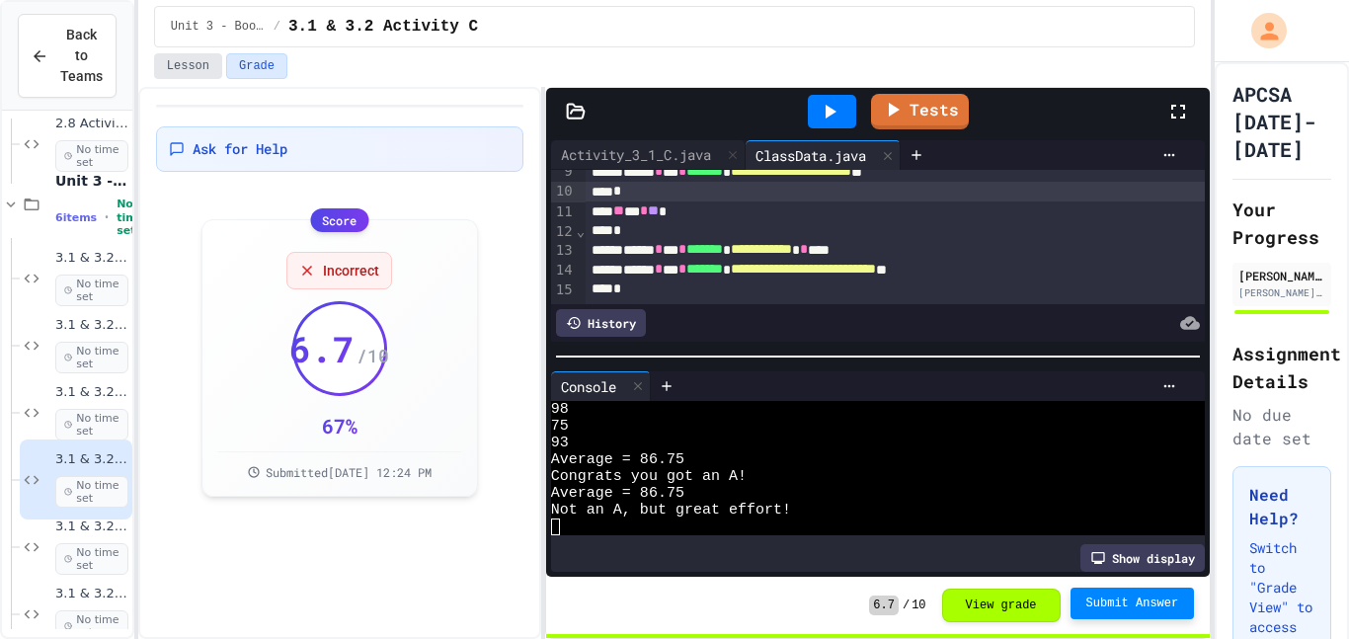
click at [183, 75] on button "Lesson" at bounding box center [188, 66] width 68 height 26
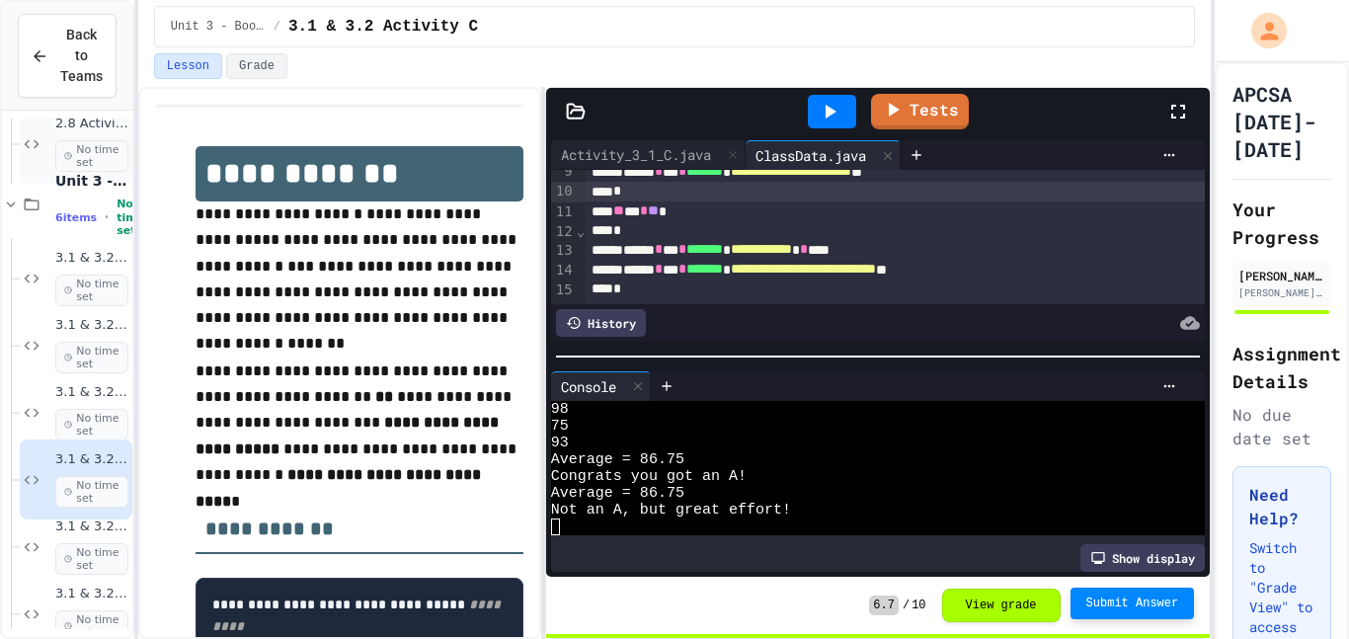
click at [48, 129] on div "2.8 Activity D No time set" at bounding box center [76, 144] width 113 height 80
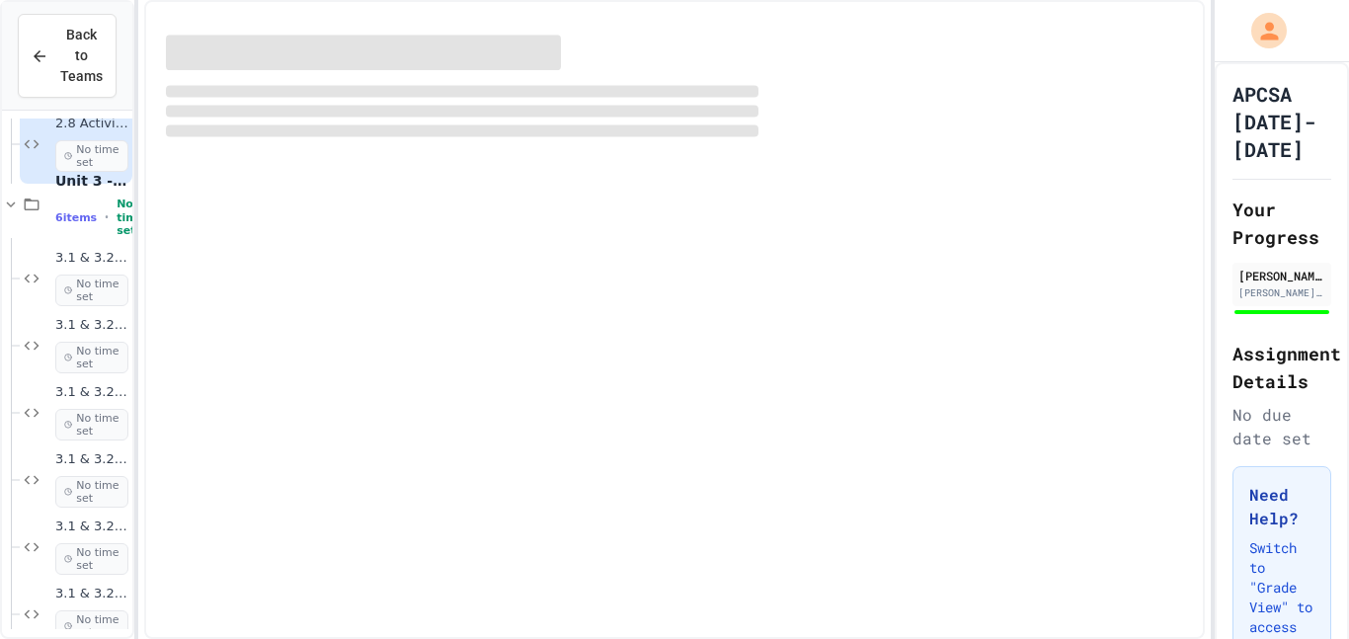
scroll to position [2216, 0]
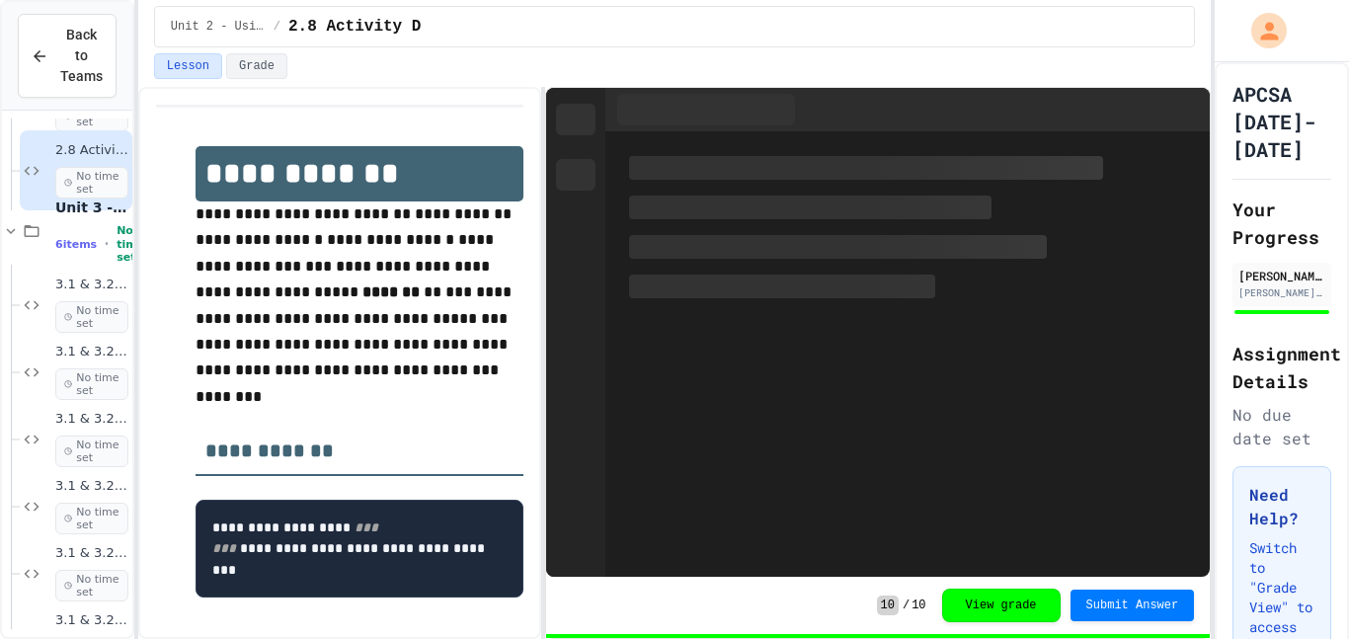
click at [48, 168] on div "2.8 Activity D No time set" at bounding box center [76, 170] width 113 height 80
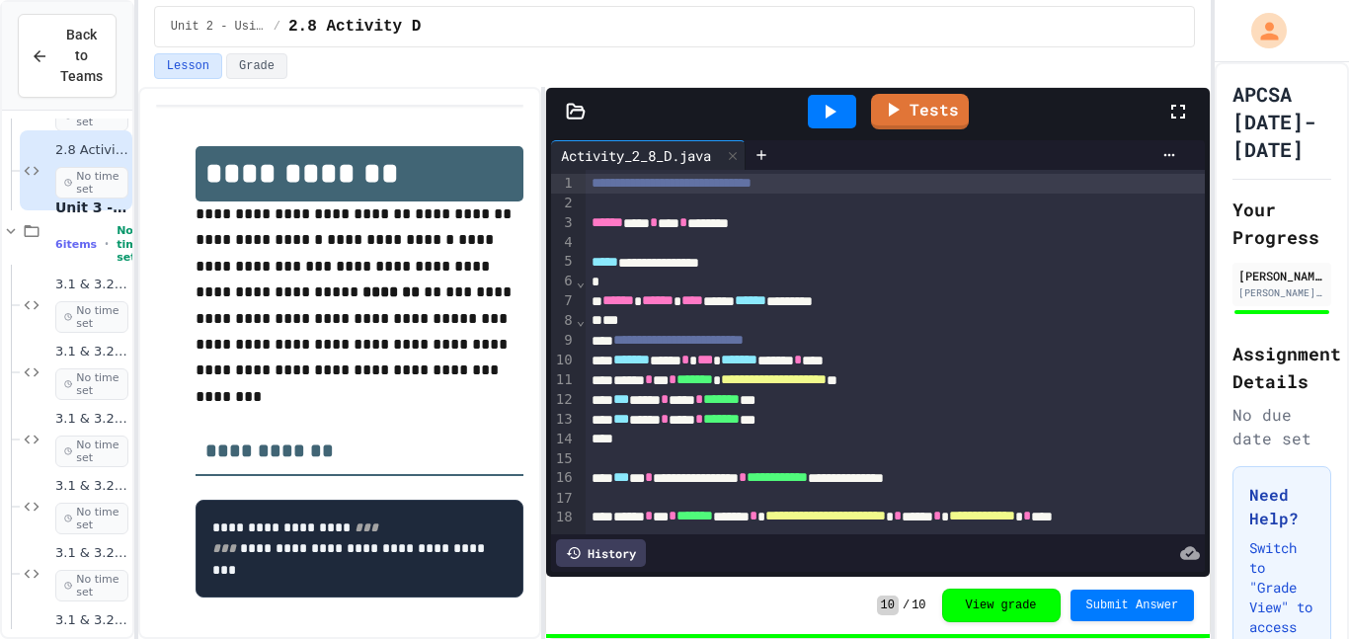
click at [32, 169] on icon at bounding box center [32, 171] width 24 height 18
click at [12, 229] on icon at bounding box center [11, 231] width 18 height 18
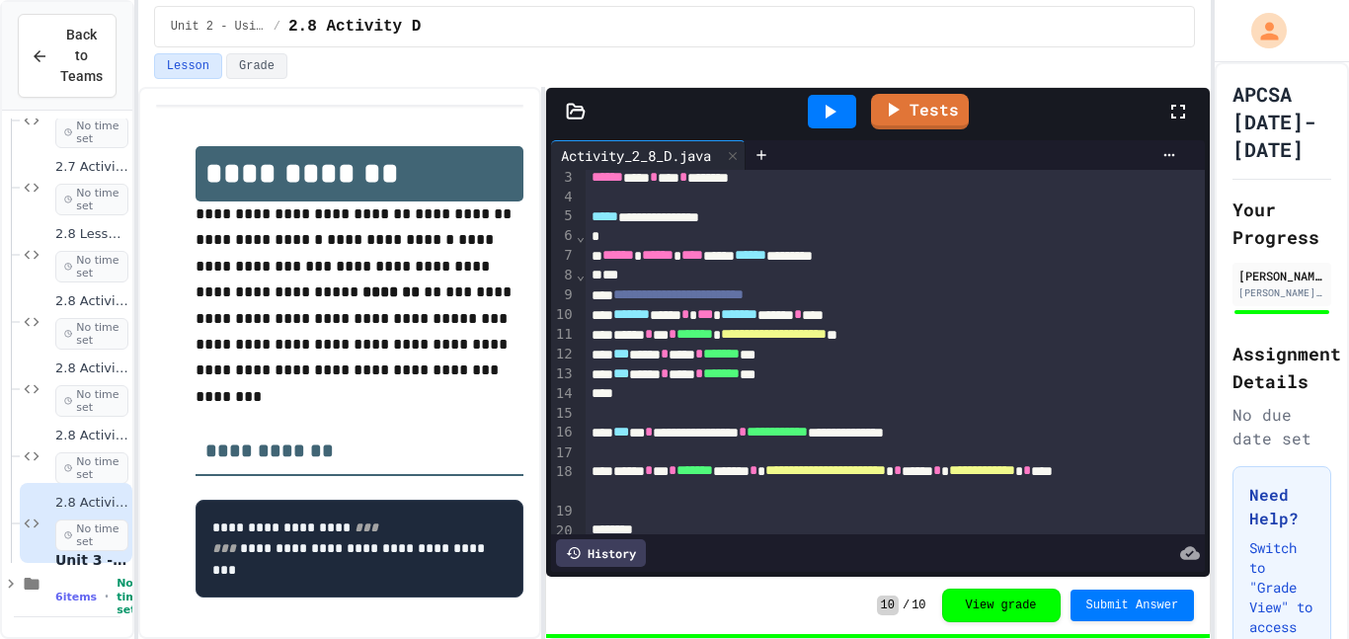
scroll to position [64, 0]
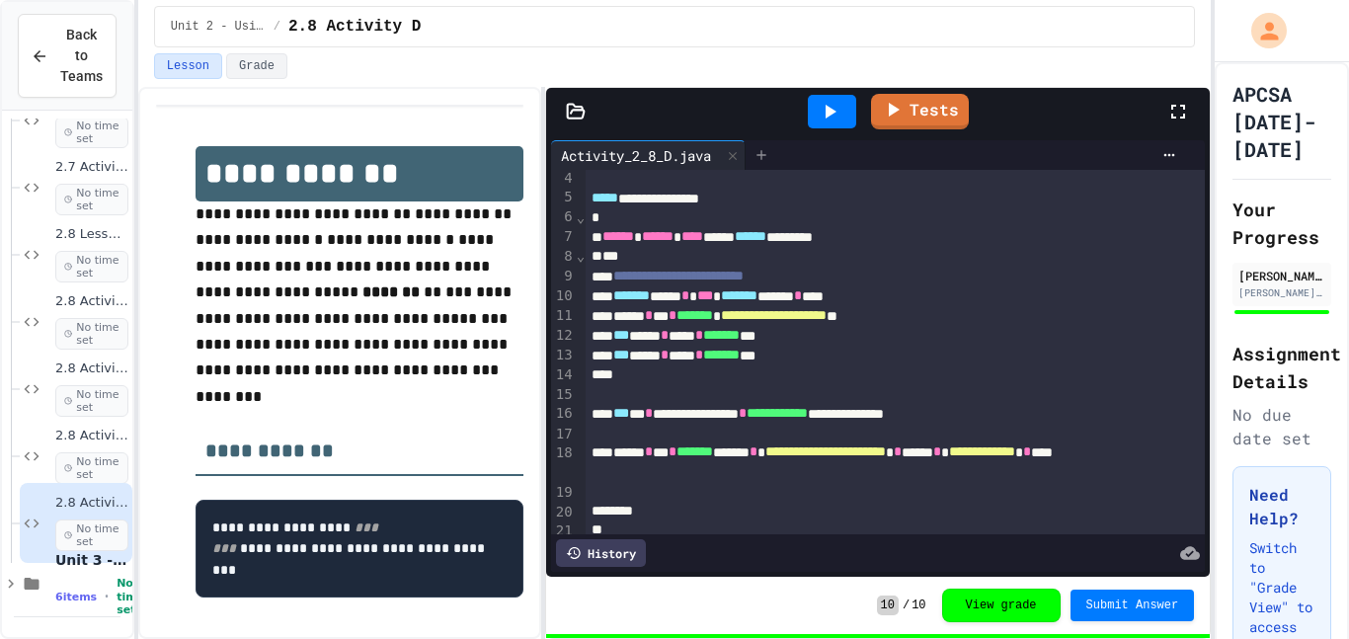
click at [767, 150] on icon at bounding box center [762, 155] width 16 height 16
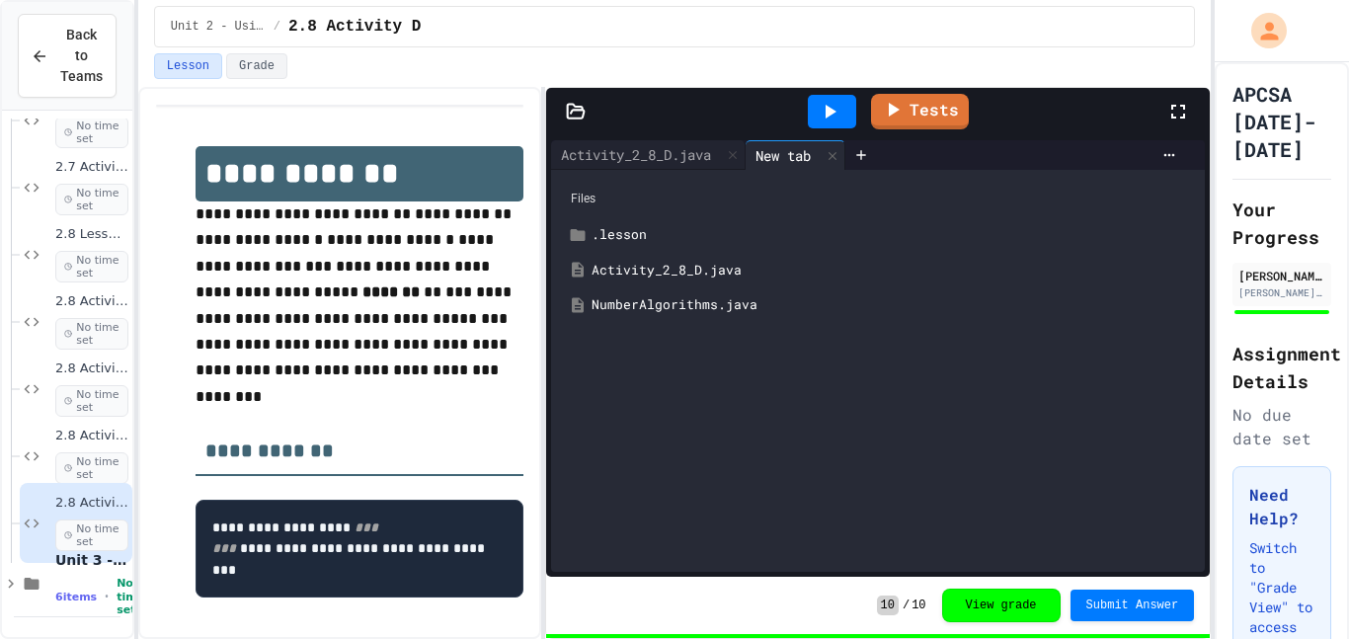
click at [725, 296] on div "NumberAlgorithms.java" at bounding box center [893, 305] width 602 height 20
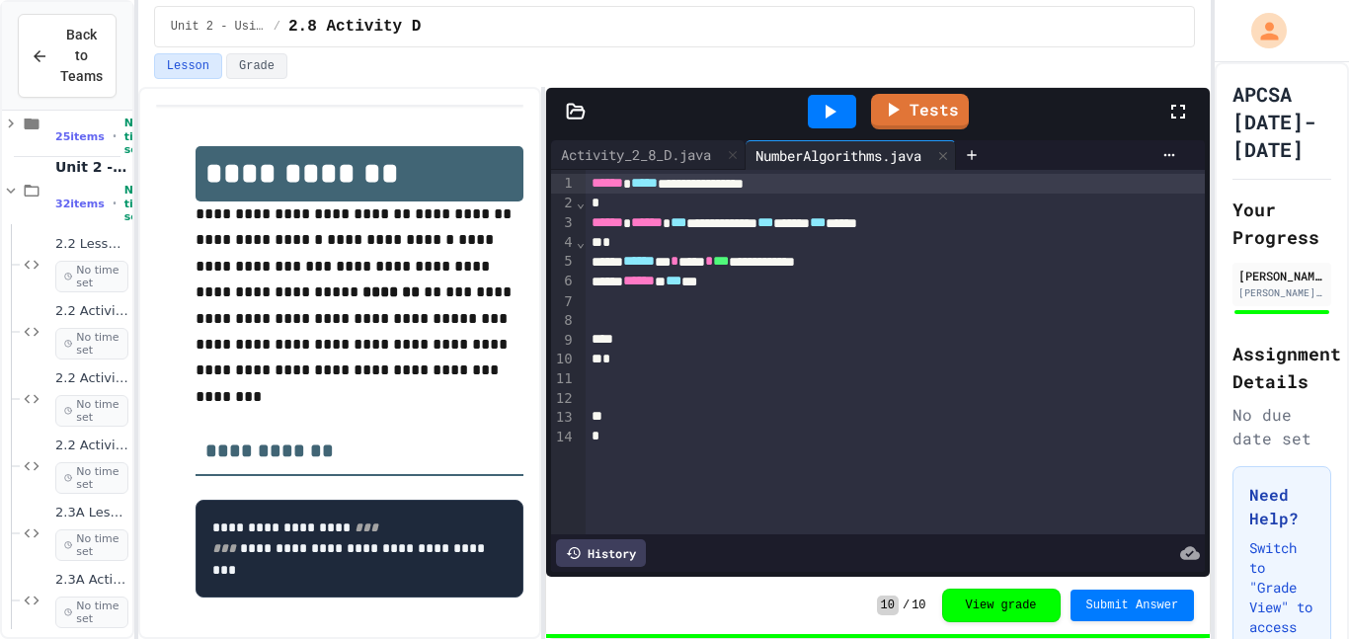
scroll to position [43, 0]
click at [29, 179] on icon at bounding box center [32, 188] width 24 height 18
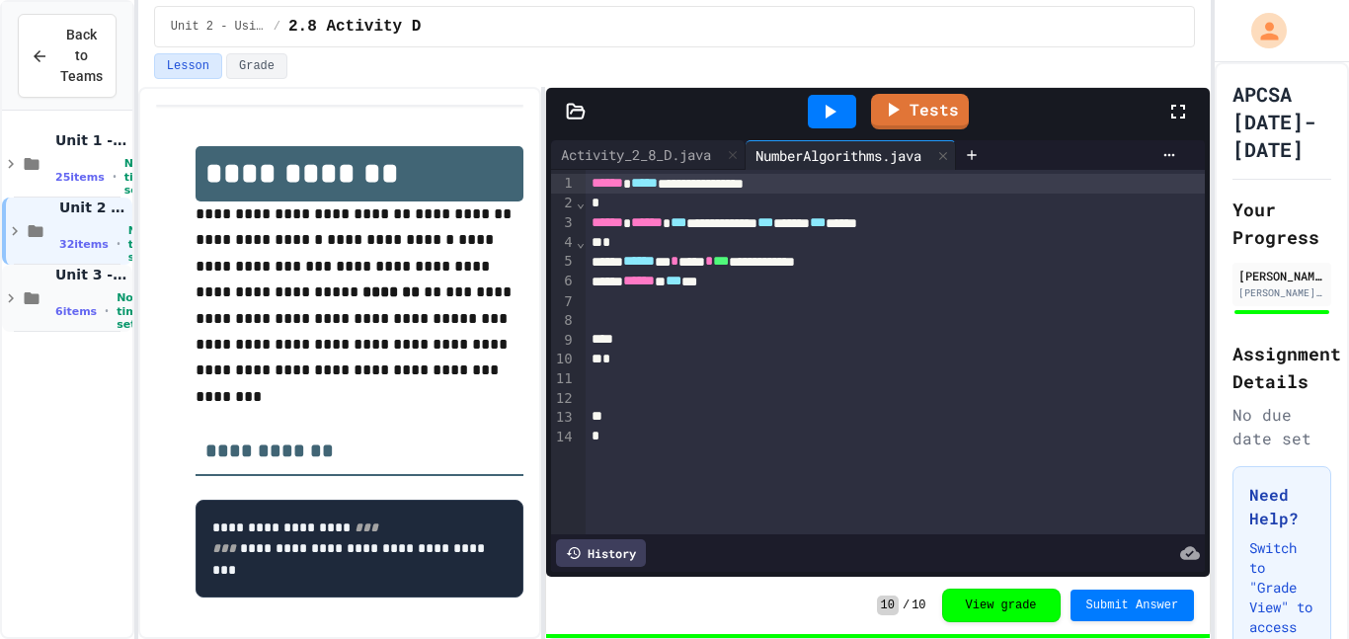
click at [40, 284] on div "Unit 3 - Boolean Expressions 6 items • No time set" at bounding box center [67, 298] width 130 height 67
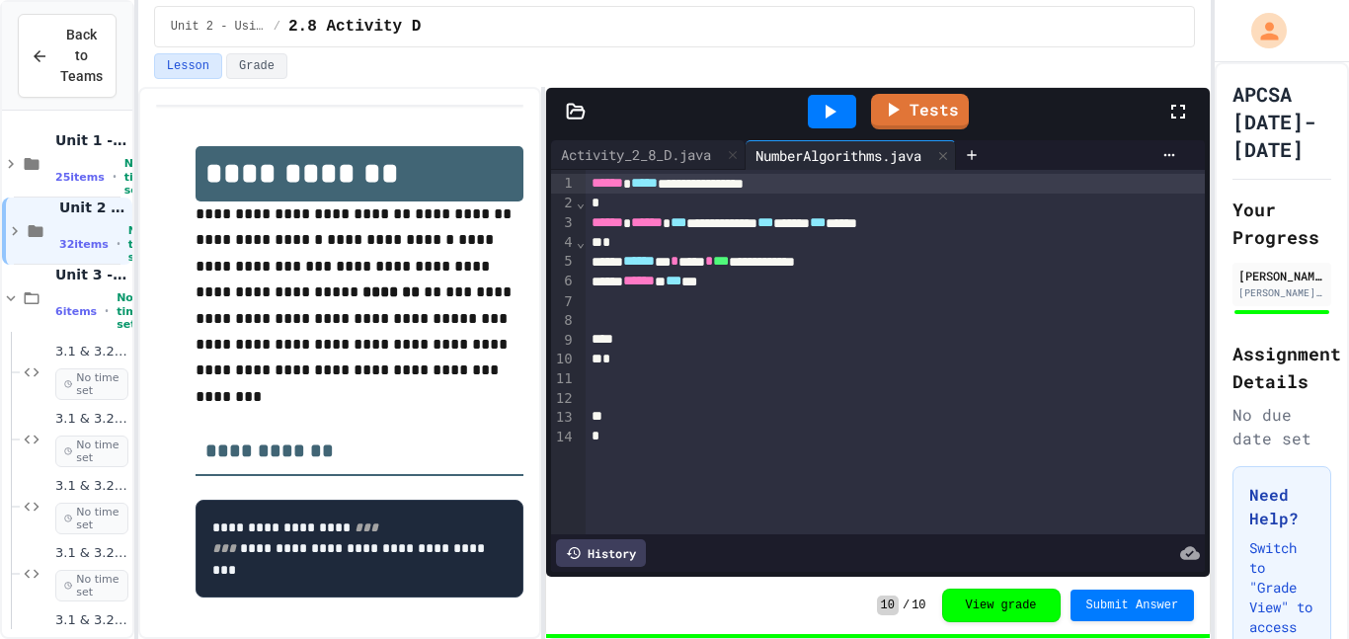
scroll to position [119, 0]
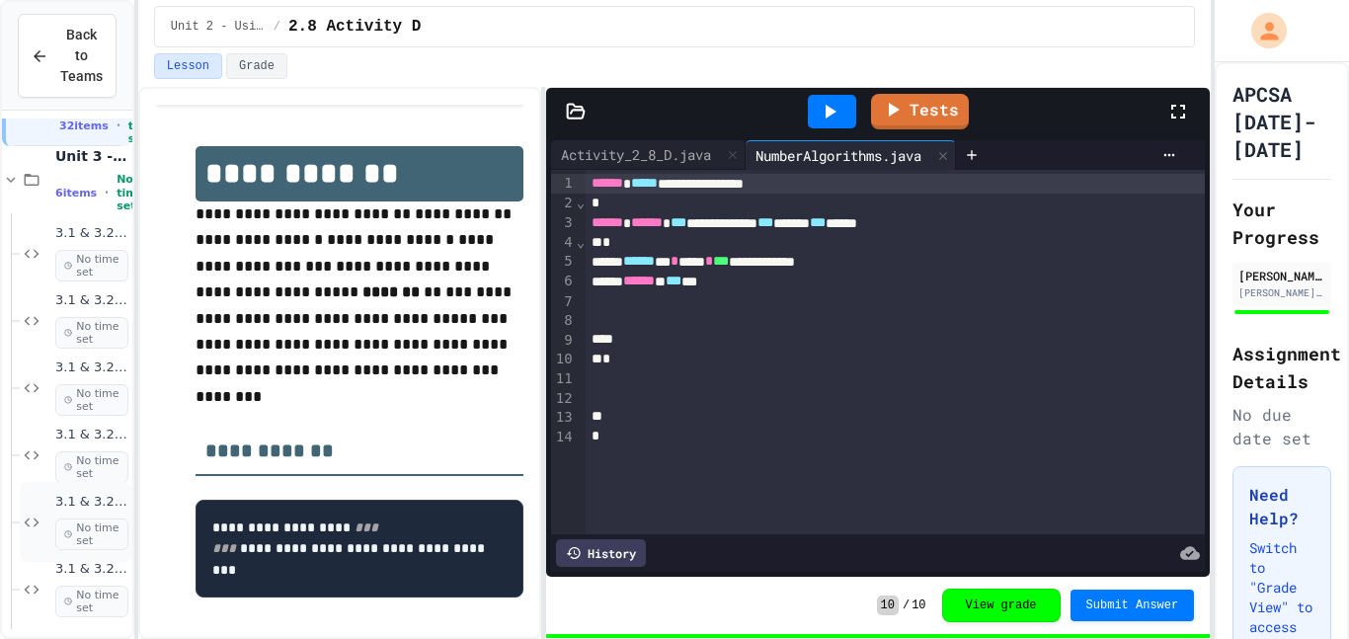
click at [42, 500] on div "3.1 & 3.2 Activity D No time set" at bounding box center [76, 522] width 113 height 80
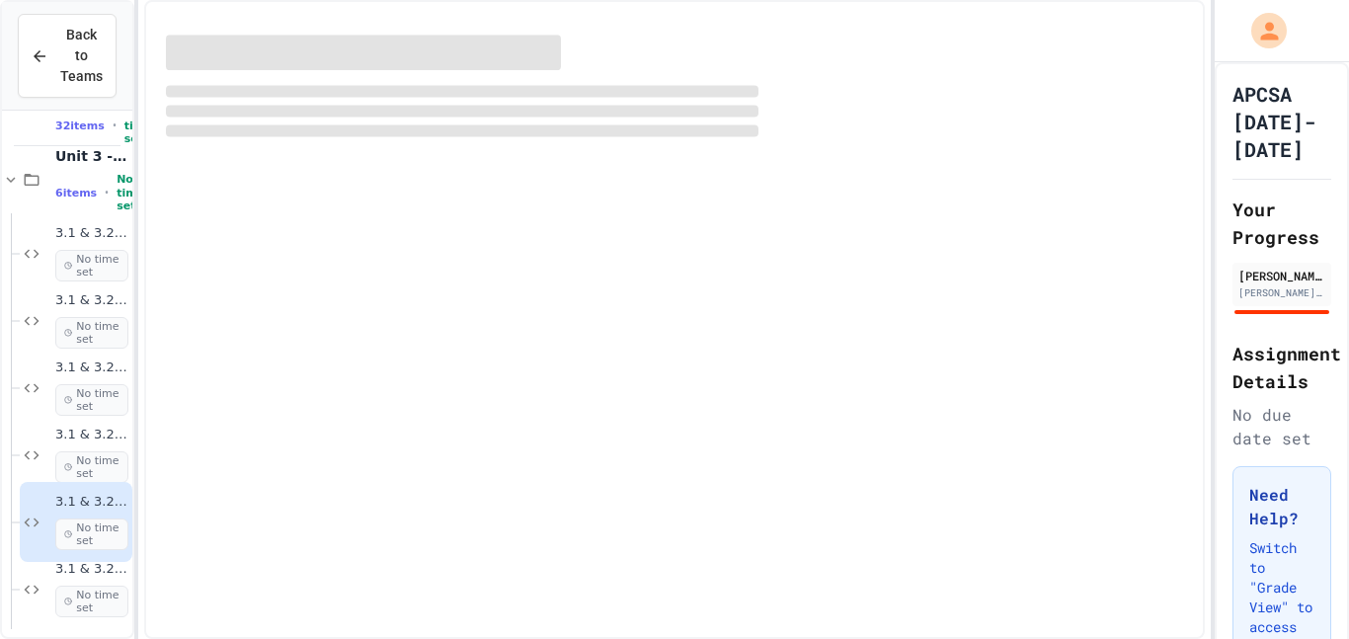
scroll to position [94, 0]
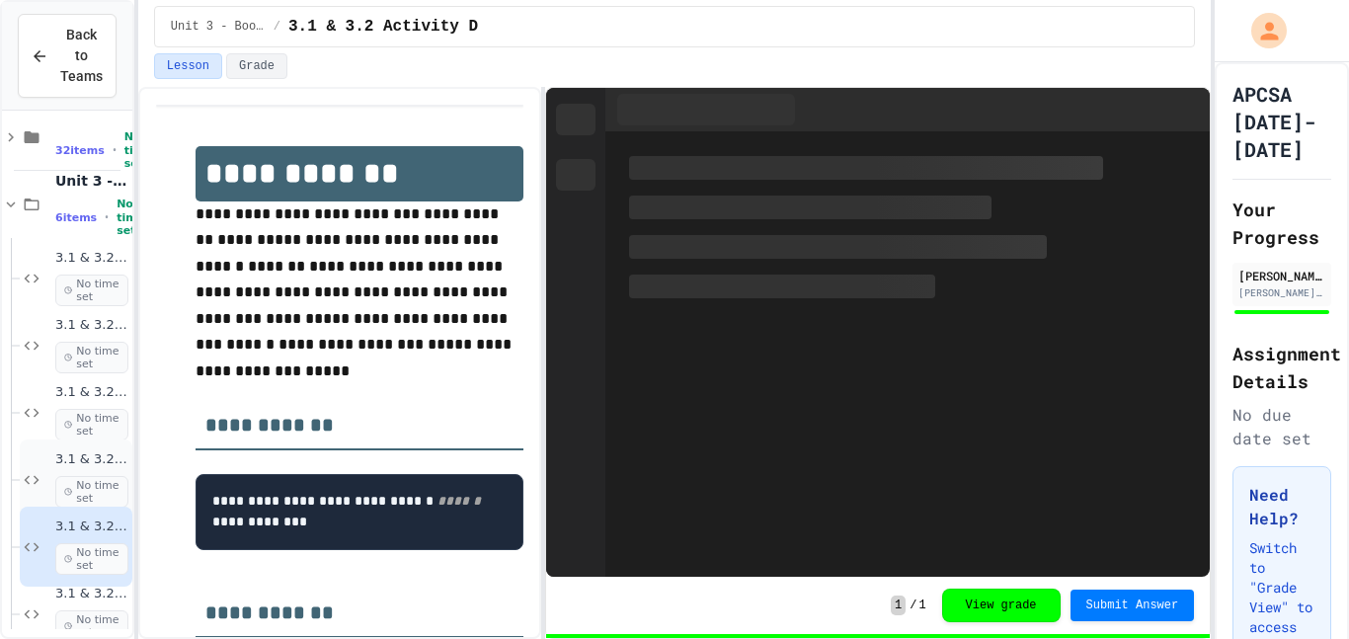
click at [56, 459] on span "3.1 & 3.2 Activity C" at bounding box center [91, 459] width 73 height 17
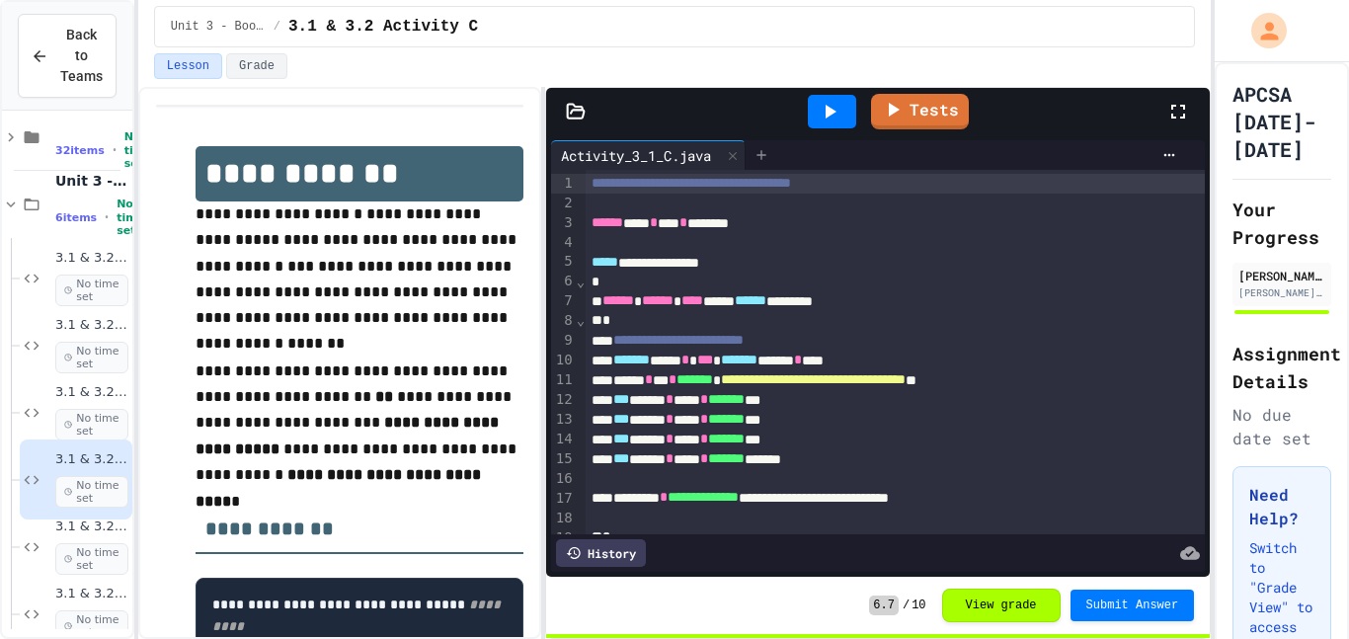
click at [768, 165] on div at bounding box center [762, 155] width 32 height 30
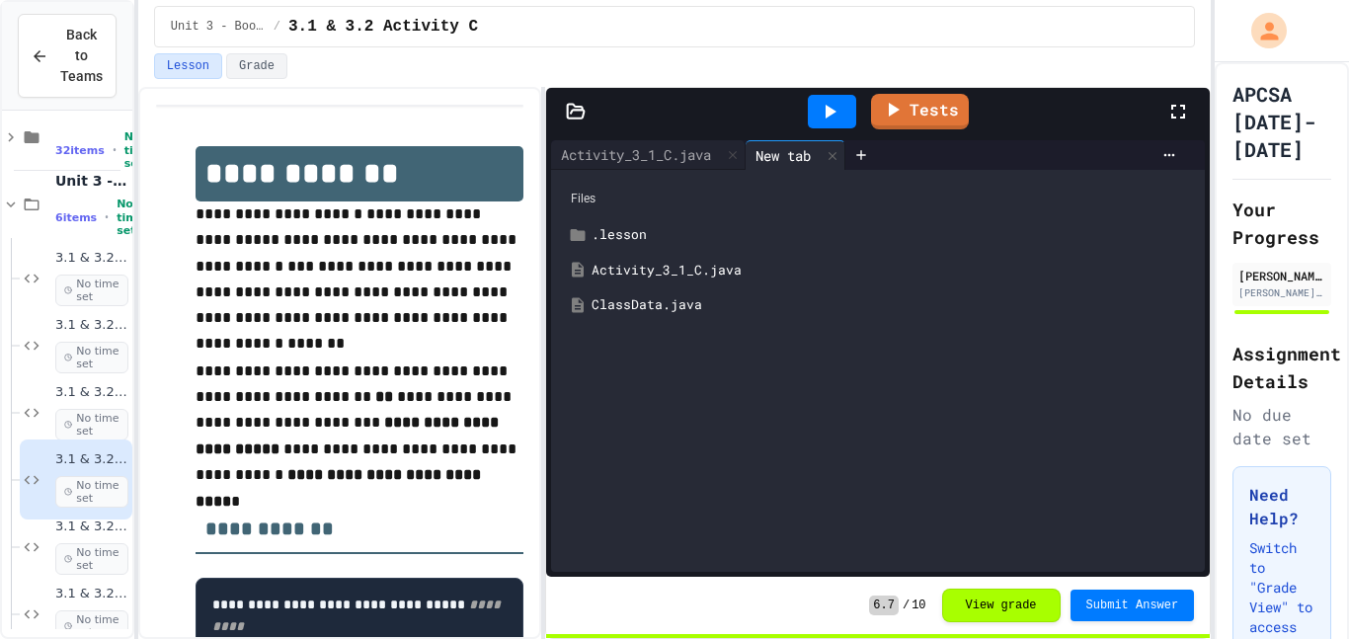
click at [686, 289] on div "ClassData.java" at bounding box center [878, 305] width 634 height 36
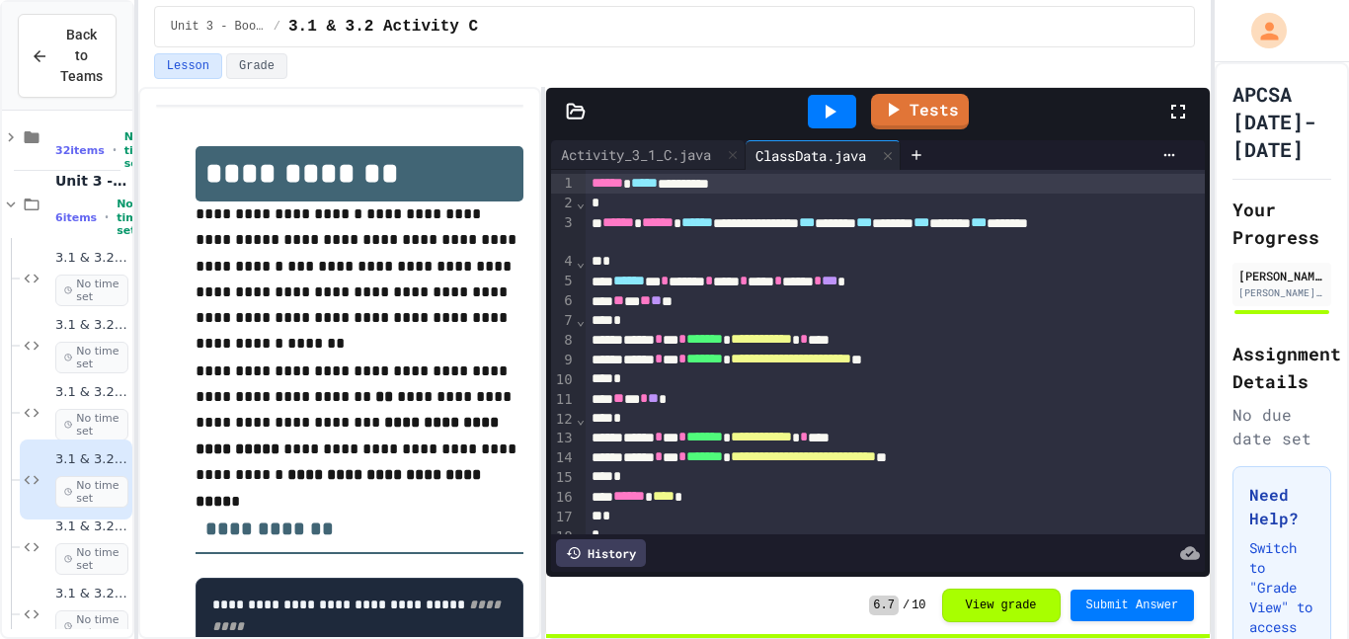
click at [836, 118] on icon at bounding box center [830, 112] width 24 height 24
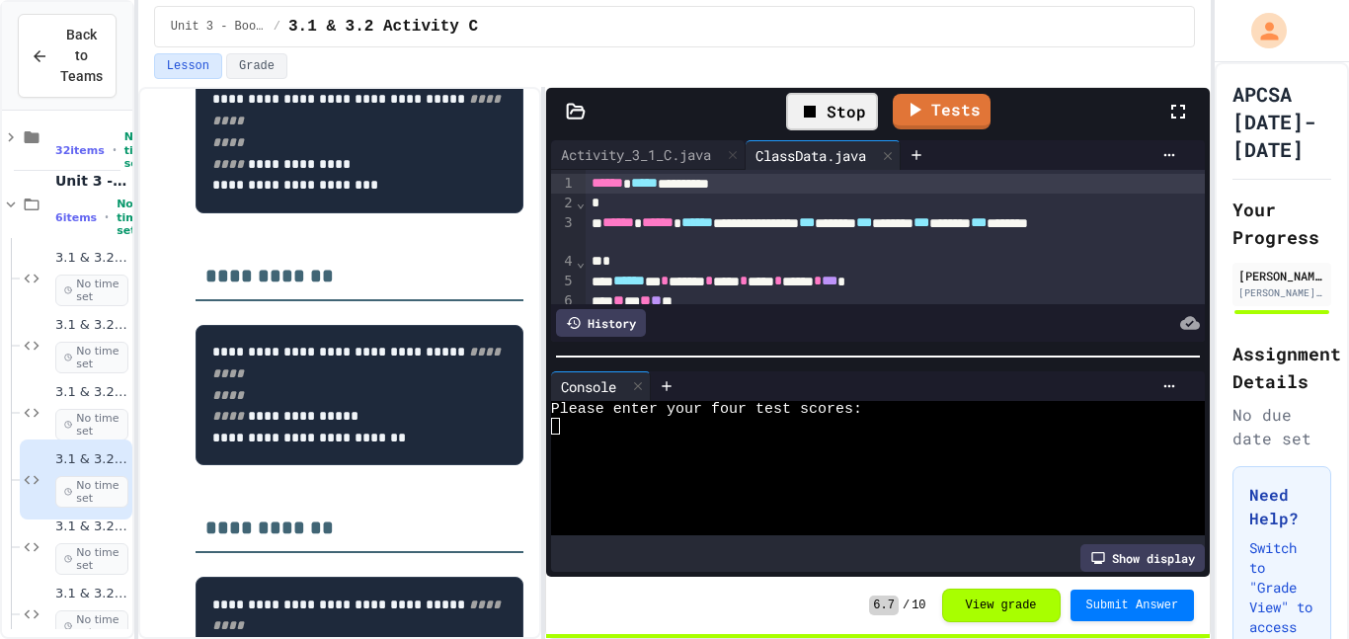
scroll to position [535, 0]
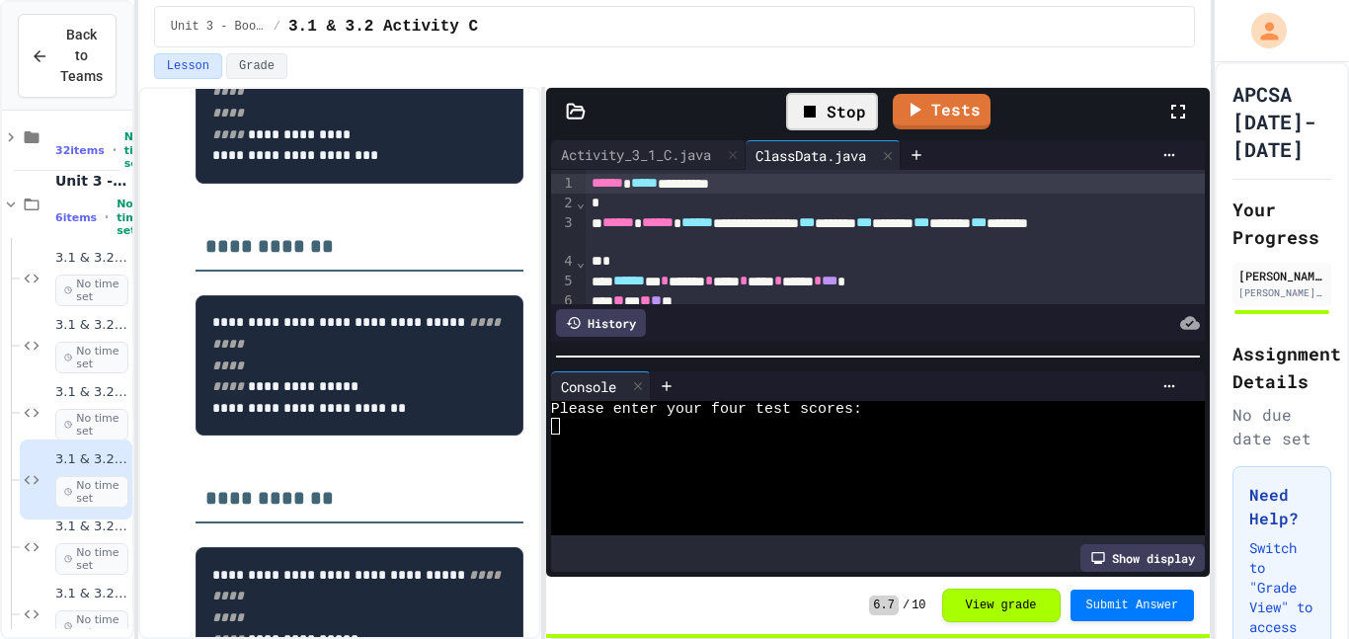
click at [586, 422] on div at bounding box center [866, 426] width 631 height 17
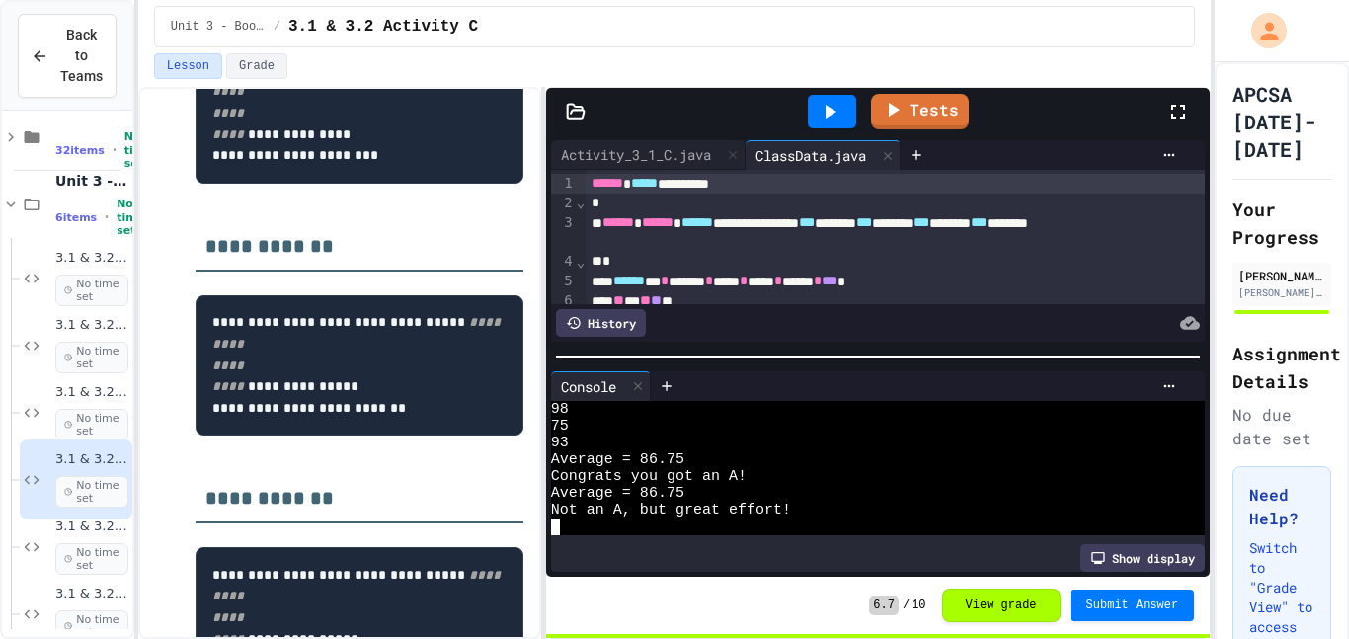
scroll to position [34, 0]
click at [666, 465] on span "Average = 86.75" at bounding box center [617, 459] width 133 height 17
click at [1164, 155] on icon at bounding box center [1170, 155] width 16 height 16
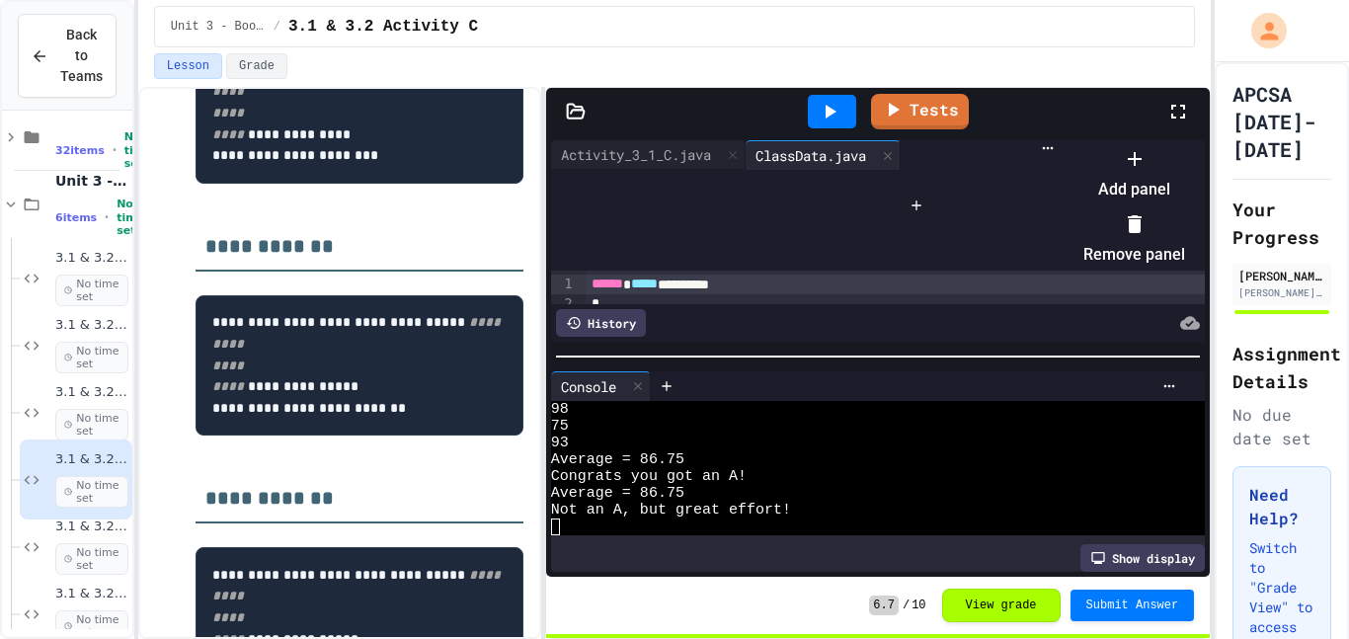
click at [1162, 185] on li "Add panel" at bounding box center [1135, 173] width 102 height 63
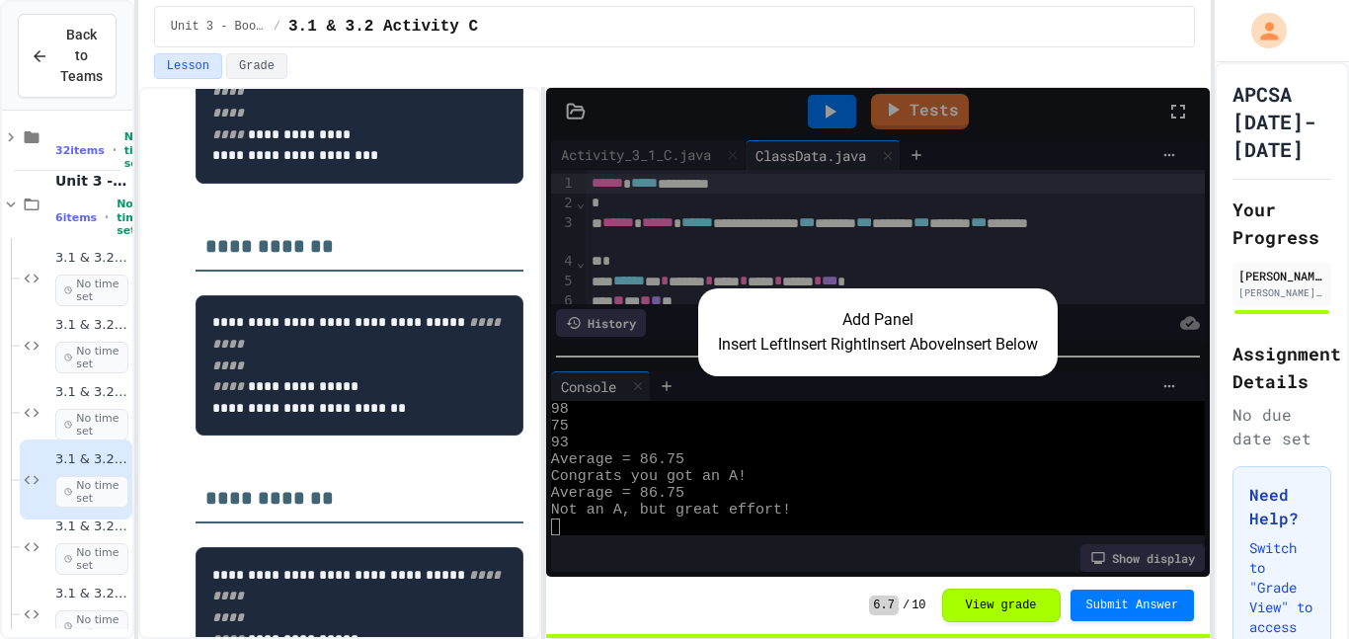
click at [826, 343] on button "Insert Right" at bounding box center [827, 345] width 79 height 24
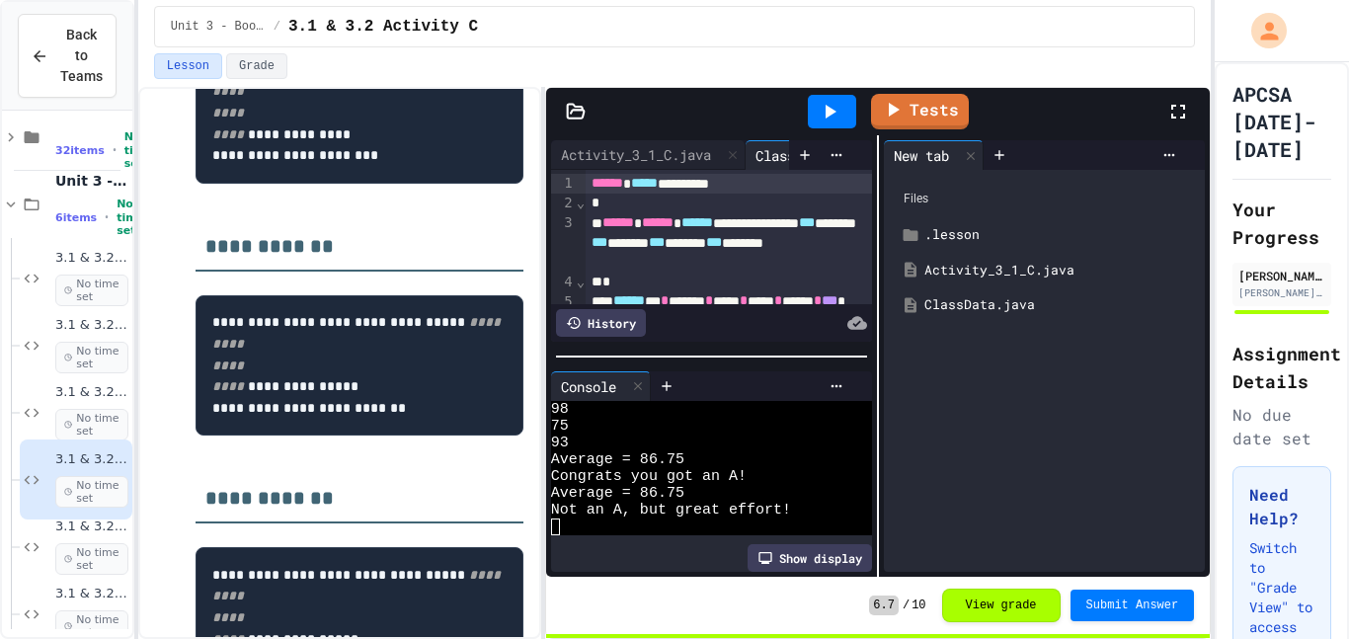
scroll to position [50, 0]
click at [842, 392] on icon at bounding box center [837, 386] width 16 height 16
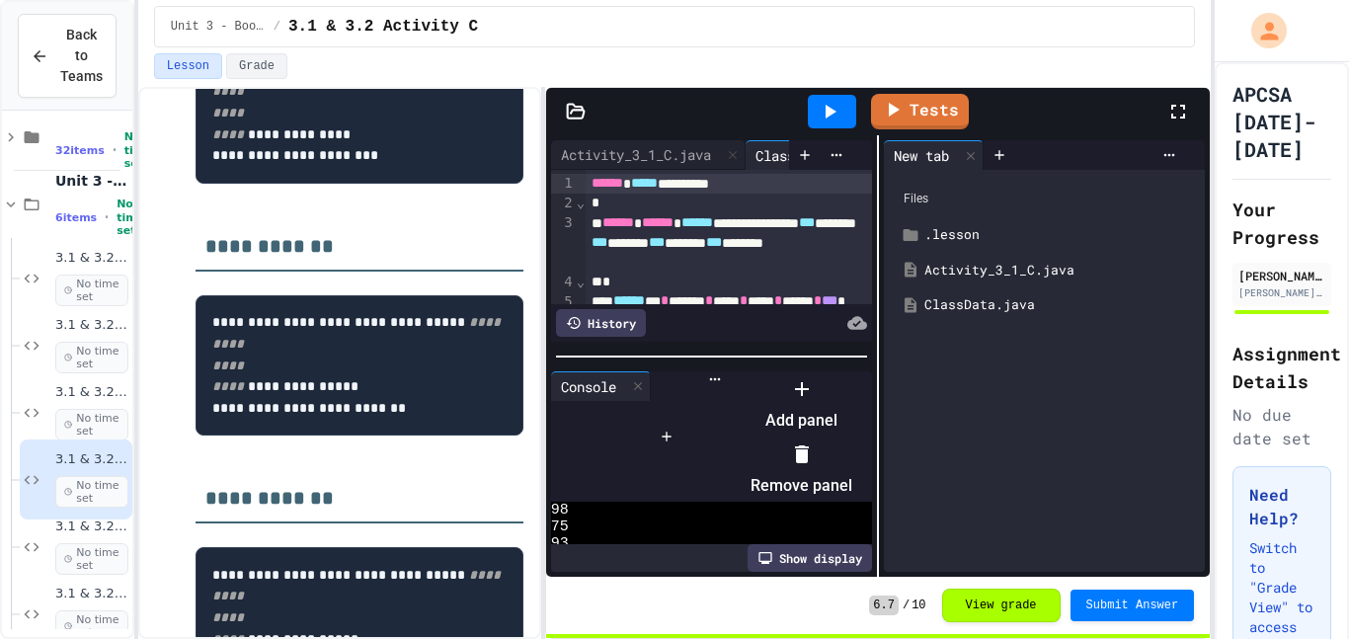
click at [852, 452] on div at bounding box center [802, 455] width 102 height 32
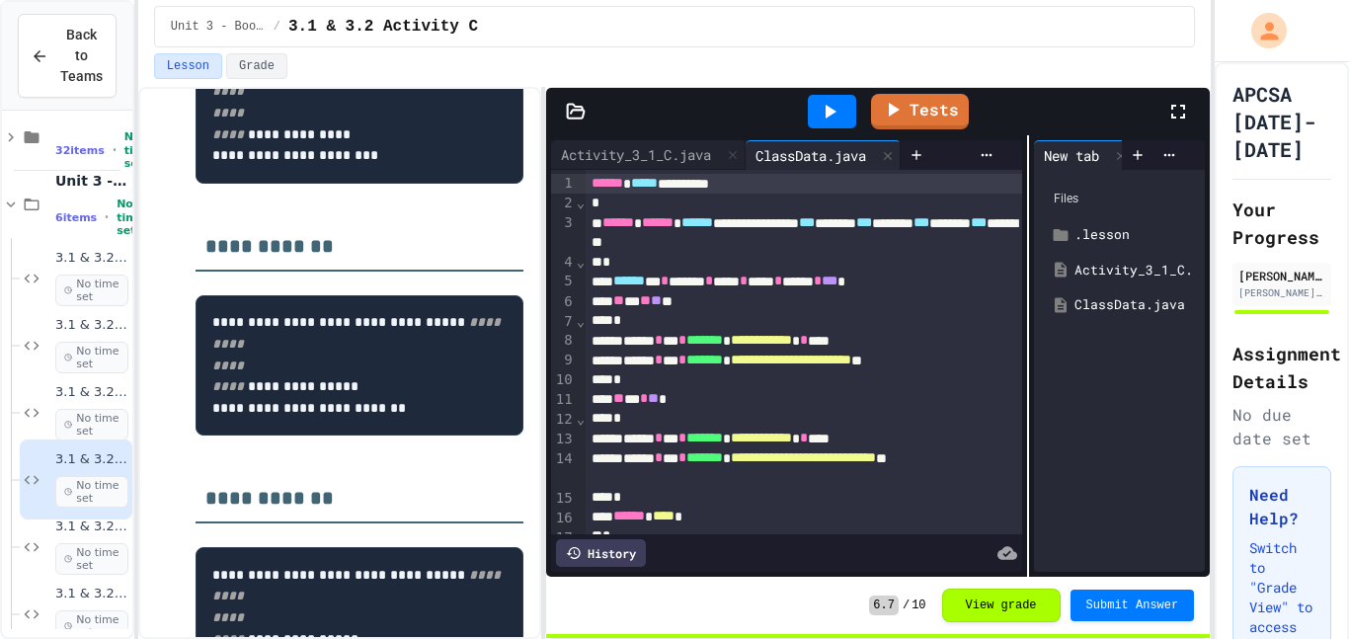
click at [1027, 429] on div at bounding box center [1028, 356] width 2 height 442
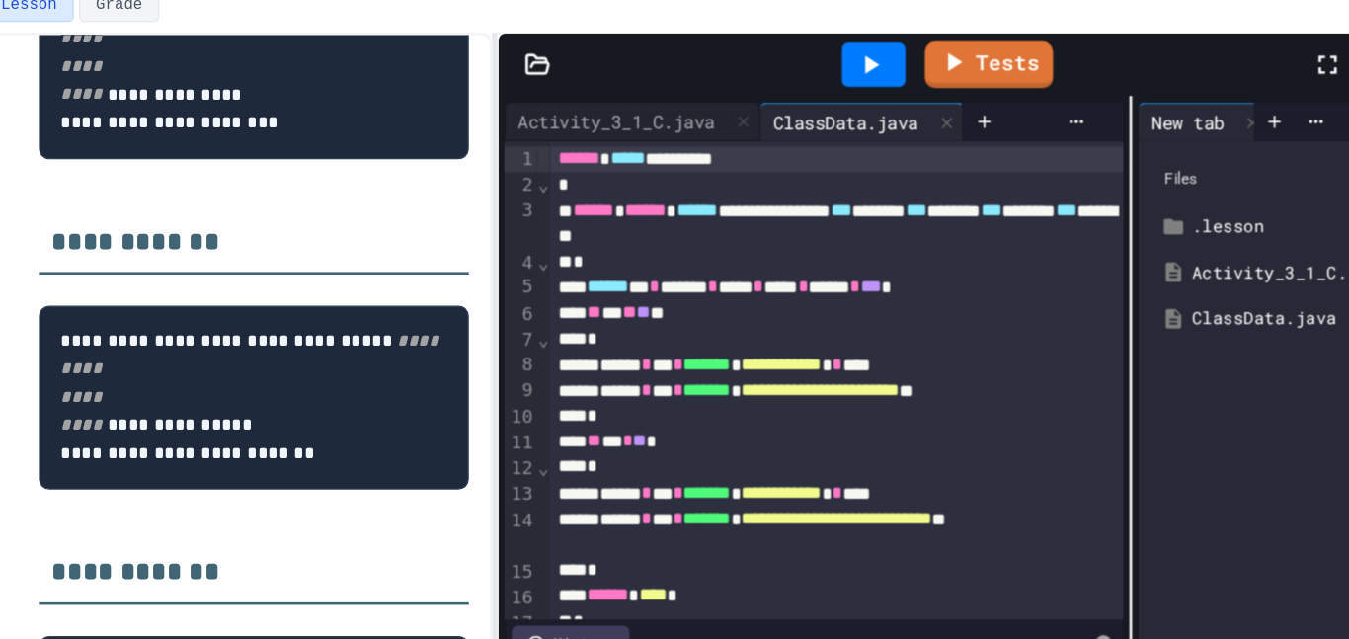
click at [732, 306] on div "** ** ** ** **" at bounding box center [805, 301] width 438 height 20
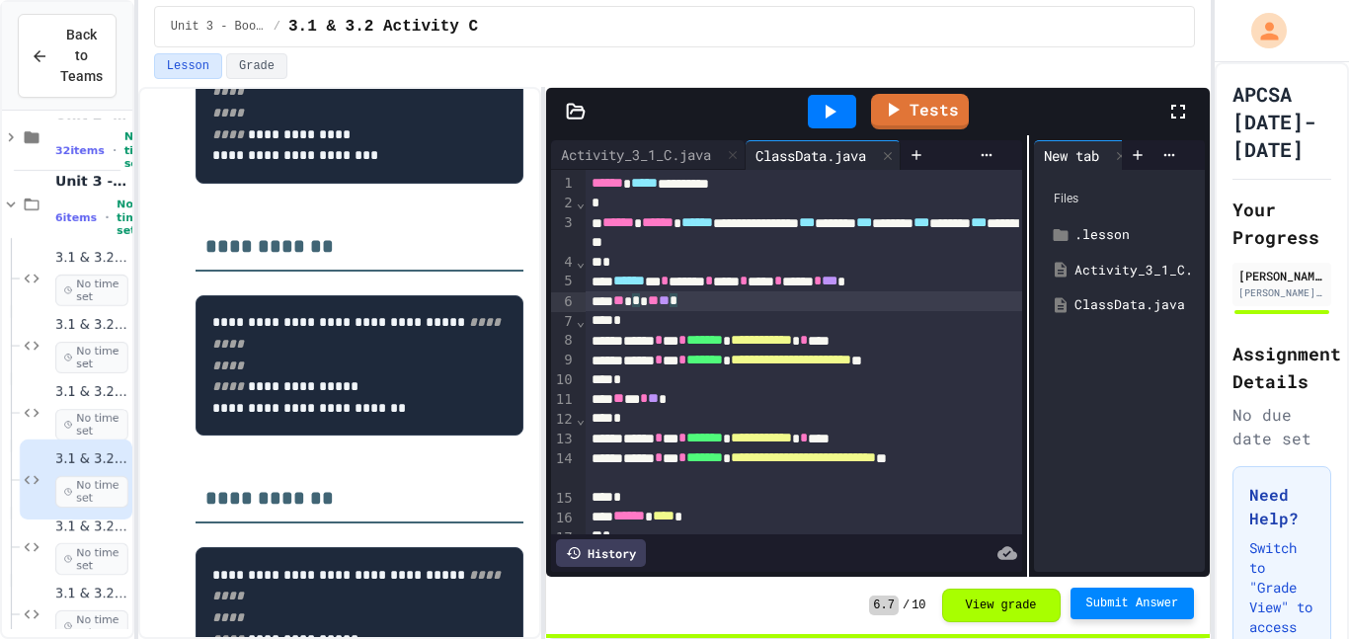
click at [1131, 600] on span "Submit Answer" at bounding box center [1132, 604] width 93 height 16
